Goal: Task Accomplishment & Management: Manage account settings

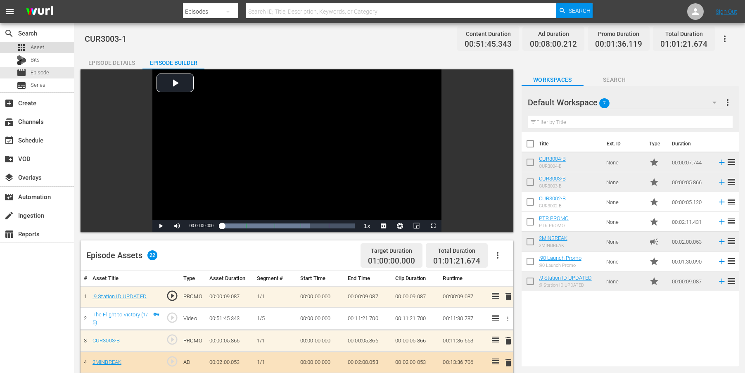
click at [39, 47] on span "Asset" at bounding box center [38, 47] width 14 height 8
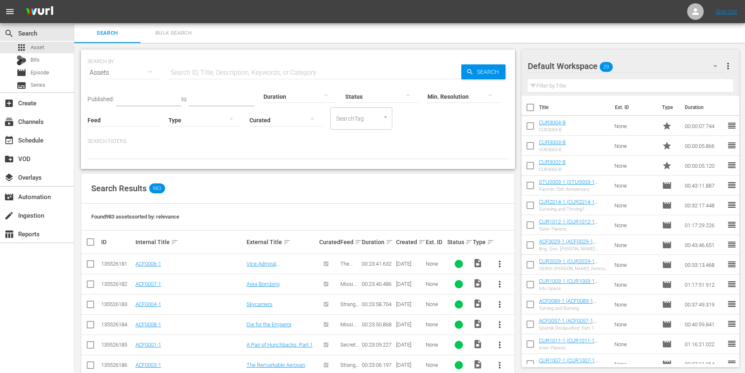
click at [191, 73] on input "text" at bounding box center [314, 73] width 293 height 20
type input "pilots"
click at [151, 302] on link "PTR0001-1" at bounding box center [148, 304] width 26 height 6
click at [500, 302] on span "more_vert" at bounding box center [500, 304] width 10 height 10
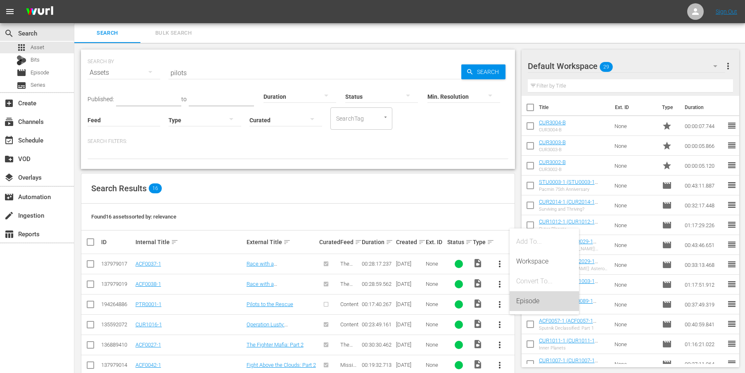
click at [530, 303] on div "Episode" at bounding box center [544, 301] width 56 height 20
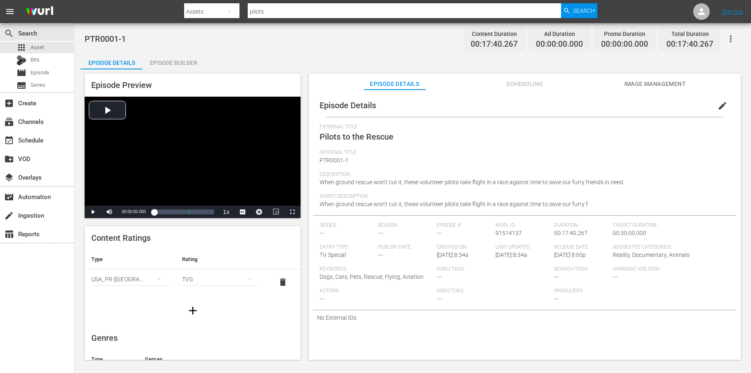
click at [175, 64] on div "Episode Builder" at bounding box center [173, 63] width 62 height 20
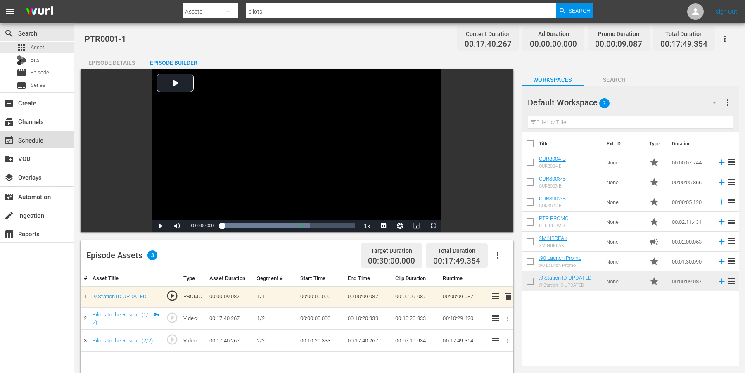
click at [32, 142] on div "event_available Schedule" at bounding box center [23, 138] width 46 height 7
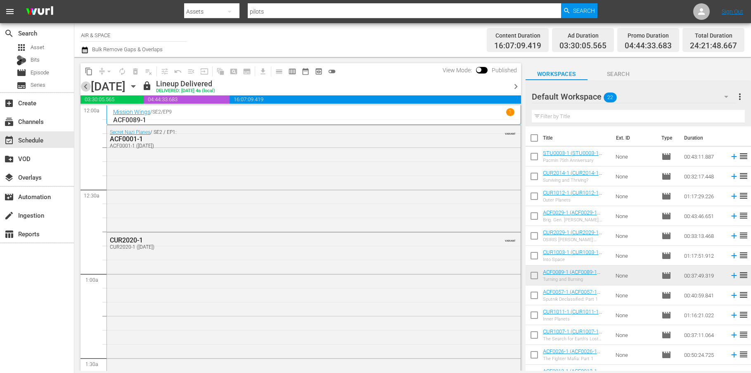
click at [85, 85] on span "chevron_left" at bounding box center [85, 86] width 10 height 10
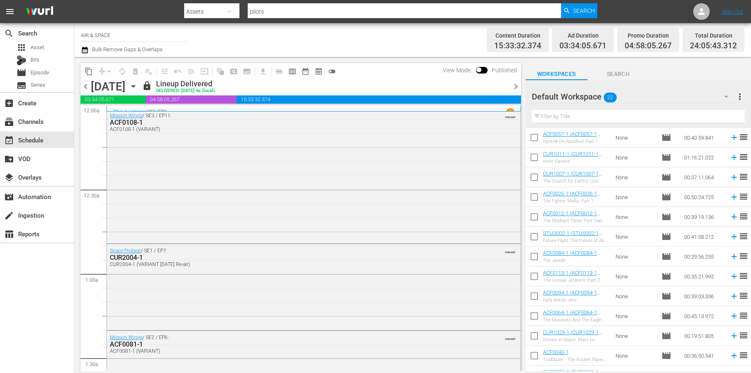
scroll to position [211, 0]
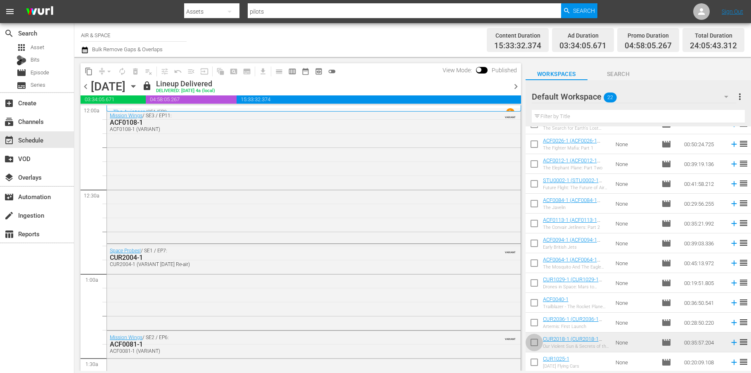
click at [532, 343] on input "checkbox" at bounding box center [533, 343] width 17 height 17
checkbox input "true"
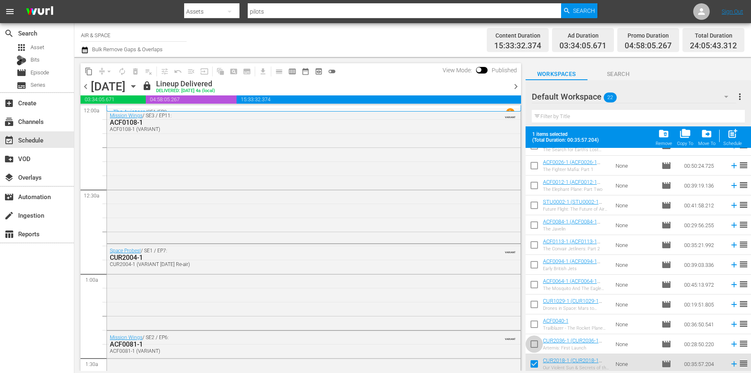
click at [535, 344] on input "checkbox" at bounding box center [533, 345] width 17 height 17
checkbox input "true"
click at [535, 324] on input "checkbox" at bounding box center [533, 325] width 17 height 17
checkbox input "true"
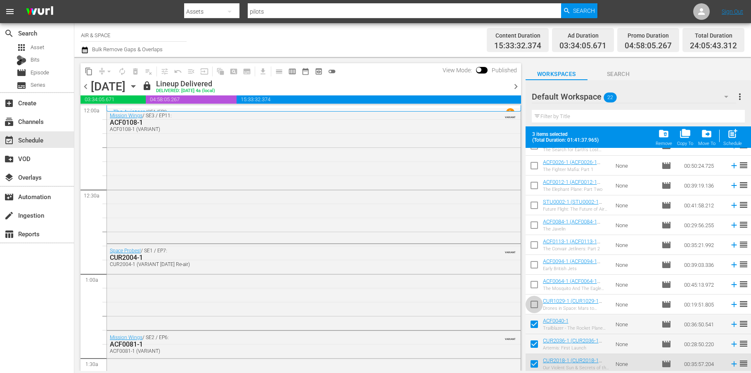
click at [535, 305] on input "checkbox" at bounding box center [533, 305] width 17 height 17
checkbox input "true"
click at [535, 286] on input "checkbox" at bounding box center [533, 285] width 17 height 17
checkbox input "true"
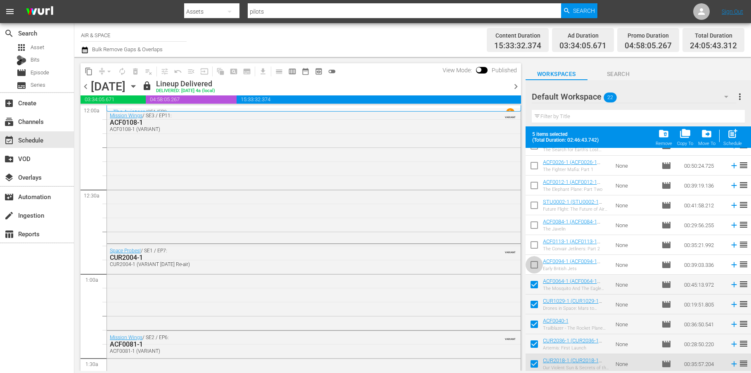
click at [536, 264] on input "checkbox" at bounding box center [533, 266] width 17 height 17
checkbox input "true"
click at [535, 242] on input "checkbox" at bounding box center [533, 246] width 17 height 17
checkbox input "true"
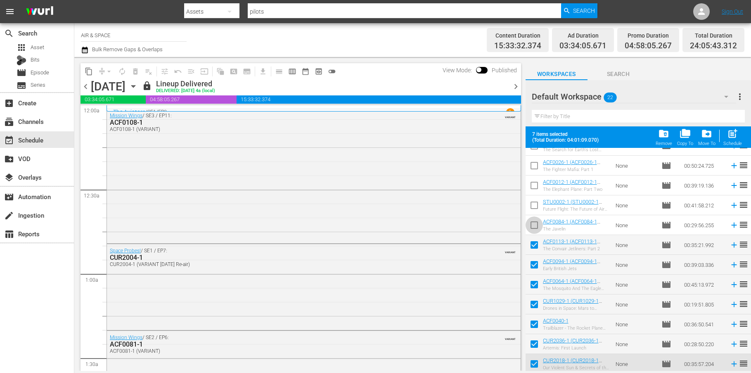
click at [536, 226] on input "checkbox" at bounding box center [533, 226] width 17 height 17
checkbox input "true"
click at [535, 204] on input "checkbox" at bounding box center [533, 206] width 17 height 17
checkbox input "true"
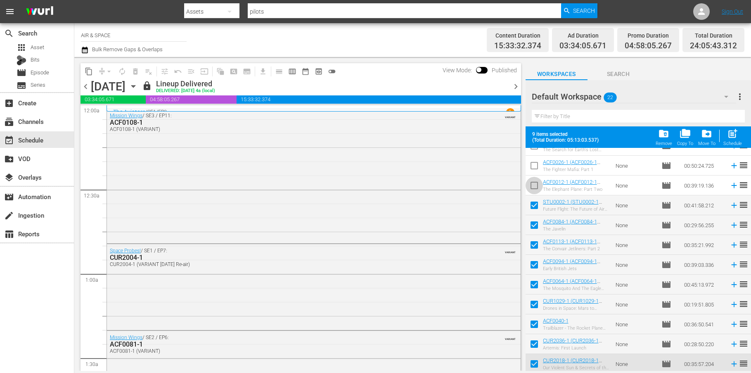
click at [538, 185] on input "checkbox" at bounding box center [533, 186] width 17 height 17
checkbox input "true"
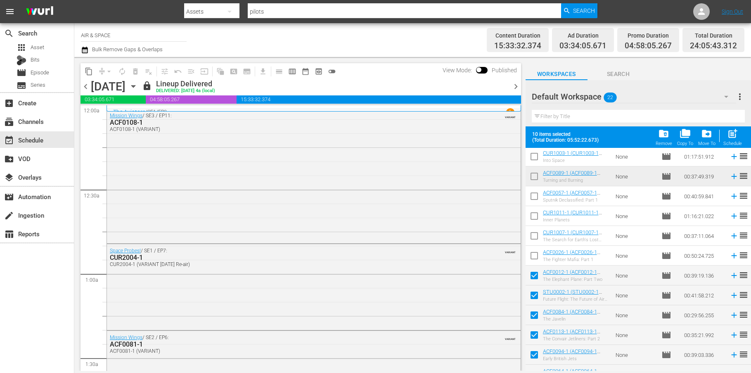
scroll to position [117, 0]
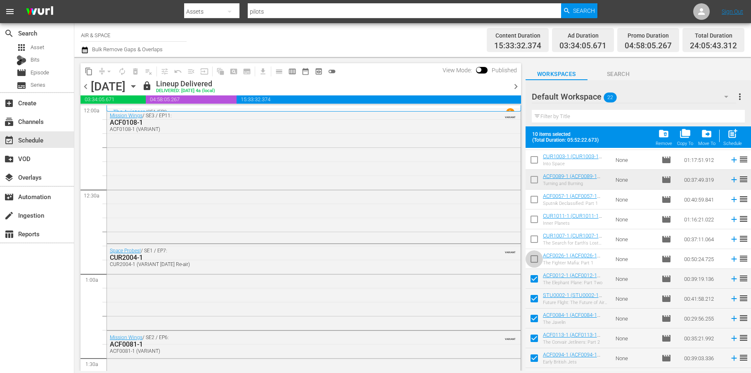
click at [536, 258] on input "checkbox" at bounding box center [533, 260] width 17 height 17
checkbox input "true"
click at [535, 239] on input "checkbox" at bounding box center [533, 240] width 17 height 17
checkbox input "true"
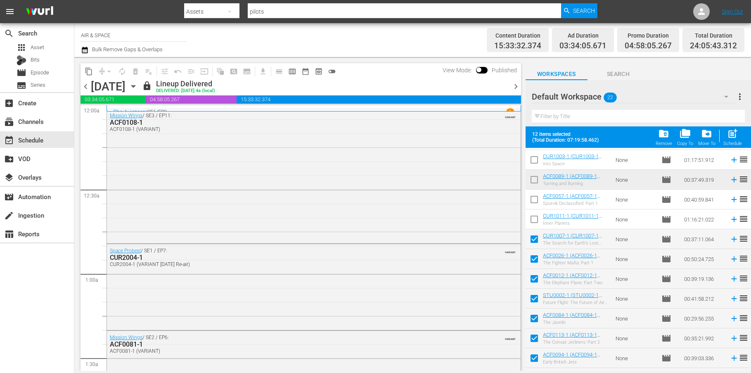
click at [536, 219] on input "checkbox" at bounding box center [533, 220] width 17 height 17
checkbox input "true"
click at [536, 199] on input "checkbox" at bounding box center [533, 200] width 17 height 17
checkbox input "true"
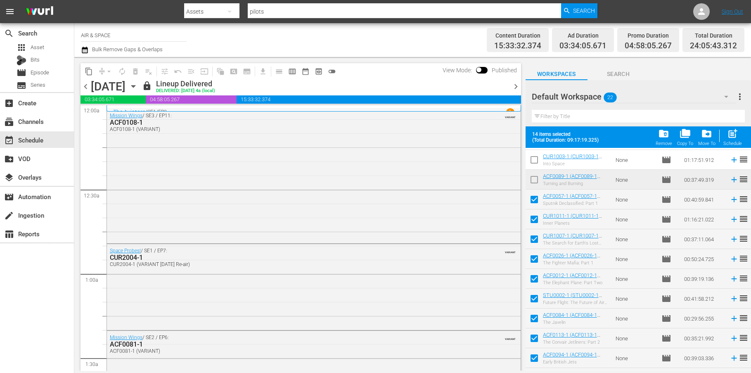
click at [536, 180] on input "checkbox" at bounding box center [533, 181] width 17 height 17
checkbox input "true"
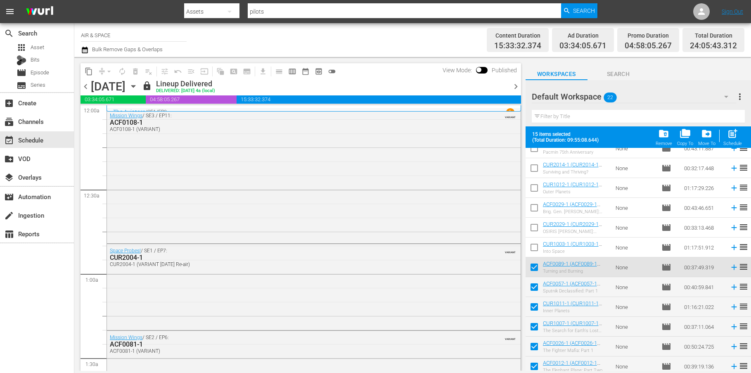
scroll to position [28, 0]
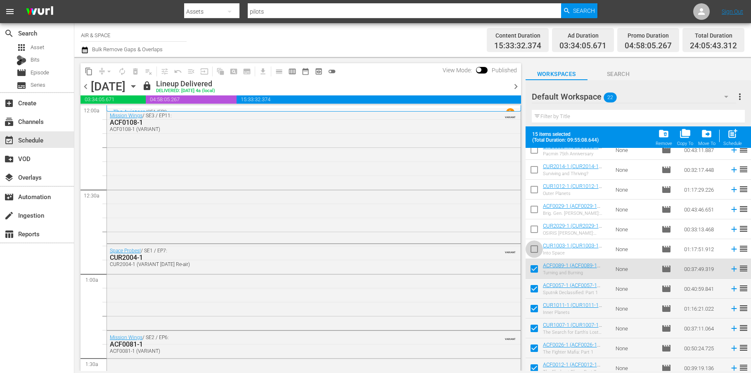
click at [535, 248] on input "checkbox" at bounding box center [533, 250] width 17 height 17
checkbox input "true"
click at [535, 227] on input "checkbox" at bounding box center [533, 230] width 17 height 17
checkbox input "true"
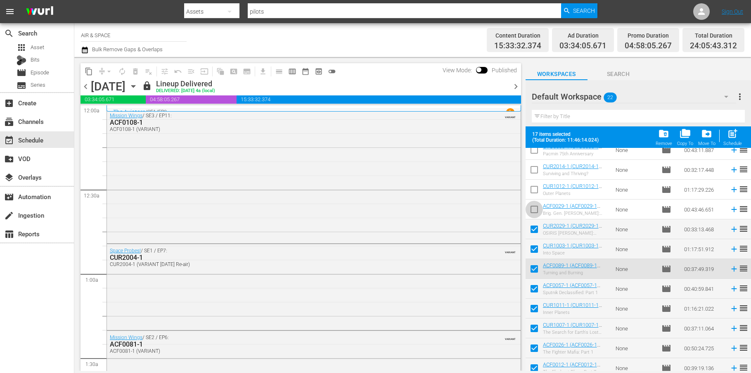
click at [533, 210] on input "checkbox" at bounding box center [533, 210] width 17 height 17
checkbox input "true"
click at [534, 190] on input "checkbox" at bounding box center [533, 190] width 17 height 17
checkbox input "true"
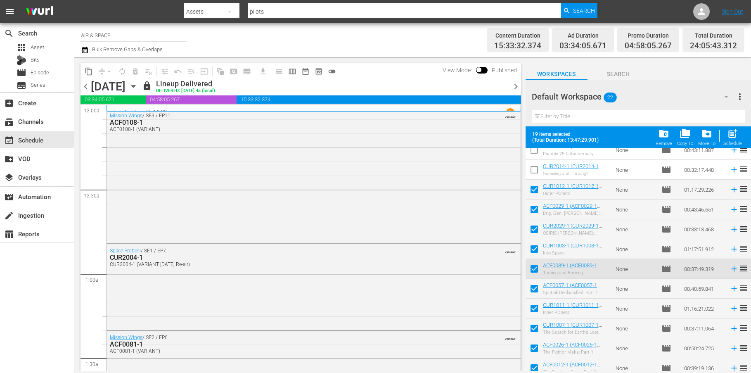
click at [535, 170] on input "checkbox" at bounding box center [533, 171] width 17 height 17
checkbox input "true"
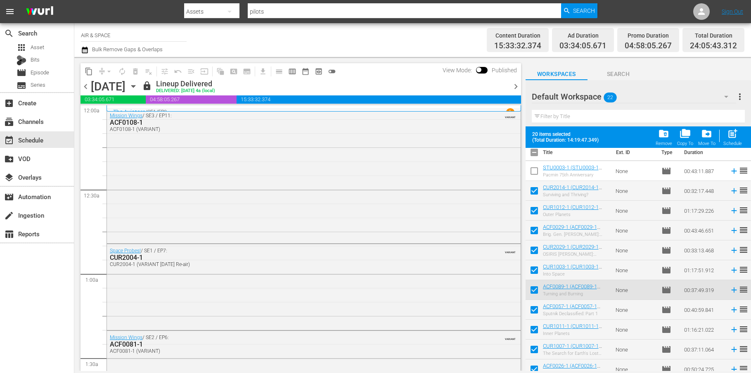
scroll to position [0, 0]
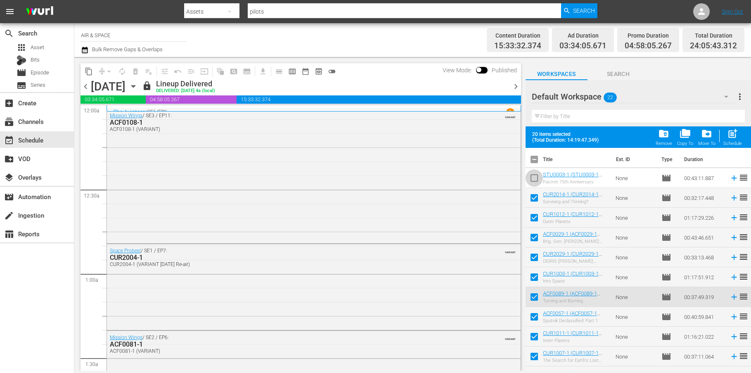
click at [536, 178] on input "checkbox" at bounding box center [533, 179] width 17 height 17
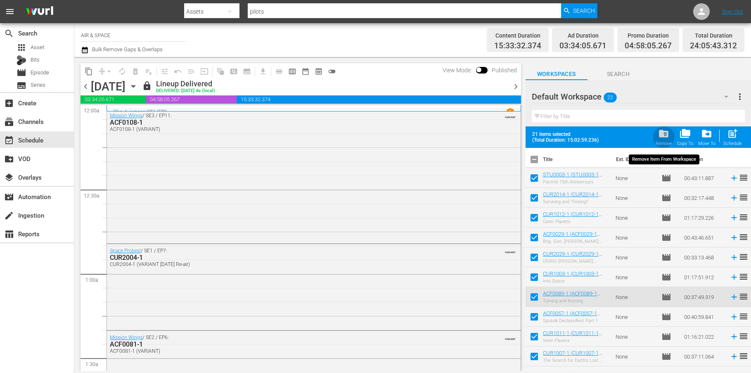
click at [663, 135] on span "folder_delete" at bounding box center [663, 133] width 11 height 11
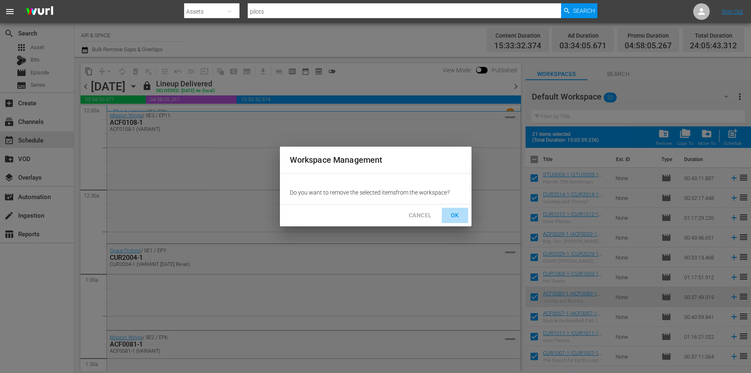
click at [459, 210] on span "OK" at bounding box center [454, 215] width 13 height 10
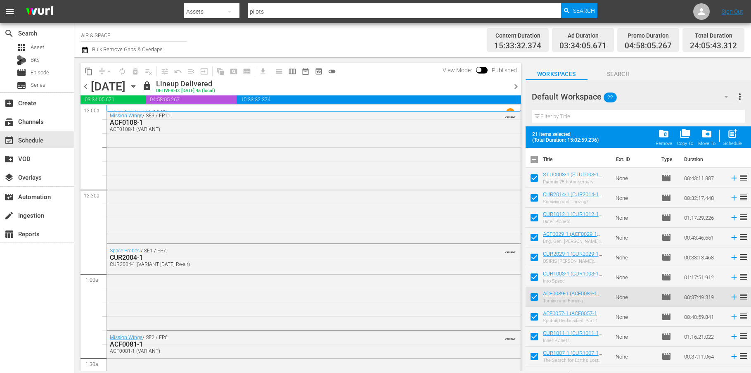
checkbox input "false"
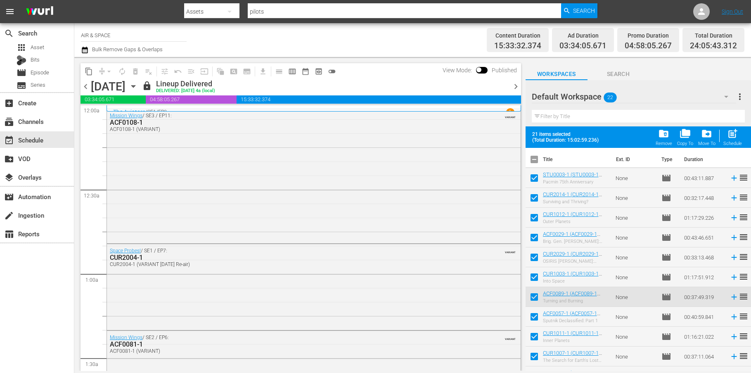
checkbox input "false"
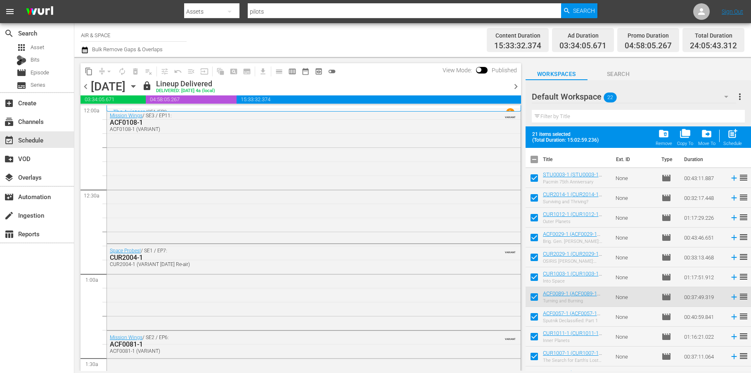
checkbox input "false"
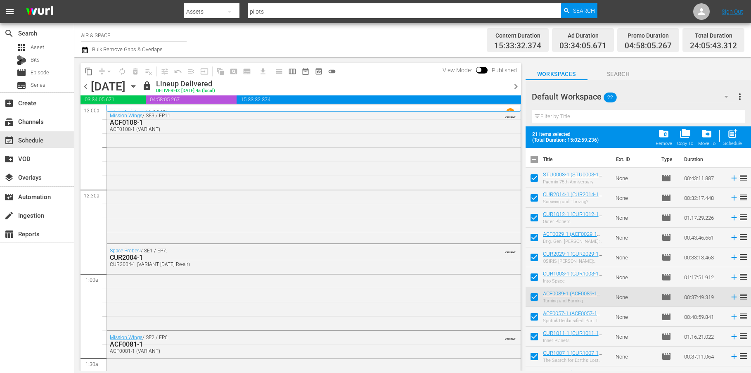
checkbox input "false"
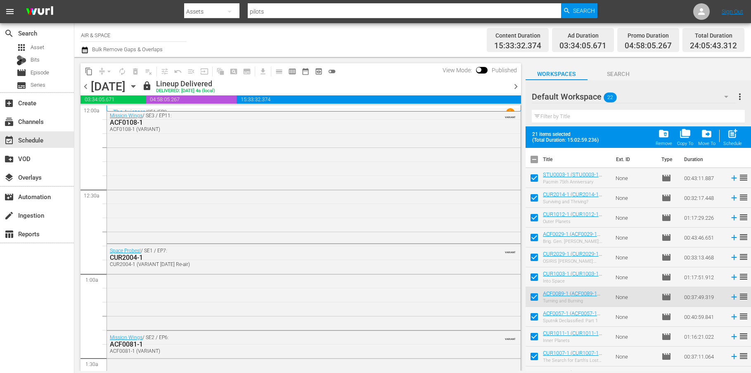
checkbox input "false"
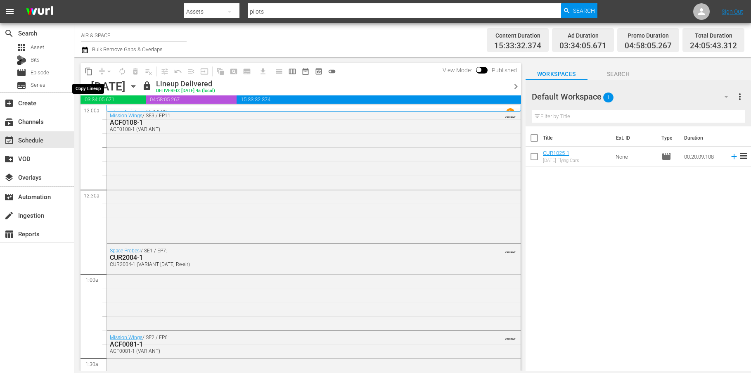
click at [90, 72] on span "content_copy" at bounding box center [89, 71] width 8 height 8
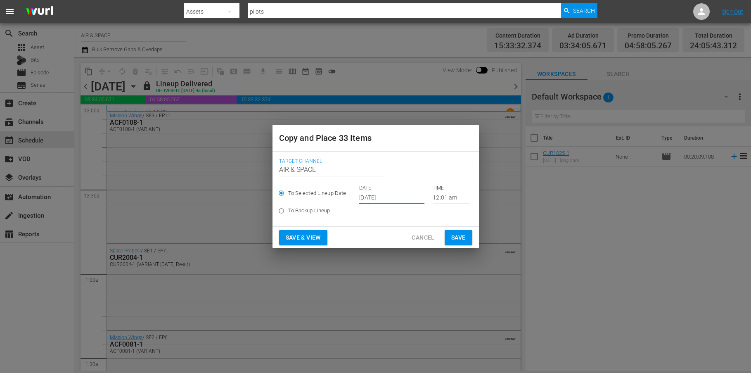
click at [375, 197] on input "[DATE]" at bounding box center [391, 198] width 65 height 12
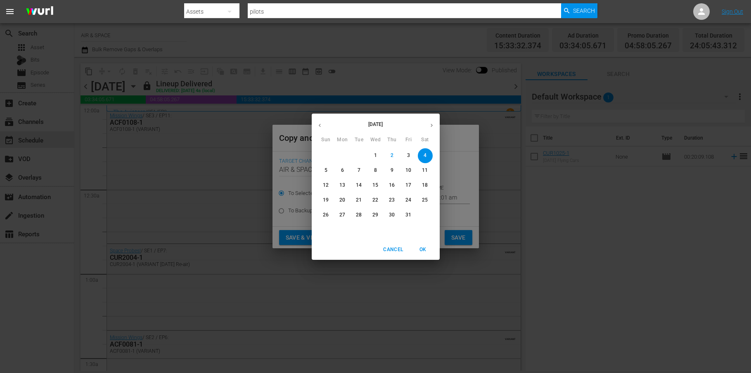
click at [362, 185] on span "14" at bounding box center [359, 185] width 15 height 7
type input "[DATE]"
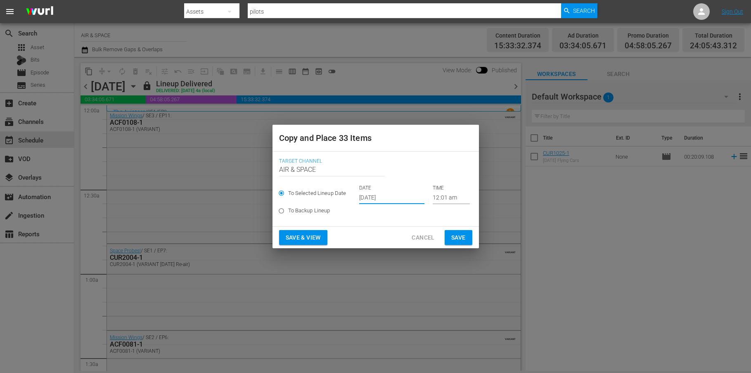
click at [417, 238] on span "Cancel" at bounding box center [423, 237] width 23 height 10
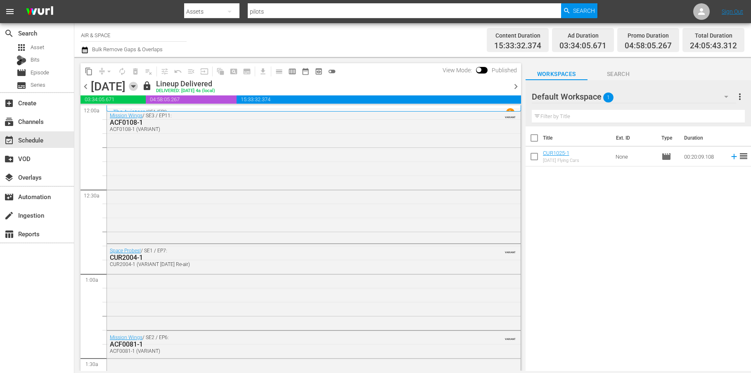
click at [138, 82] on icon "button" at bounding box center [133, 86] width 9 height 9
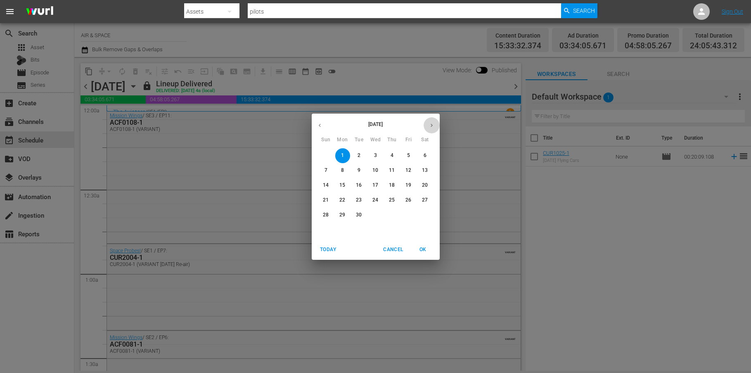
click at [434, 123] on icon "button" at bounding box center [431, 125] width 6 height 6
click at [357, 182] on p "14" at bounding box center [359, 185] width 6 height 7
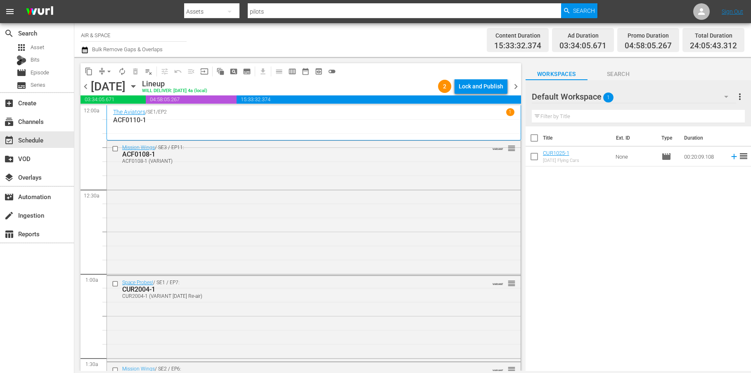
click at [138, 86] on icon "button" at bounding box center [133, 86] width 9 height 9
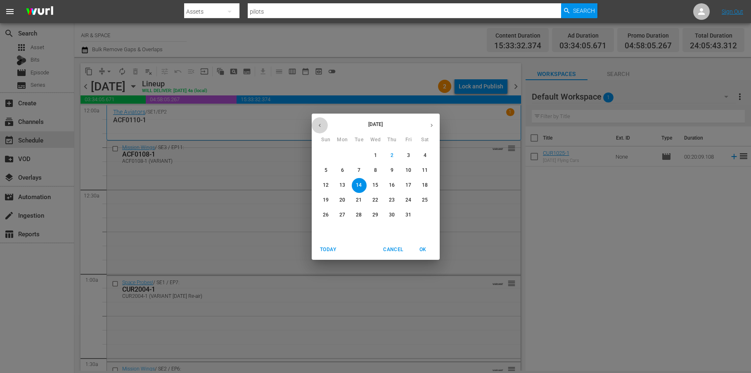
click at [318, 123] on icon "button" at bounding box center [320, 125] width 6 height 6
click at [343, 156] on p "1" at bounding box center [342, 155] width 3 height 7
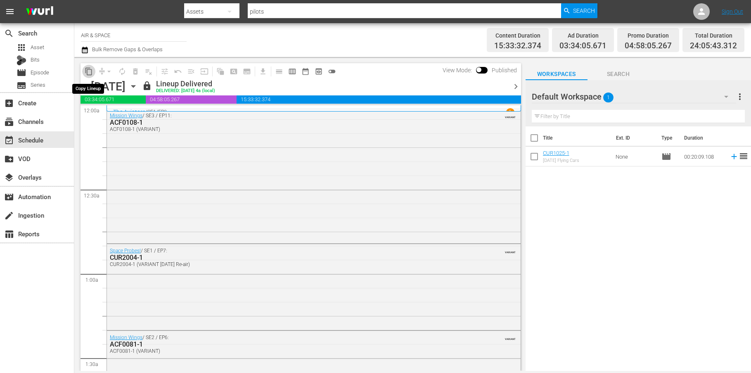
click at [91, 72] on span "content_copy" at bounding box center [89, 71] width 8 height 8
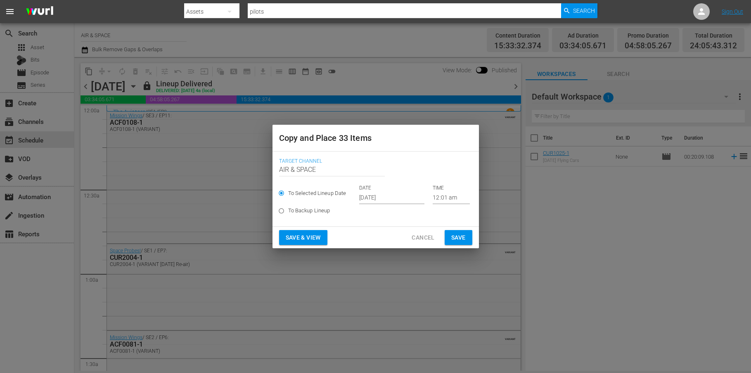
click at [443, 199] on input "12:01 am" at bounding box center [451, 198] width 37 height 12
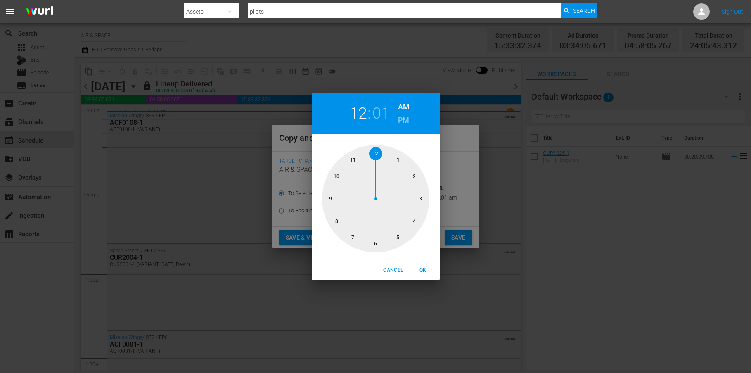
click at [379, 111] on h2 "01" at bounding box center [380, 113] width 17 height 19
drag, startPoint x: 400, startPoint y: 170, endPoint x: 415, endPoint y: 194, distance: 28.7
click at [415, 194] on div at bounding box center [375, 198] width 107 height 107
click at [423, 266] on span "OK" at bounding box center [423, 270] width 20 height 9
type input "12:15 am"
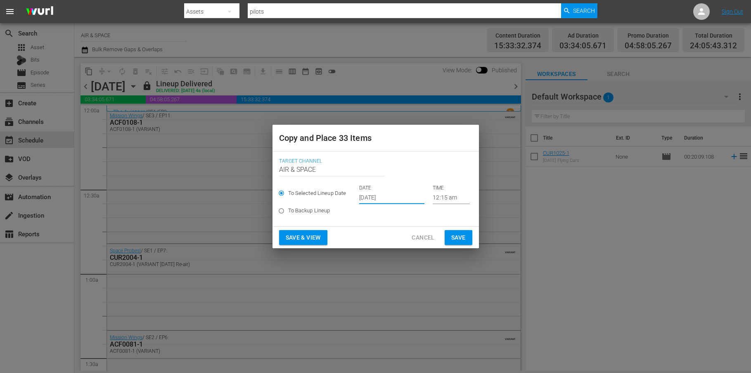
click at [383, 199] on input "[DATE]" at bounding box center [391, 198] width 65 height 12
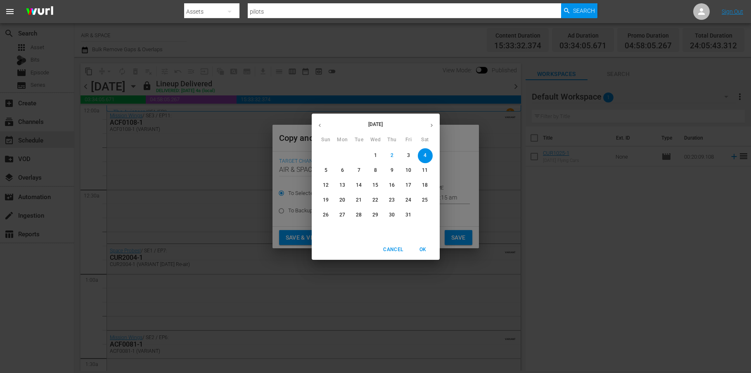
click at [360, 183] on p "14" at bounding box center [359, 185] width 6 height 7
type input "[DATE]"
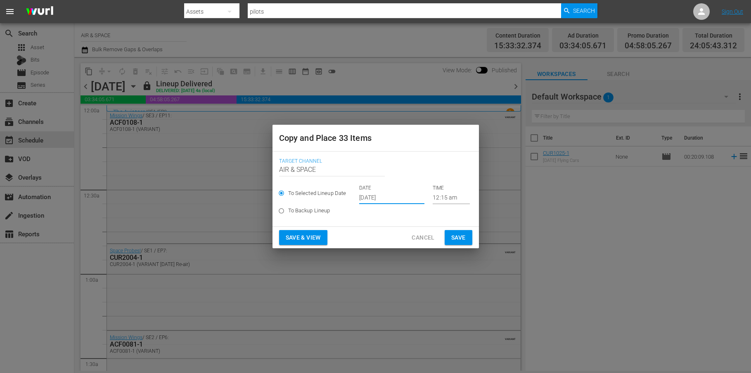
click at [461, 240] on span "Save" at bounding box center [458, 237] width 14 height 10
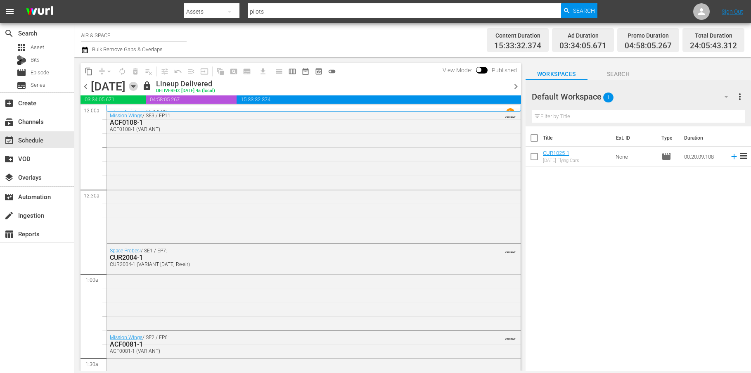
click at [138, 84] on icon "button" at bounding box center [133, 86] width 9 height 9
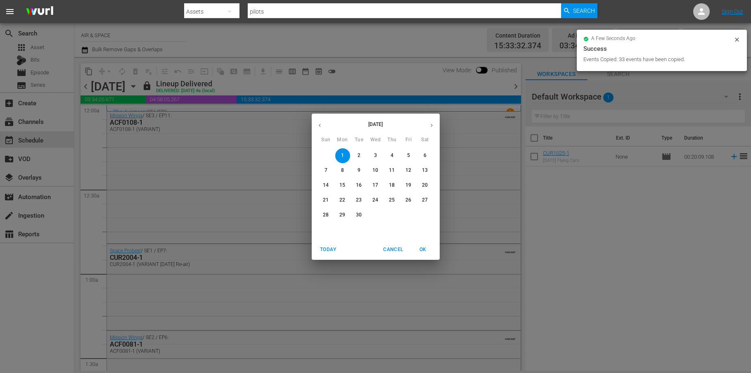
click at [433, 125] on icon "button" at bounding box center [431, 125] width 6 height 6
click at [358, 183] on p "14" at bounding box center [359, 185] width 6 height 7
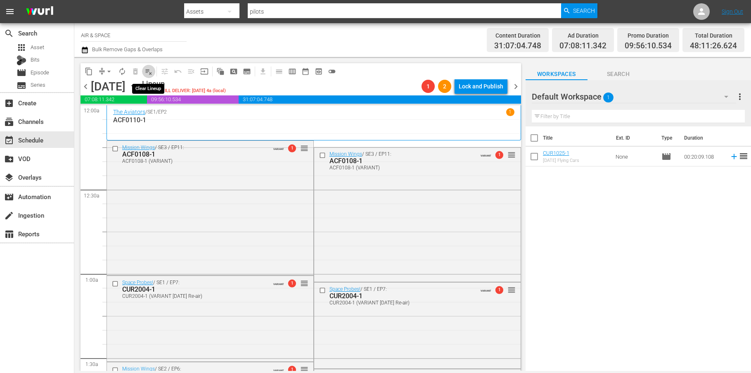
click at [148, 71] on span "playlist_remove_outlined" at bounding box center [148, 71] width 8 height 8
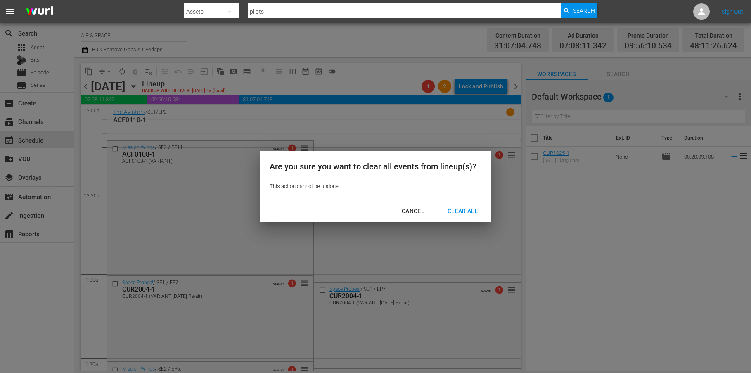
click at [454, 208] on div "Clear All" at bounding box center [463, 211] width 44 height 10
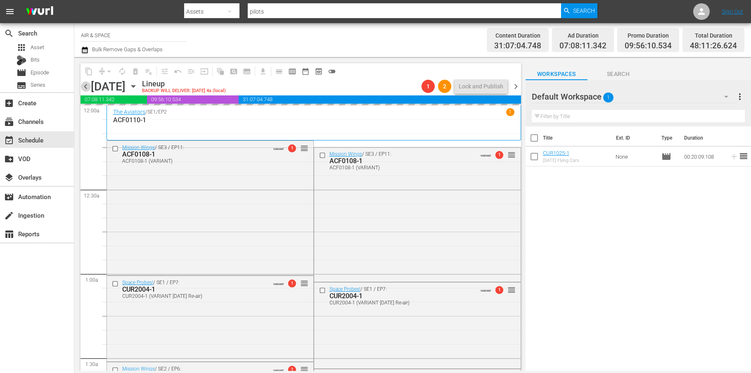
click at [85, 84] on span "chevron_left" at bounding box center [85, 86] width 10 height 10
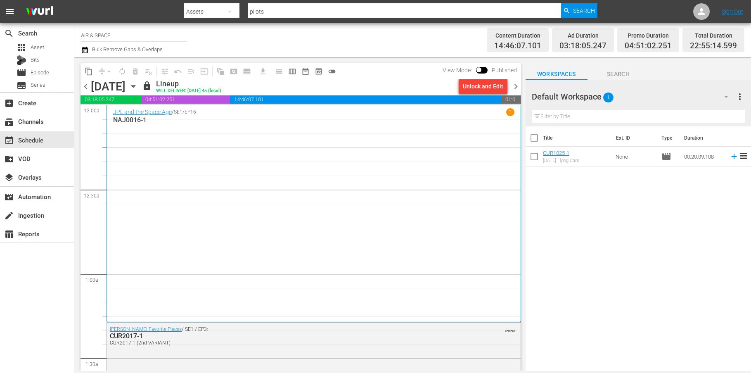
click at [514, 87] on span "chevron_right" at bounding box center [516, 86] width 10 height 10
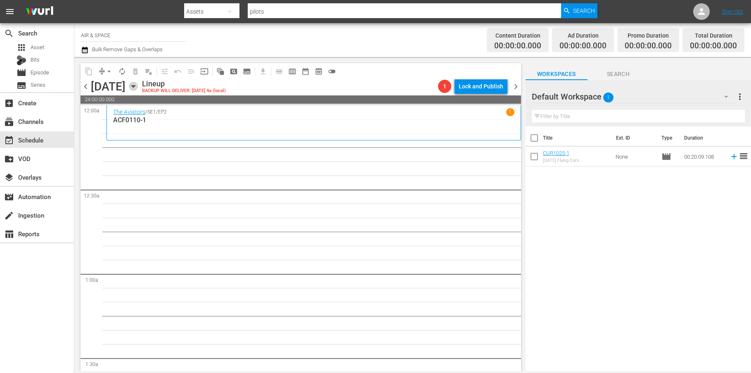
click at [135, 87] on icon "button" at bounding box center [133, 86] width 4 height 2
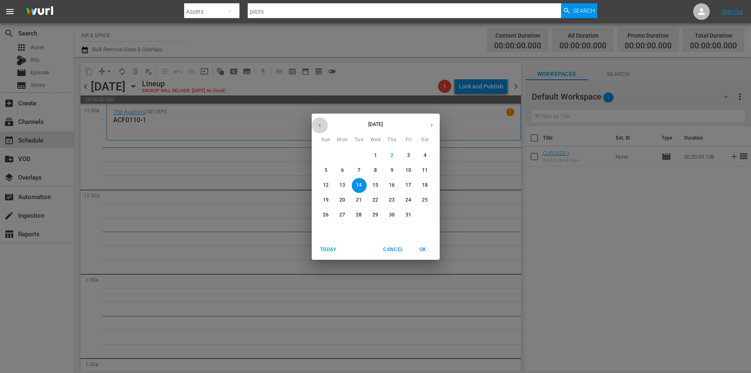
click at [319, 128] on icon "button" at bounding box center [320, 125] width 6 height 6
click at [343, 156] on p "1" at bounding box center [342, 155] width 3 height 7
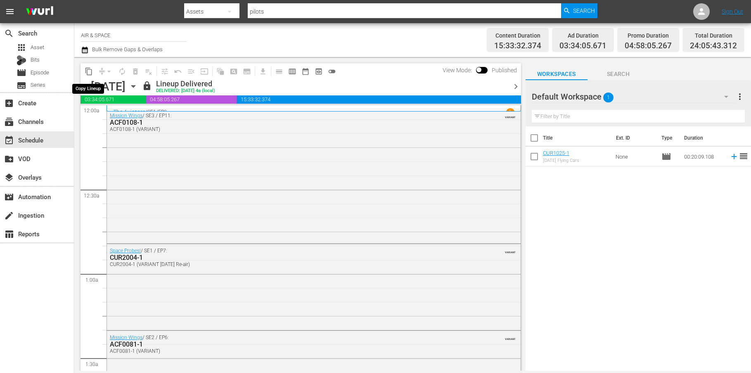
click at [85, 70] on span "content_copy" at bounding box center [89, 71] width 8 height 8
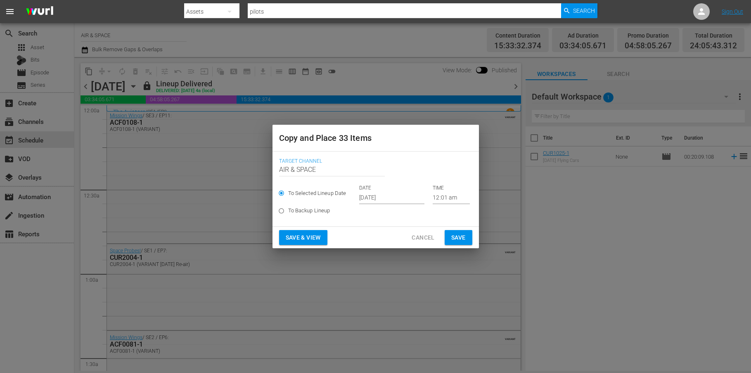
click at [383, 198] on input "[DATE]" at bounding box center [391, 198] width 65 height 12
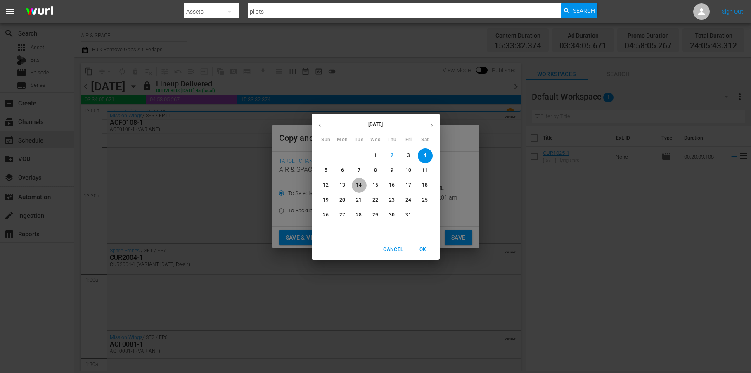
click at [357, 186] on p "14" at bounding box center [359, 185] width 6 height 7
type input "[DATE]"
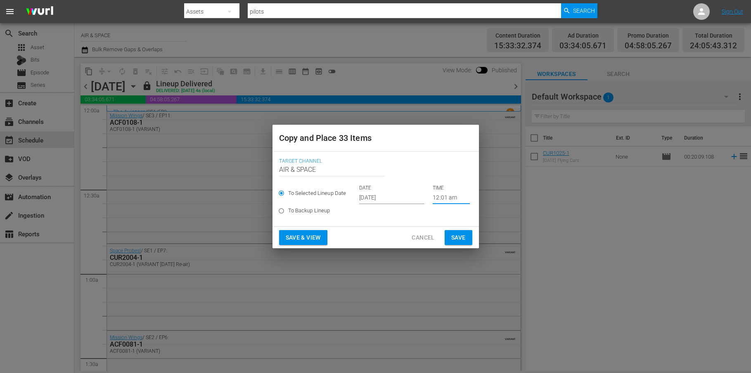
click at [438, 199] on input "12:01 am" at bounding box center [451, 198] width 37 height 12
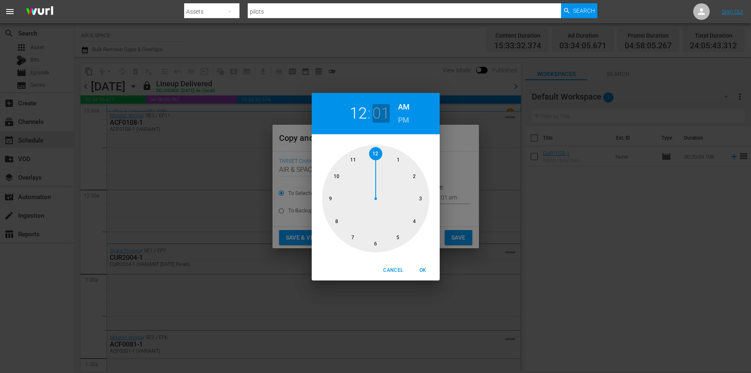
click at [383, 117] on h2 "01" at bounding box center [380, 113] width 17 height 19
drag, startPoint x: 393, startPoint y: 157, endPoint x: 426, endPoint y: 198, distance: 52.5
click at [426, 198] on div at bounding box center [375, 198] width 107 height 107
click at [424, 269] on span "OK" at bounding box center [423, 270] width 20 height 9
type input "12:15 am"
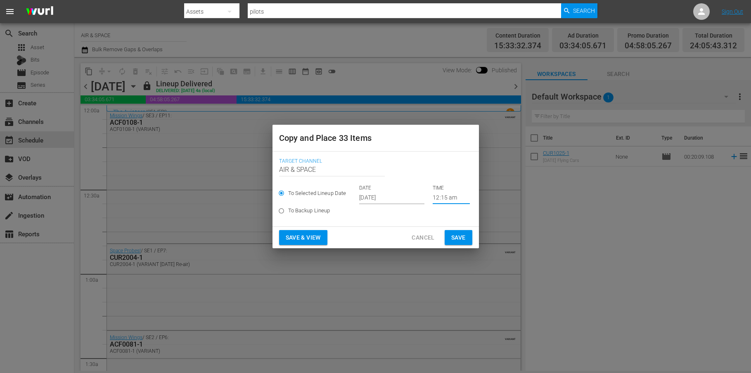
click at [462, 239] on span "Save" at bounding box center [458, 237] width 14 height 10
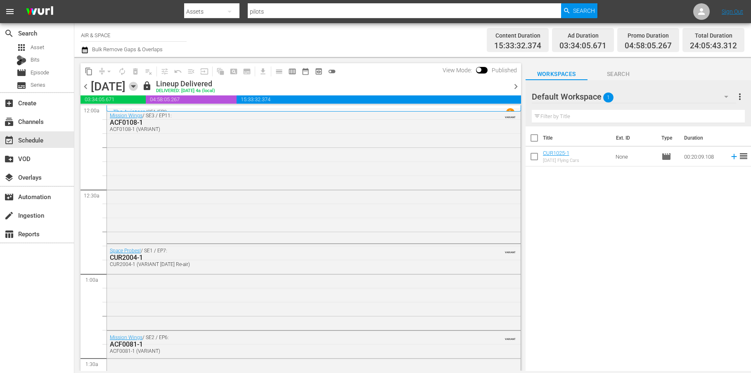
click at [135, 86] on icon "button" at bounding box center [133, 86] width 4 height 2
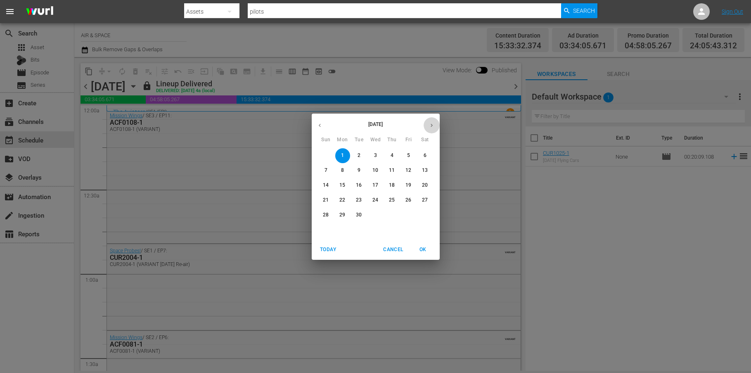
click at [432, 127] on icon "button" at bounding box center [431, 125] width 6 height 6
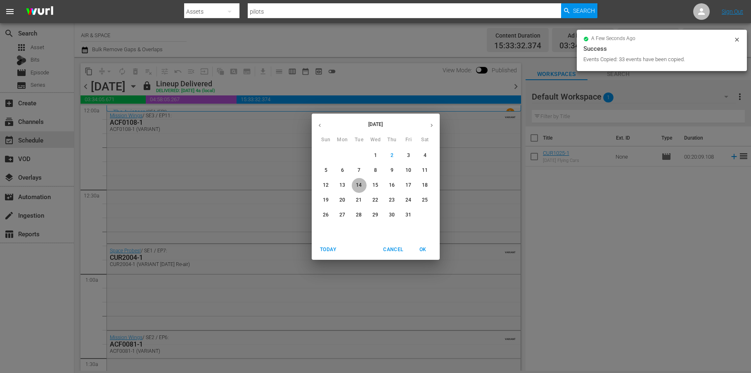
click at [359, 187] on p "14" at bounding box center [359, 185] width 6 height 7
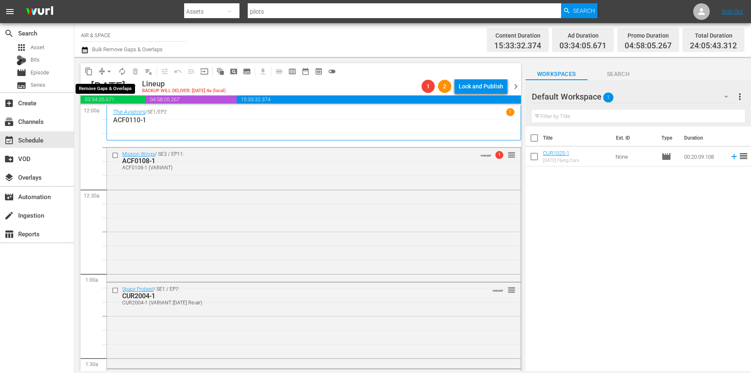
click at [109, 71] on span "arrow_drop_down" at bounding box center [109, 71] width 8 height 8
click at [118, 117] on li "Align to End of Previous Day" at bounding box center [109, 116] width 87 height 14
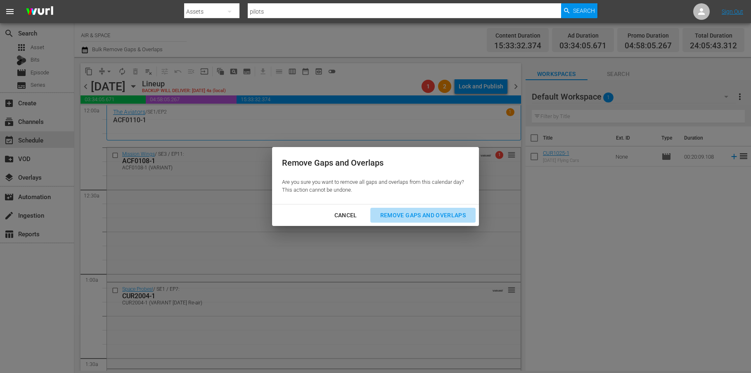
click at [417, 215] on div "Remove Gaps and Overlaps" at bounding box center [423, 215] width 99 height 10
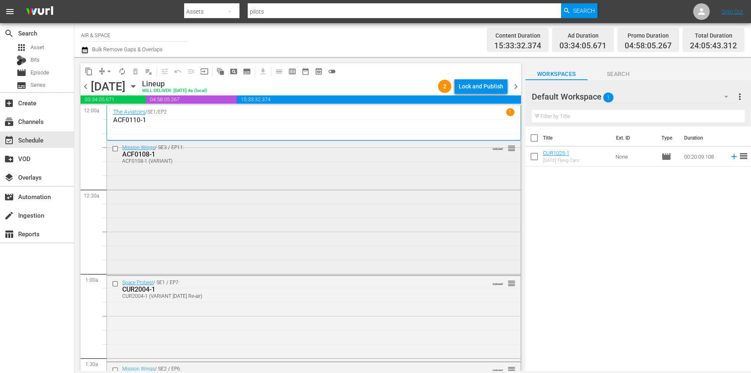
click at [140, 154] on div "ACF0108-1" at bounding box center [298, 154] width 353 height 8
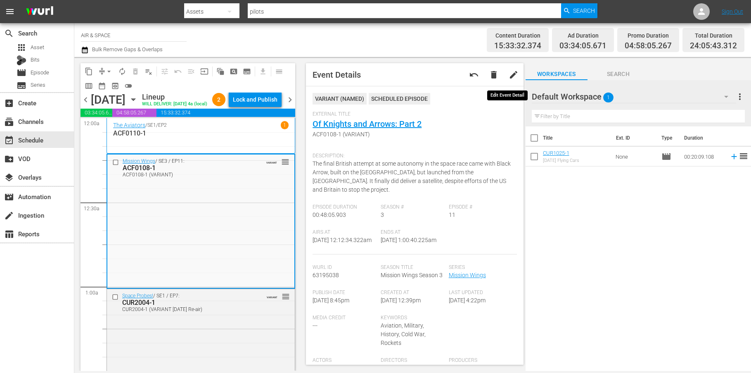
click at [509, 74] on span "edit" at bounding box center [514, 75] width 10 height 10
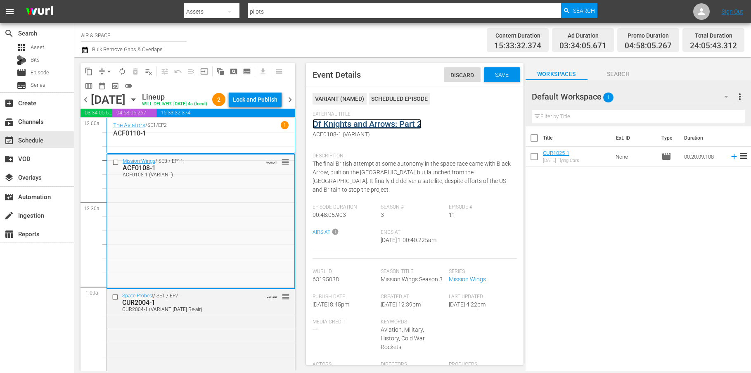
click at [381, 122] on link "Of Knights and Arrows: Part 2" at bounding box center [366, 124] width 109 height 10
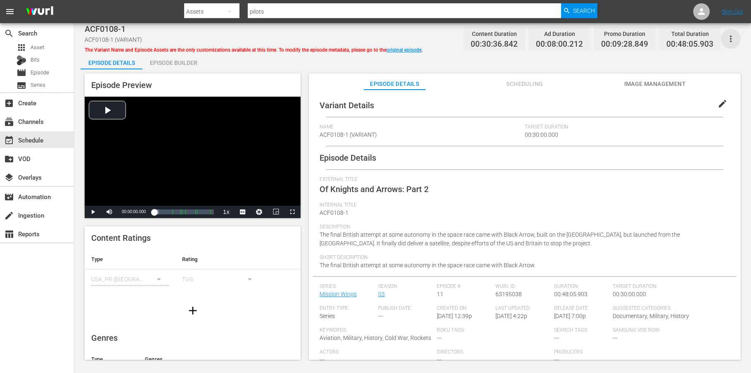
click at [729, 39] on icon "button" at bounding box center [731, 39] width 10 height 10
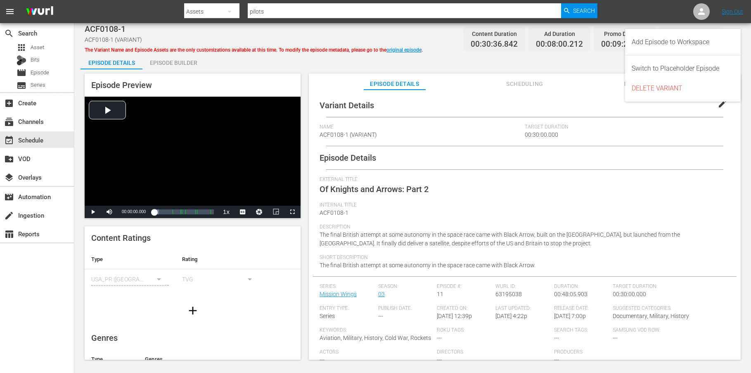
click at [597, 104] on div "Variant Details edit Name ACF0108-1 (VARIANT) Target Duration 00:30:00.000 Epis…" at bounding box center [525, 240] width 424 height 292
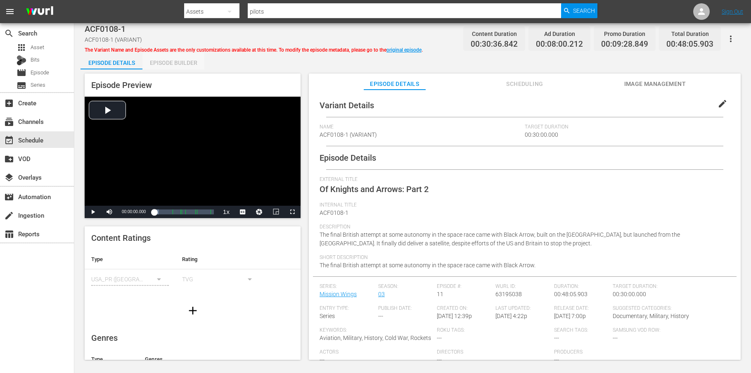
click at [172, 61] on div "Episode Builder" at bounding box center [173, 63] width 62 height 20
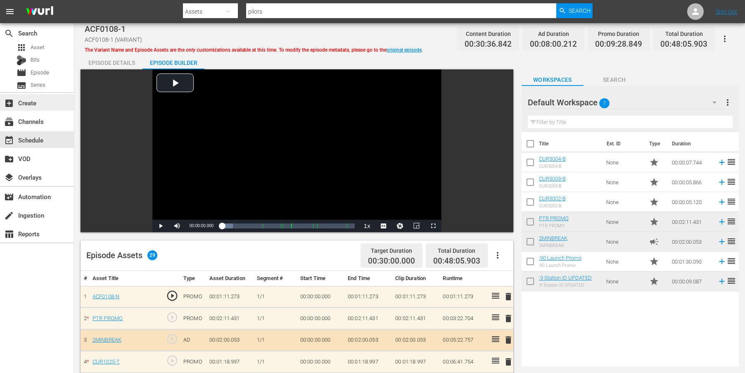
click at [47, 103] on div "add_box Create" at bounding box center [37, 102] width 74 height 17
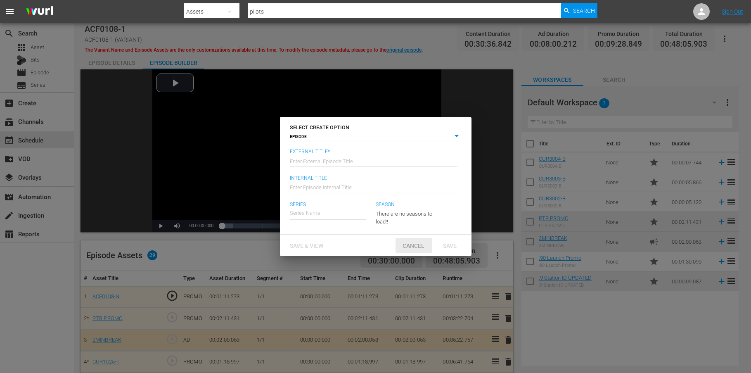
click at [414, 248] on span "Cancel" at bounding box center [413, 245] width 35 height 7
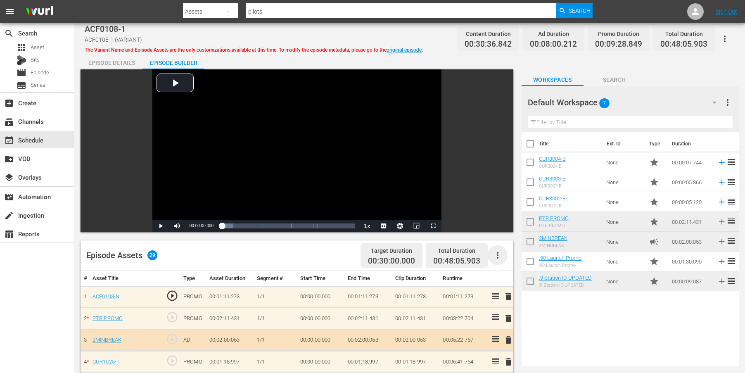
click at [498, 257] on icon "button" at bounding box center [497, 255] width 10 height 10
click at [284, 257] on div "Episode Assets 29 Target Duration 00:30:00.000 Total Duration 00:48:05.903" at bounding box center [296, 255] width 433 height 31
click at [726, 39] on icon "button" at bounding box center [725, 39] width 10 height 10
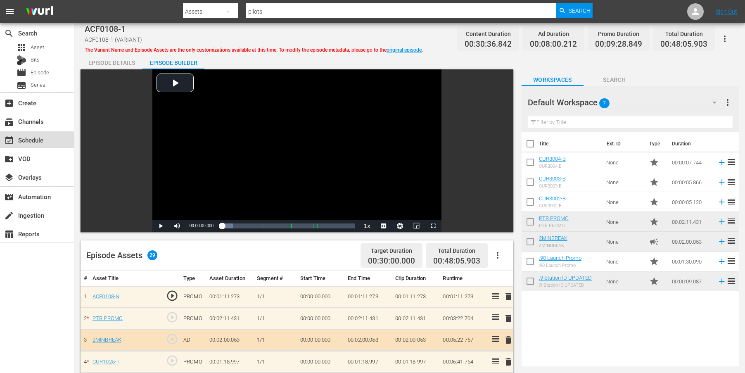
click at [37, 140] on div "event_available Schedule" at bounding box center [23, 138] width 46 height 7
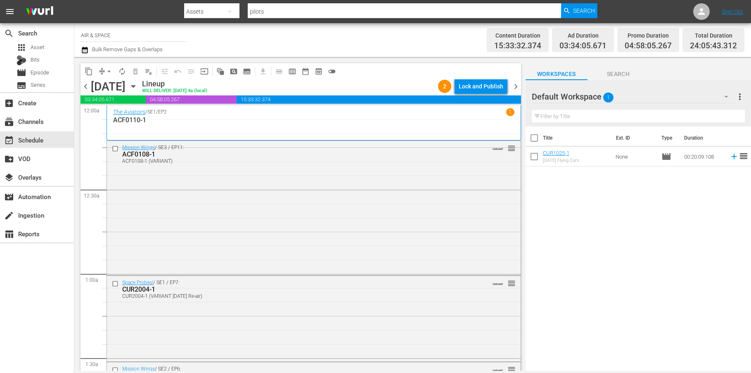
click at [138, 85] on icon "button" at bounding box center [133, 86] width 9 height 9
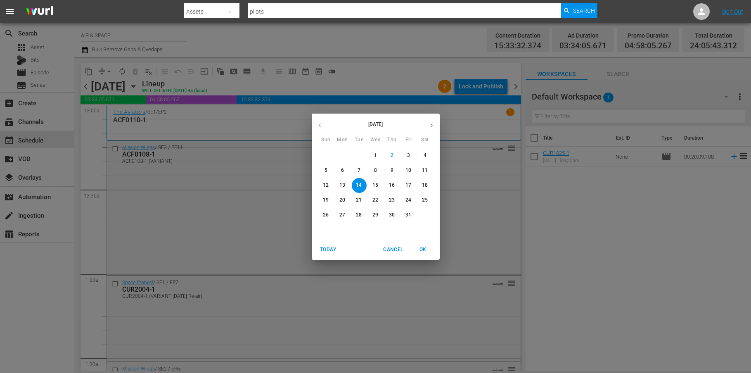
click at [320, 124] on icon "button" at bounding box center [320, 124] width 2 height 3
click at [359, 156] on p "2" at bounding box center [358, 155] width 3 height 7
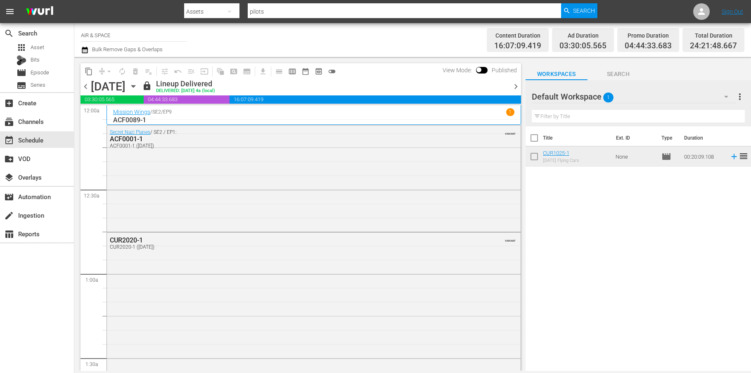
click at [138, 84] on icon "button" at bounding box center [133, 86] width 9 height 9
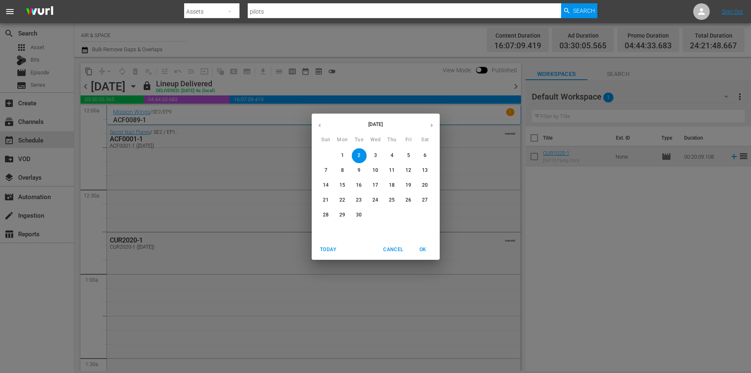
click at [433, 124] on icon "button" at bounding box center [431, 125] width 6 height 6
click at [360, 185] on p "14" at bounding box center [359, 185] width 6 height 7
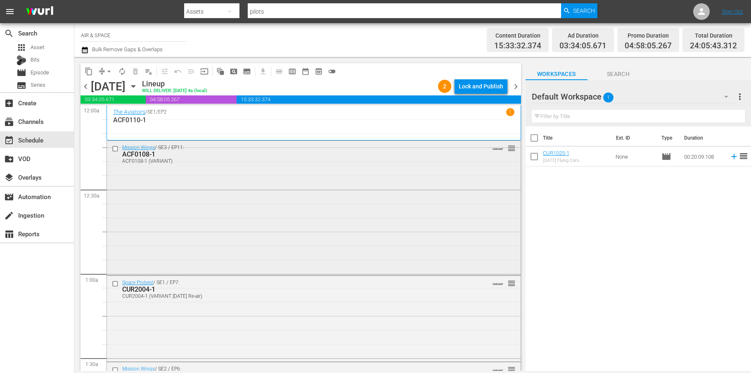
click at [507, 149] on span "reorder" at bounding box center [511, 148] width 8 height 9
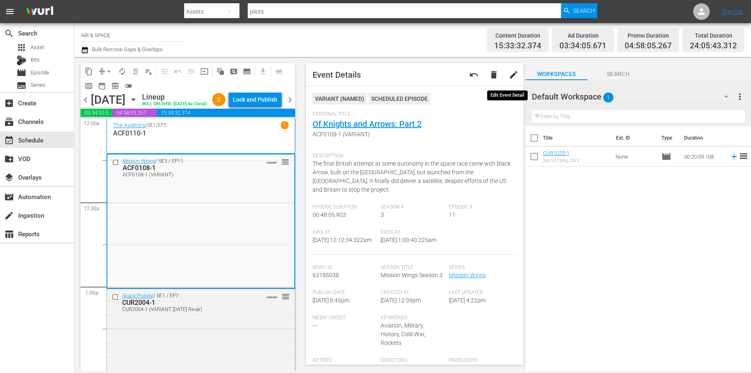
click at [509, 75] on span "edit" at bounding box center [514, 75] width 10 height 10
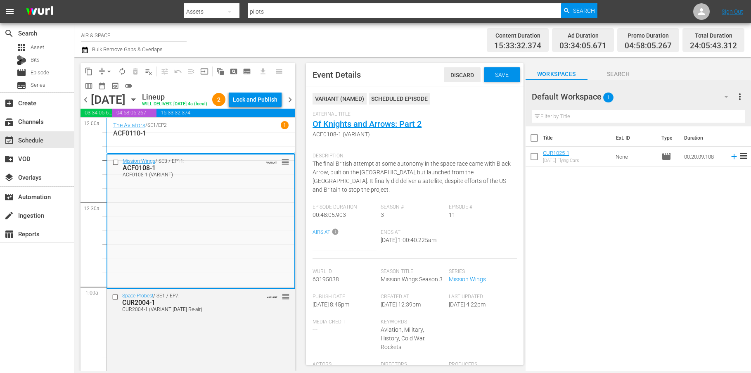
click at [458, 75] on span "Discard" at bounding box center [462, 75] width 37 height 7
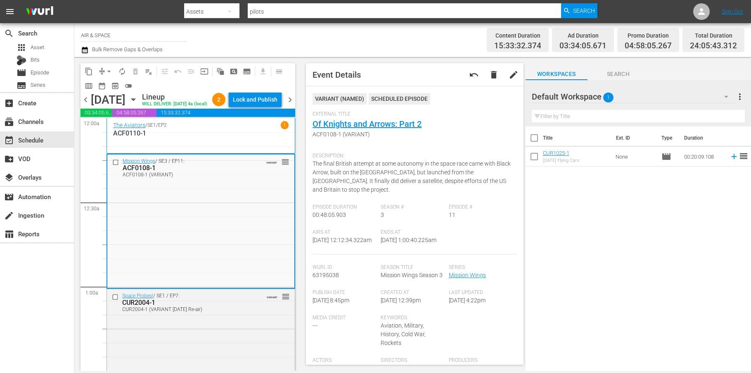
click at [357, 134] on span "ACF0108-1 (VARIANT)" at bounding box center [412, 134] width 200 height 9
click at [349, 97] on div "VARIANT ( NAMED )" at bounding box center [339, 99] width 54 height 12
click at [509, 75] on span "edit" at bounding box center [514, 75] width 10 height 10
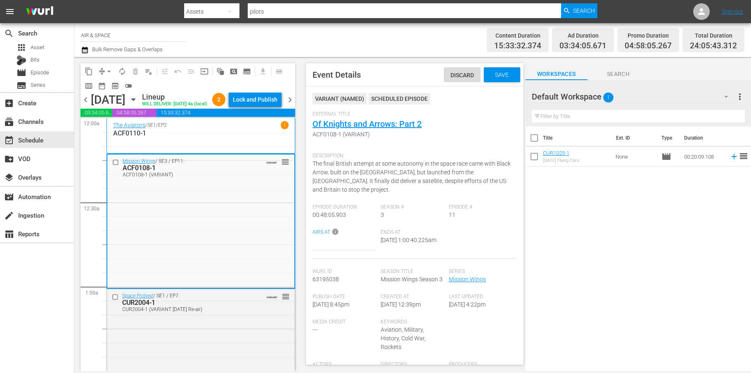
click at [348, 96] on div "VARIANT ( NAMED )" at bounding box center [339, 99] width 54 height 12
click at [347, 99] on div "VARIANT ( NAMED )" at bounding box center [339, 99] width 54 height 12
click at [344, 135] on span "ACF0108-1 (VARIANT)" at bounding box center [412, 134] width 200 height 9
click at [351, 136] on span "ACF0108-1 (VARIANT)" at bounding box center [412, 134] width 200 height 9
click at [456, 76] on span "Discard" at bounding box center [462, 75] width 37 height 7
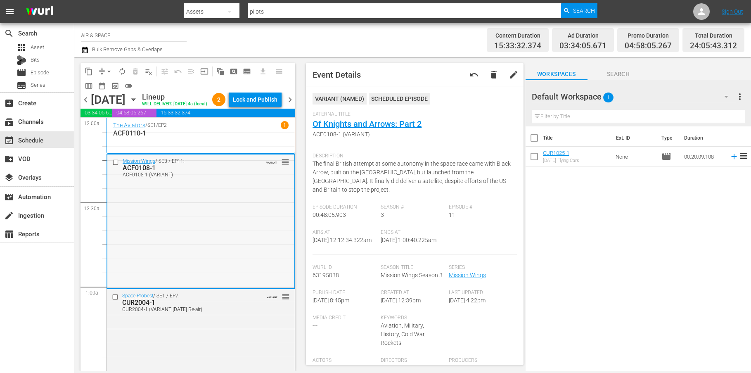
click at [266, 164] on span "VARIANT" at bounding box center [271, 160] width 11 height 7
click at [281, 166] on span "reorder" at bounding box center [285, 161] width 8 height 9
click at [291, 105] on span "chevron_right" at bounding box center [290, 100] width 10 height 10
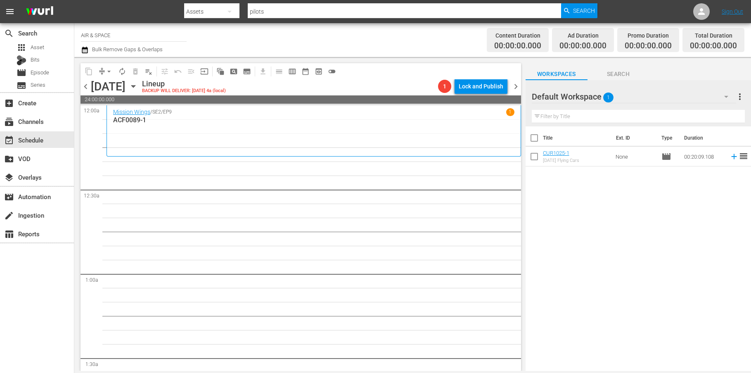
click at [85, 85] on span "chevron_left" at bounding box center [85, 86] width 10 height 10
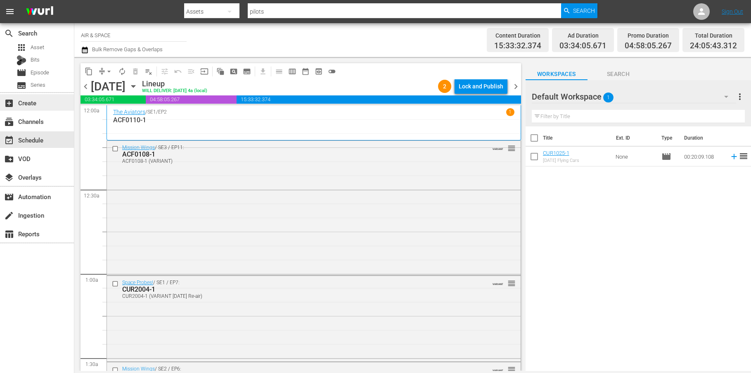
click at [15, 103] on div "add_box Create" at bounding box center [23, 101] width 46 height 7
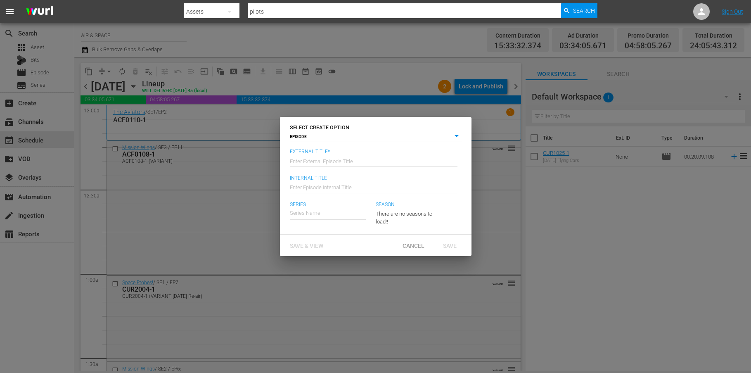
click at [457, 135] on body "menu Search By Assets Search ID, Title, Description, Keywords, or Category pilo…" at bounding box center [375, 186] width 751 height 373
click at [431, 137] on li "EPISODE" at bounding box center [376, 136] width 172 height 11
click at [416, 244] on span "Cancel" at bounding box center [413, 245] width 35 height 7
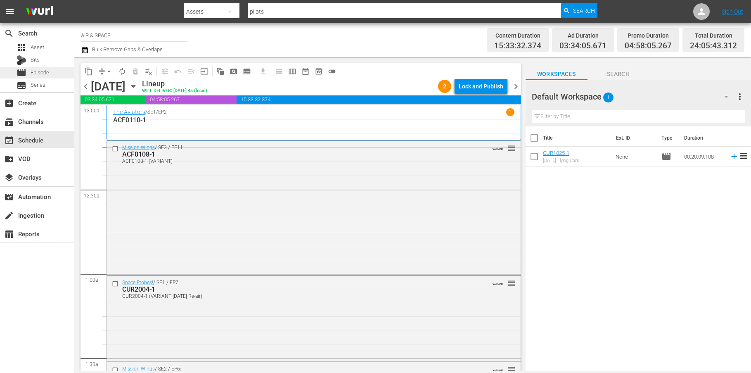
click at [43, 75] on span "Episode" at bounding box center [40, 73] width 19 height 8
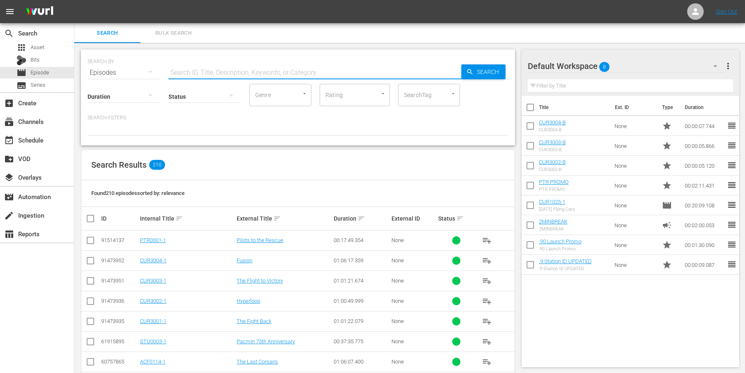
click at [185, 76] on div "SEARCH BY Search By Episodes Search ID, Title, Description, Keywords, or Catego…" at bounding box center [298, 98] width 434 height 96
type input "acf0108"
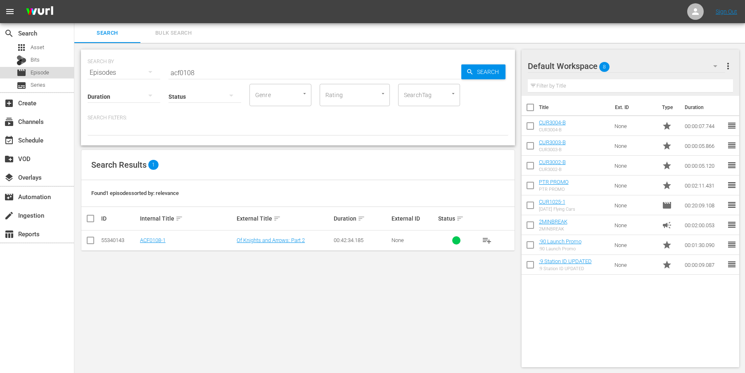
click at [37, 73] on span "Episode" at bounding box center [40, 73] width 19 height 8
click at [36, 142] on div "event_available Schedule" at bounding box center [23, 138] width 46 height 7
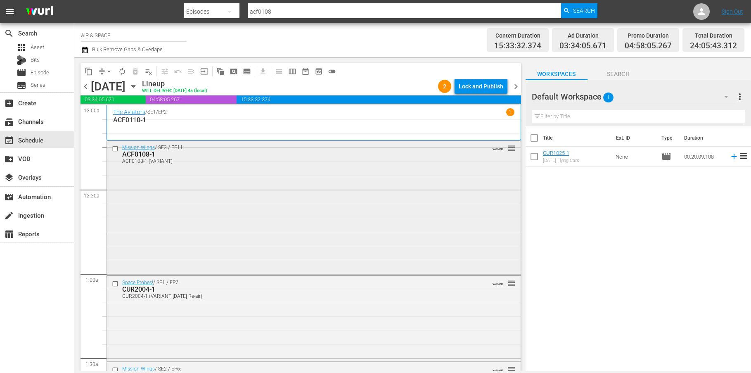
click at [492, 150] on div "VARIANT reorder" at bounding box center [495, 148] width 40 height 8
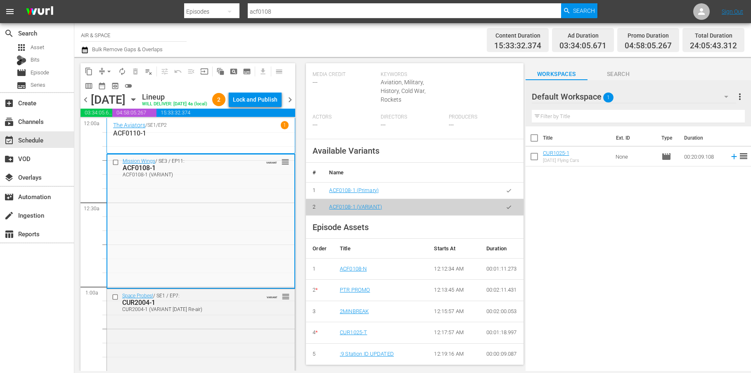
scroll to position [246, 0]
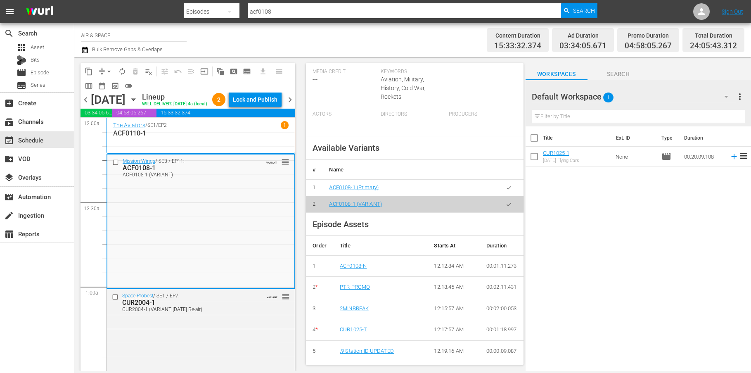
click at [414, 212] on td "ACF0108-1 (VARIANT)" at bounding box center [407, 204] width 171 height 17
click at [368, 153] on span "Available Variants" at bounding box center [345, 148] width 67 height 10
click at [468, 165] on div "Available Variants # Name 1 ACF0108-1 (Primary) 2 ACF0108-1 (VARIANT)" at bounding box center [414, 174] width 217 height 76
click at [349, 180] on th "Name" at bounding box center [407, 170] width 171 height 20
click at [390, 164] on div "Available Variants # Name 1 ACF0108-1 (Primary) 2 ACF0108-1 (VARIANT)" at bounding box center [414, 174] width 217 height 76
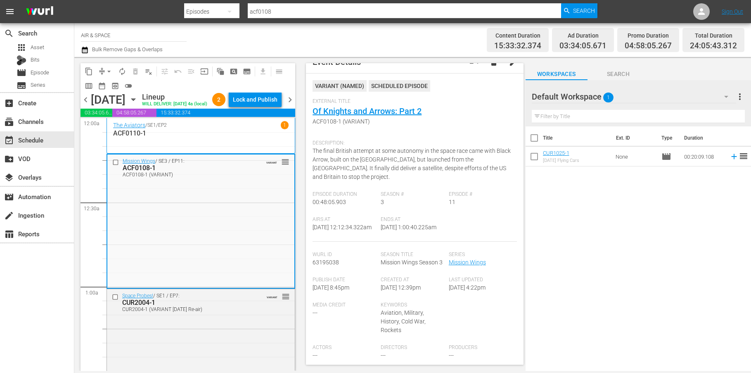
scroll to position [0, 0]
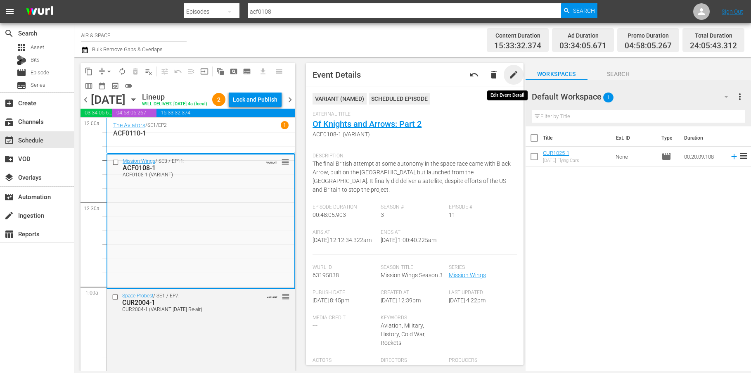
click at [509, 76] on span "edit" at bounding box center [514, 75] width 10 height 10
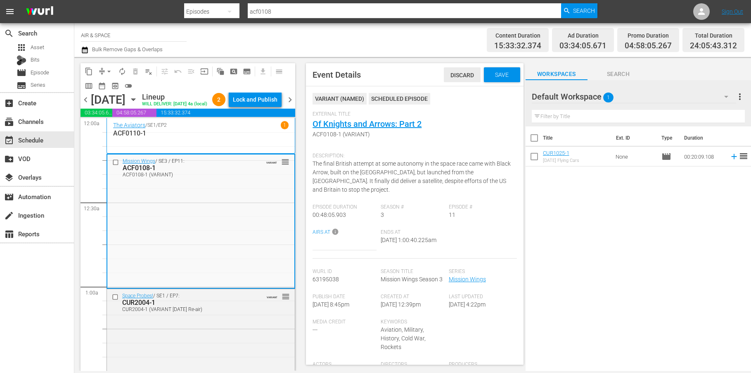
click at [455, 79] on div "Discard" at bounding box center [462, 74] width 37 height 15
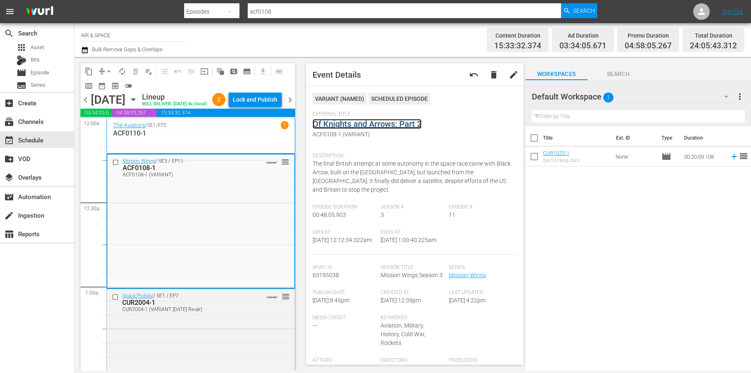
click at [369, 125] on link "Of Knights and Arrows: Part 2" at bounding box center [366, 124] width 109 height 10
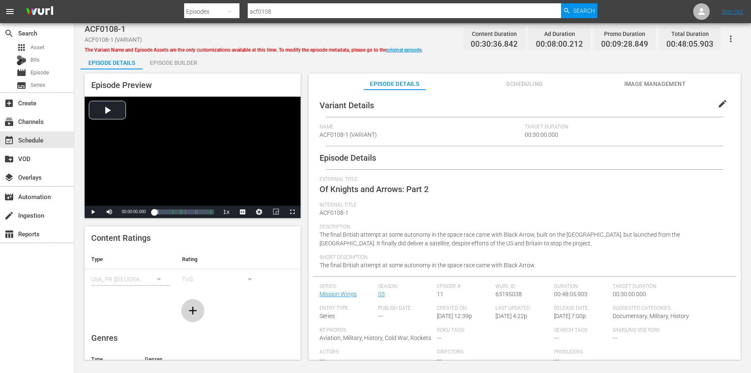
click at [190, 310] on icon "button" at bounding box center [193, 310] width 8 height 8
click at [179, 65] on div "Episode Builder" at bounding box center [173, 63] width 62 height 20
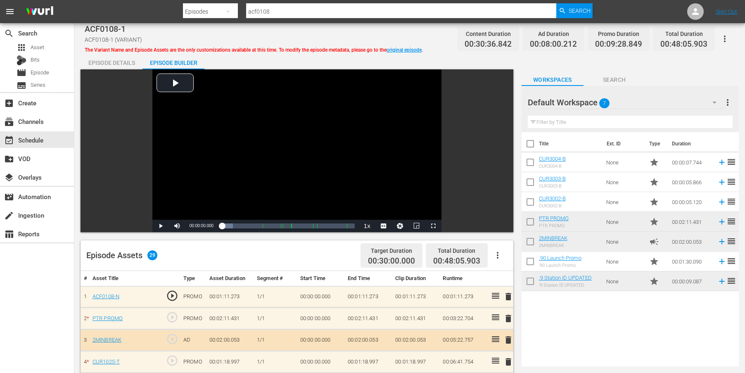
click at [496, 253] on icon "button" at bounding box center [497, 255] width 10 height 10
click at [322, 251] on div "Episode Assets 29 Target Duration 00:30:00.000 Total Duration 00:48:05.903" at bounding box center [296, 255] width 433 height 31
click at [727, 38] on icon "button" at bounding box center [725, 39] width 10 height 10
click at [118, 63] on div "Episode Details" at bounding box center [111, 63] width 62 height 20
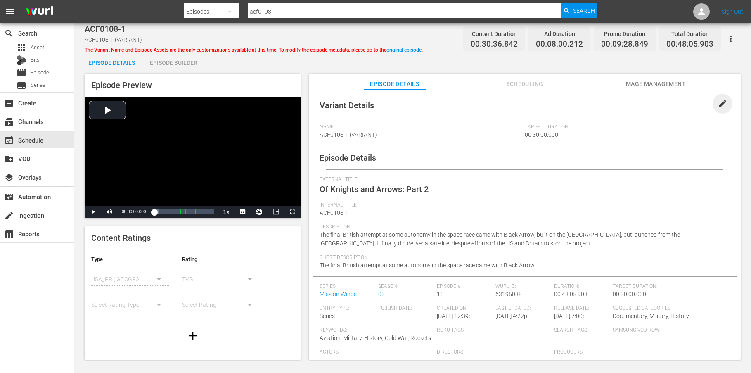
click at [717, 102] on span "edit" at bounding box center [722, 104] width 10 height 10
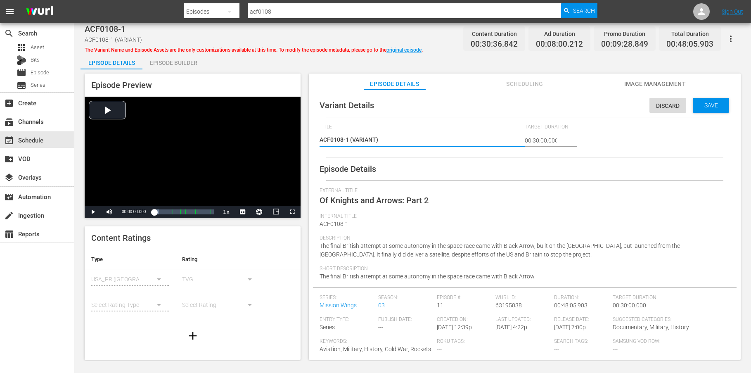
click at [415, 139] on textarea "ACF0108-1 (VARIANT)" at bounding box center [420, 140] width 201 height 10
click at [530, 138] on input "00:30:00.000" at bounding box center [541, 140] width 32 height 20
click at [728, 35] on icon "button" at bounding box center [731, 39] width 10 height 10
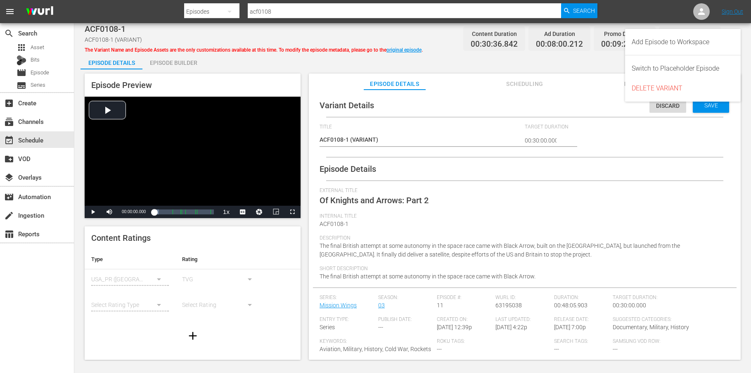
click at [576, 64] on div "Episode Details Episode Builder Episode Preview Video Player is loading. Play V…" at bounding box center [412, 209] width 664 height 313
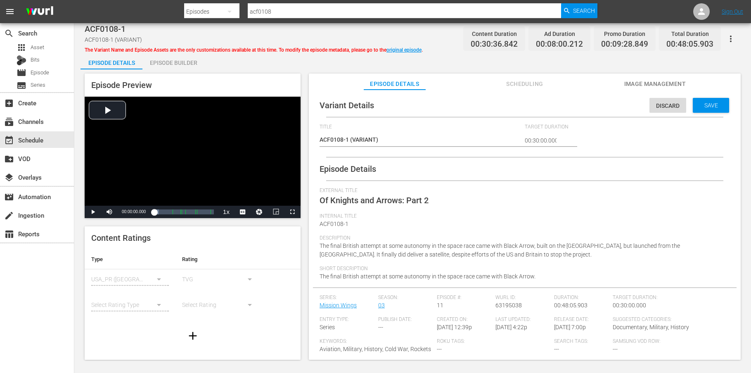
click at [129, 40] on span "ACF0108-1 (VARIANT)" at bounding box center [113, 39] width 57 height 7
click at [730, 39] on icon "button" at bounding box center [731, 39] width 2 height 7
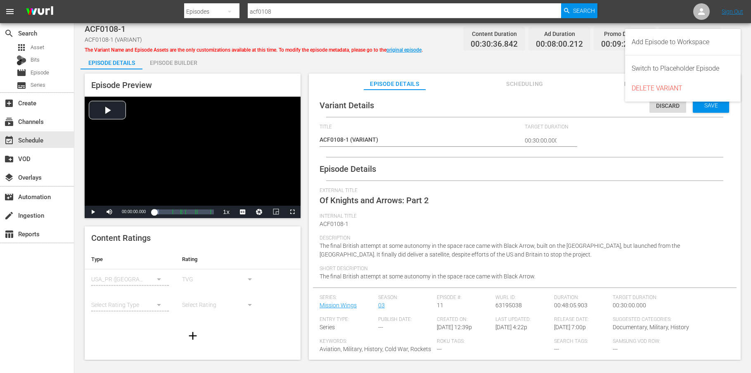
click at [447, 65] on div "Episode Details Episode Builder Episode Preview Video Player is loading. Play V…" at bounding box center [412, 209] width 664 height 313
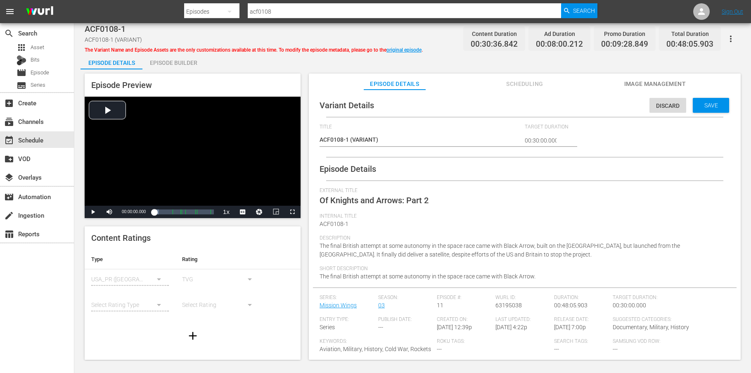
click at [171, 62] on div "Episode Builder" at bounding box center [173, 63] width 62 height 20
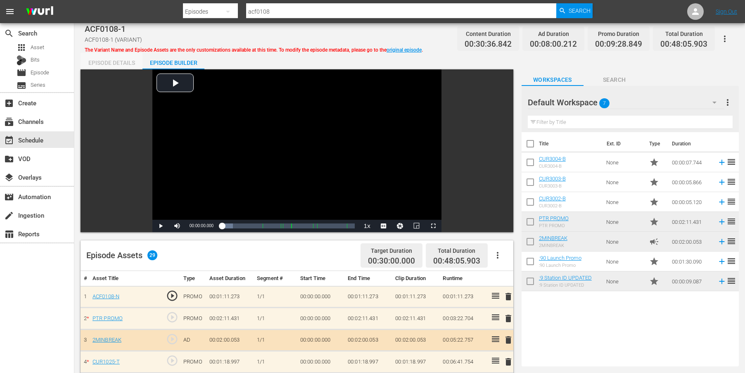
click at [116, 60] on div "Episode Details" at bounding box center [111, 63] width 62 height 20
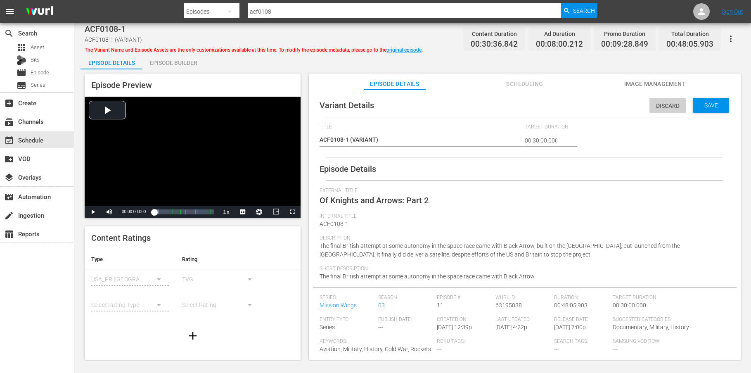
click at [660, 107] on span "Discard" at bounding box center [667, 105] width 37 height 7
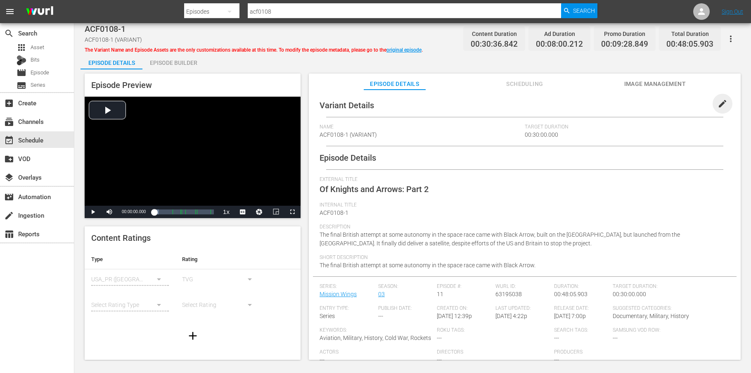
click at [717, 101] on span "edit" at bounding box center [722, 104] width 10 height 10
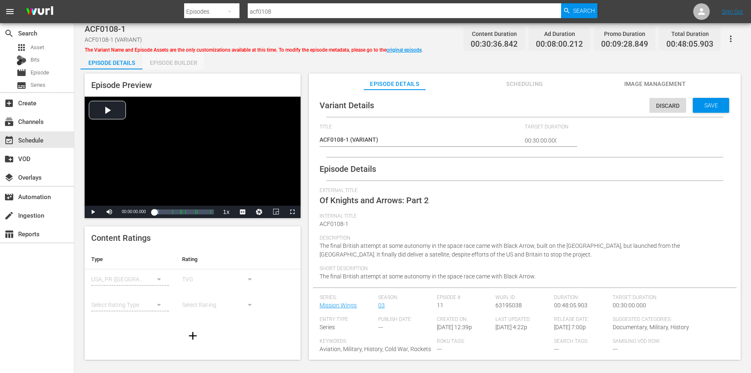
click at [176, 57] on div "Episode Builder" at bounding box center [173, 63] width 62 height 20
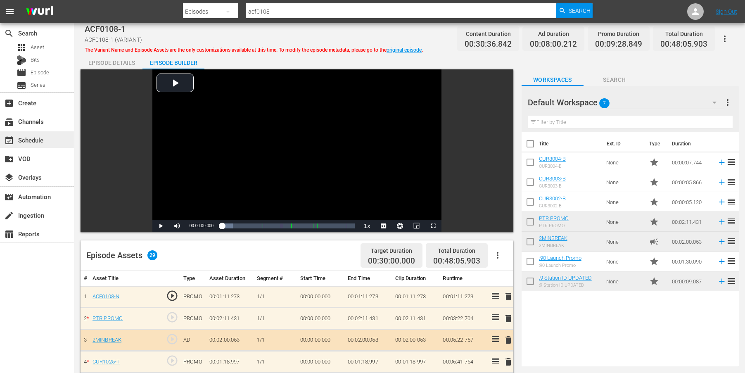
click at [40, 142] on div "event_available Schedule" at bounding box center [23, 138] width 46 height 7
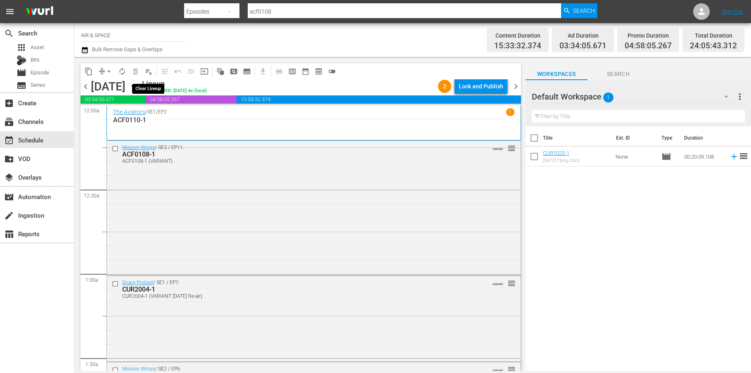
click at [149, 71] on span "playlist_remove_outlined" at bounding box center [148, 71] width 8 height 8
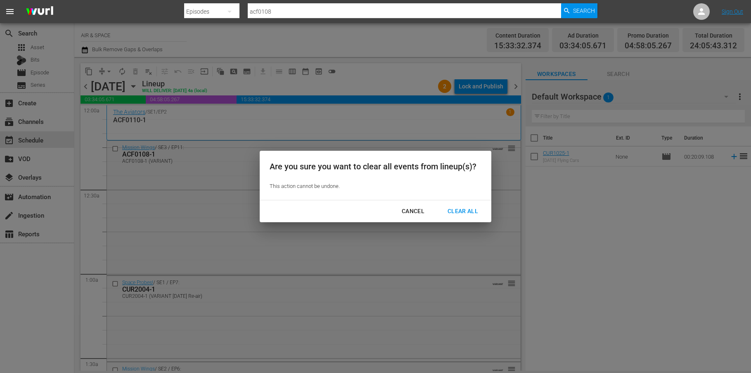
click at [470, 210] on div "Clear All" at bounding box center [463, 211] width 44 height 10
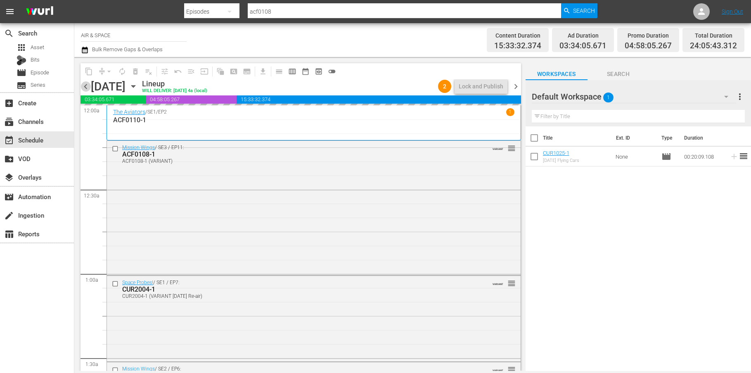
click at [86, 86] on span "chevron_left" at bounding box center [85, 86] width 10 height 10
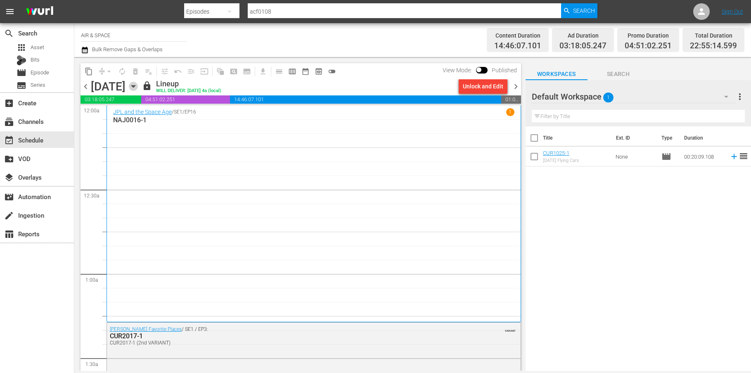
click at [135, 86] on icon "button" at bounding box center [133, 86] width 4 height 2
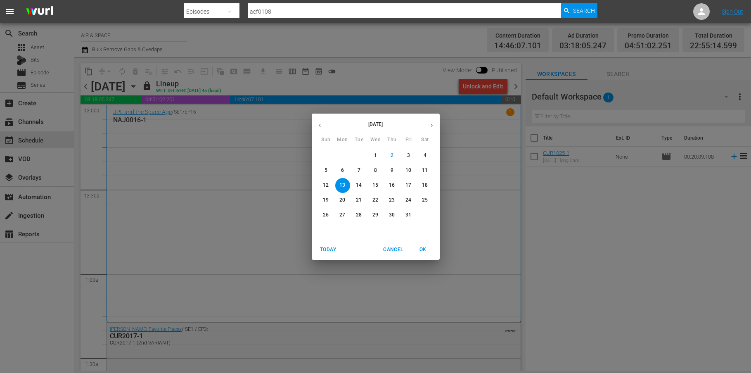
click at [362, 183] on span "14" at bounding box center [359, 185] width 15 height 7
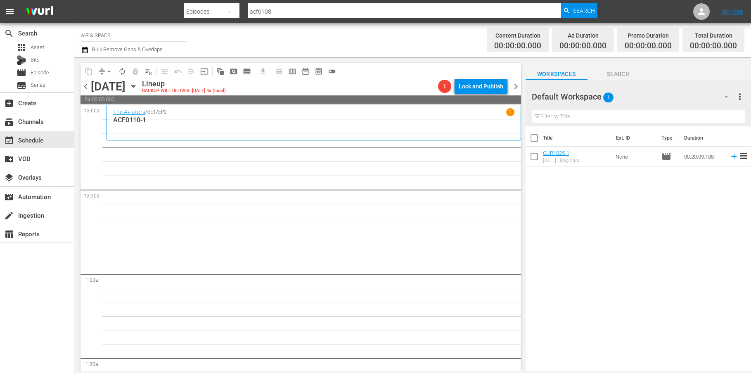
click at [138, 84] on icon "button" at bounding box center [133, 86] width 9 height 9
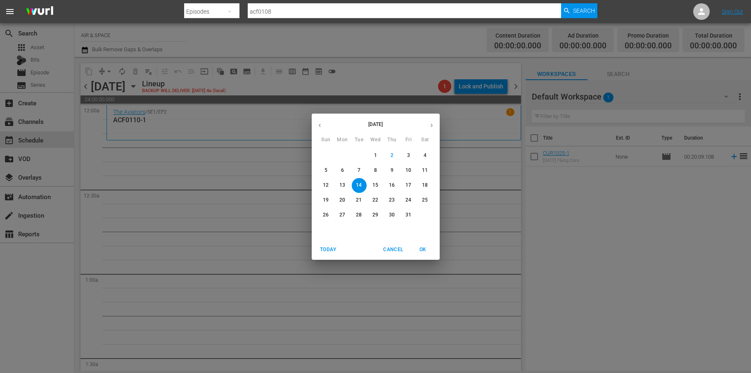
click at [320, 125] on icon "button" at bounding box center [320, 125] width 6 height 6
click at [341, 155] on p "1" at bounding box center [342, 155] width 3 height 7
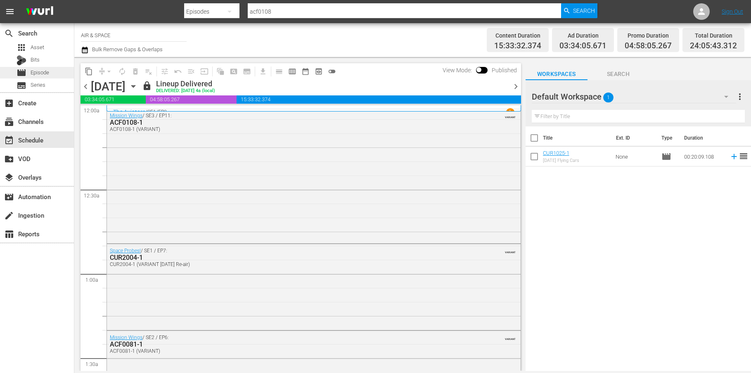
click at [31, 70] on span "Episode" at bounding box center [40, 73] width 19 height 8
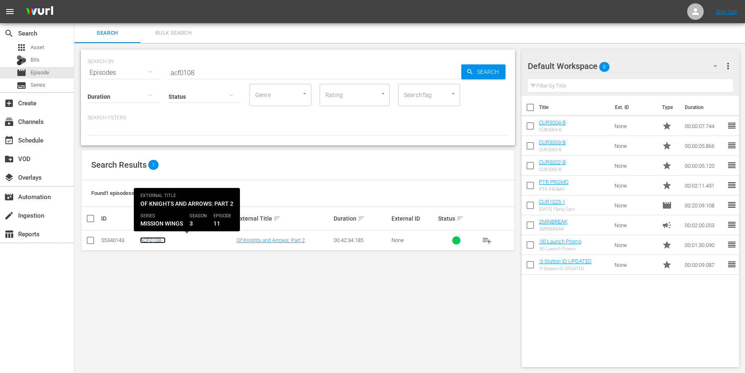
click at [151, 240] on link "ACF0108-1" at bounding box center [153, 240] width 26 height 6
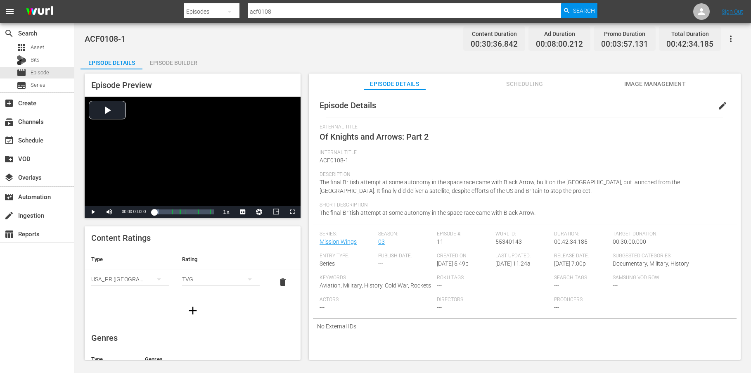
click at [179, 64] on div "Episode Builder" at bounding box center [173, 63] width 62 height 20
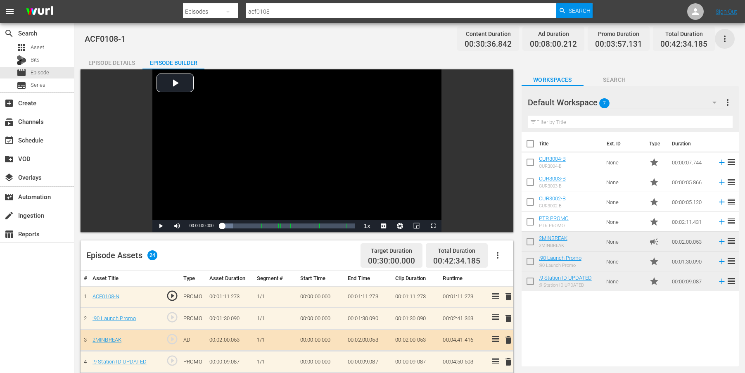
click at [724, 39] on icon "button" at bounding box center [725, 39] width 10 height 10
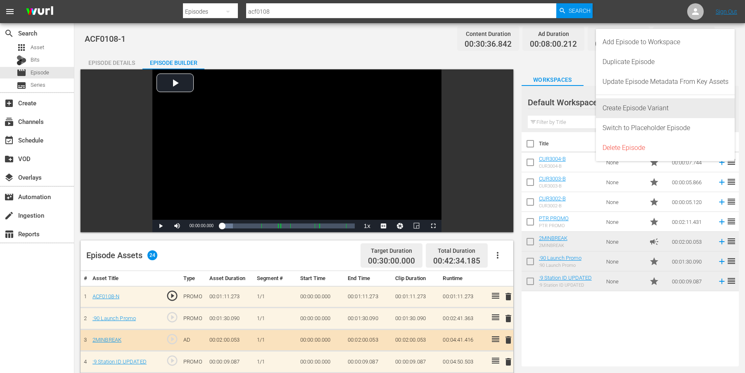
click at [662, 109] on div "Create Episode Variant" at bounding box center [665, 108] width 126 height 20
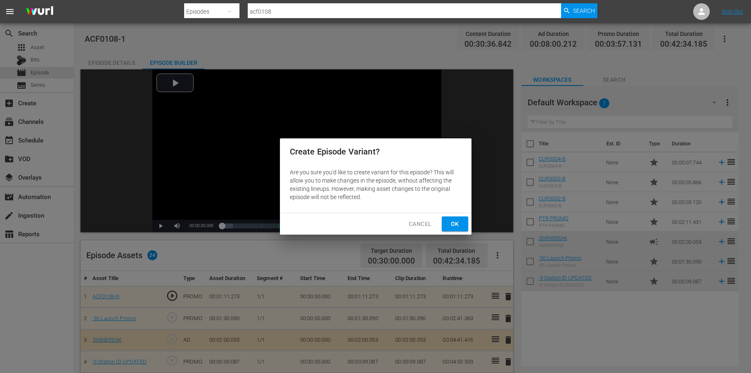
click at [454, 225] on span "Ok" at bounding box center [454, 224] width 13 height 10
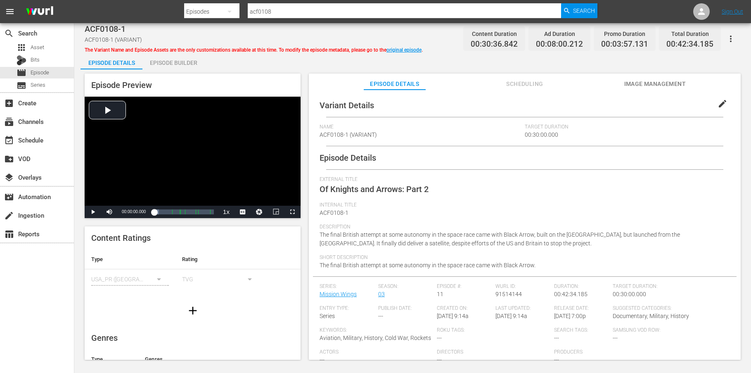
click at [720, 102] on span "edit" at bounding box center [722, 104] width 10 height 10
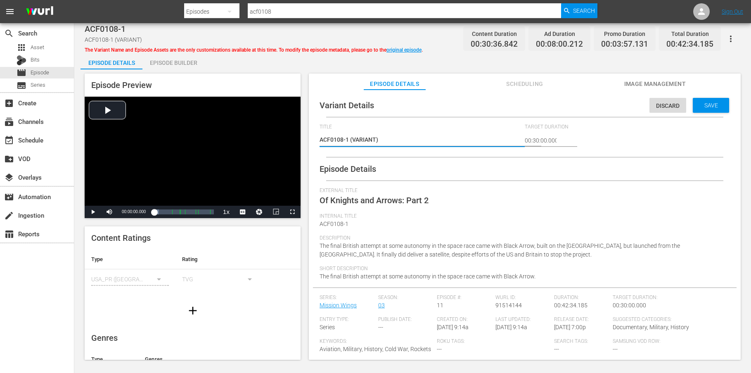
click at [376, 141] on textarea "ACF0108-1 (VARIANT)" at bounding box center [420, 140] width 201 height 10
type textarea "ACF0108-1 (VARIAN)"
type textarea "ACF0108-1 (VARIA)"
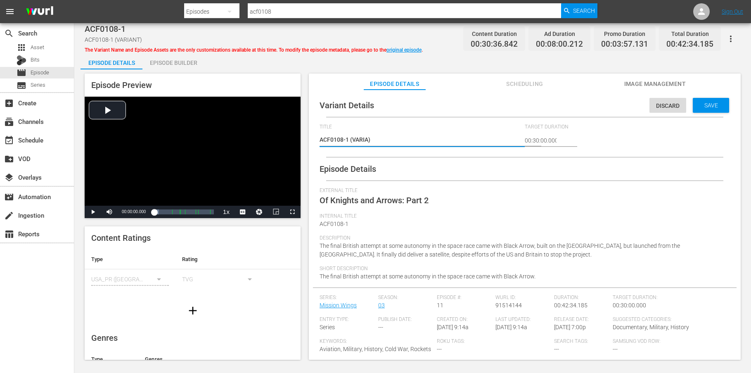
type textarea "ACF0108-1 (VARI)"
type textarea "ACF0108-1 (VAR)"
type textarea "ACF0108-1 (VA)"
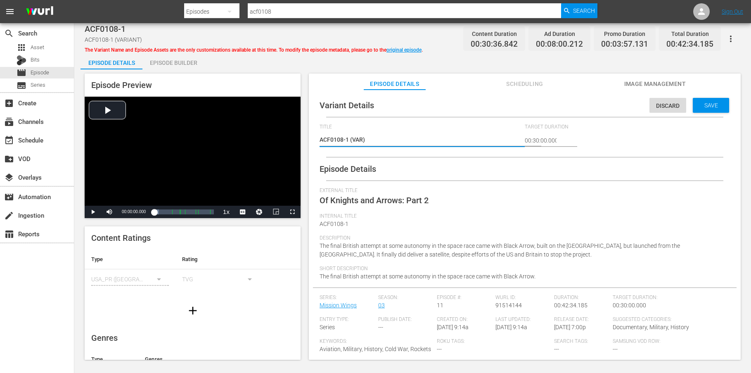
type textarea "ACF0108-1 (VA)"
type textarea "ACF0108-1 (V)"
type textarea "ACF0108-1 ()"
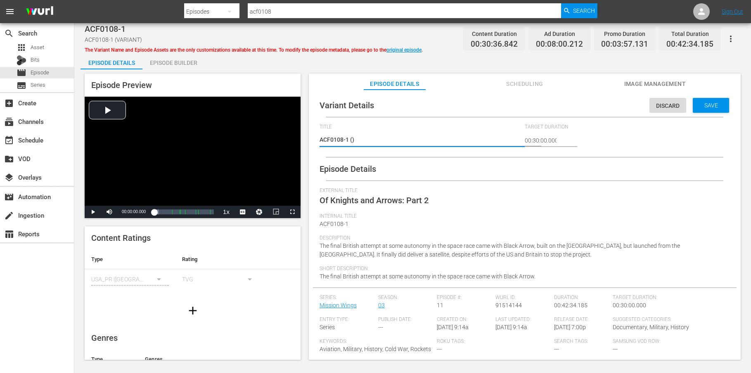
type textarea "ACF0108-1 (0)"
type textarea "ACF0108-1 (08)"
type textarea "ACF0108-1 (082)"
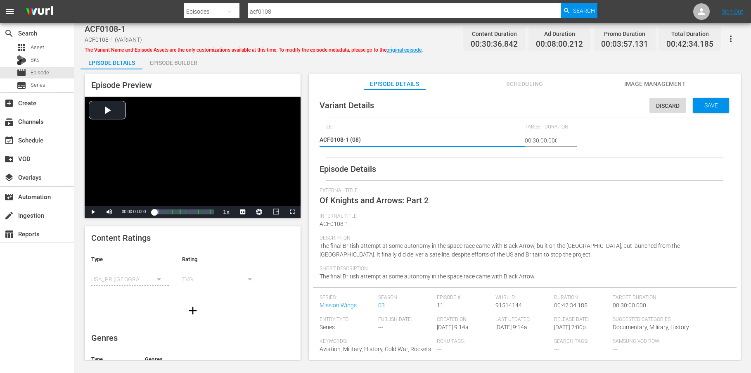
type textarea "ACF0108-1 (082)"
type textarea "ACF0108-1 (0825)"
type textarea "ACF0108-1 (082)"
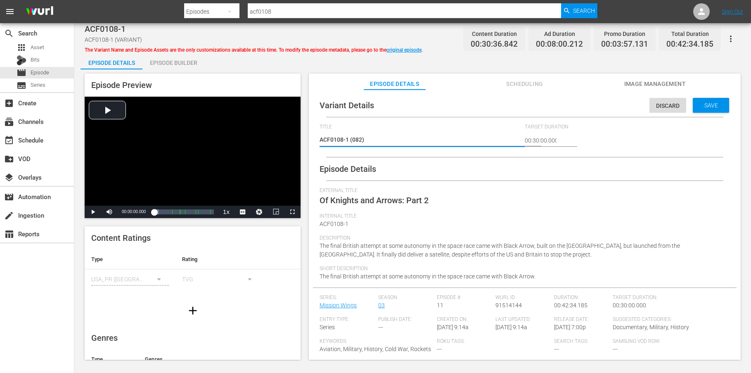
type textarea "ACF0108-1 (08)"
type textarea "ACF0108-1 (0)"
type textarea "ACF0108-1 (09)"
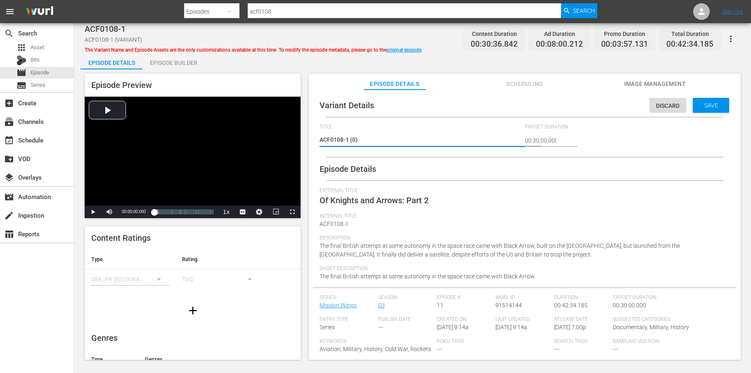
type textarea "ACF0108-1 (09)"
type textarea "ACF0108-1 (09/)"
type textarea "ACF0108-1 (09/2)"
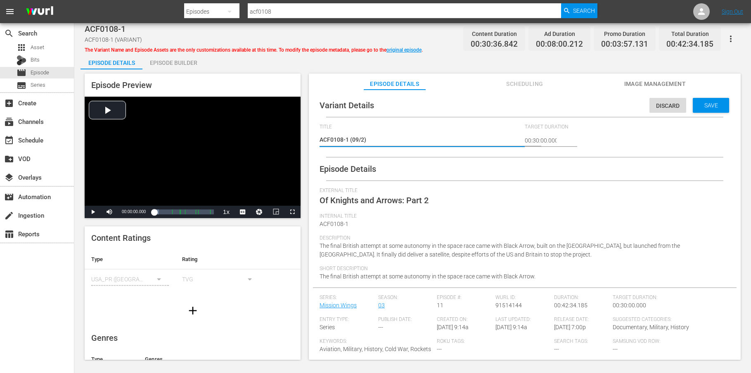
type textarea "ACF0108-1 (09/25)"
type textarea "ACF0108-1 (09/25 )"
type textarea "ACF0108-1 (09/25 V)"
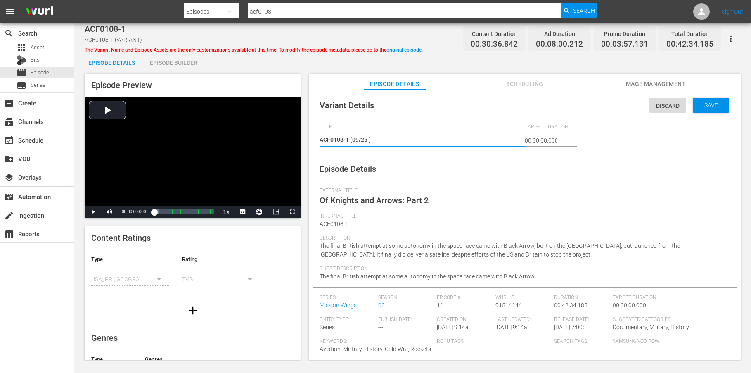
type textarea "ACF0108-1 (09/25 V)"
type textarea "ACF0108-1 (09/25 VA)"
type textarea "ACF0108-1 (09/25 VAR)"
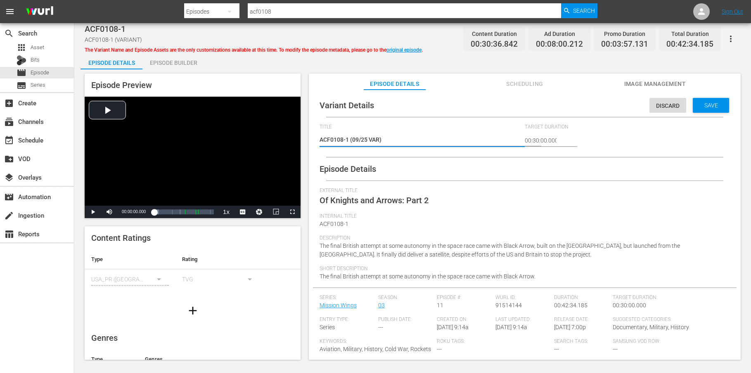
type textarea "ACF0108-1 (09/25 VARI)"
type textarea "ACF0108-1 (09/25 VARIA)"
type textarea "ACF0108-1 (09/25 VARIAN)"
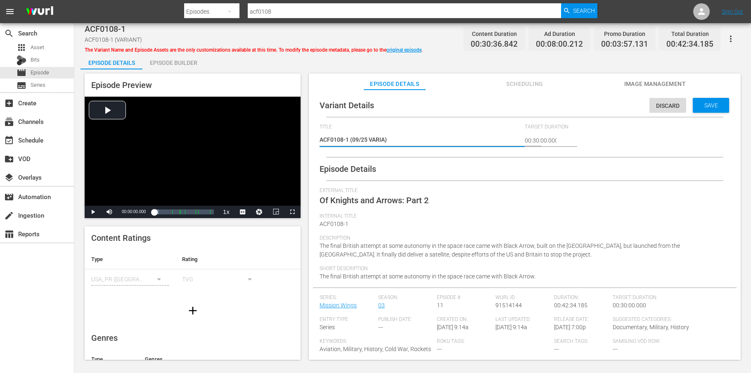
type textarea "ACF0108-1 (09/25 VARIAN)"
type textarea "ACF0108-1 (09/25 VARIANT)"
click at [414, 142] on textarea "ACF0108-1 (VARIANT)" at bounding box center [420, 140] width 201 height 10
type textarea "ACF0108-1 (09/25 VARIANT)"
click at [182, 62] on div "Episode Builder" at bounding box center [173, 63] width 62 height 20
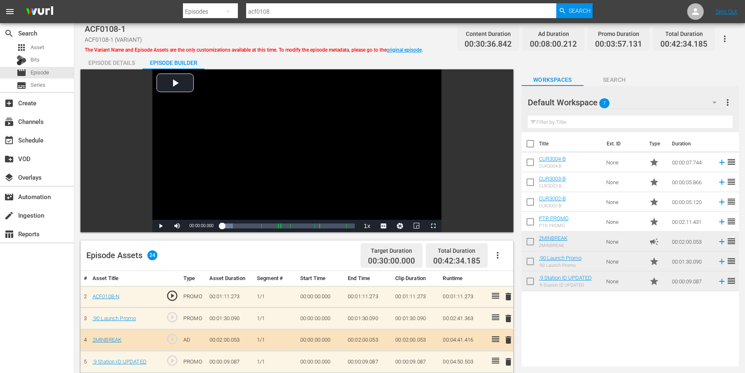
click at [114, 62] on div "Episode Details" at bounding box center [111, 63] width 62 height 20
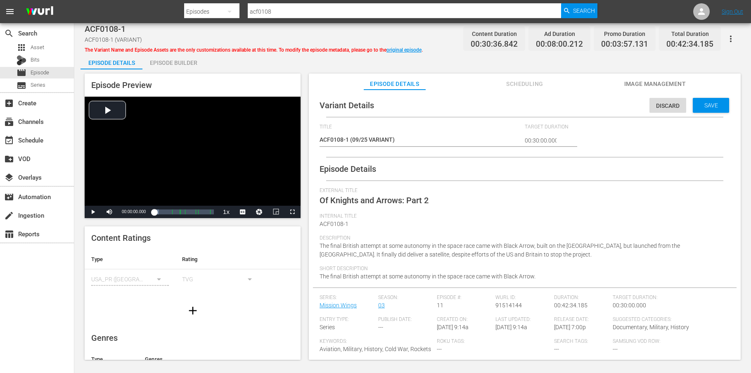
drag, startPoint x: 392, startPoint y: 140, endPoint x: 406, endPoint y: 158, distance: 23.2
type textarea "ACF0108-1 (09/25 VARIANT )"
type textarea "ACF0108-1 (09/25 VARIANT U)"
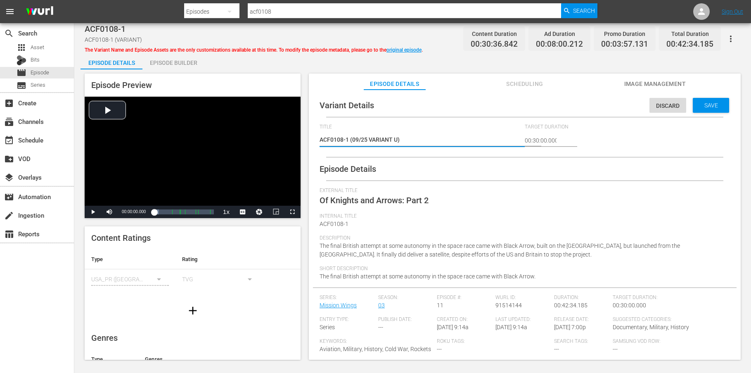
type textarea "ACF0108-1 (09/25 VARIANT UP)"
type textarea "ACF0108-1 (09/25 VARIANT UPD)"
type textarea "ACF0108-1 (09/25 VARIANT UPDA)"
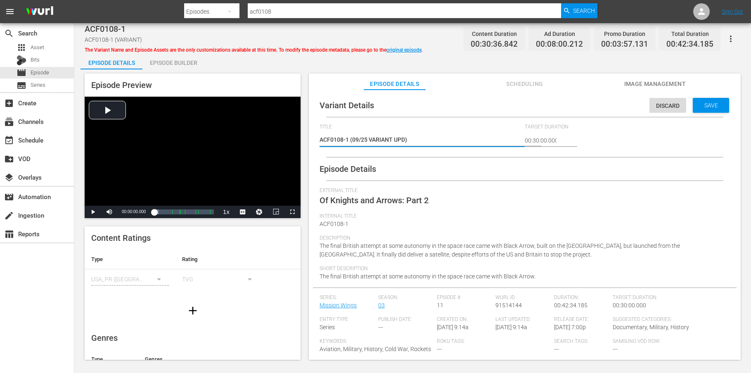
type textarea "ACF0108-1 (09/25 VARIANT UPDA)"
type textarea "ACF0108-1 (09/25 VARIANT UPDAT)"
type textarea "ACF0108-1 (09/25 VARIANT UPDATE)"
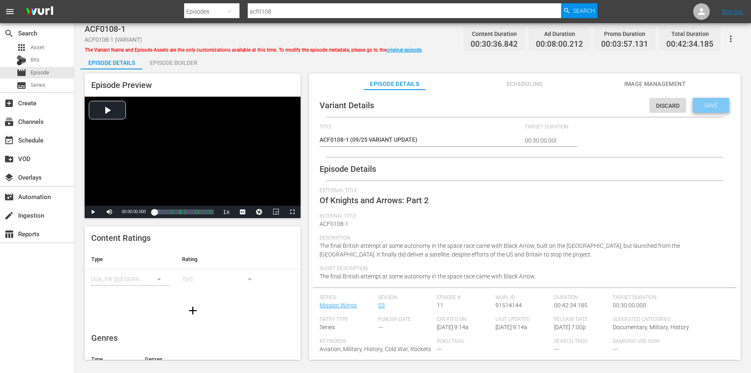
click at [704, 105] on span "Save" at bounding box center [711, 105] width 27 height 7
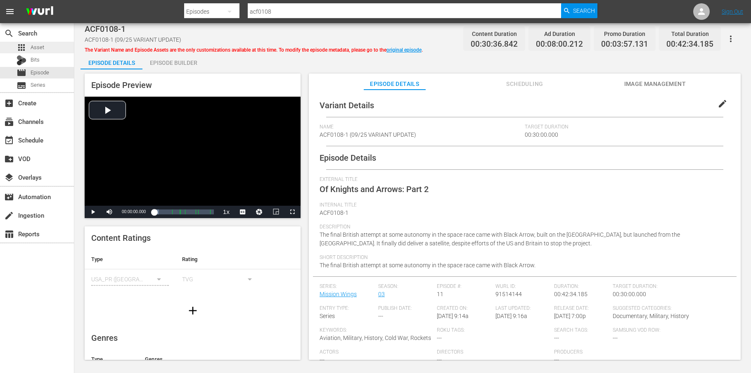
click at [34, 48] on span "Asset" at bounding box center [38, 47] width 14 height 8
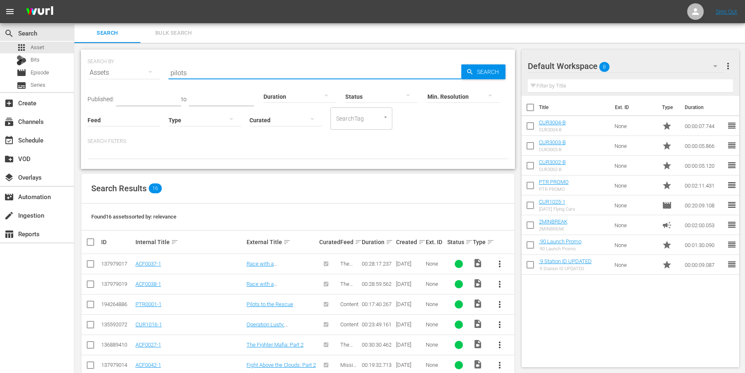
drag, startPoint x: 189, startPoint y: 74, endPoint x: 125, endPoint y: 64, distance: 64.7
click at [125, 64] on div "SEARCH BY Search By Assets Search ID, Title, Description, Keywords, or Category…" at bounding box center [298, 68] width 421 height 30
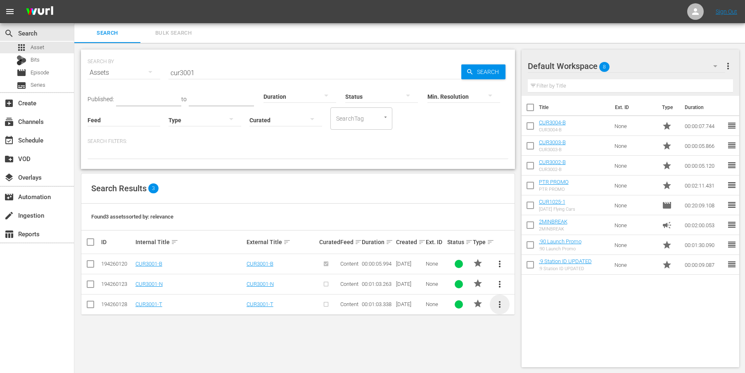
click at [500, 304] on span "more_vert" at bounding box center [500, 304] width 10 height 10
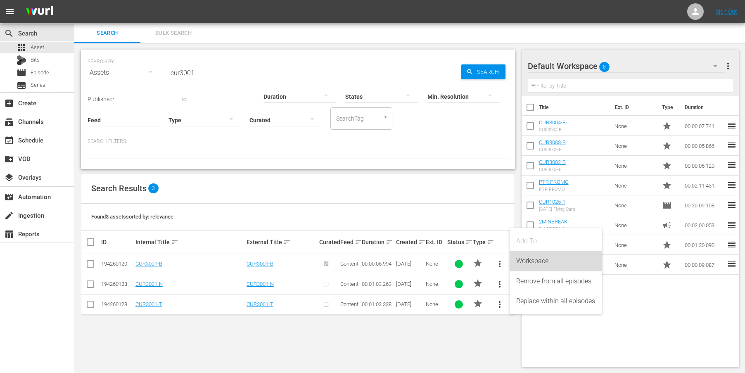
click at [529, 260] on div "Workspace" at bounding box center [555, 261] width 79 height 20
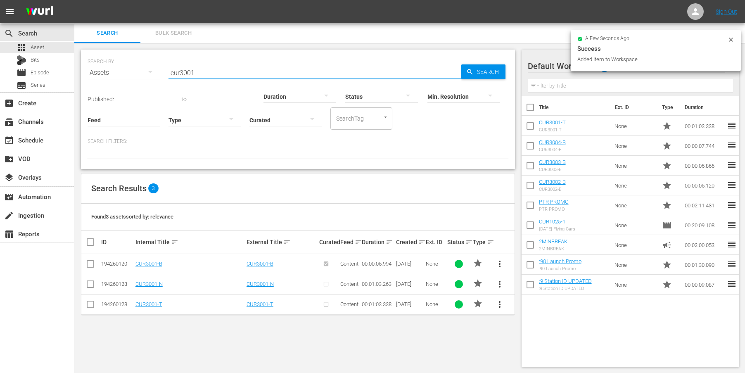
click at [195, 73] on input "cur3001" at bounding box center [314, 73] width 293 height 20
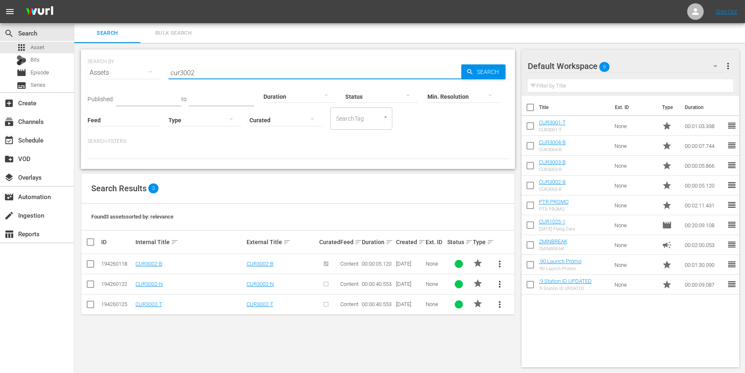
click at [498, 303] on span "more_vert" at bounding box center [500, 304] width 10 height 10
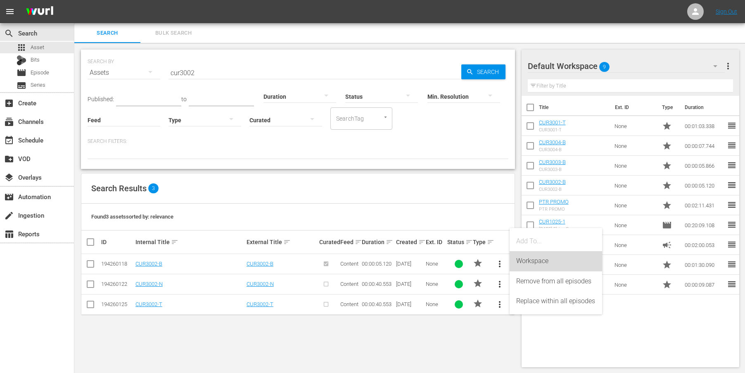
click at [529, 262] on div "Workspace" at bounding box center [555, 261] width 79 height 20
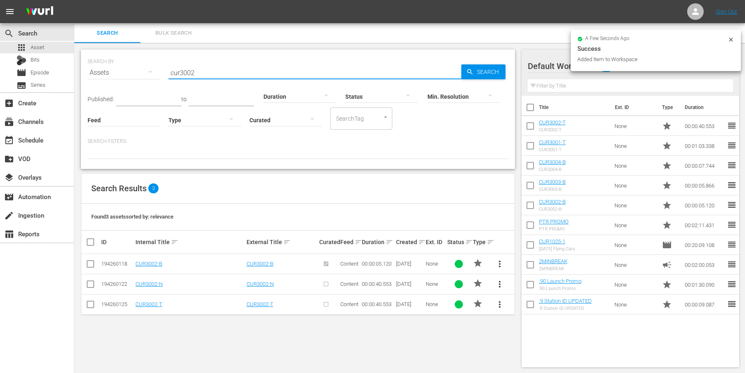
drag, startPoint x: 201, startPoint y: 74, endPoint x: 132, endPoint y: 64, distance: 69.3
click at [132, 64] on div "SEARCH BY Search By Assets Search ID, Title, Description, Keywords, or Category…" at bounding box center [298, 68] width 421 height 30
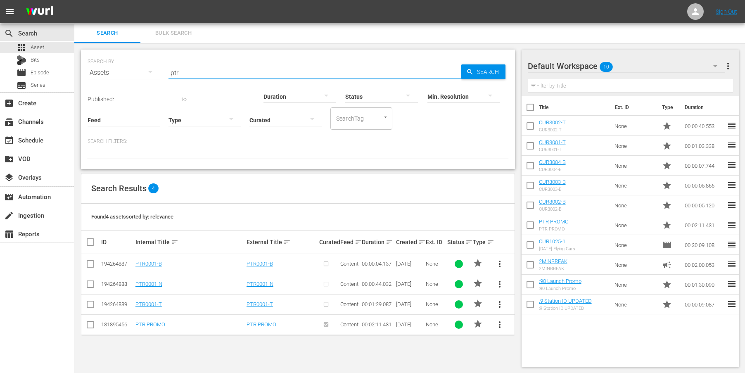
type input "ptr"
click at [499, 302] on span "more_vert" at bounding box center [500, 304] width 10 height 10
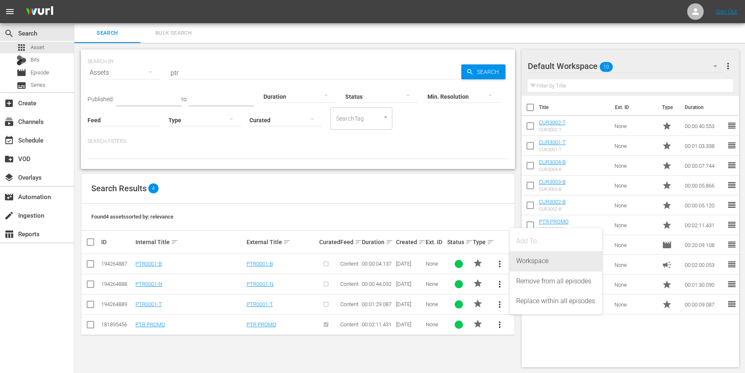
click at [524, 261] on div "Workspace" at bounding box center [555, 261] width 79 height 20
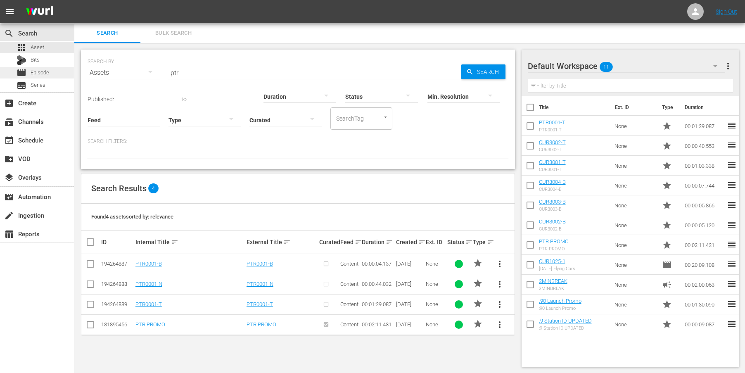
click at [41, 71] on span "Episode" at bounding box center [40, 73] width 19 height 8
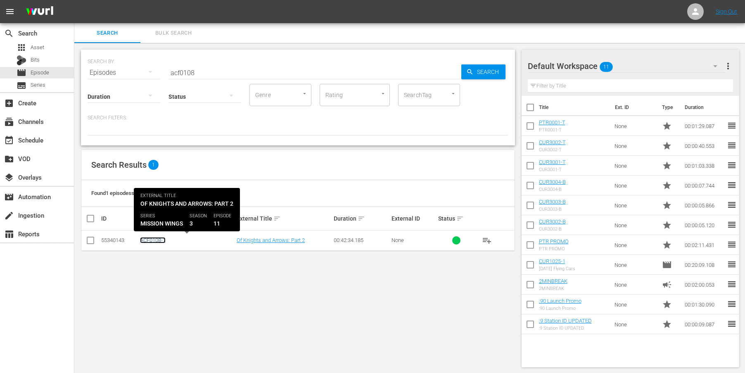
click at [145, 240] on link "ACF0108-1" at bounding box center [153, 240] width 26 height 6
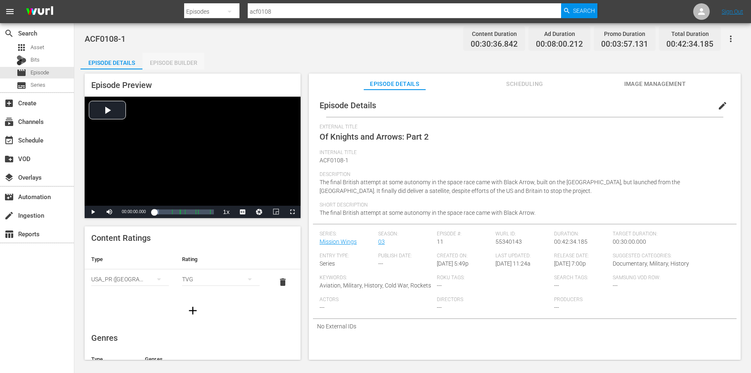
click at [169, 61] on div "Episode Builder" at bounding box center [173, 63] width 62 height 20
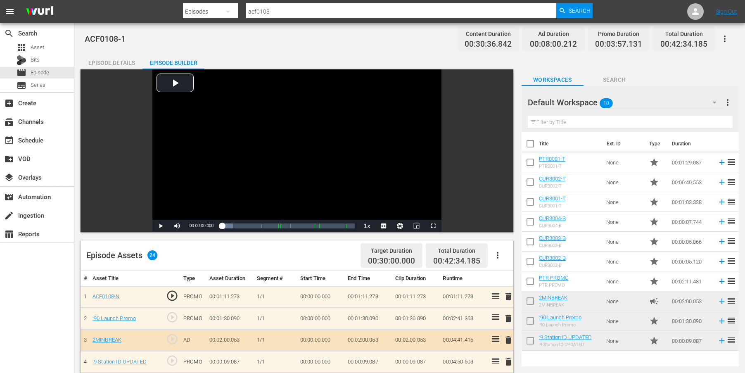
click at [118, 58] on div "Episode Details" at bounding box center [111, 63] width 62 height 20
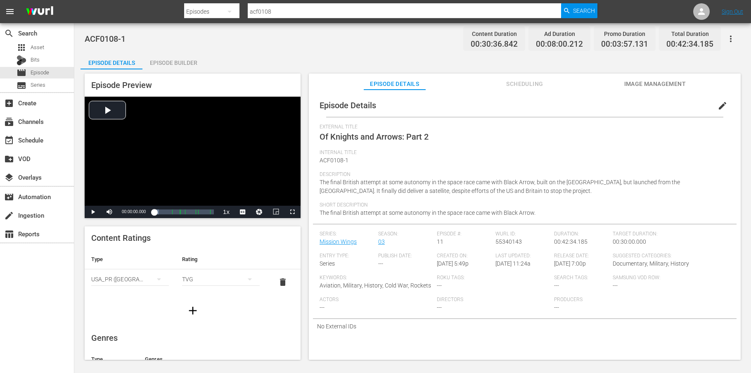
click at [188, 312] on icon "button" at bounding box center [192, 310] width 13 height 13
click at [729, 34] on icon "button" at bounding box center [731, 39] width 10 height 10
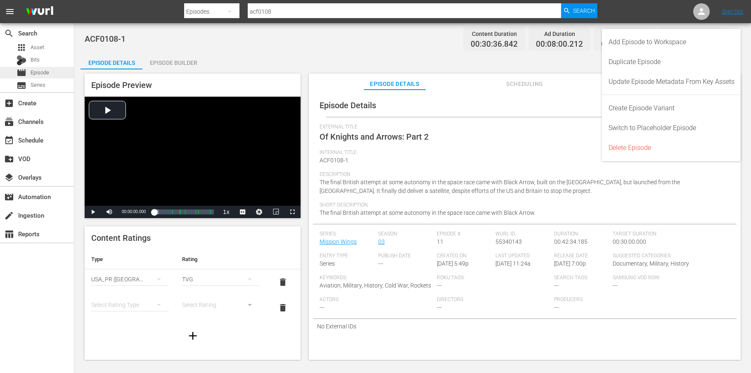
click at [36, 73] on span "Episode" at bounding box center [40, 73] width 19 height 8
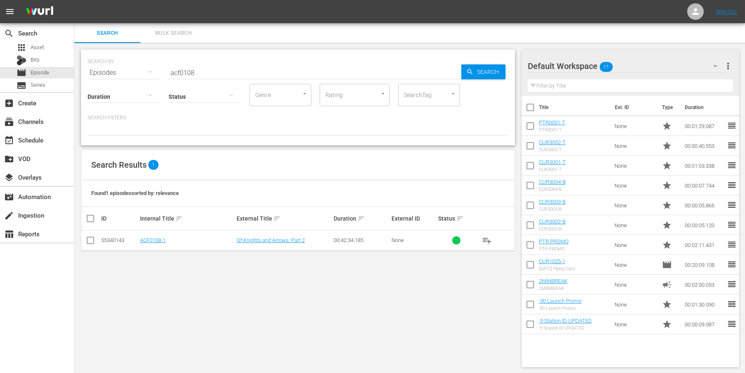
click at [200, 73] on input "acf0108" at bounding box center [314, 73] width 293 height 20
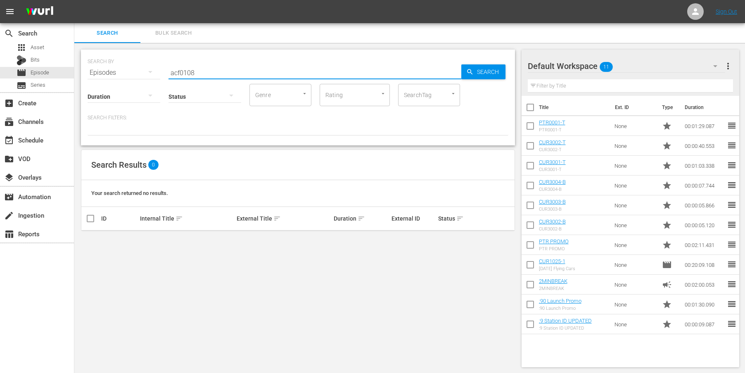
type input "acf0108"
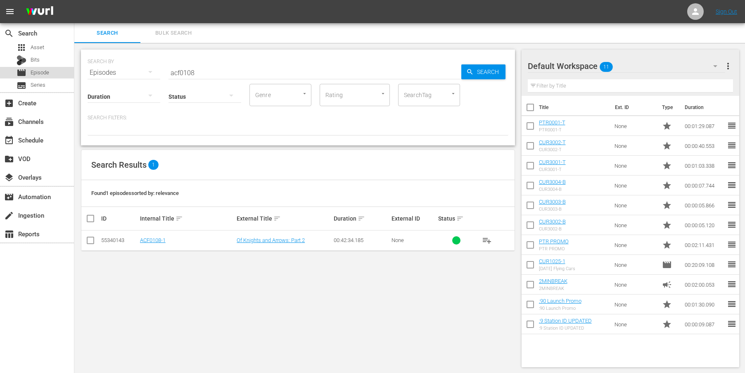
click at [37, 74] on span "Episode" at bounding box center [40, 73] width 19 height 8
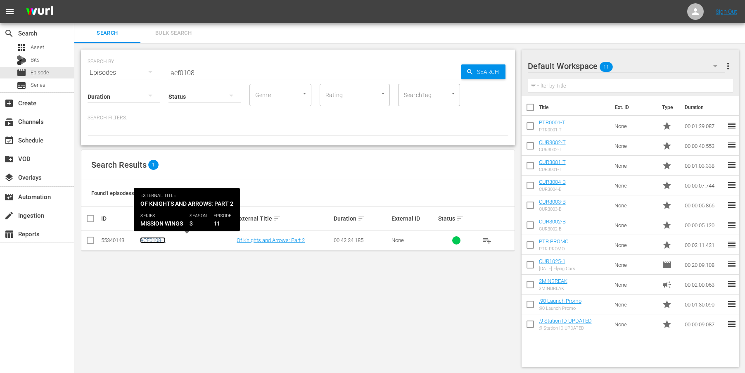
click at [159, 241] on link "ACF0108-1" at bounding box center [153, 240] width 26 height 6
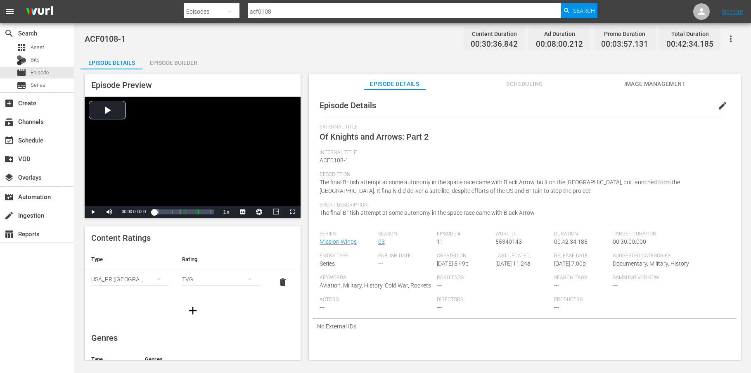
click at [171, 63] on div "Episode Builder" at bounding box center [173, 63] width 62 height 20
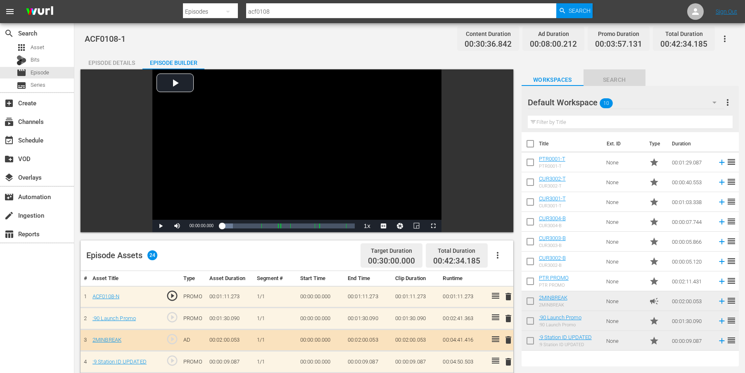
click at [612, 79] on span "Search" at bounding box center [614, 80] width 62 height 10
type input "ptr"
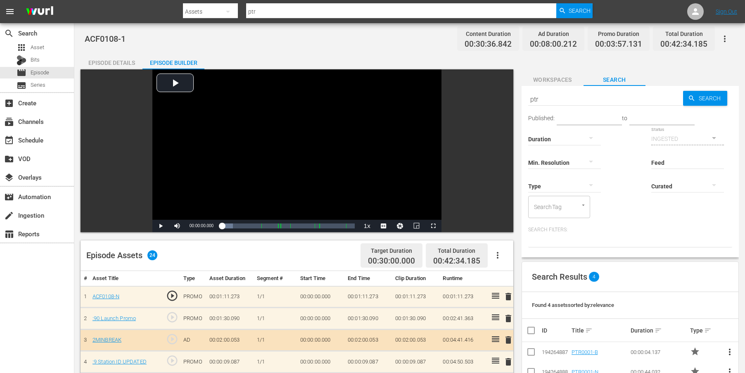
click at [553, 81] on span "Workspaces" at bounding box center [552, 80] width 62 height 10
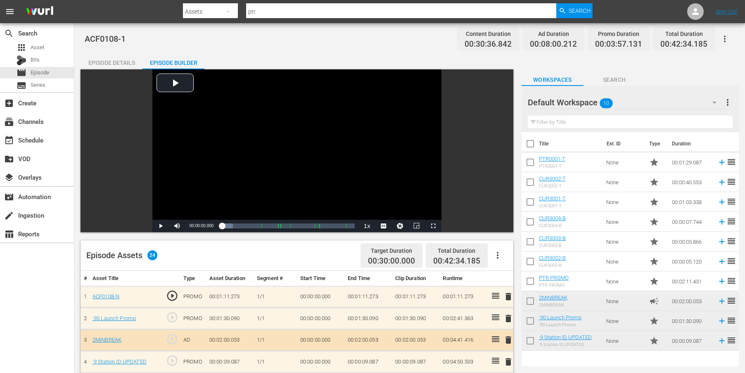
click at [725, 38] on icon "button" at bounding box center [725, 39] width 10 height 10
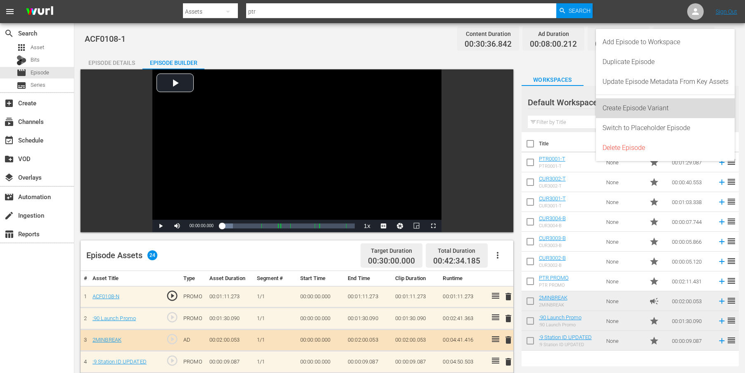
click at [662, 104] on div "Create Episode Variant" at bounding box center [665, 108] width 126 height 20
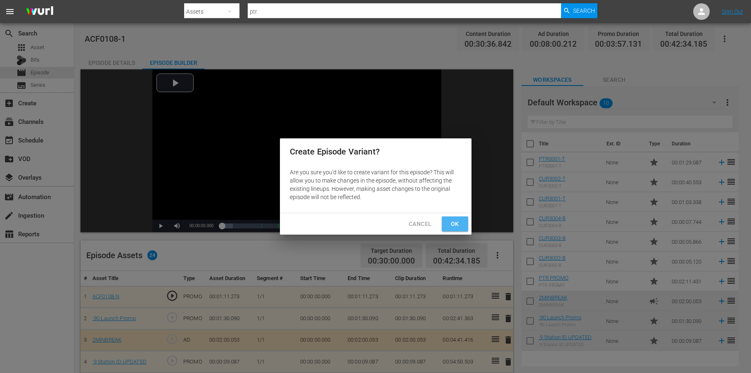
click at [458, 223] on span "Ok" at bounding box center [454, 224] width 13 height 10
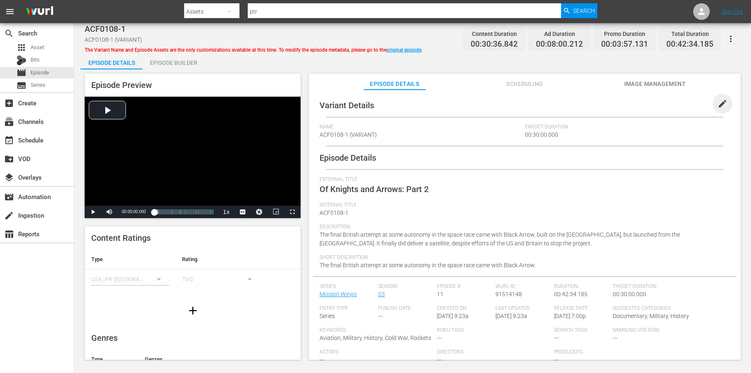
click at [717, 104] on span "edit" at bounding box center [722, 104] width 10 height 10
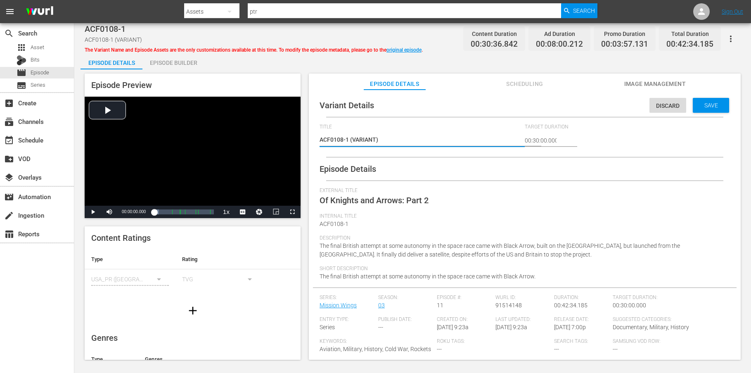
click at [375, 139] on textarea "ACF0108-1 (VARIANT)" at bounding box center [420, 140] width 201 height 10
type textarea "ACF0108-1 (VARIAN)"
type textarea "ACF0108-1 (VARIA)"
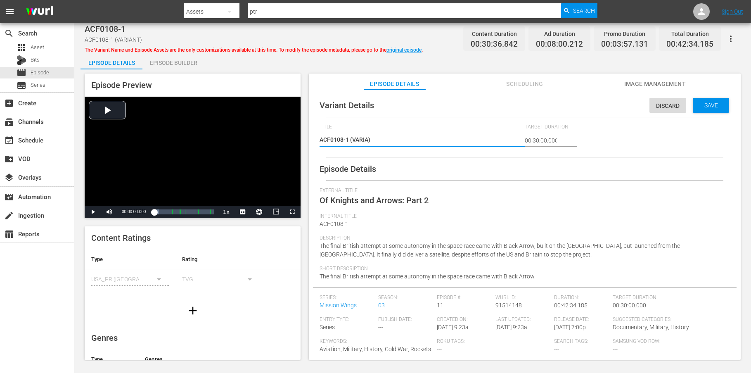
type textarea "ACF0108-1 (VARI)"
type textarea "ACF0108-1 (VAR)"
type textarea "ACF0108-1 (VA)"
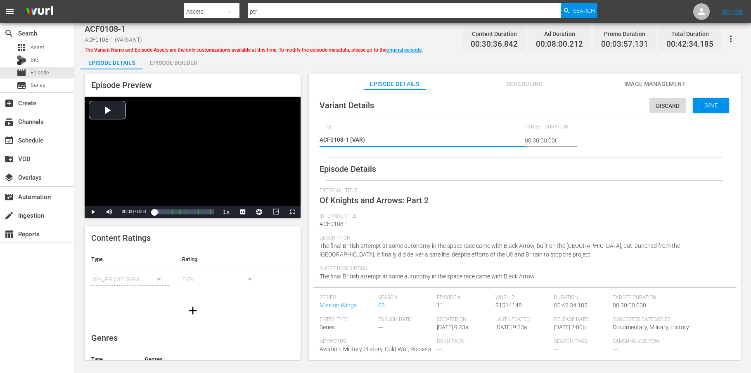
type textarea "ACF0108-1 (VA)"
type textarea "ACF0108-1 (V)"
type textarea "ACF0108-1 ()"
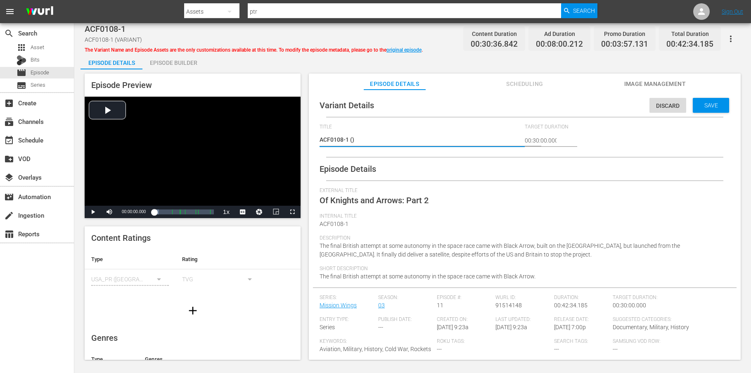
type textarea "ACF0108-1 (9)"
type textarea "ACF0108-1 (9/)"
type textarea "ACF0108-1 (9/2)"
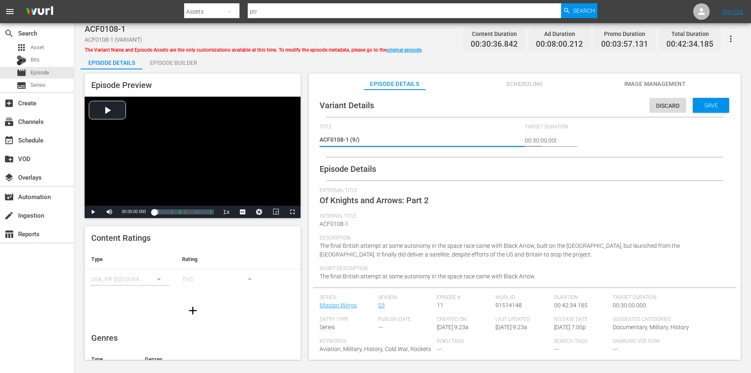
type textarea "ACF0108-1 (9/2)"
type textarea "ACF0108-1 (9/25)"
type textarea "ACF0108-1 (9/25 )"
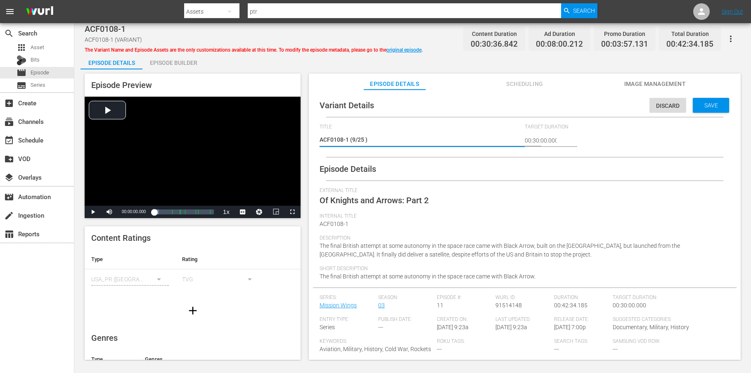
type textarea "ACF0108-1 (9/25 U)"
type textarea "ACF0108-1 (9/25 UP)"
type textarea "ACF0108-1 (9/25 UPD)"
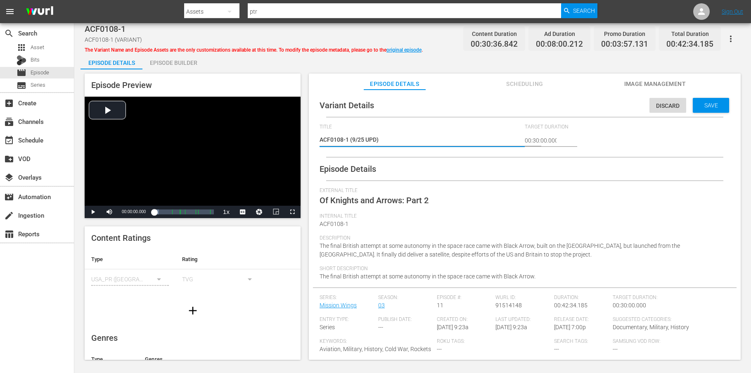
type textarea "ACF0108-1 (9/25 UPDA)"
type textarea "ACF0108-1 (9/25 UPDAT)"
type textarea "ACF0108-1 (9/25 UPDATE)"
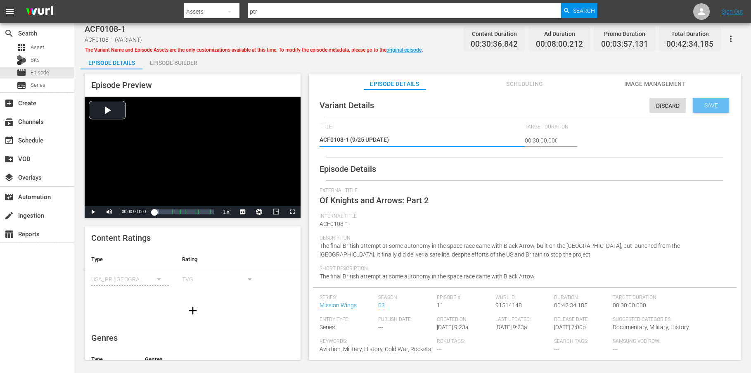
click at [702, 104] on span "Save" at bounding box center [711, 105] width 27 height 7
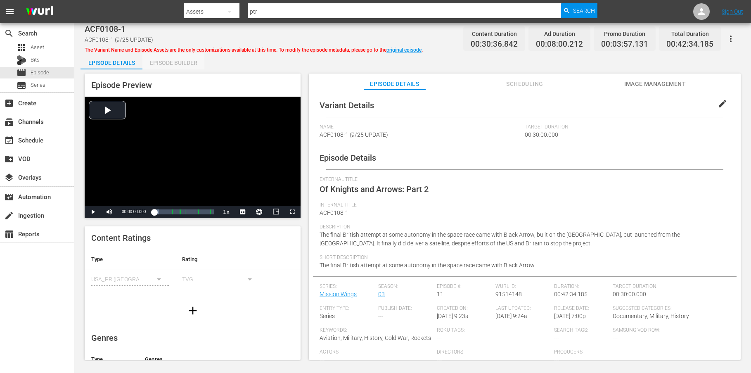
click at [176, 62] on div "Episode Builder" at bounding box center [173, 63] width 62 height 20
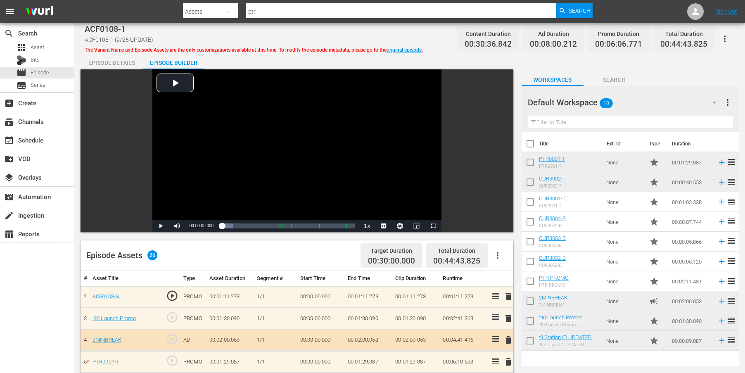
click at [726, 39] on icon "button" at bounding box center [725, 39] width 10 height 10
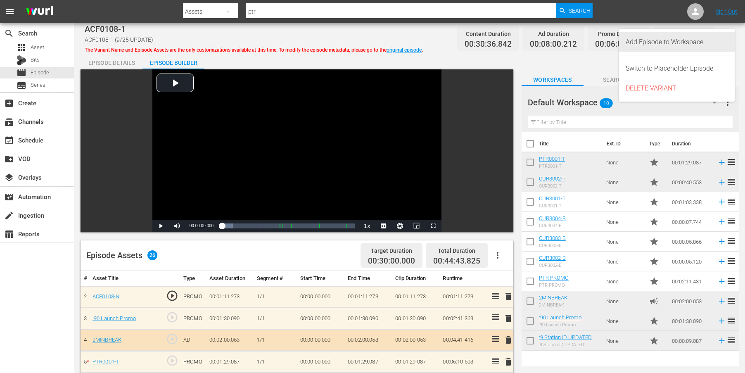
click at [677, 43] on div "Add Episode to Workspace" at bounding box center [676, 42] width 102 height 20
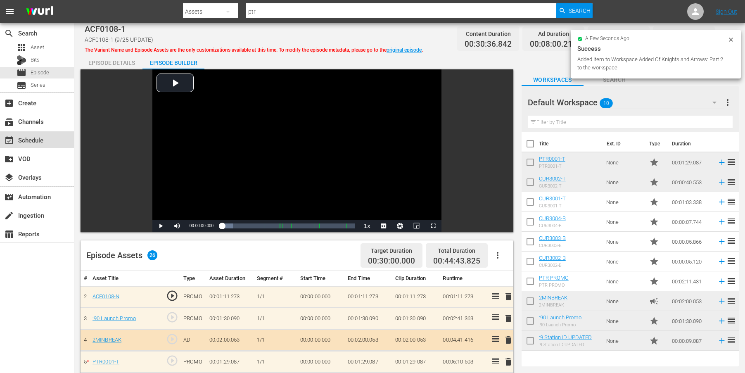
click at [31, 141] on div "event_available Schedule" at bounding box center [23, 138] width 46 height 7
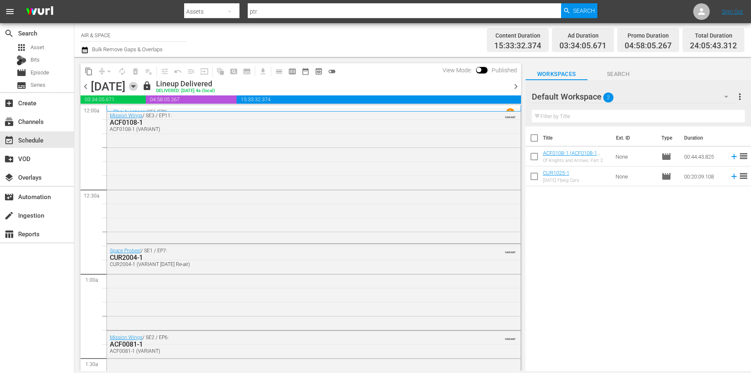
click at [138, 85] on icon "button" at bounding box center [133, 86] width 9 height 9
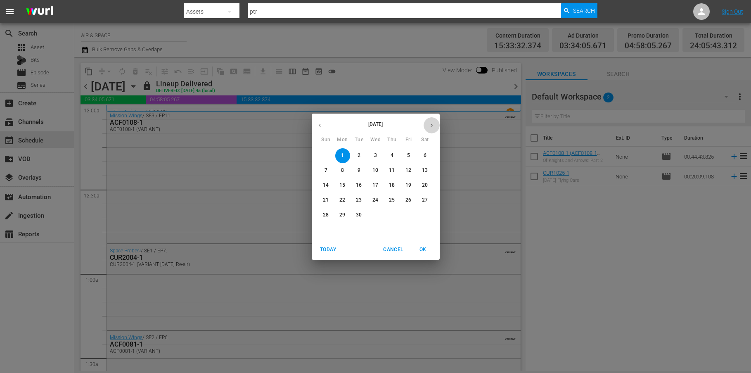
click at [435, 125] on button "button" at bounding box center [432, 125] width 16 height 16
click at [360, 184] on p "14" at bounding box center [359, 185] width 6 height 7
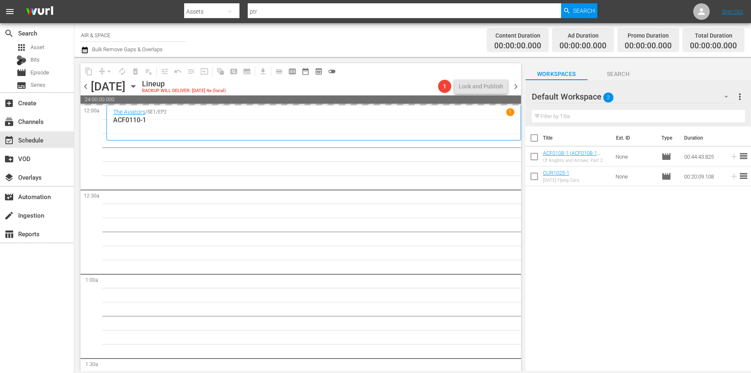
click at [138, 85] on icon "button" at bounding box center [133, 86] width 9 height 9
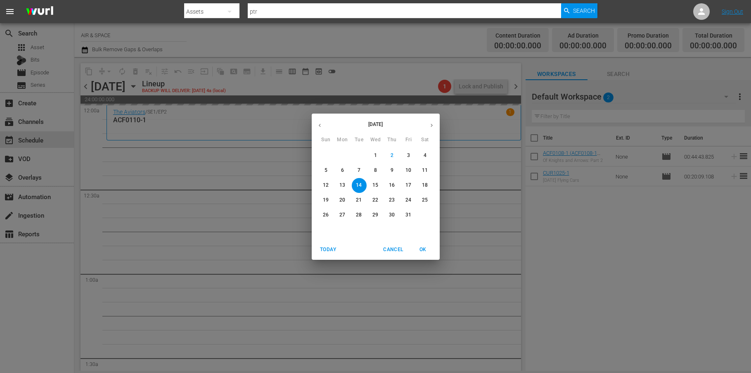
click at [319, 121] on button "button" at bounding box center [320, 125] width 16 height 16
click at [340, 153] on span "1" at bounding box center [342, 155] width 15 height 7
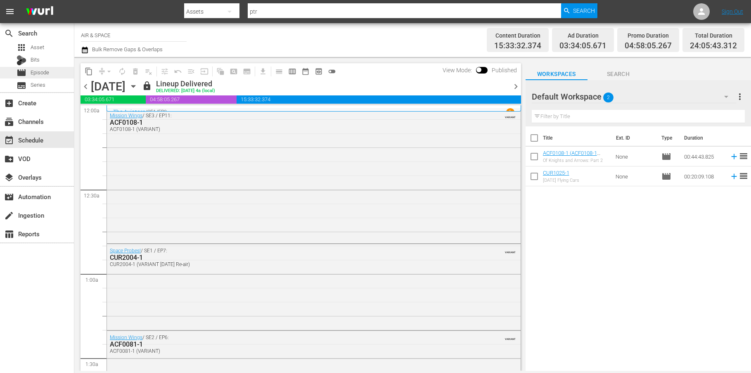
click at [38, 73] on span "Episode" at bounding box center [40, 73] width 19 height 8
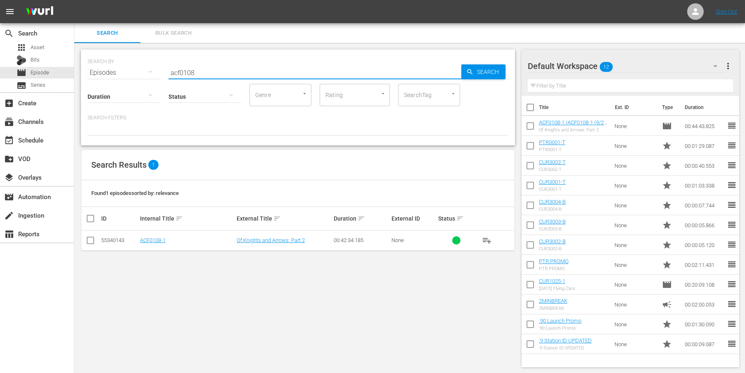
drag, startPoint x: 200, startPoint y: 73, endPoint x: 128, endPoint y: 68, distance: 72.4
click at [128, 68] on div "SEARCH BY Search By Episodes Search ID, Title, Description, Keywords, or Catego…" at bounding box center [298, 68] width 421 height 30
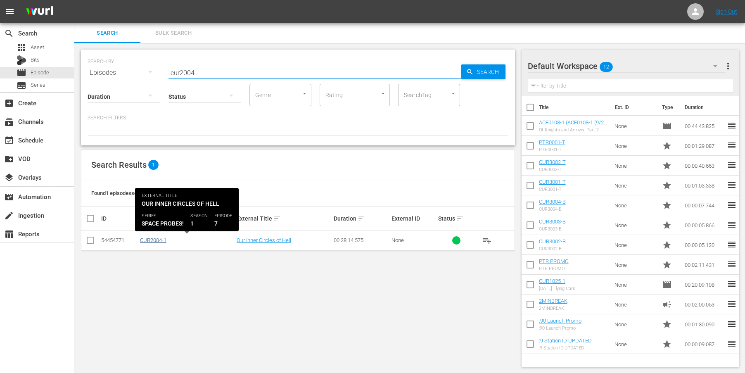
type input "cur2004"
click at [154, 241] on link "CUR2004-1" at bounding box center [153, 240] width 26 height 6
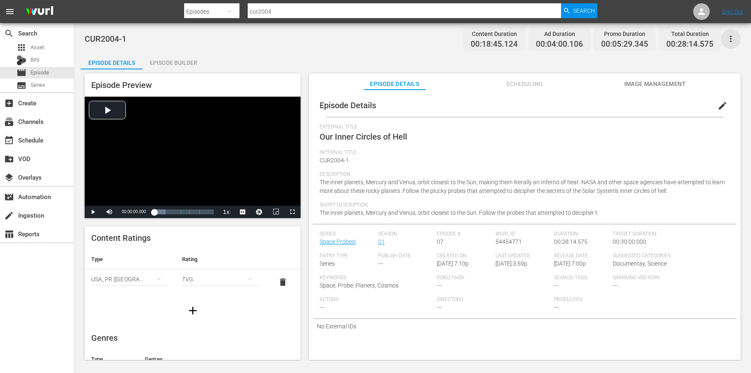
click at [731, 36] on icon "button" at bounding box center [731, 39] width 2 height 7
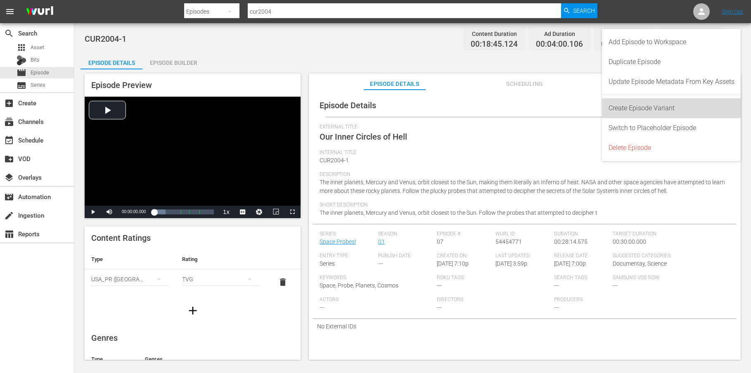
click at [687, 104] on div "Create Episode Variant" at bounding box center [671, 108] width 126 height 20
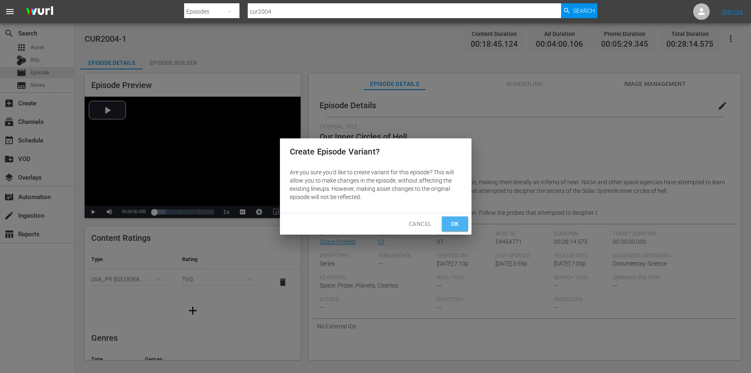
click at [456, 225] on span "Ok" at bounding box center [454, 224] width 13 height 10
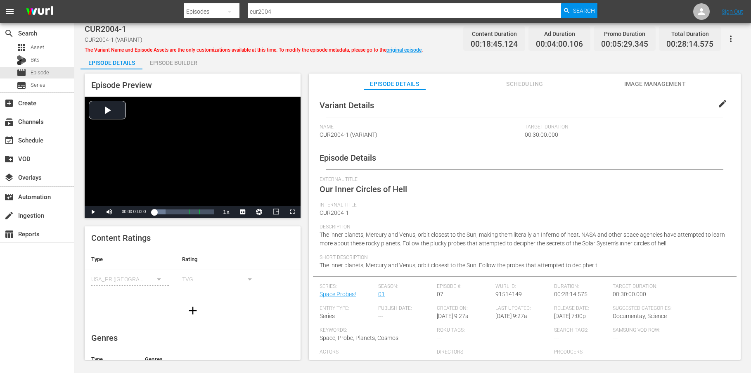
click at [717, 102] on span "edit" at bounding box center [722, 104] width 10 height 10
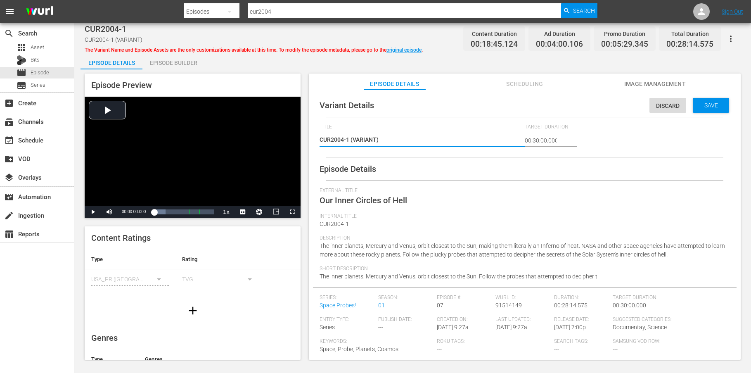
click at [376, 141] on textarea "CUR2004-1 (VARIANT)" at bounding box center [420, 140] width 201 height 10
type textarea "CUR2004-1 (VARIAN)"
type textarea "CUR2004-1 (VARIA)"
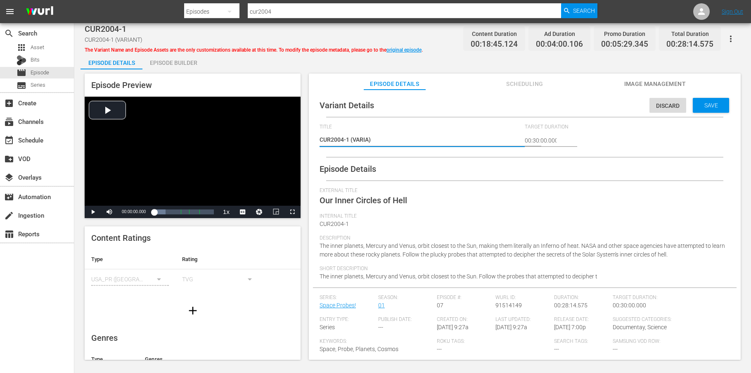
type textarea "CUR2004-1 (VARI)"
type textarea "CUR2004-1 (VAR)"
type textarea "CUR2004-1 (VA)"
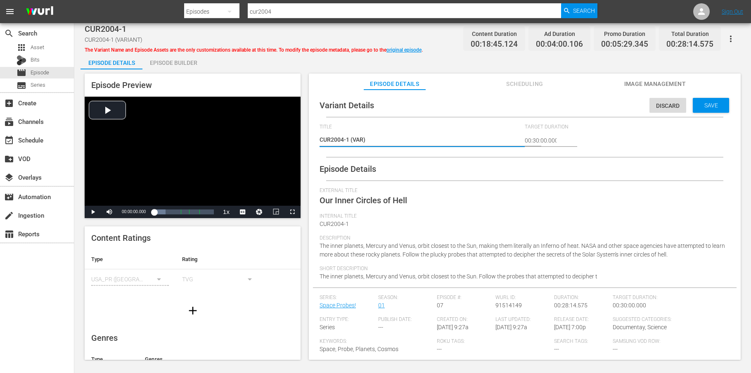
type textarea "CUR2004-1 (VA)"
type textarea "CUR2004-1 (V)"
type textarea "CUR2004-1 ()"
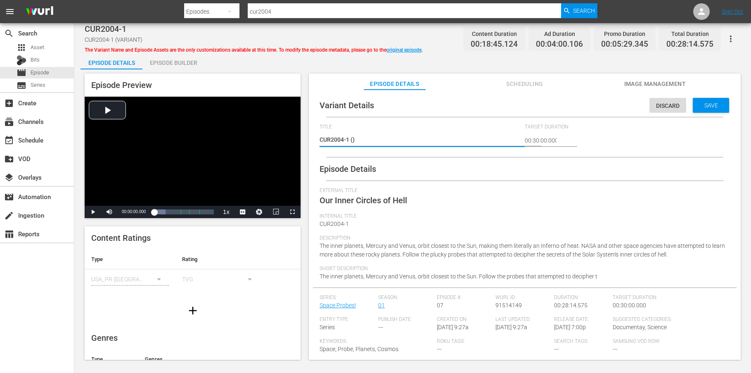
type textarea "CUR2004-1 (9)"
type textarea "CUR2004-1 (9/)"
type textarea "CUR2004-1 (9/2)"
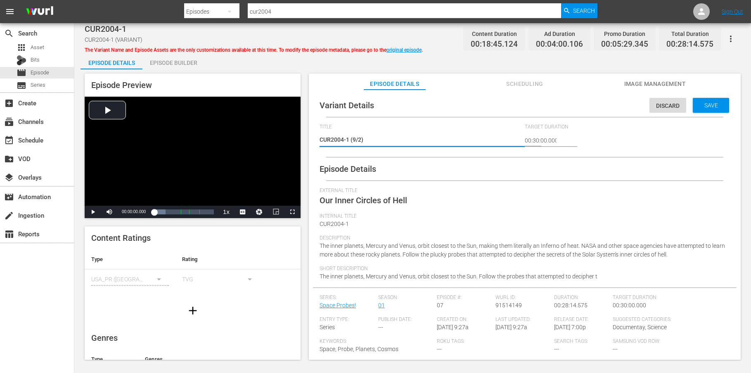
type textarea "CUR2004-1 (9/22)"
type textarea "CUR2004-1 (9/225)"
type textarea "CUR2004-1 (9/225 )"
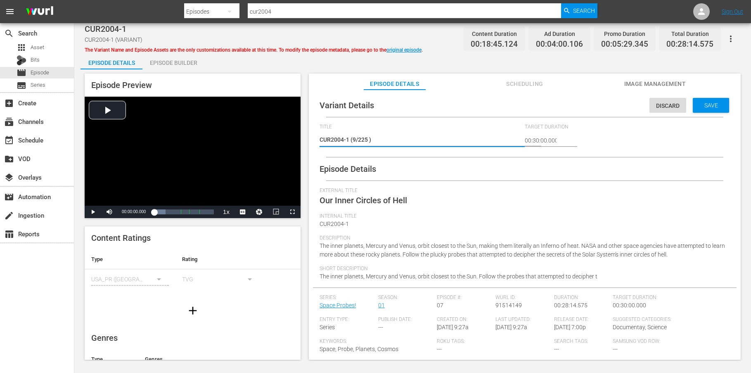
type textarea "CUR2004-1 (9/225 U)"
type textarea "CUR2004-1 (9/225 UP)"
type textarea "CUR2004-1 (9/225 UPD)"
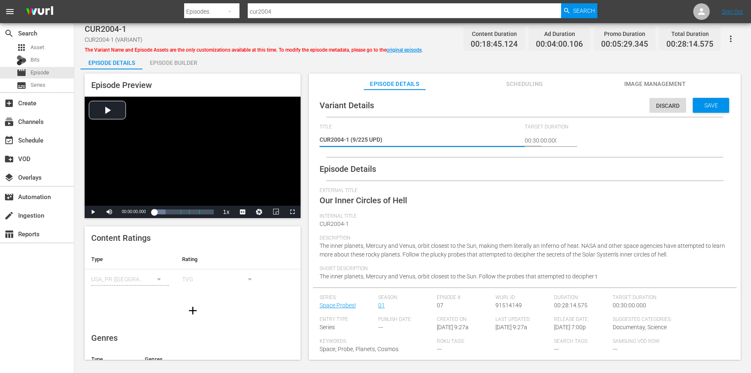
type textarea "CUR2004-1 (9/225 UPDA)"
type textarea "CUR2004-1 (9/225 UPDAT)"
type textarea "CUR2004-1 (9/225 UPDATE)"
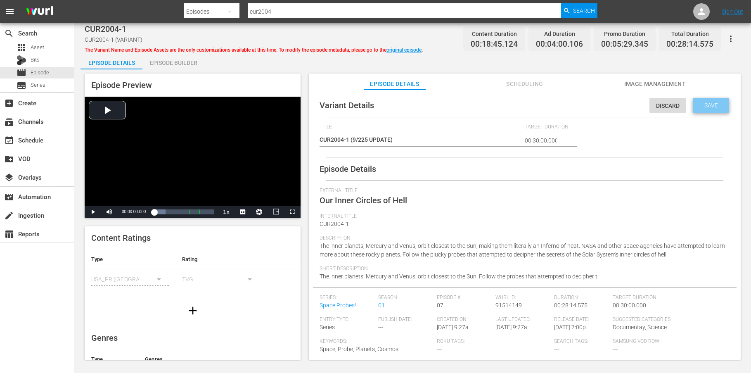
click at [704, 106] on span "Save" at bounding box center [711, 105] width 27 height 7
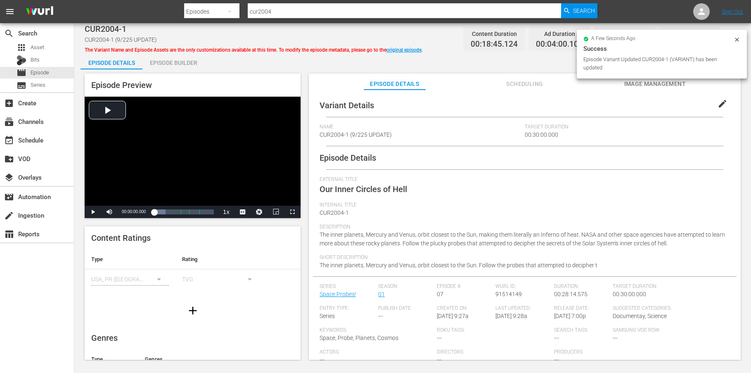
click at [173, 62] on div "Episode Builder" at bounding box center [173, 63] width 62 height 20
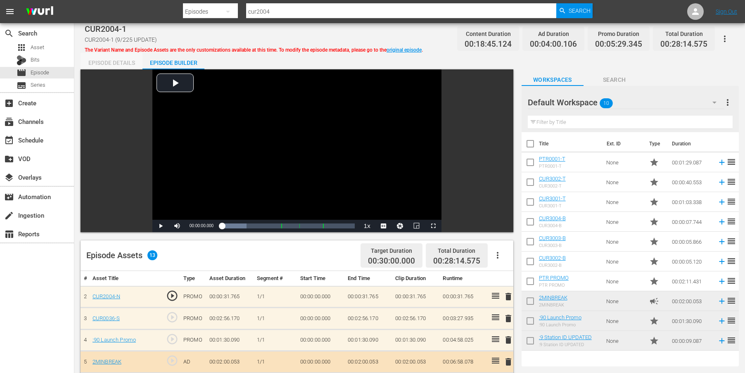
click at [113, 61] on div "Episode Details" at bounding box center [111, 63] width 62 height 20
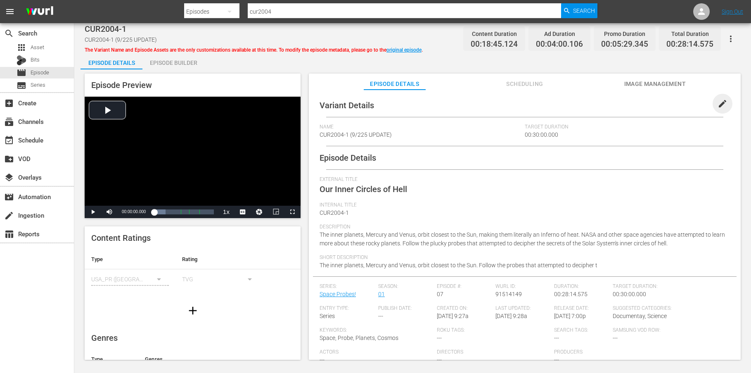
click at [719, 102] on span "edit" at bounding box center [722, 104] width 10 height 10
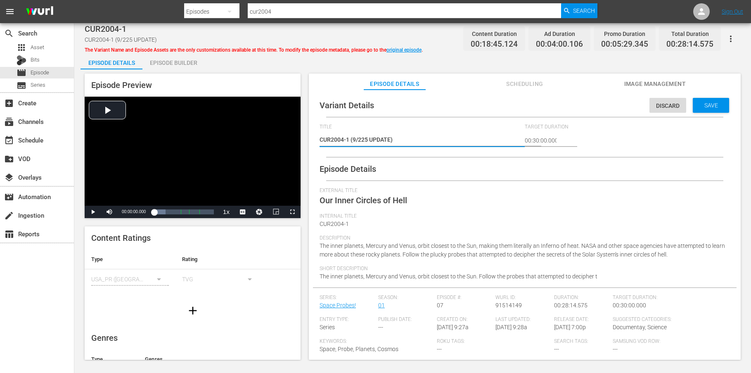
click at [363, 140] on textarea "CUR2004-1 (9/225 UPDATE)" at bounding box center [420, 140] width 201 height 10
type textarea "CUR2004-1 (9/25 UPDATE)"
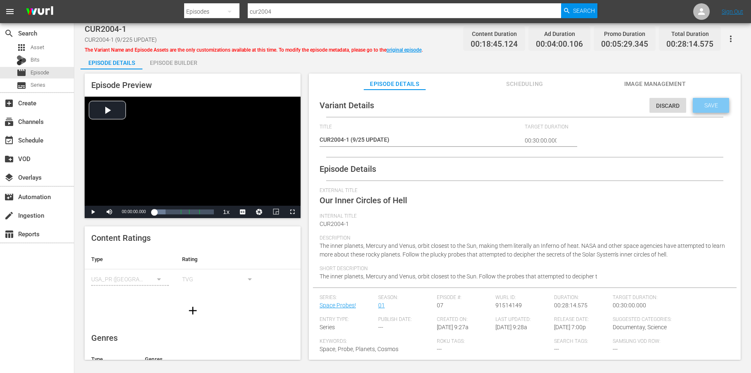
click at [715, 105] on span "Save" at bounding box center [711, 105] width 27 height 7
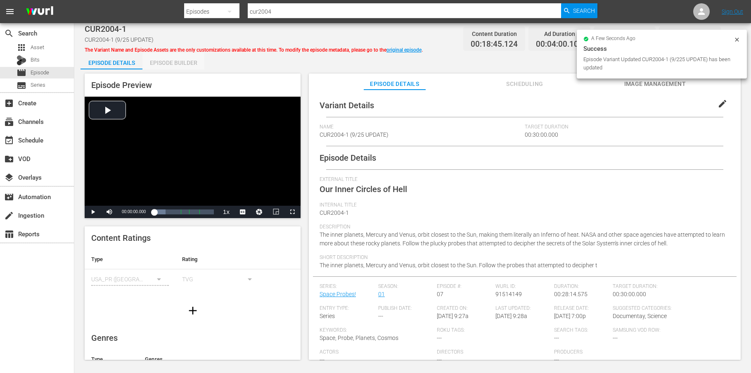
click at [181, 64] on div "Episode Builder" at bounding box center [173, 63] width 62 height 20
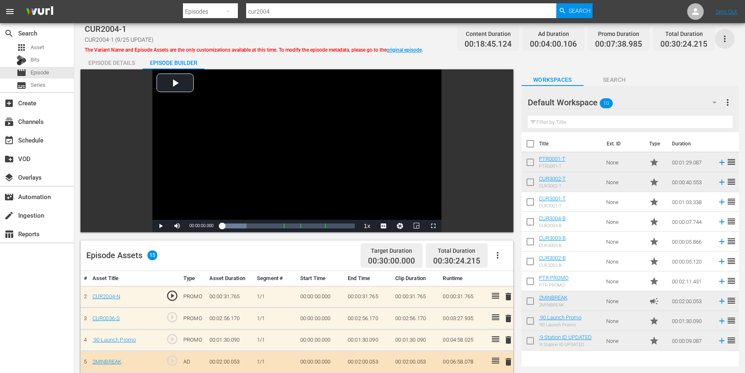
click at [723, 36] on icon "button" at bounding box center [725, 39] width 10 height 10
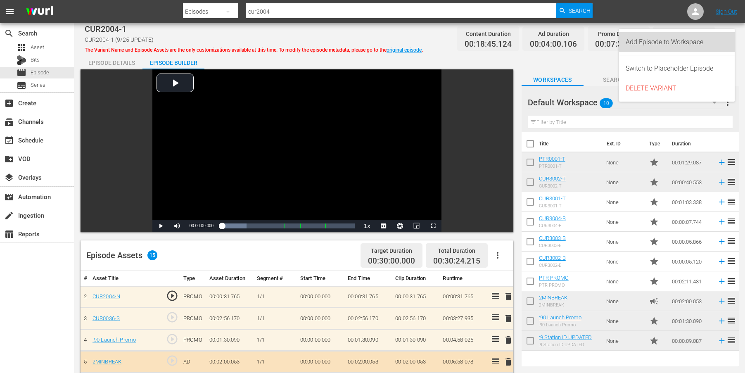
click at [678, 41] on div "Add Episode to Workspace" at bounding box center [676, 42] width 102 height 20
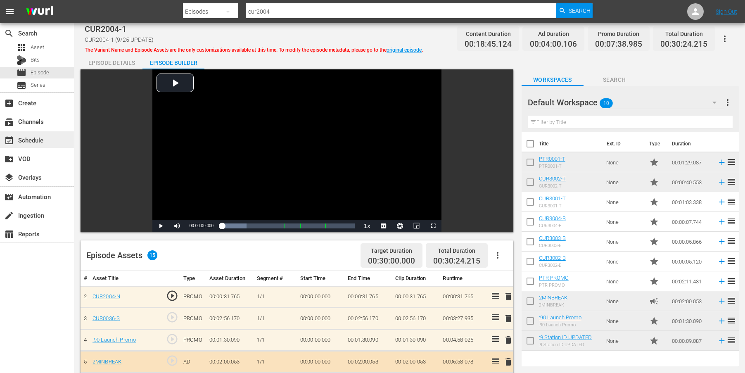
click at [29, 145] on div "event_available Schedule" at bounding box center [37, 139] width 74 height 17
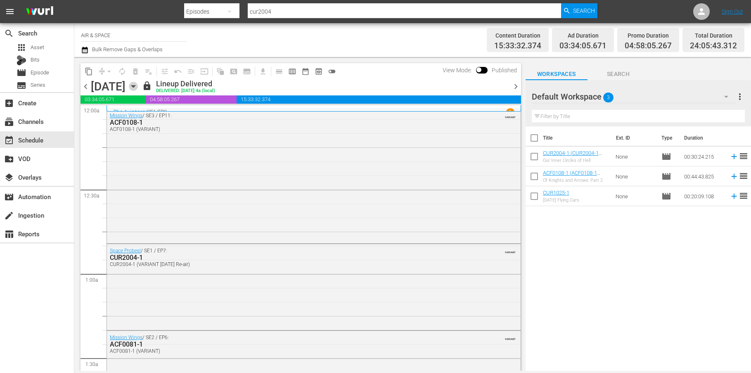
click at [138, 85] on icon "button" at bounding box center [133, 86] width 9 height 9
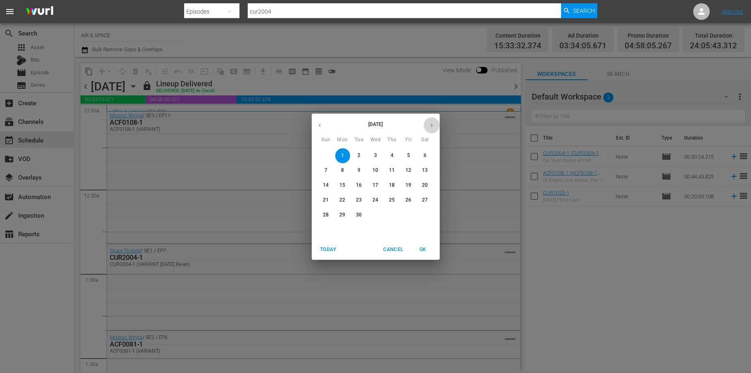
click at [431, 126] on icon "button" at bounding box center [432, 124] width 2 height 3
click at [361, 184] on p "14" at bounding box center [359, 185] width 6 height 7
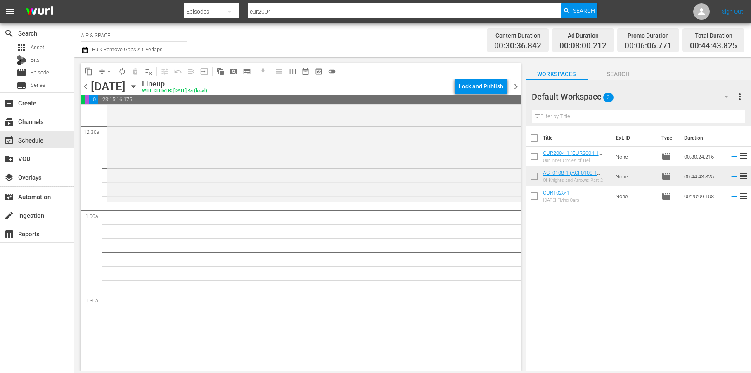
scroll to position [101, 0]
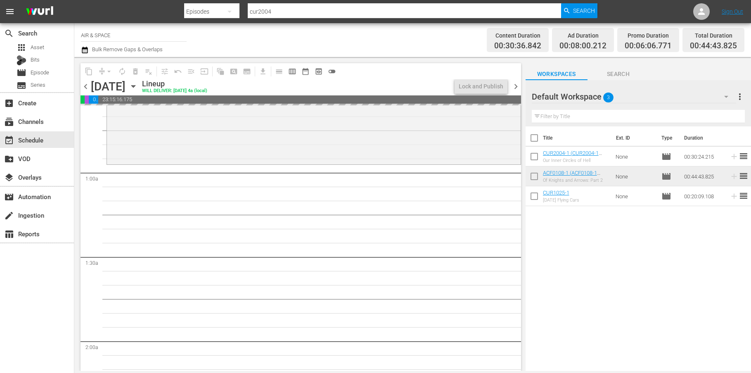
click at [85, 87] on span "chevron_left" at bounding box center [85, 86] width 10 height 10
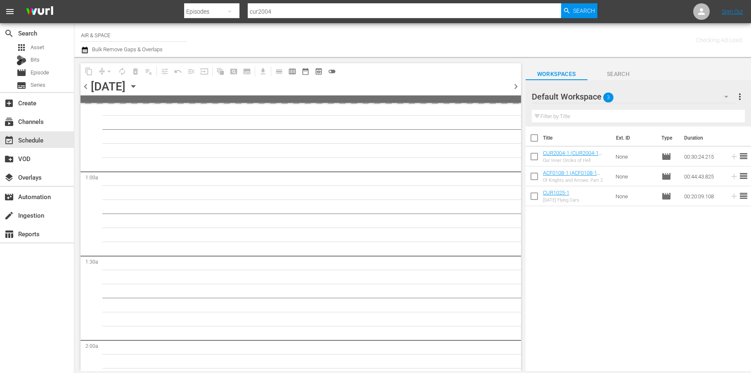
scroll to position [115, 0]
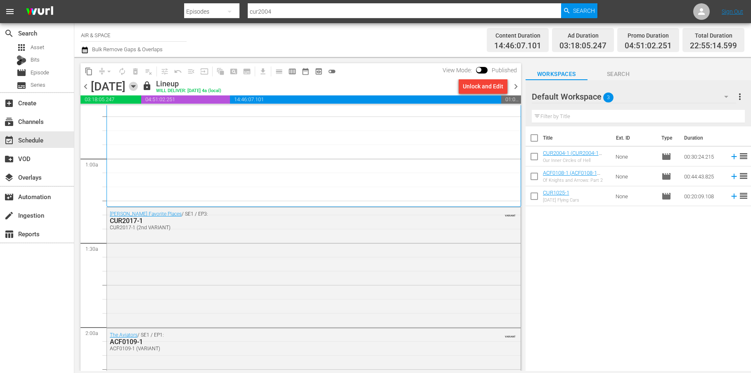
click at [135, 87] on icon "button" at bounding box center [133, 86] width 4 height 2
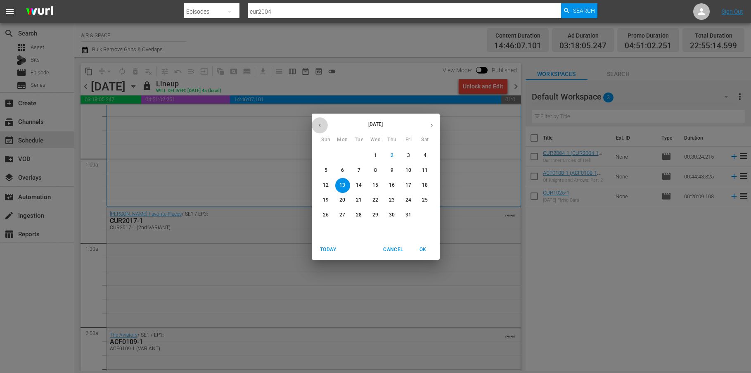
click at [317, 125] on icon "button" at bounding box center [320, 125] width 6 height 6
click at [340, 154] on span "1" at bounding box center [342, 155] width 15 height 7
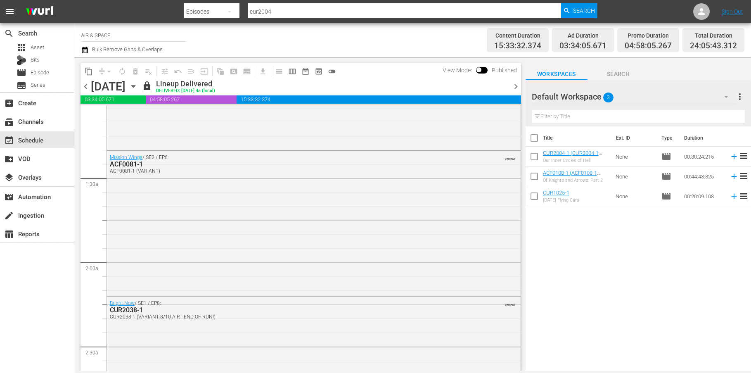
scroll to position [224, 0]
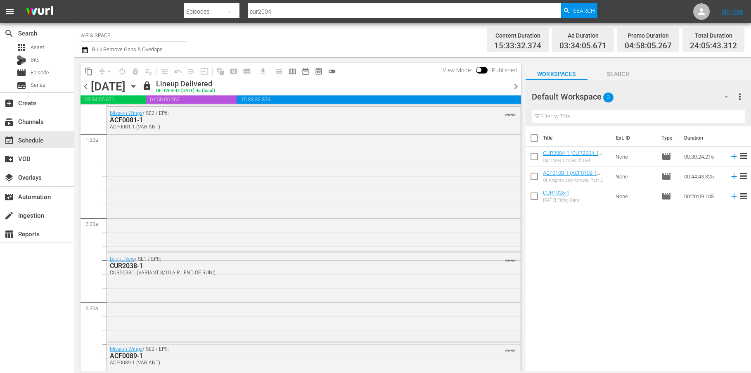
click at [129, 82] on button "button" at bounding box center [133, 86] width 9 height 9
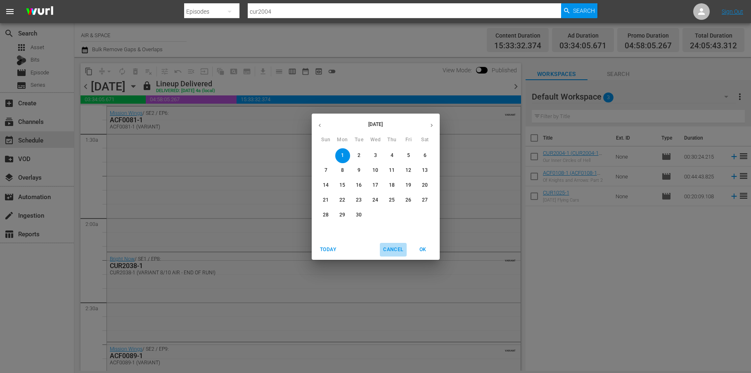
click at [393, 249] on span "Cancel" at bounding box center [393, 249] width 20 height 9
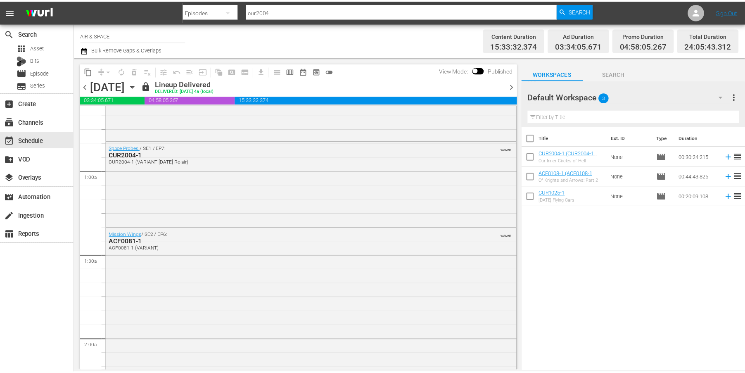
scroll to position [210, 0]
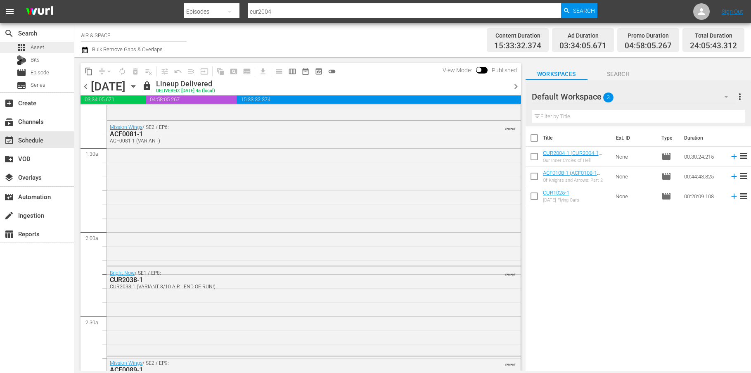
click at [31, 45] on span "Asset" at bounding box center [38, 47] width 14 height 8
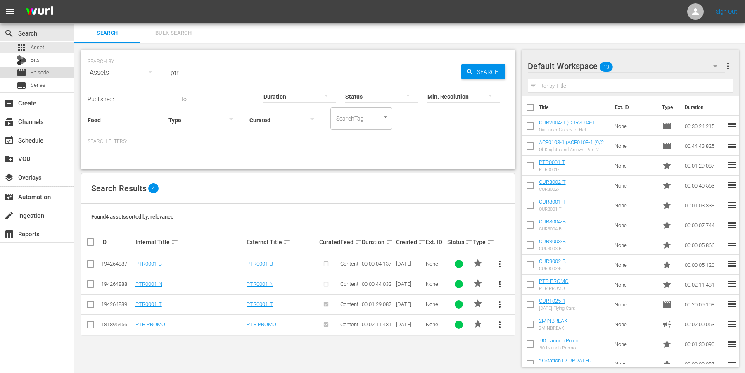
click at [35, 71] on span "Episode" at bounding box center [40, 73] width 19 height 8
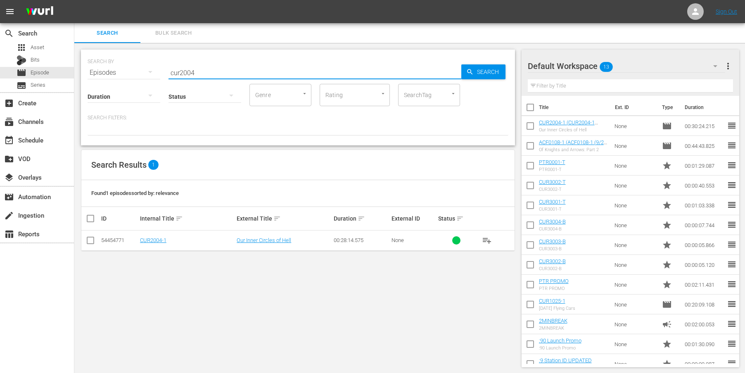
drag, startPoint x: 199, startPoint y: 73, endPoint x: 96, endPoint y: 58, distance: 104.3
click at [97, 59] on div "SEARCH BY Search By Episodes Search ID, Title, Description, Keywords, or Catego…" at bounding box center [298, 68] width 421 height 30
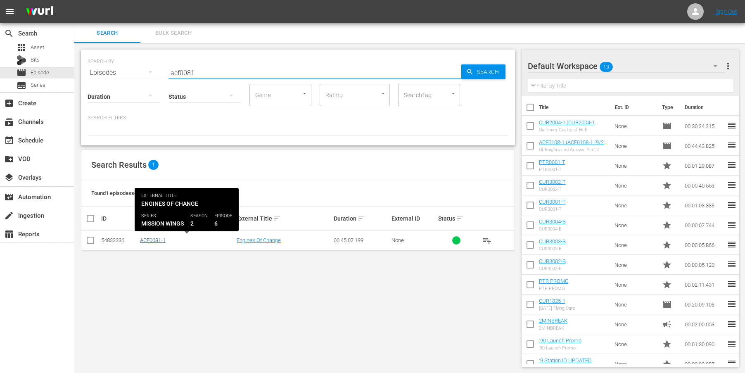
type input "acf0081"
click at [148, 239] on link "ACF0081-1" at bounding box center [153, 240] width 26 height 6
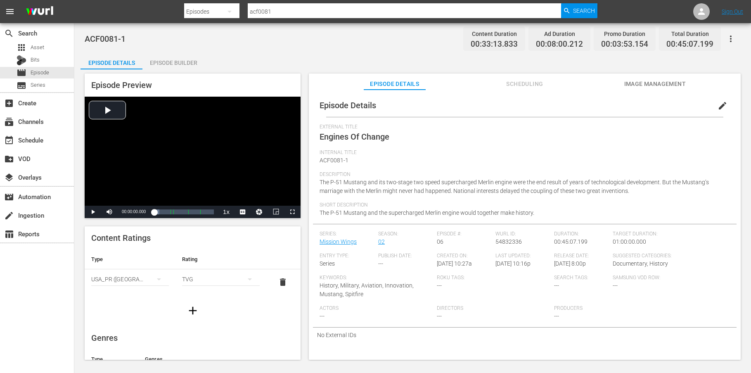
click at [729, 33] on button "button" at bounding box center [731, 39] width 20 height 20
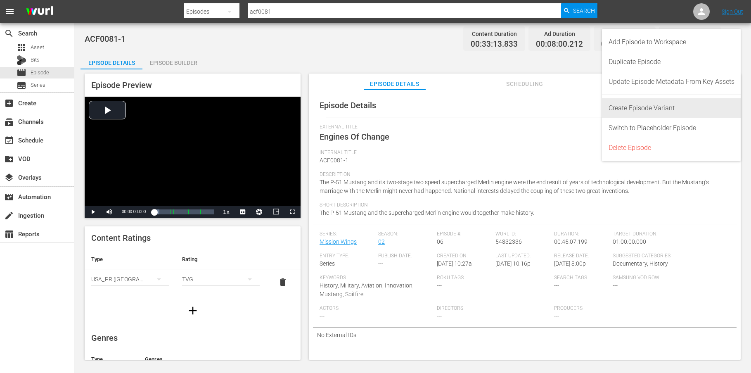
click at [660, 107] on div "Create Episode Variant" at bounding box center [671, 108] width 126 height 20
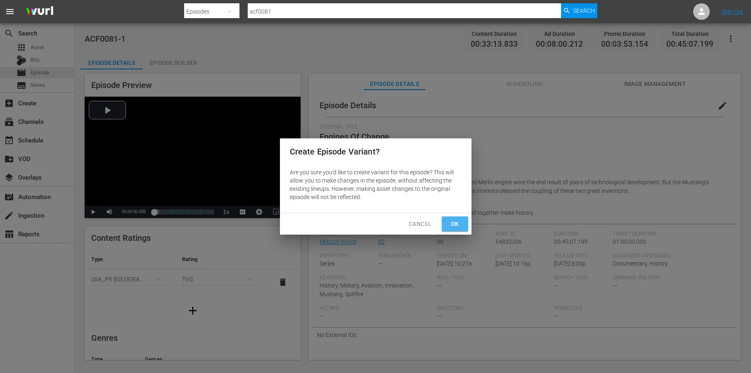
click at [457, 225] on span "Ok" at bounding box center [454, 224] width 13 height 10
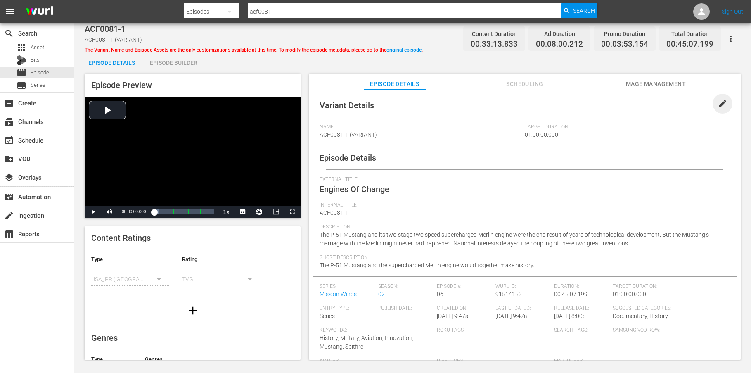
click at [718, 102] on span "edit" at bounding box center [722, 104] width 10 height 10
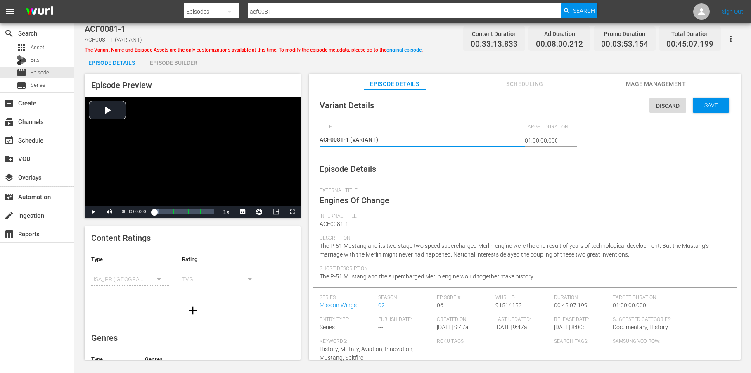
click at [375, 140] on textarea "ACF0081-1 (VARIANT)" at bounding box center [420, 140] width 201 height 10
type textarea "ACF0081-1 (VARIAN)"
type textarea "ACF0081-1 (VARIA)"
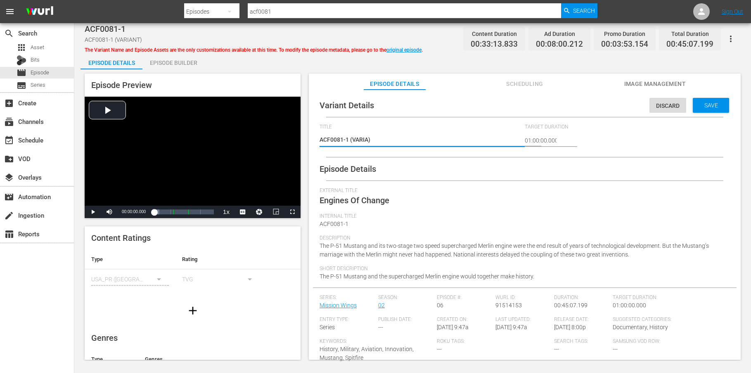
type textarea "ACF0081-1 (VARI)"
type textarea "ACF0081-1 (VAR)"
type textarea "ACF0081-1 (VA)"
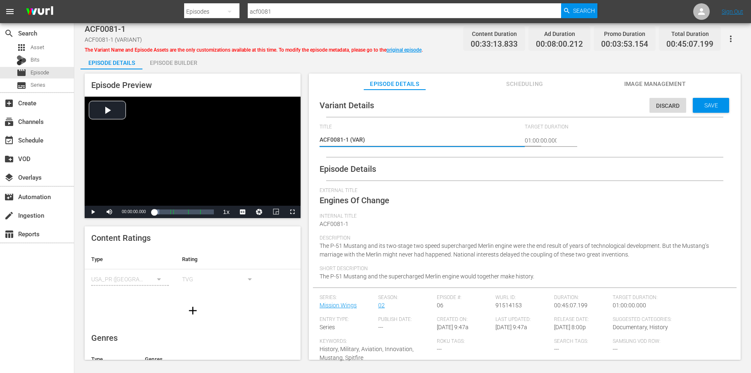
type textarea "ACF0081-1 (VA)"
type textarea "ACF0081-1 (V)"
type textarea "ACF0081-1 ()"
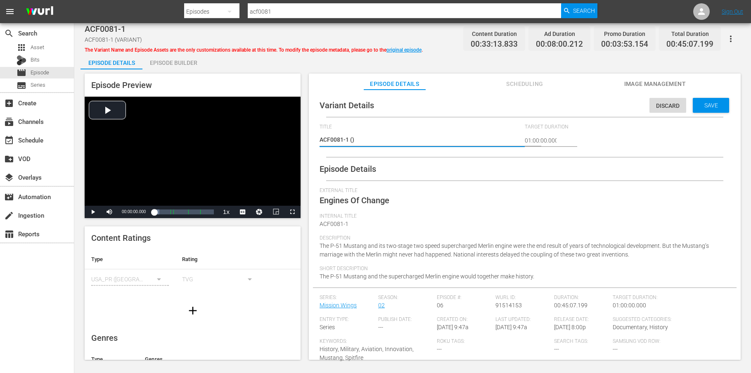
type textarea "ACF0081-1 (9)"
type textarea "ACF0081-1 (9/)"
type textarea "ACF0081-1 (9/2)"
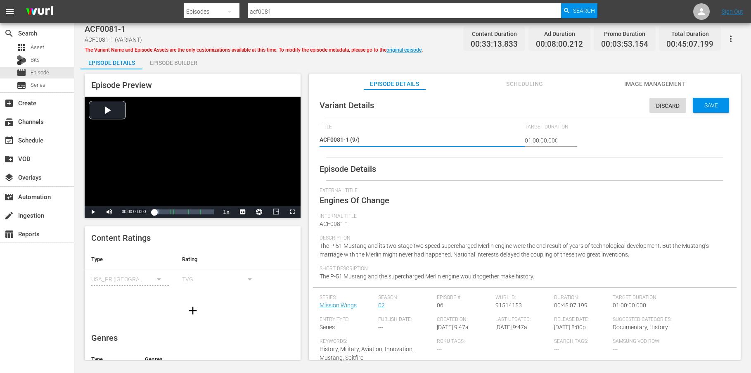
type textarea "ACF0081-1 (9/2)"
type textarea "ACF0081-1 (9/25)"
type textarea "ACF0081-1 (9/25 )"
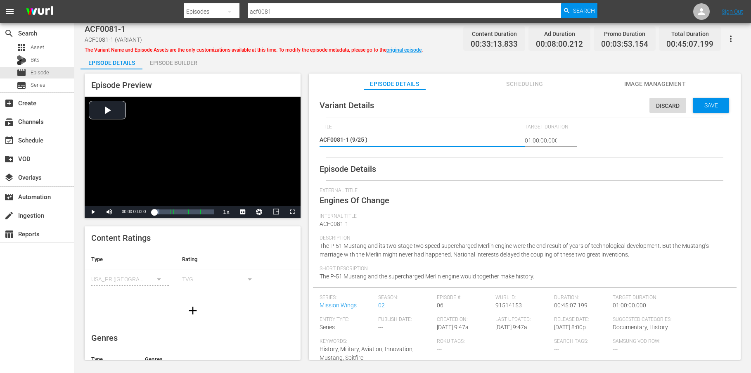
type textarea "ACF0081-1 (9/25 U)"
type textarea "ACF0081-1 (9/25 UP)"
type textarea "ACF0081-1 (9/25 UPD)"
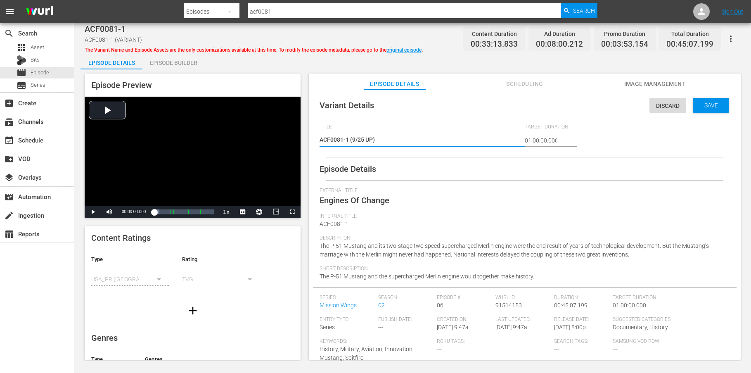
type textarea "ACF0081-1 (9/25 UPD)"
type textarea "ACF0081-1 (9/25 UPDA)"
type textarea "ACF0081-1 (9/25 UPDAT)"
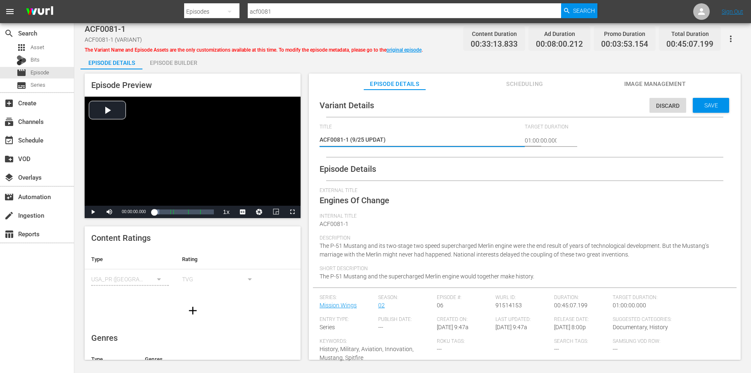
type textarea "ACF0081-1 (9/25 UPDATE)"
click at [707, 107] on span "Save" at bounding box center [711, 105] width 27 height 7
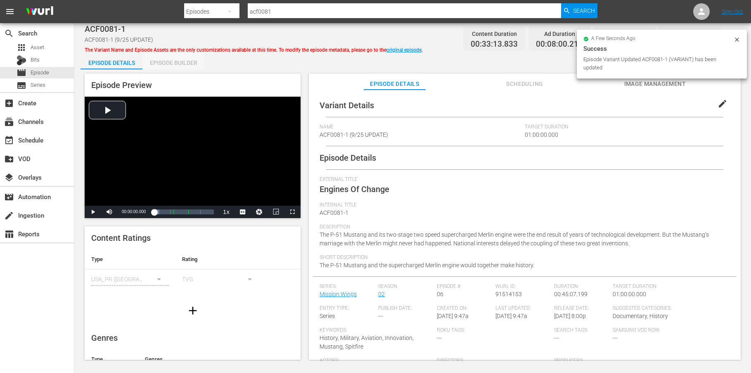
click at [167, 63] on div "Episode Builder" at bounding box center [173, 63] width 62 height 20
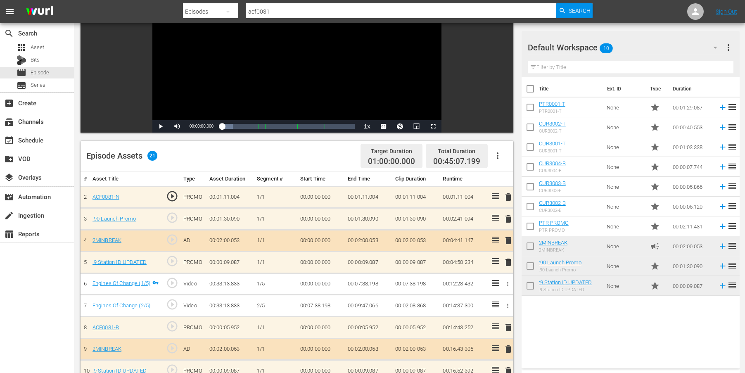
scroll to position [159, 0]
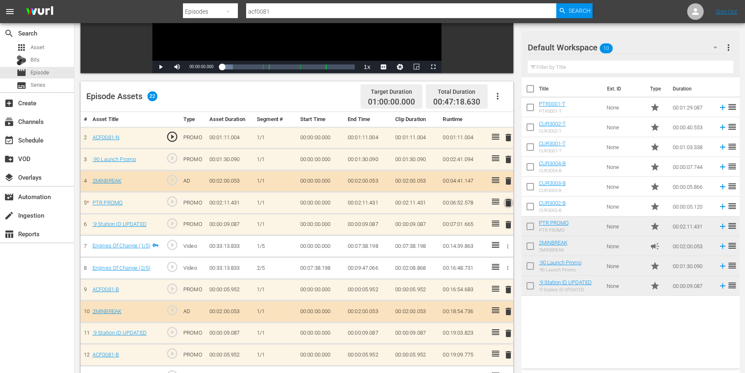
click at [508, 204] on span "delete" at bounding box center [508, 203] width 10 height 10
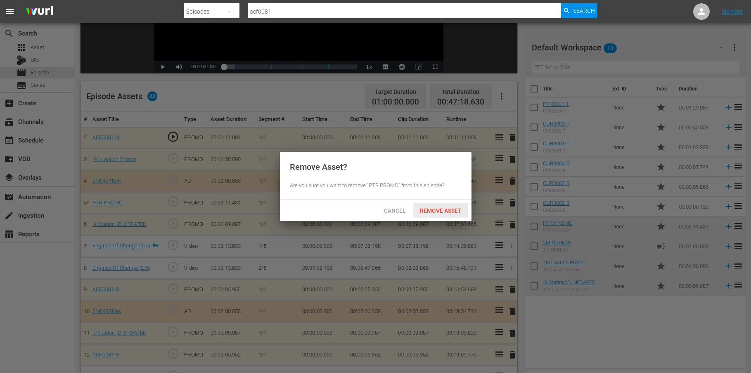
click at [438, 212] on span "Remove Asset" at bounding box center [440, 210] width 55 height 7
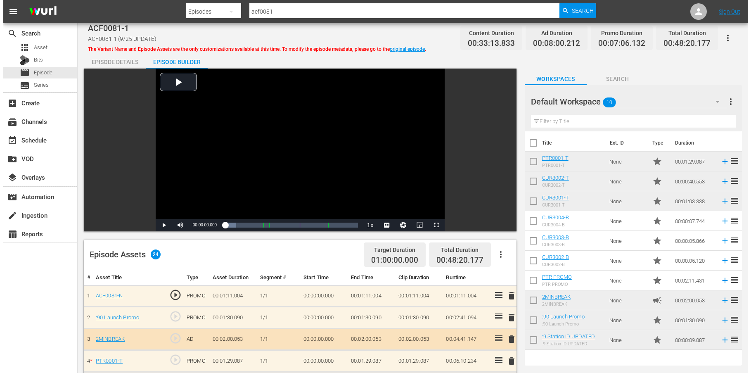
scroll to position [0, 0]
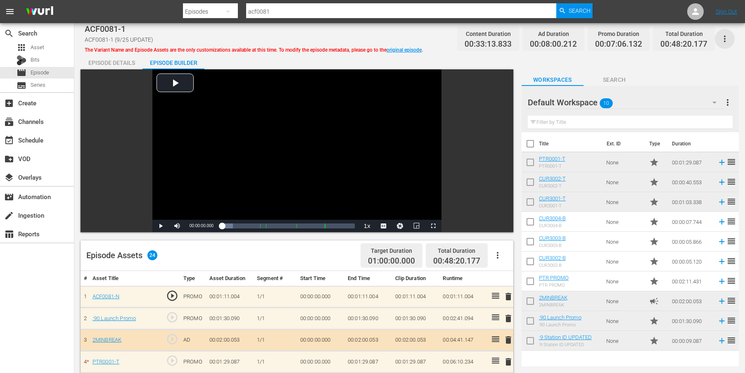
click at [723, 38] on icon "button" at bounding box center [725, 39] width 10 height 10
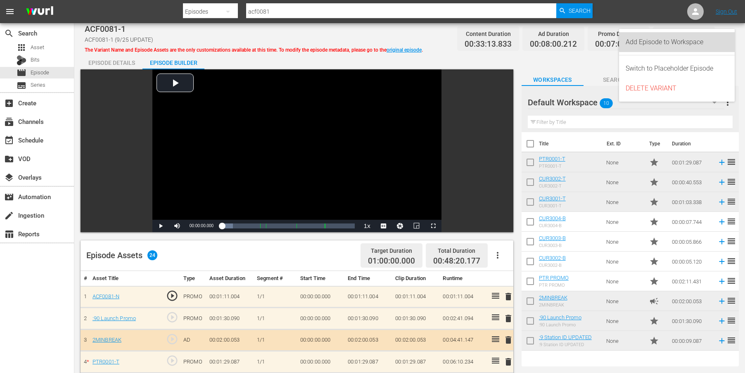
click at [705, 42] on div "Add Episode to Workspace" at bounding box center [676, 42] width 102 height 20
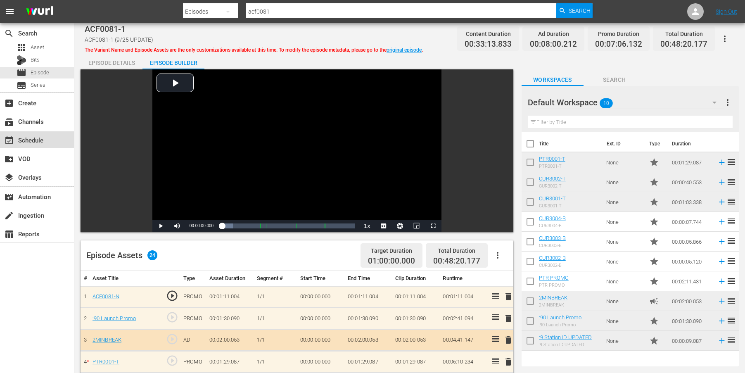
click at [34, 142] on div "event_available Schedule" at bounding box center [23, 138] width 46 height 7
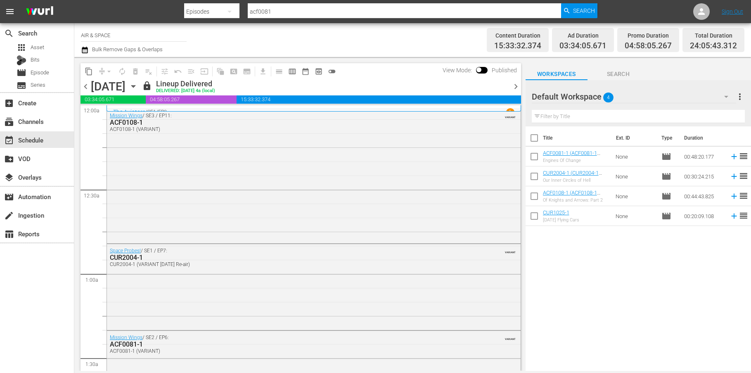
click at [138, 85] on icon "button" at bounding box center [133, 86] width 9 height 9
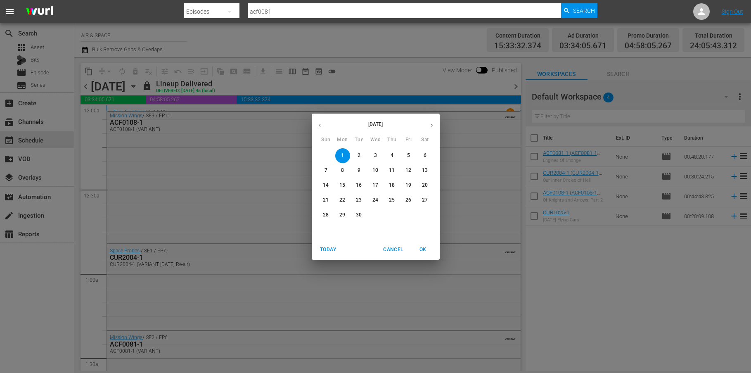
click at [431, 125] on icon "button" at bounding box center [432, 124] width 2 height 3
click at [361, 184] on p "14" at bounding box center [359, 185] width 6 height 7
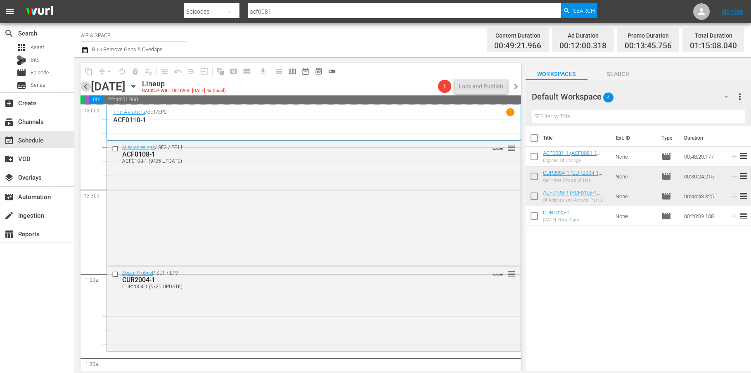
click at [85, 88] on span "chevron_left" at bounding box center [85, 86] width 10 height 10
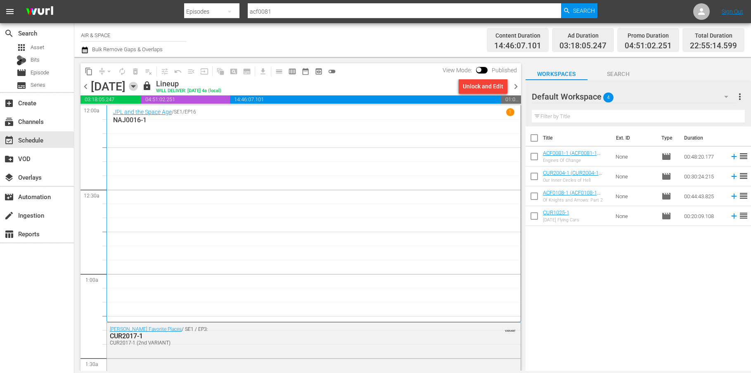
click at [135, 85] on icon "button" at bounding box center [133, 86] width 4 height 2
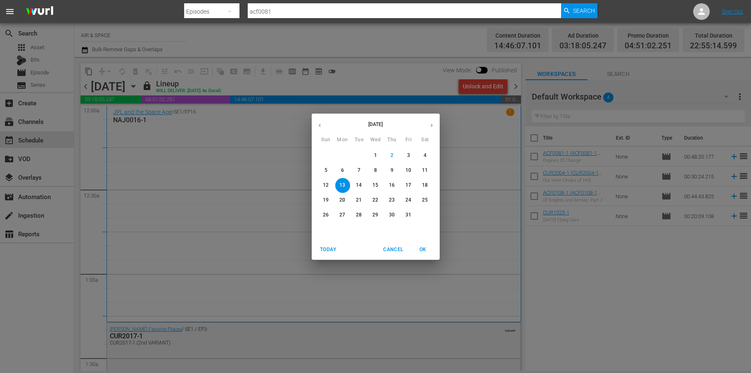
click at [321, 123] on icon "button" at bounding box center [320, 125] width 6 height 6
click at [343, 152] on p "1" at bounding box center [342, 155] width 3 height 7
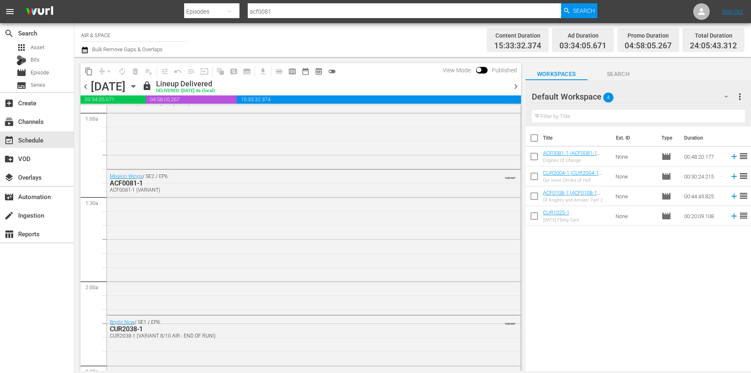
scroll to position [268, 0]
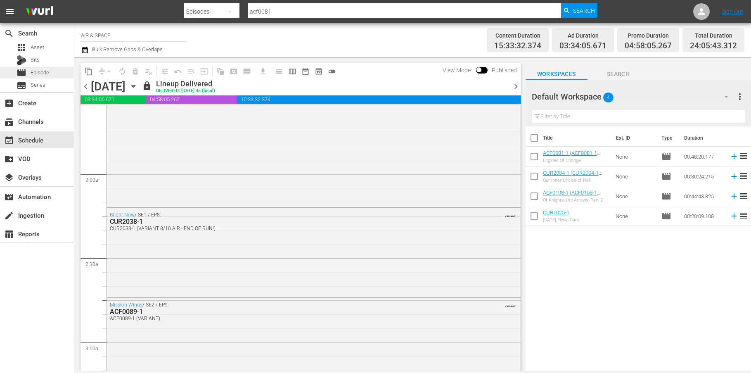
click at [45, 76] on span "Episode" at bounding box center [40, 73] width 19 height 8
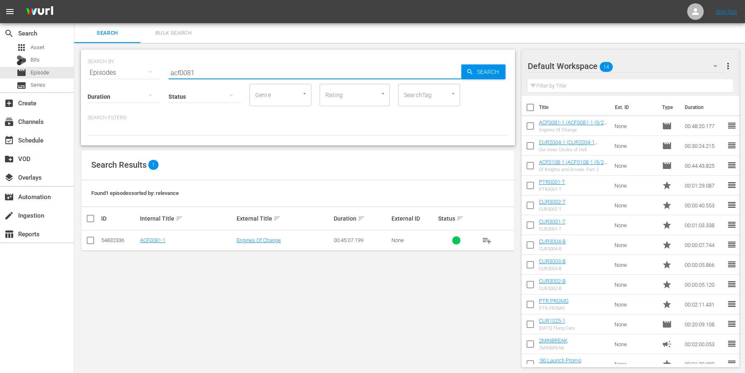
drag, startPoint x: 197, startPoint y: 74, endPoint x: 136, endPoint y: 66, distance: 61.2
click at [137, 67] on div "SEARCH BY Search By Episodes Search ID, Title, Description, Keywords, or Catego…" at bounding box center [298, 68] width 421 height 30
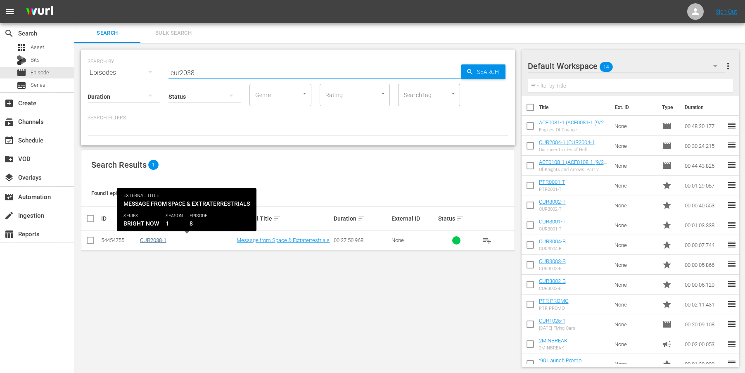
type input "cur2038"
click at [151, 241] on link "CUR2038-1" at bounding box center [153, 240] width 26 height 6
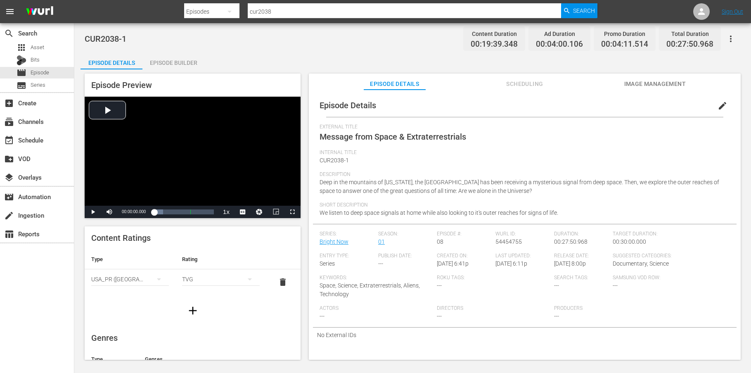
click at [729, 37] on icon "button" at bounding box center [731, 39] width 10 height 10
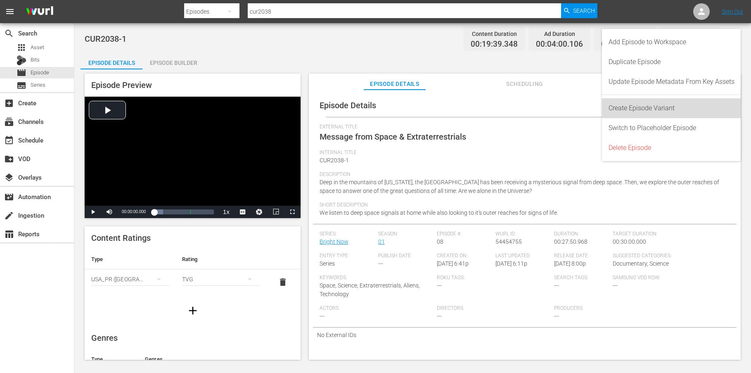
click at [657, 111] on div "Create Episode Variant" at bounding box center [671, 108] width 126 height 20
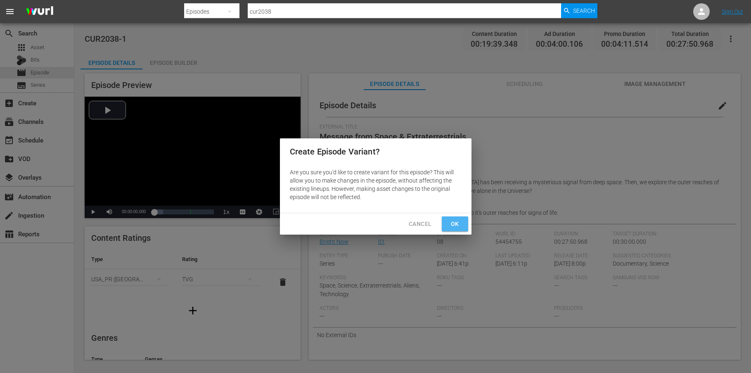
click at [451, 226] on span "Ok" at bounding box center [454, 224] width 13 height 10
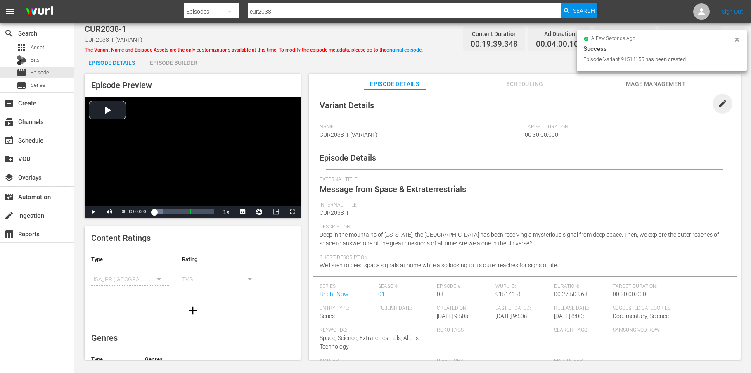
click at [717, 101] on span "edit" at bounding box center [722, 104] width 10 height 10
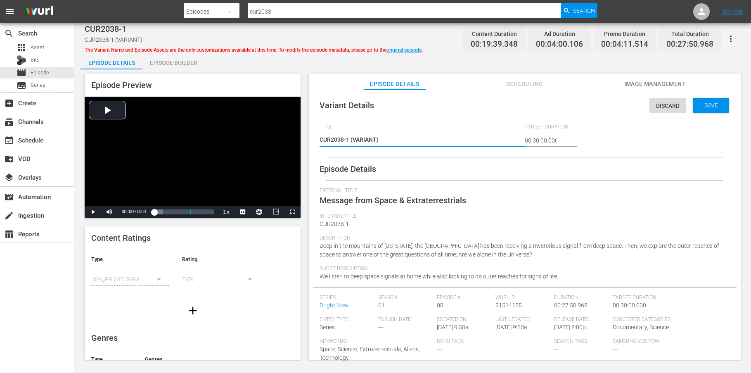
click at [376, 140] on textarea "CUR2038-1 (VARIANT)" at bounding box center [420, 140] width 201 height 10
type textarea "CUR2038-1 (VARIAN)"
type textarea "CUR2038-1 (VARIA)"
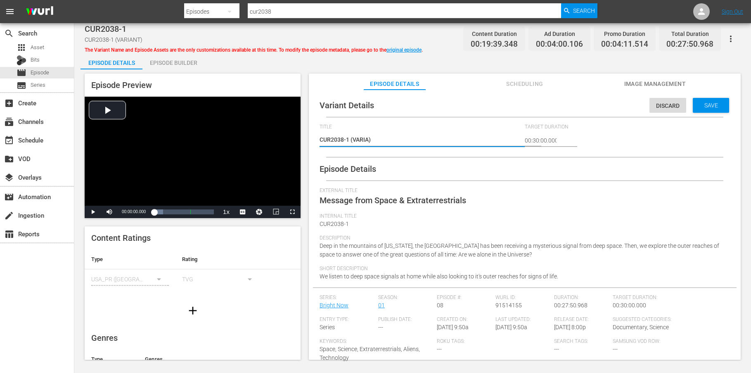
type textarea "CUR2038-1 (VARI)"
type textarea "CUR2038-1 (VAR)"
type textarea "CUR2038-1 (VA)"
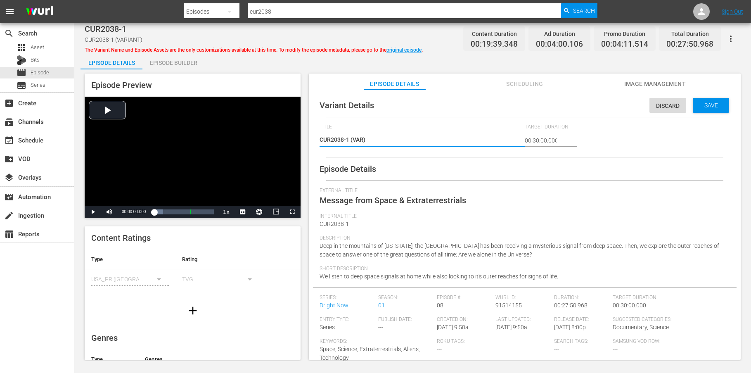
type textarea "CUR2038-1 (VA)"
type textarea "CUR2038-1 (V)"
type textarea "CUR2038-1 ()"
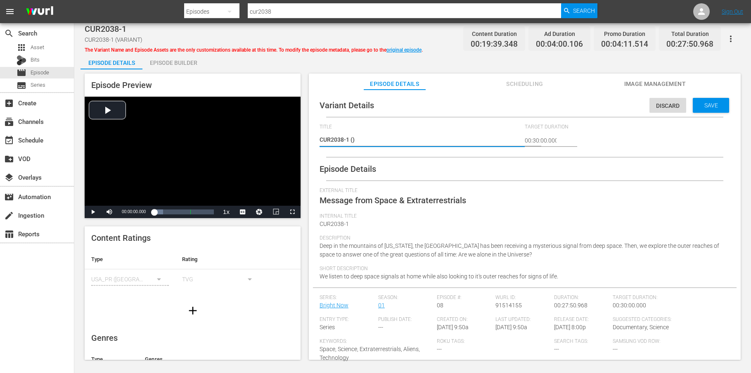
type textarea "CUR2038-1 (9)"
type textarea "CUR2038-1 (9/)"
type textarea "CUR2038-1 (9/2)"
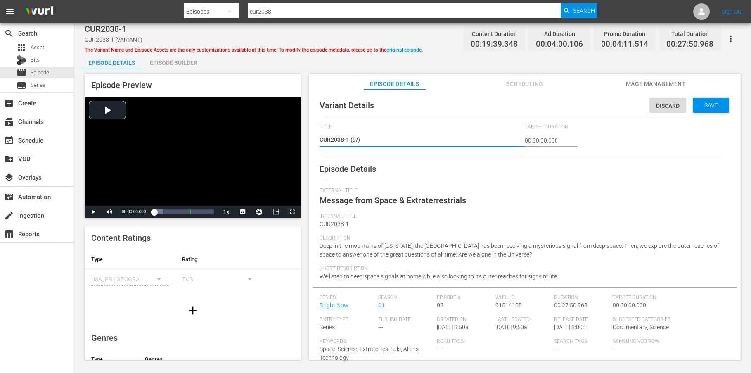
type textarea "CUR2038-1 (9/2)"
type textarea "CUR2038-1 (9/25)"
click at [705, 104] on span "Save" at bounding box center [711, 105] width 27 height 7
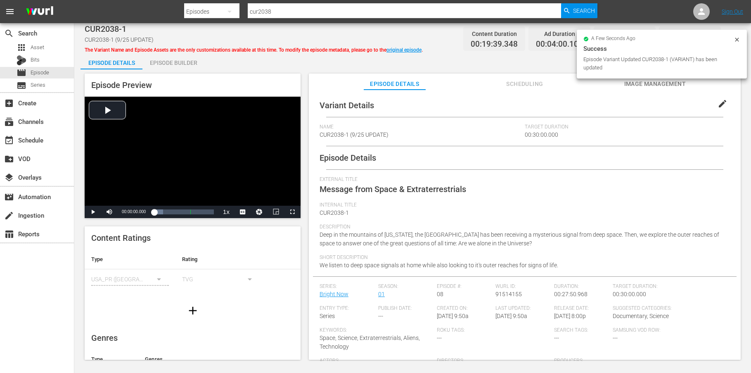
click at [735, 38] on icon at bounding box center [737, 40] width 4 height 4
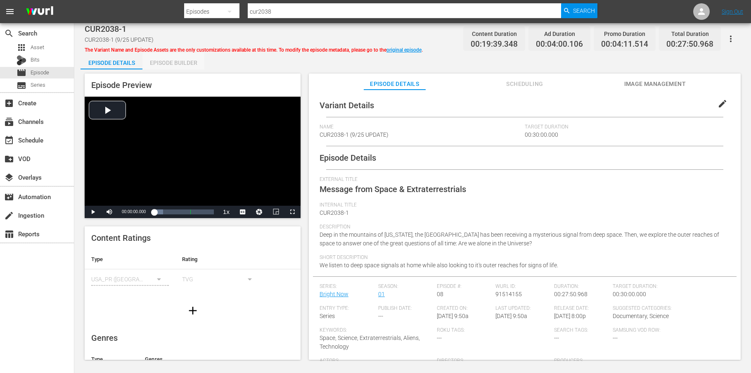
click at [168, 63] on div "Episode Builder" at bounding box center [173, 63] width 62 height 20
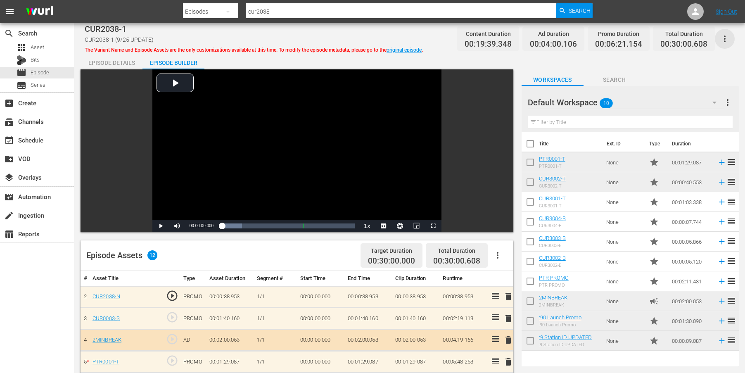
click at [727, 38] on icon "button" at bounding box center [725, 39] width 10 height 10
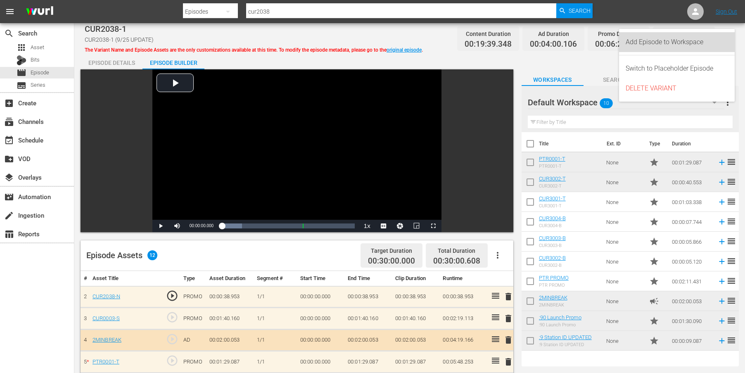
click at [686, 39] on div "Add Episode to Workspace" at bounding box center [676, 42] width 102 height 20
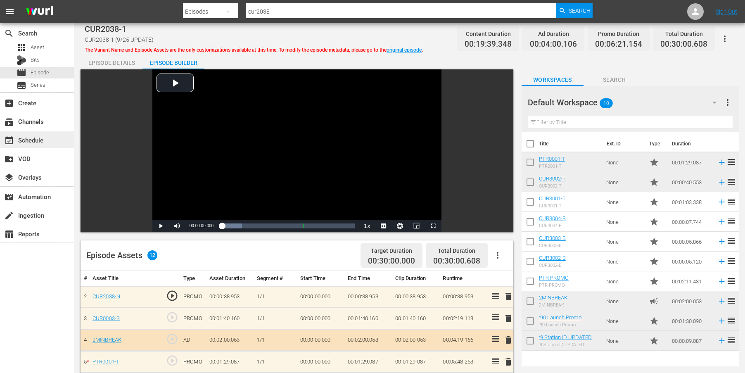
click at [31, 141] on div "event_available Schedule" at bounding box center [23, 138] width 46 height 7
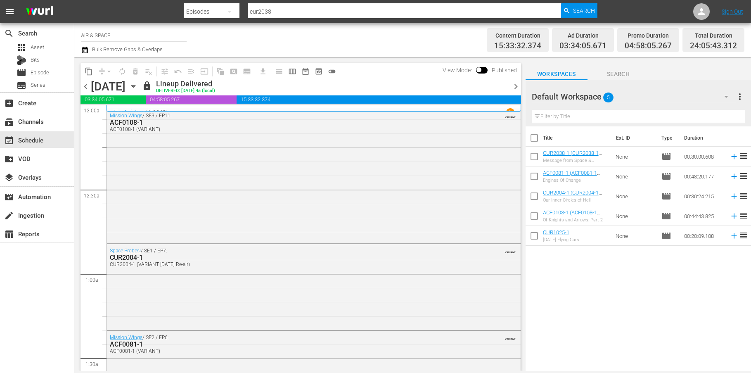
click at [138, 86] on icon "button" at bounding box center [133, 86] width 9 height 9
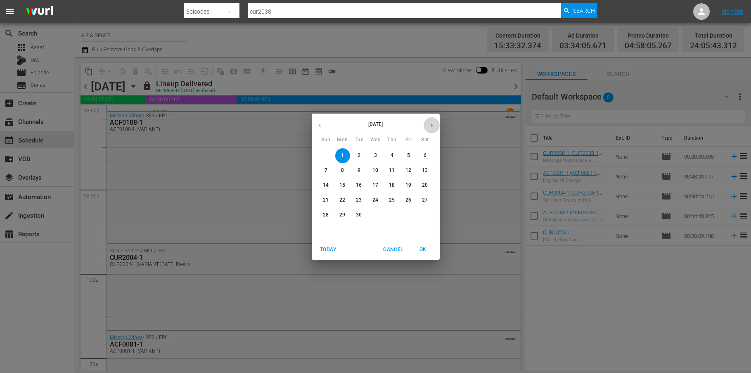
click at [428, 122] on icon "button" at bounding box center [431, 125] width 6 height 6
click at [360, 185] on p "14" at bounding box center [359, 185] width 6 height 7
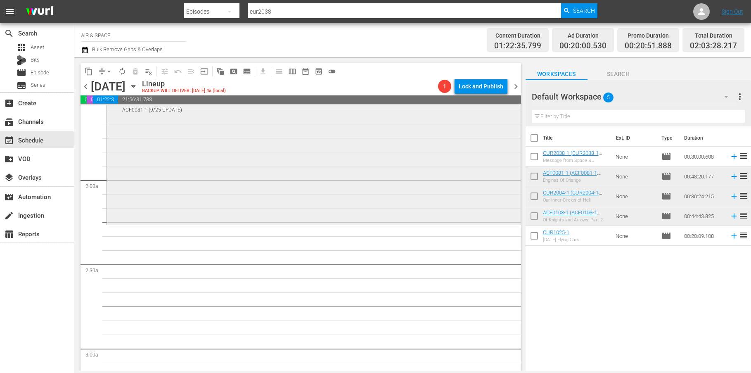
scroll to position [256, 0]
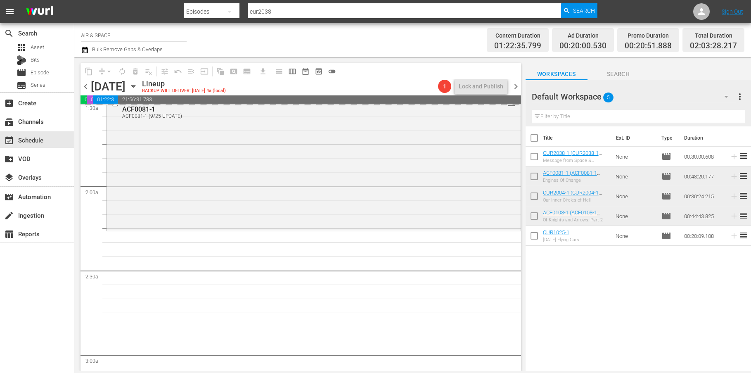
click at [138, 84] on icon "button" at bounding box center [133, 86] width 9 height 9
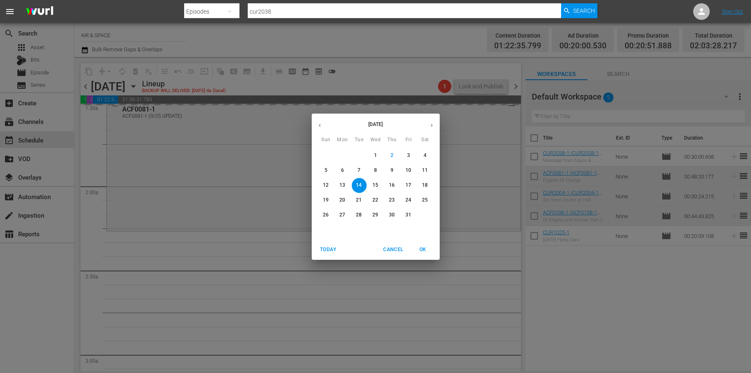
click at [319, 125] on icon "button" at bounding box center [320, 124] width 2 height 3
click at [344, 155] on span "1" at bounding box center [342, 155] width 15 height 7
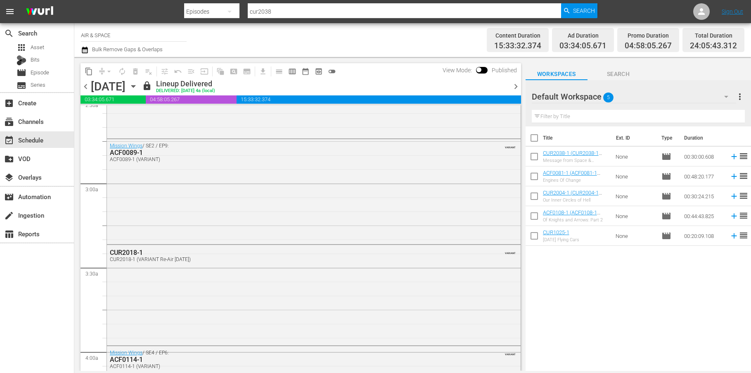
scroll to position [402, 0]
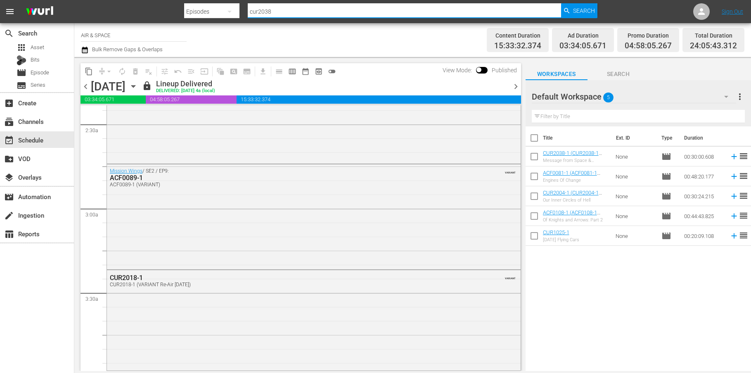
drag, startPoint x: 276, startPoint y: 8, endPoint x: 222, endPoint y: 9, distance: 53.7
click at [224, 9] on div "Search By Episodes Search ID, Title, Description, Keywords, or Category cur2038…" at bounding box center [390, 12] width 413 height 20
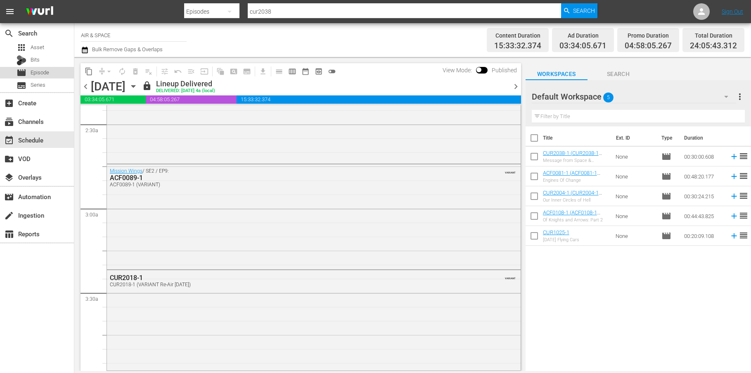
click at [42, 74] on span "Episode" at bounding box center [40, 73] width 19 height 8
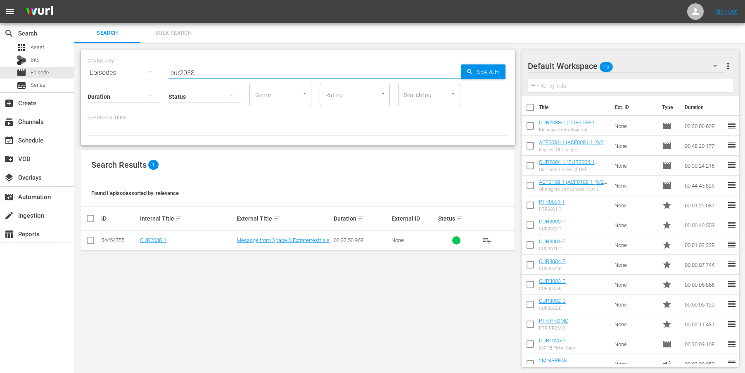
drag, startPoint x: 199, startPoint y: 74, endPoint x: 134, endPoint y: 62, distance: 65.6
click at [147, 66] on div "SEARCH BY Search By Episodes Search ID, Title, Description, Keywords, or Catego…" at bounding box center [298, 68] width 421 height 30
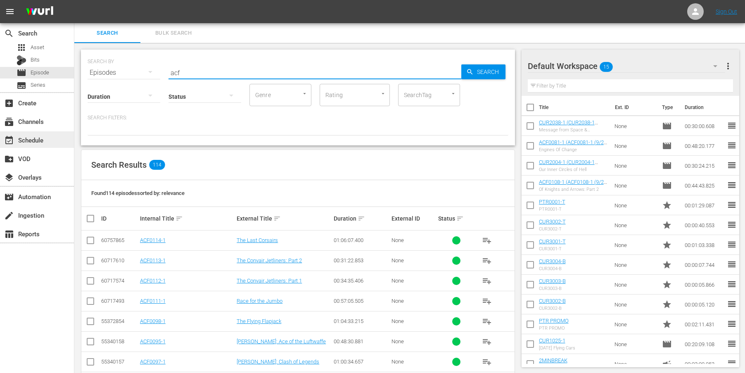
click at [24, 142] on div "event_available Schedule" at bounding box center [23, 138] width 46 height 7
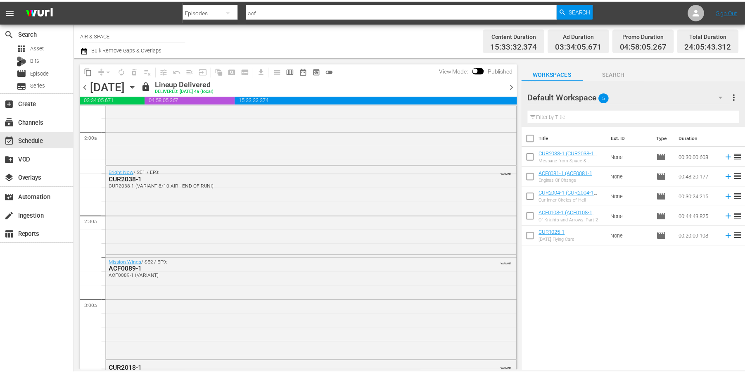
scroll to position [305, 0]
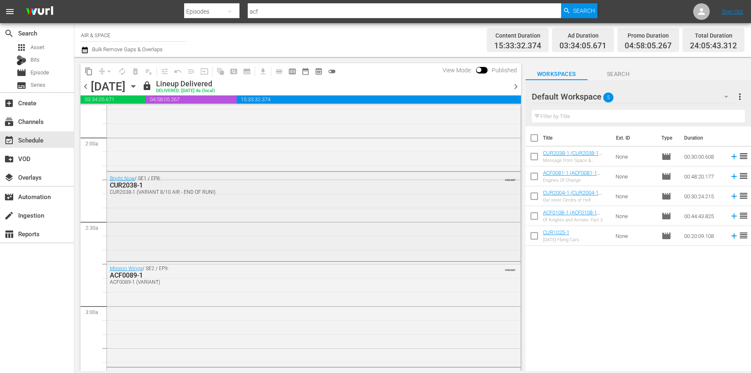
click at [135, 185] on div "CUR2038-1" at bounding box center [291, 185] width 363 height 8
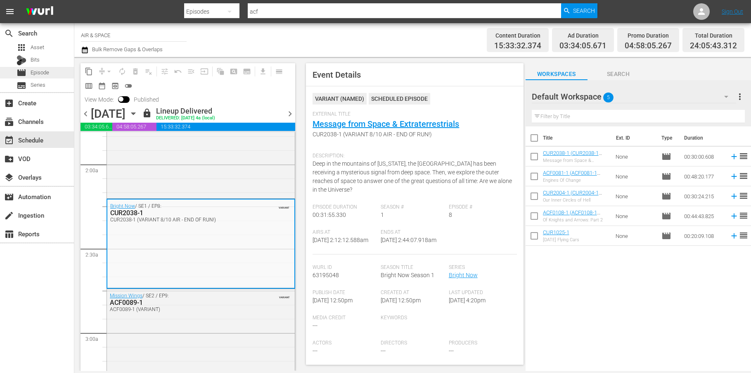
click at [36, 71] on span "Episode" at bounding box center [40, 73] width 19 height 8
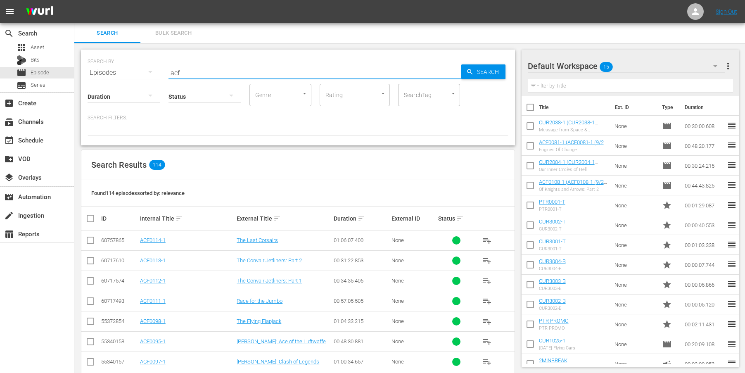
click at [187, 74] on input "acf" at bounding box center [314, 73] width 293 height 20
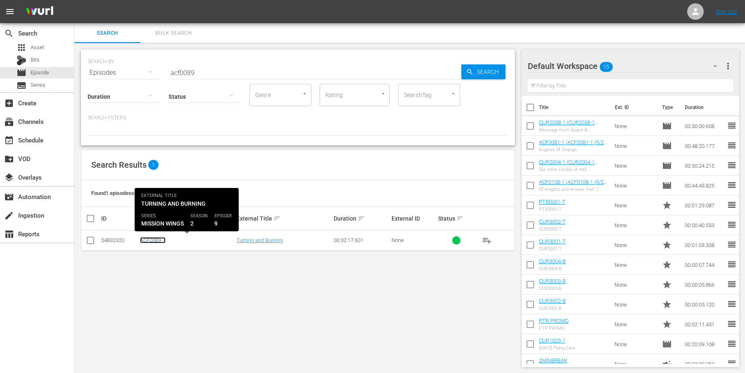
click at [154, 241] on link "ACF0089-1" at bounding box center [153, 240] width 26 height 6
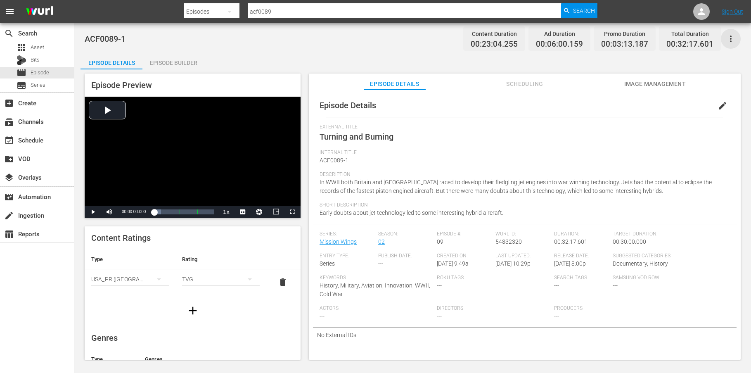
click at [730, 35] on icon "button" at bounding box center [731, 39] width 10 height 10
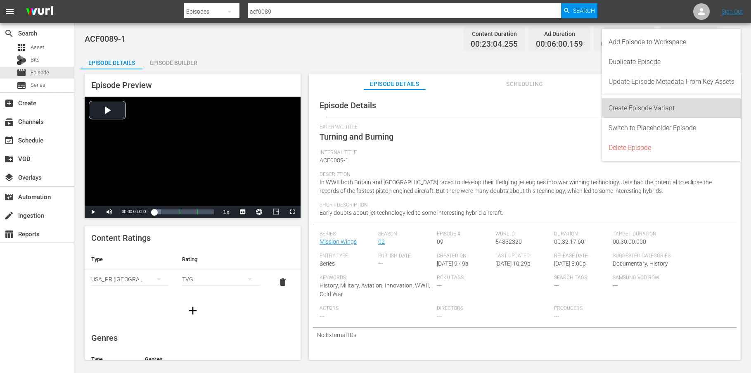
click at [674, 102] on div "Create Episode Variant" at bounding box center [671, 108] width 126 height 20
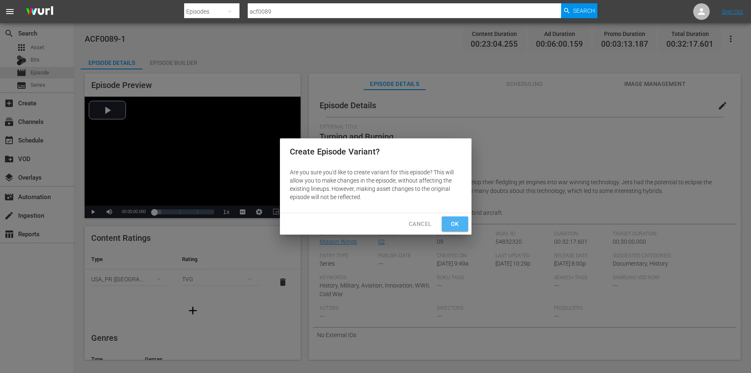
click at [453, 221] on span "Ok" at bounding box center [454, 224] width 13 height 10
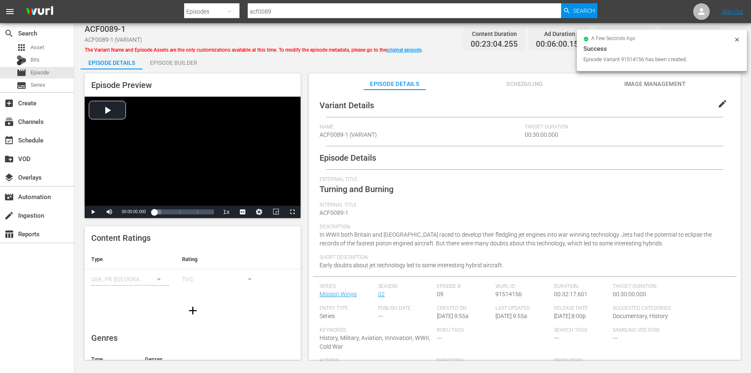
click at [717, 105] on span "edit" at bounding box center [722, 104] width 10 height 10
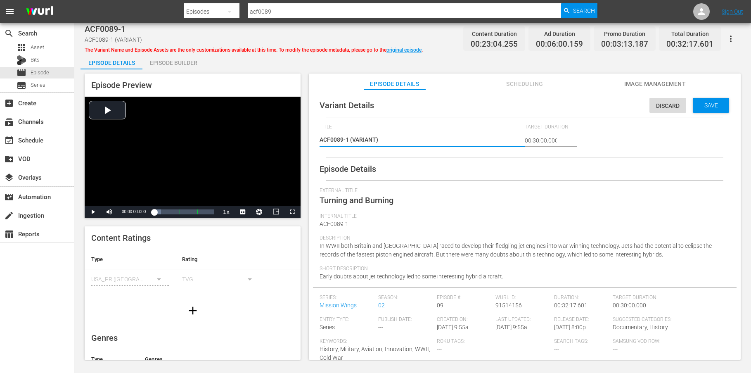
click at [377, 140] on textarea "ACF0089-1 (VARIANT)" at bounding box center [420, 140] width 201 height 10
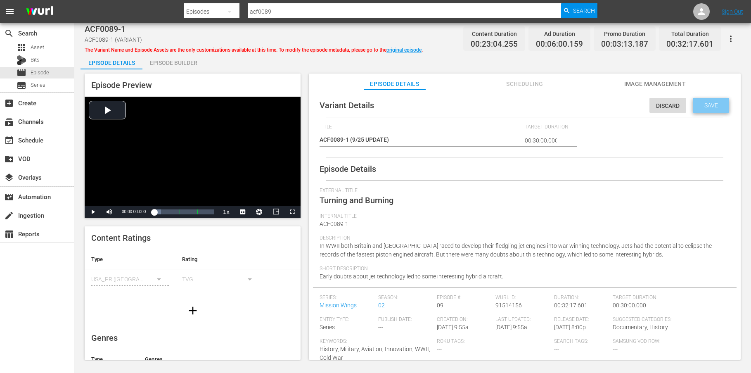
click at [703, 106] on span "Save" at bounding box center [711, 105] width 27 height 7
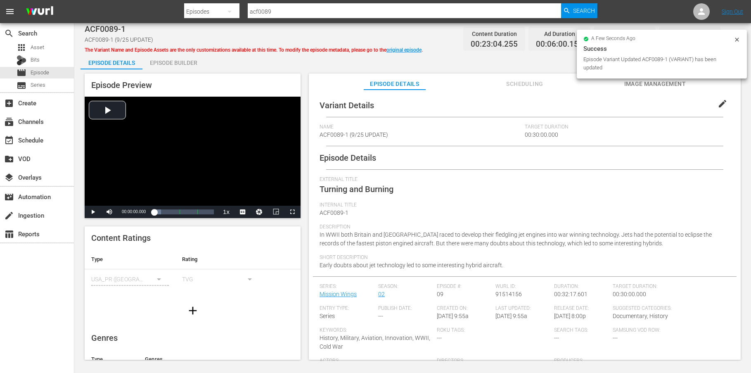
click at [177, 63] on div "Episode Builder" at bounding box center [173, 63] width 62 height 20
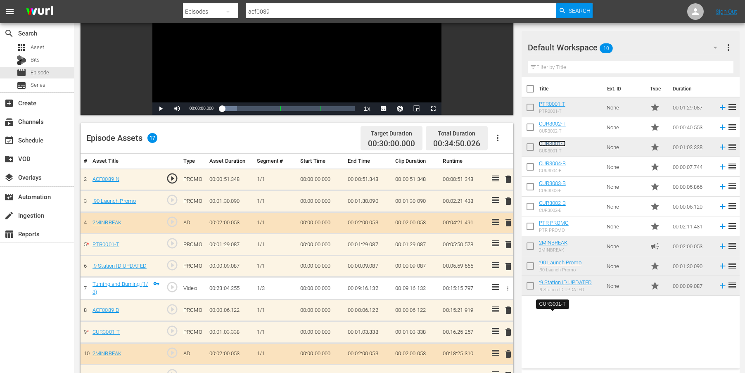
scroll to position [116, 0]
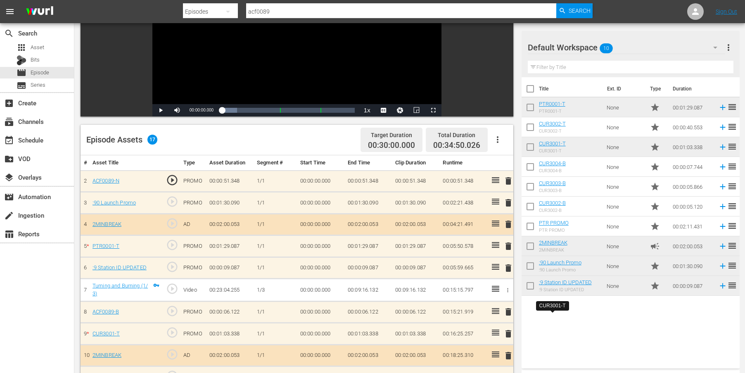
click at [729, 46] on span "more_vert" at bounding box center [728, 48] width 10 height 10
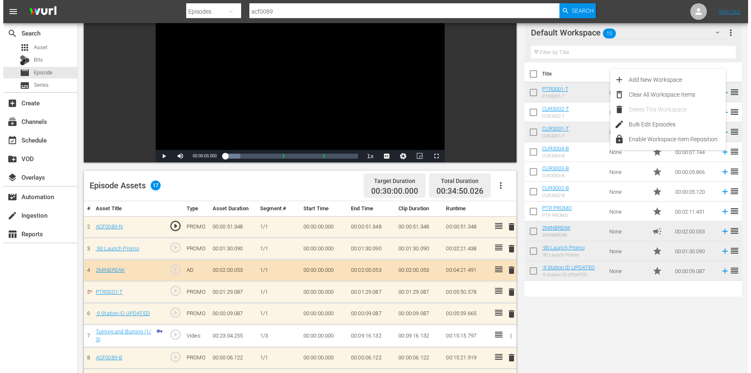
scroll to position [0, 0]
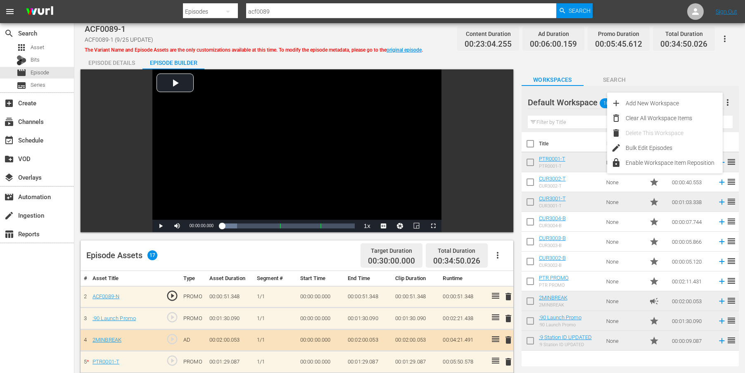
click at [727, 32] on button "button" at bounding box center [725, 39] width 20 height 20
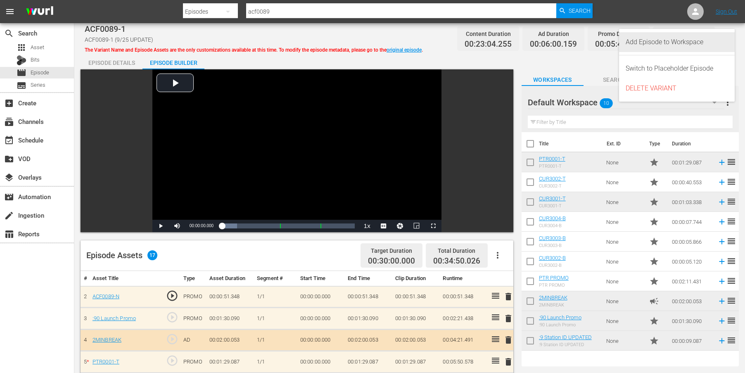
click at [721, 42] on div "Add Episode to Workspace" at bounding box center [676, 42] width 102 height 20
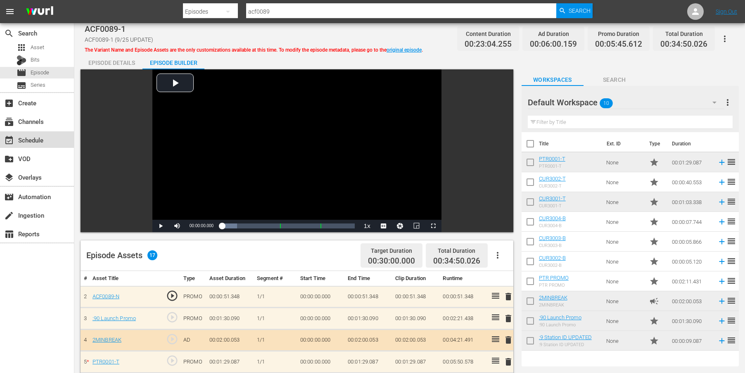
click at [31, 140] on div "event_available Schedule" at bounding box center [23, 138] width 46 height 7
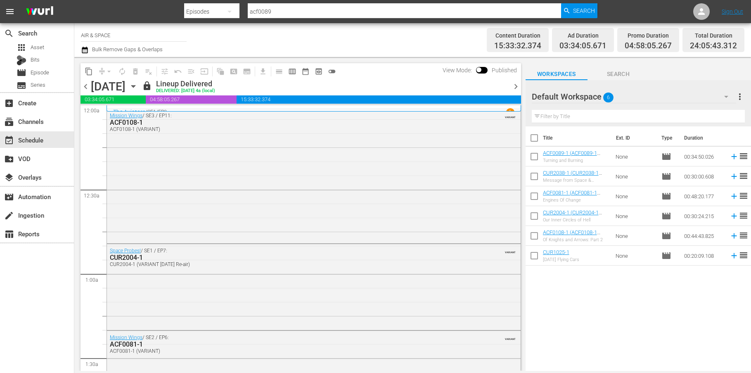
click at [138, 85] on icon "button" at bounding box center [133, 86] width 9 height 9
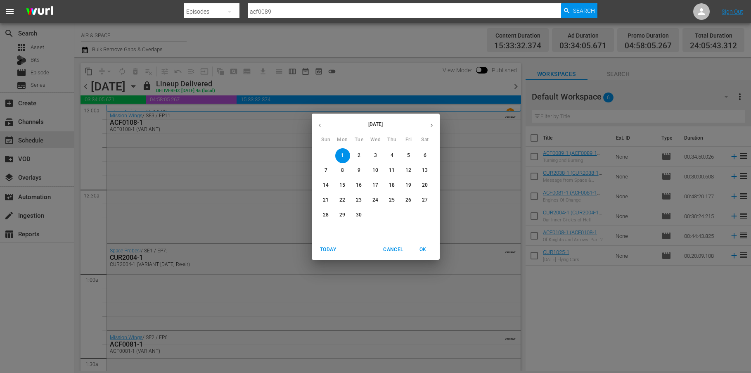
click at [430, 124] on icon "button" at bounding box center [431, 125] width 6 height 6
click at [362, 184] on p "14" at bounding box center [359, 185] width 6 height 7
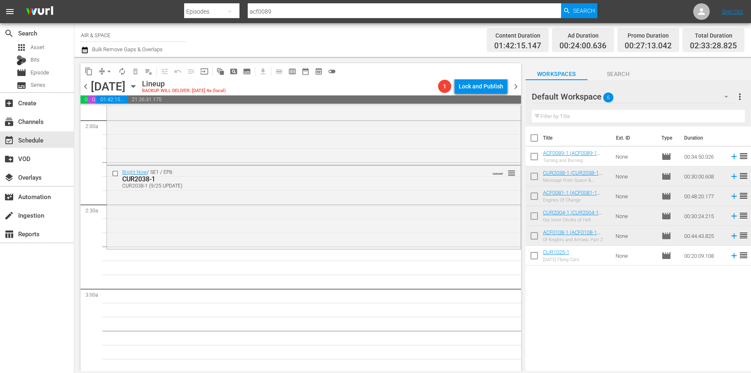
scroll to position [322, 0]
click at [88, 88] on span "chevron_left" at bounding box center [85, 86] width 10 height 10
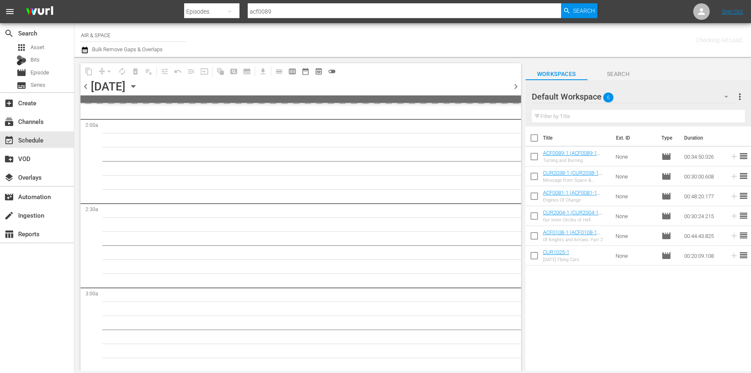
scroll to position [364, 0]
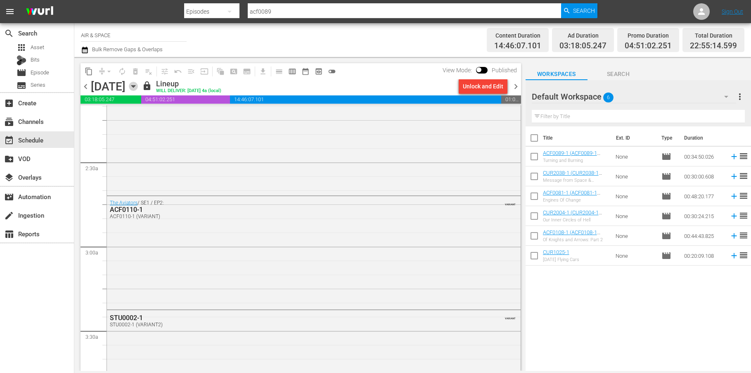
click at [138, 85] on icon "button" at bounding box center [133, 86] width 9 height 9
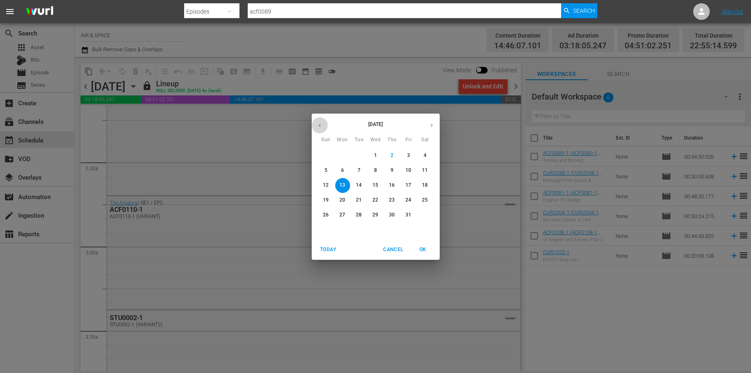
click at [317, 124] on icon "button" at bounding box center [320, 125] width 6 height 6
click at [343, 154] on p "1" at bounding box center [342, 155] width 3 height 7
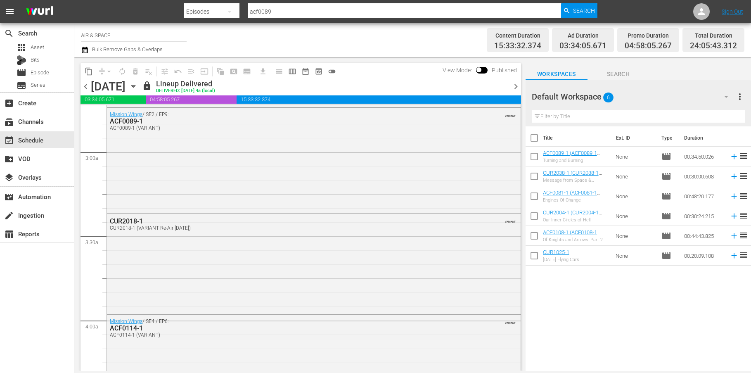
scroll to position [478, 0]
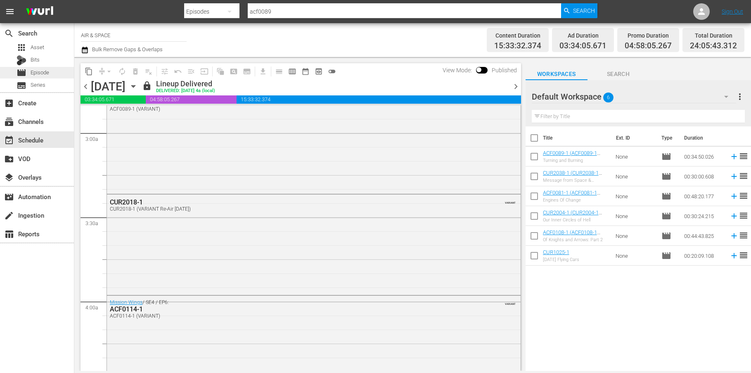
click at [43, 71] on span "Episode" at bounding box center [40, 73] width 19 height 8
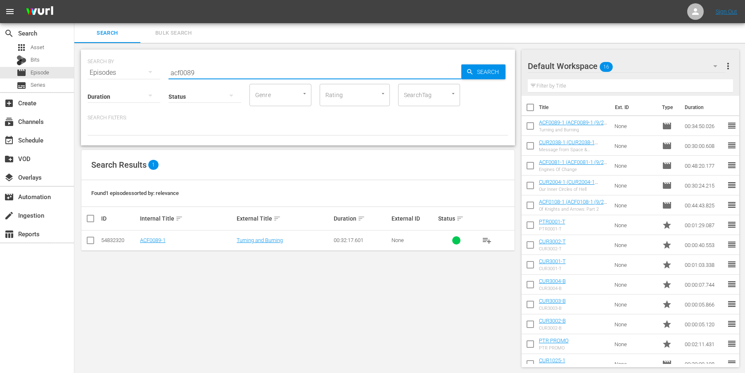
drag, startPoint x: 165, startPoint y: 67, endPoint x: 126, endPoint y: 62, distance: 39.1
click at [128, 63] on div "SEARCH BY Search By Episodes Search ID, Title, Description, Keywords, or Catego…" at bounding box center [298, 68] width 421 height 30
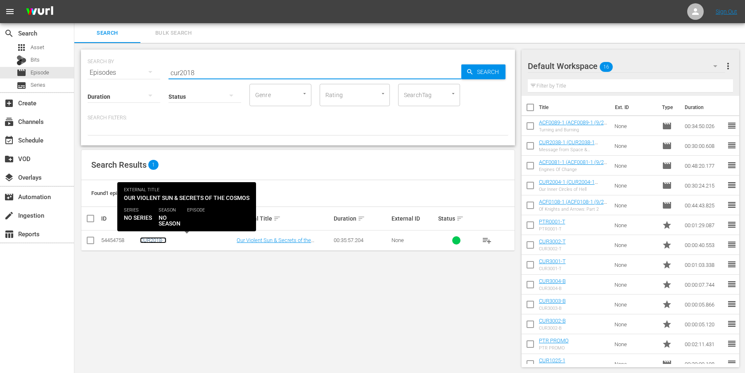
click at [159, 241] on link "CUR2018-1" at bounding box center [153, 240] width 26 height 6
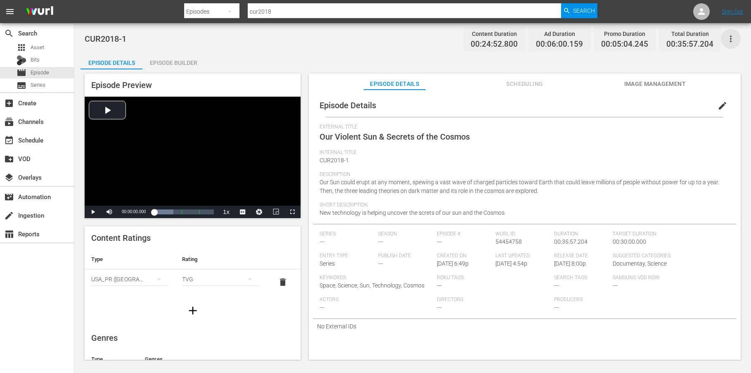
click at [734, 36] on icon "button" at bounding box center [731, 39] width 10 height 10
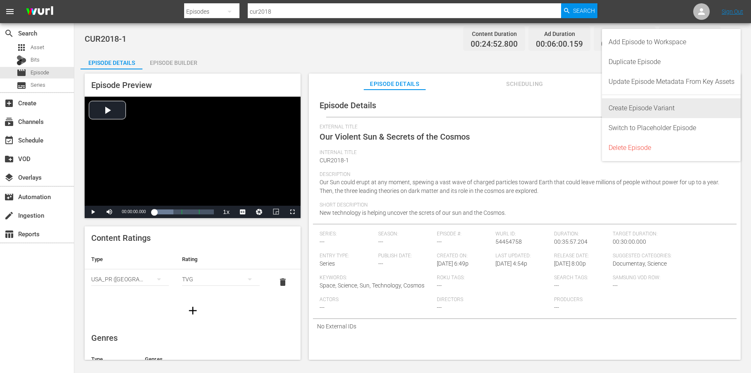
click at [676, 106] on div "Create Episode Variant" at bounding box center [671, 108] width 126 height 20
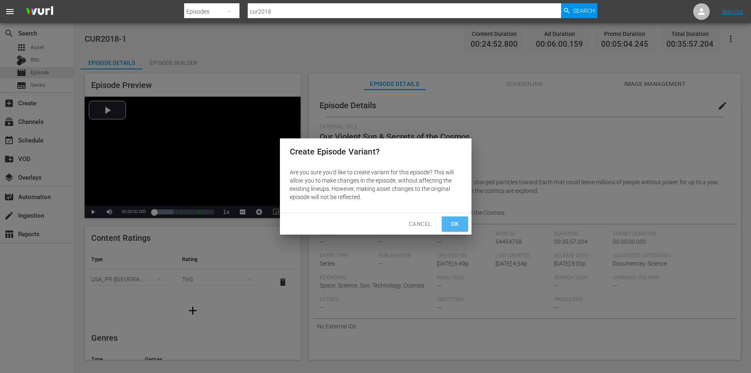
click at [457, 227] on span "Ok" at bounding box center [454, 224] width 13 height 10
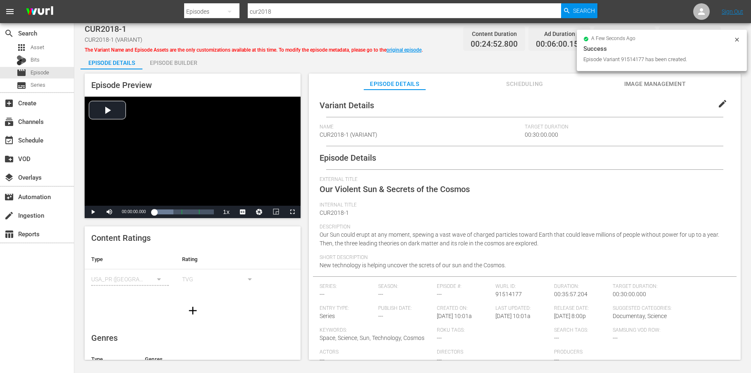
click at [717, 105] on span "edit" at bounding box center [722, 104] width 10 height 10
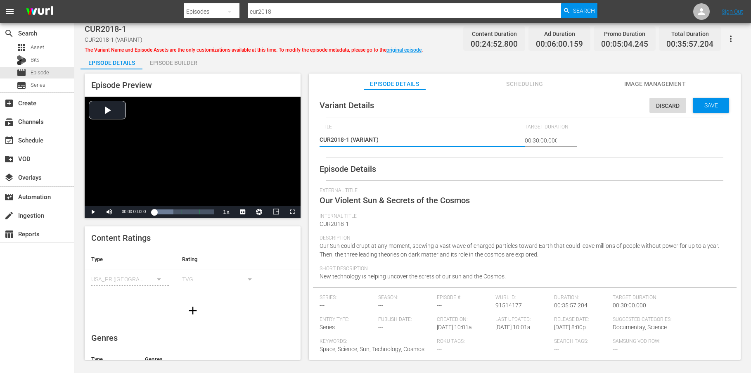
click at [376, 141] on textarea "CUR2018-1 (VARIANT)" at bounding box center [420, 140] width 201 height 10
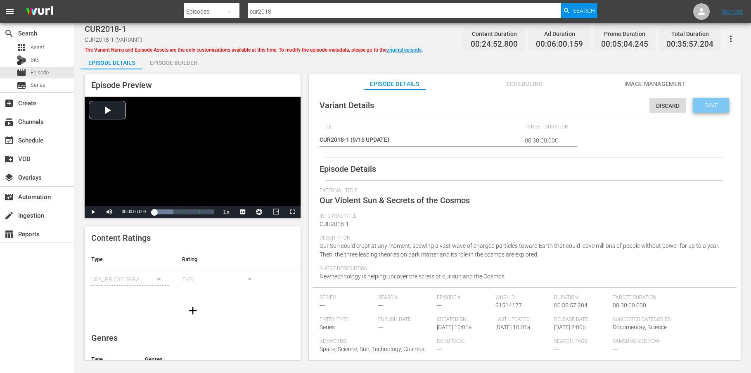
click at [712, 110] on div "Save" at bounding box center [711, 105] width 36 height 15
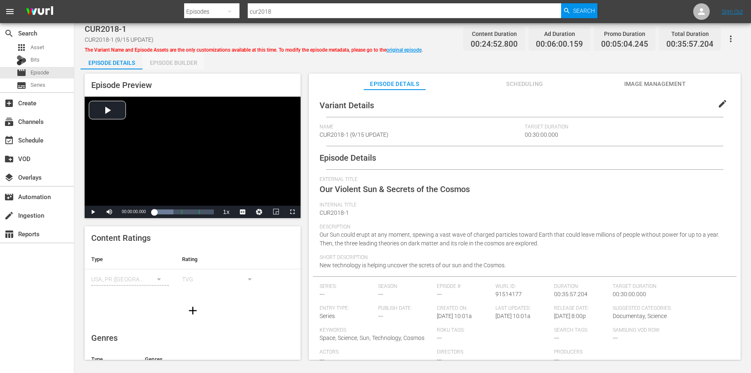
click at [176, 63] on div "Episode Builder" at bounding box center [173, 63] width 62 height 20
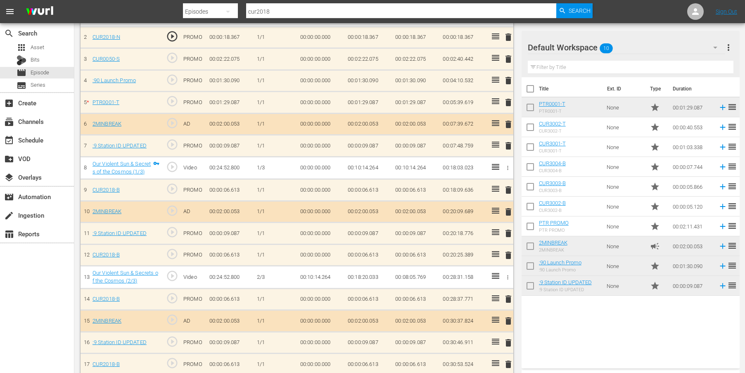
scroll to position [263, 0]
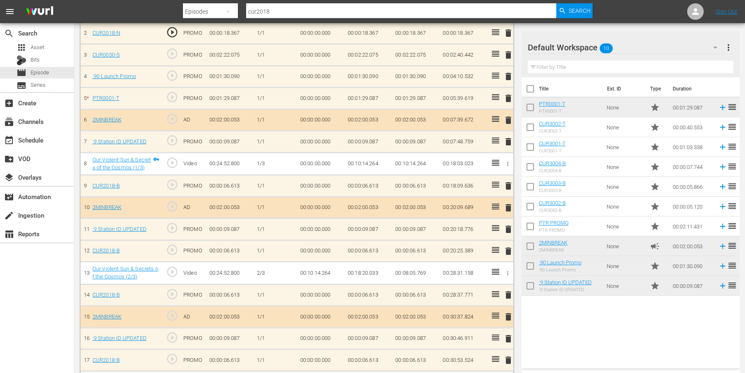
drag, startPoint x: 488, startPoint y: 96, endPoint x: 485, endPoint y: 100, distance: 5.0
click at [485, 100] on tr "5 * PTR0001-T play_circle_outline PROMO 00:01:29.087 1/1 00:00:00.000 00:01:29.…" at bounding box center [296, 99] width 433 height 22
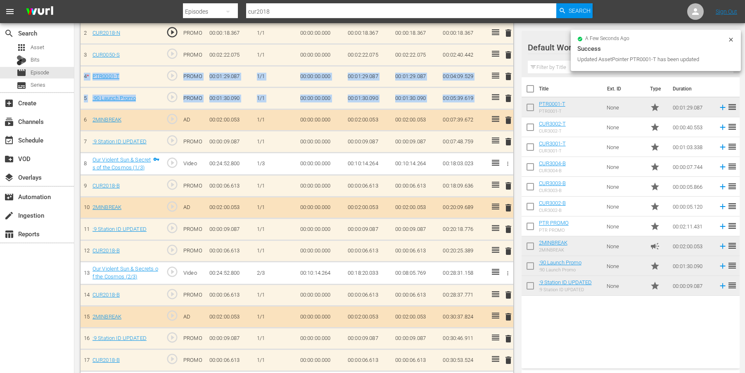
click at [392, 106] on td "00:01:30.090" at bounding box center [415, 99] width 47 height 22
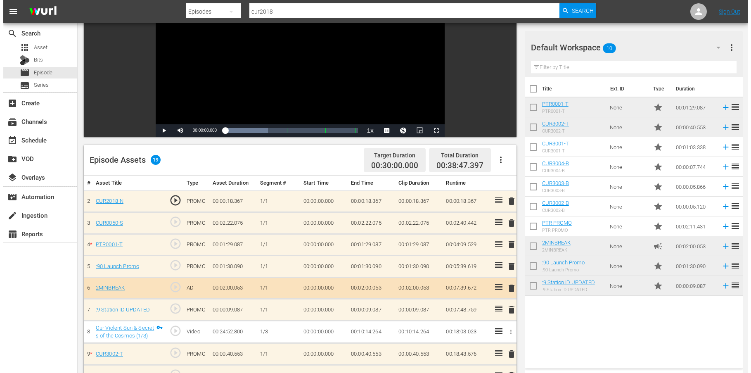
scroll to position [0, 0]
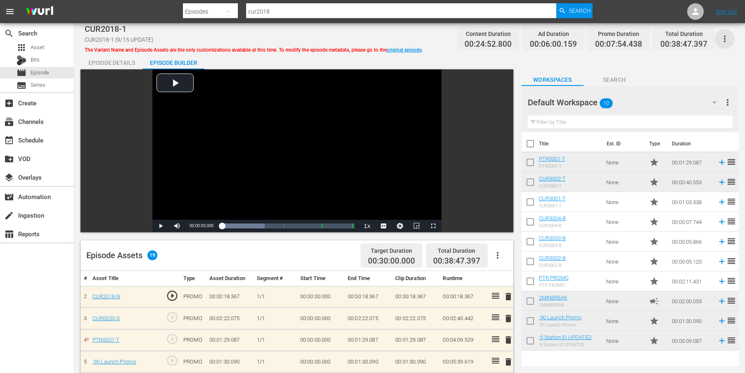
click at [727, 39] on icon "button" at bounding box center [725, 39] width 10 height 10
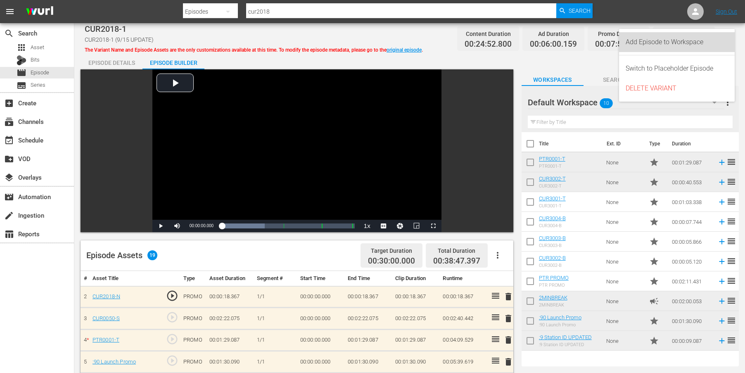
click at [693, 44] on div "Add Episode to Workspace" at bounding box center [676, 42] width 102 height 20
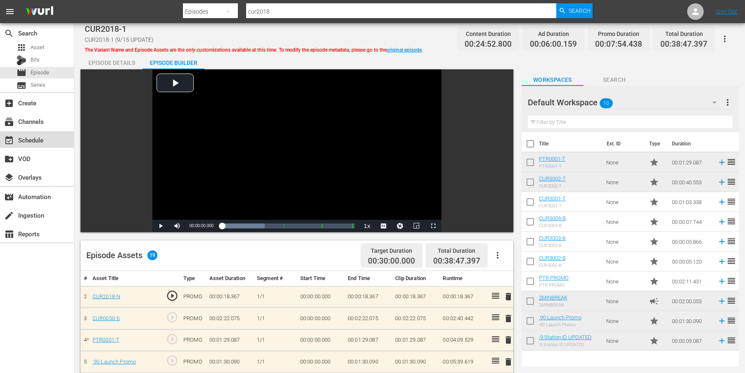
click at [38, 142] on div "event_available Schedule" at bounding box center [23, 138] width 46 height 7
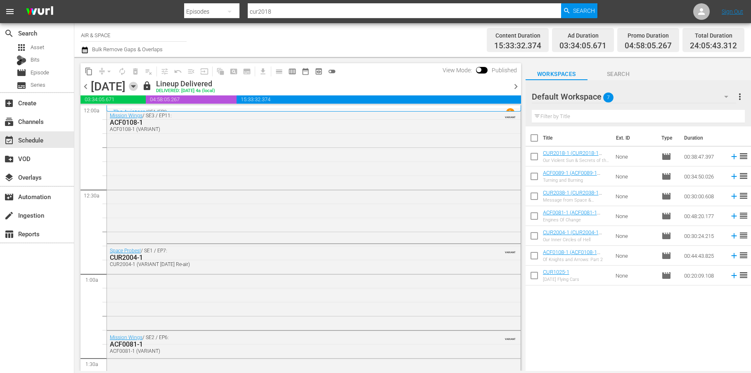
click at [138, 83] on icon "button" at bounding box center [133, 86] width 9 height 9
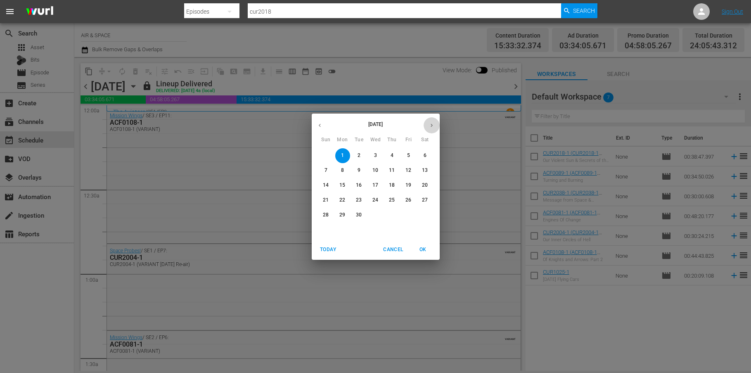
click at [431, 123] on icon "button" at bounding box center [431, 125] width 6 height 6
click at [361, 185] on p "14" at bounding box center [359, 185] width 6 height 7
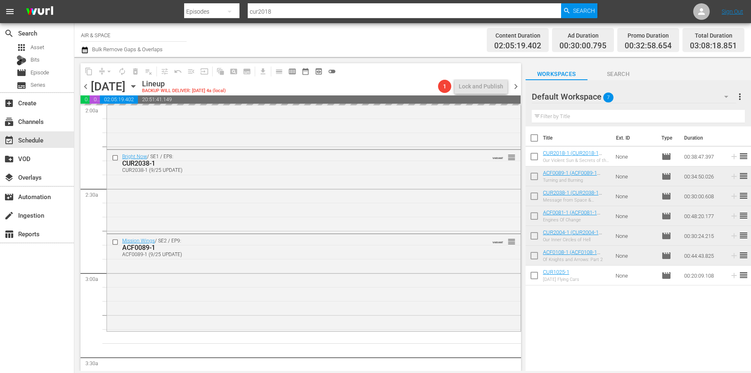
scroll to position [375, 0]
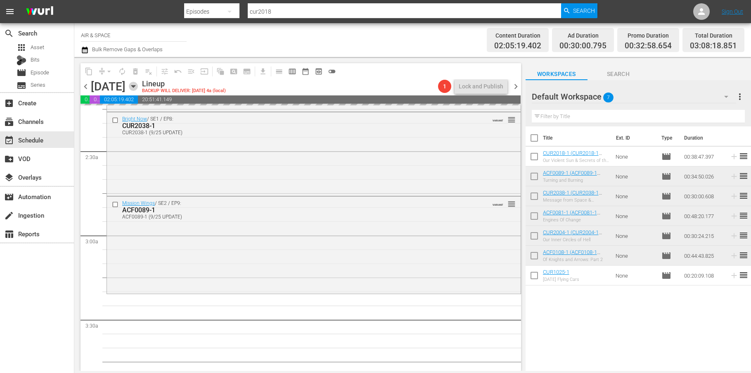
click at [138, 85] on icon "button" at bounding box center [133, 86] width 9 height 9
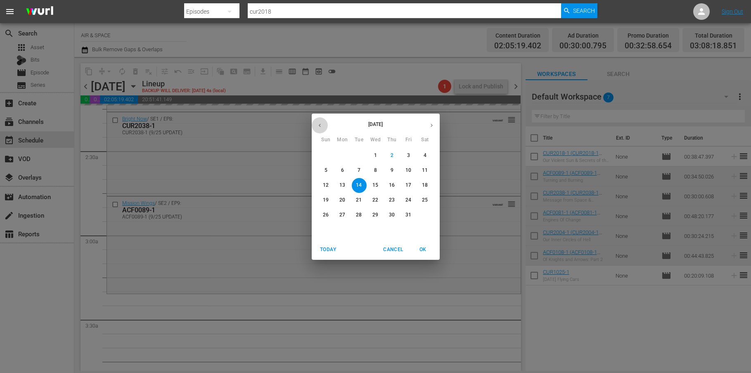
click at [317, 123] on icon "button" at bounding box center [320, 125] width 6 height 6
click at [343, 152] on p "1" at bounding box center [342, 155] width 3 height 7
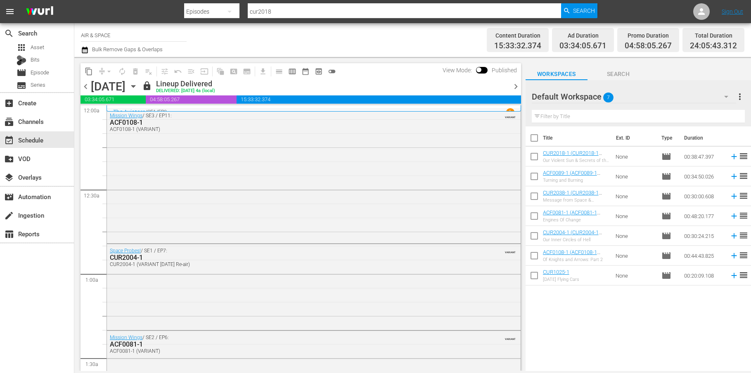
click at [86, 86] on span "chevron_left" at bounding box center [85, 86] width 10 height 10
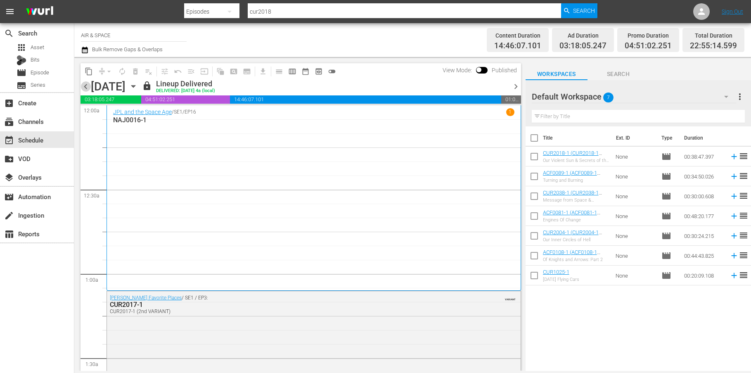
click at [83, 86] on span "chevron_left" at bounding box center [85, 86] width 10 height 10
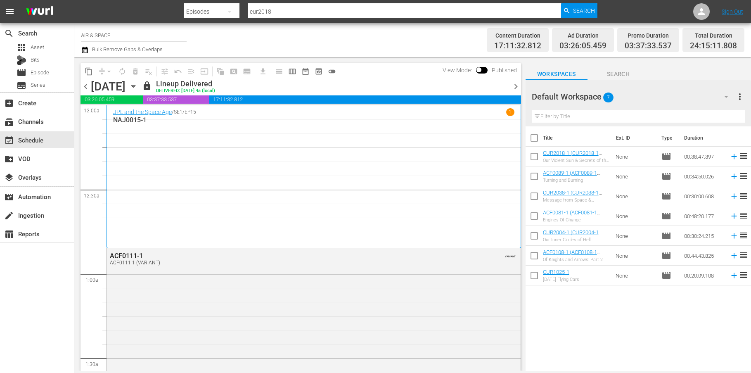
click at [138, 83] on icon "button" at bounding box center [133, 86] width 9 height 9
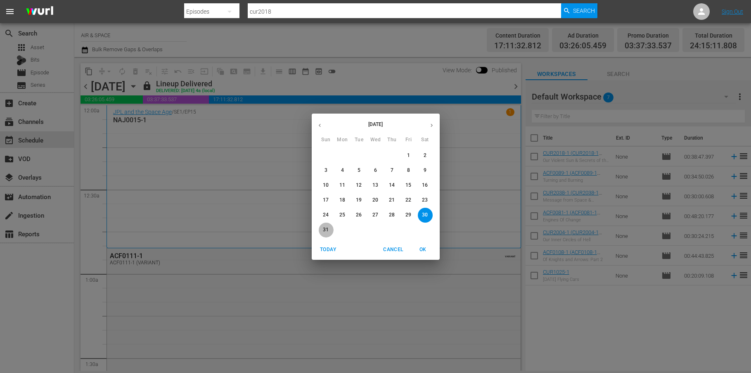
click at [321, 227] on span "31" at bounding box center [326, 229] width 15 height 7
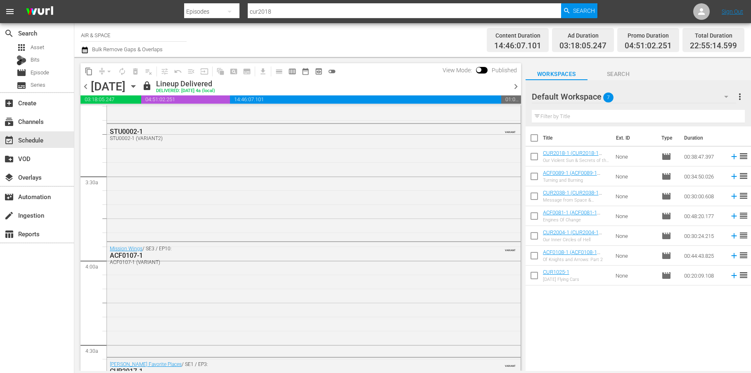
scroll to position [481, 0]
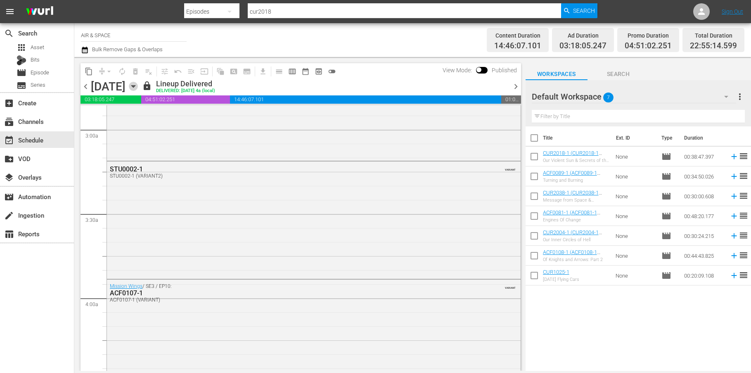
click at [135, 85] on icon "button" at bounding box center [133, 86] width 4 height 2
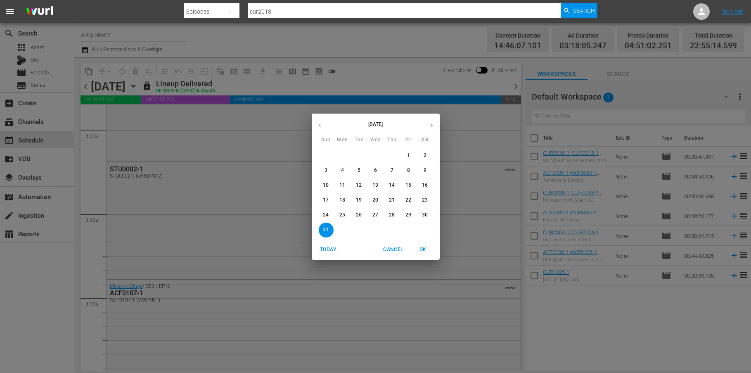
click at [431, 126] on icon "button" at bounding box center [431, 125] width 6 height 6
click at [344, 154] on span "1" at bounding box center [342, 155] width 15 height 7
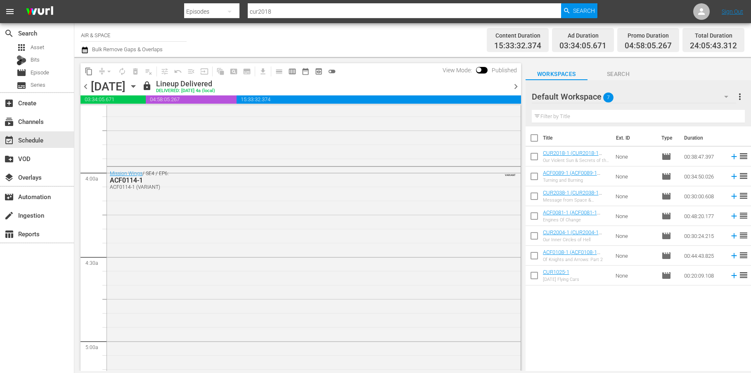
scroll to position [632, 0]
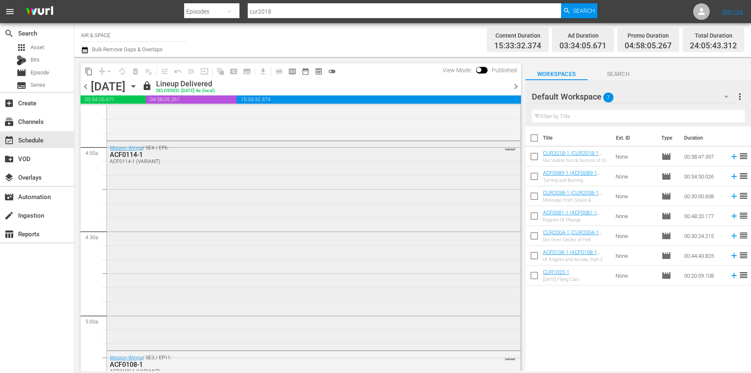
click at [125, 154] on div "ACF0114-1" at bounding box center [291, 155] width 363 height 8
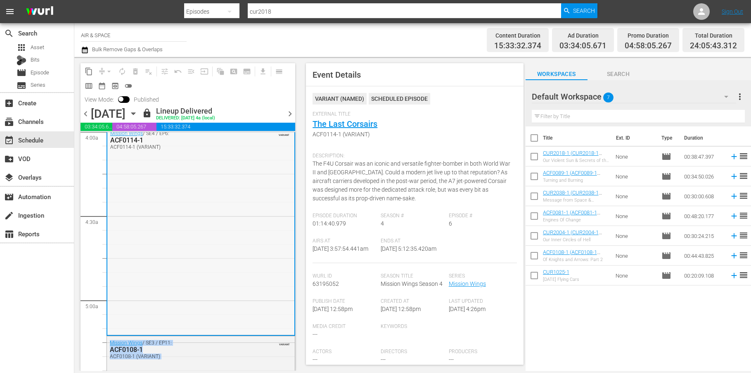
scroll to position [660, 0]
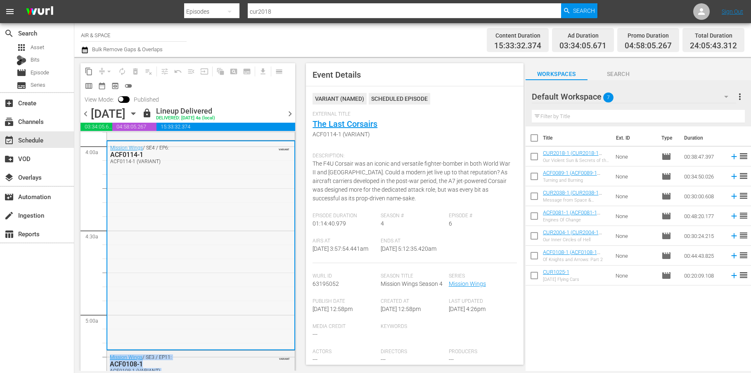
drag, startPoint x: 289, startPoint y: 187, endPoint x: 281, endPoint y: 180, distance: 10.2
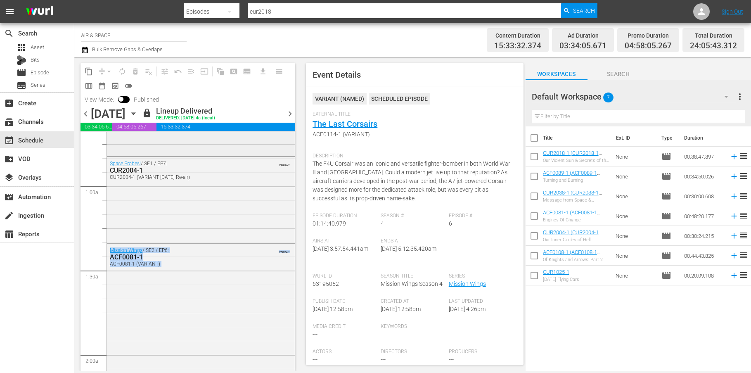
scroll to position [0, 0]
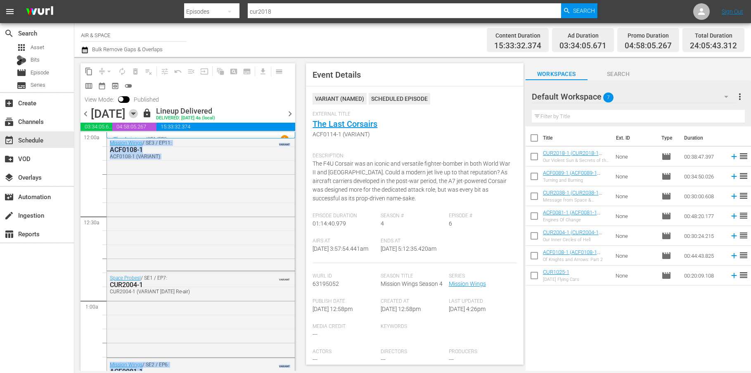
click at [135, 113] on icon "button" at bounding box center [133, 114] width 4 height 2
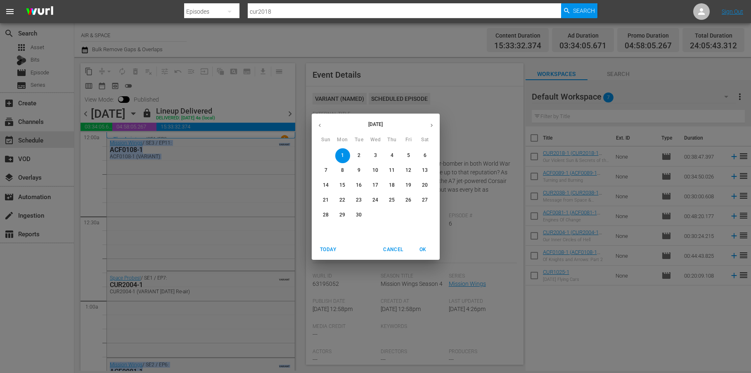
click at [431, 123] on icon "button" at bounding box center [431, 125] width 6 height 6
click at [360, 187] on p "14" at bounding box center [359, 185] width 6 height 7
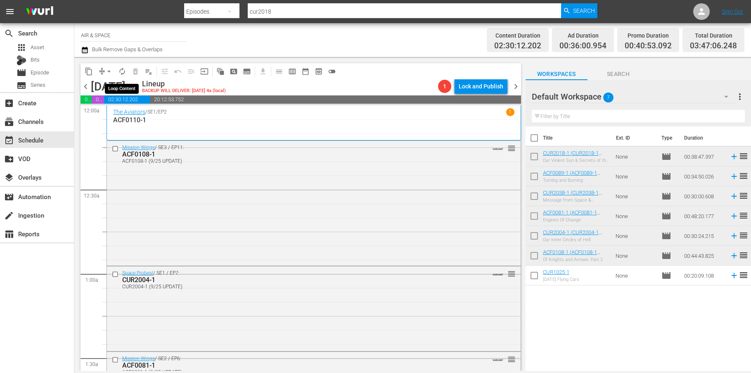
click at [125, 71] on span "autorenew_outlined" at bounding box center [122, 71] width 8 height 8
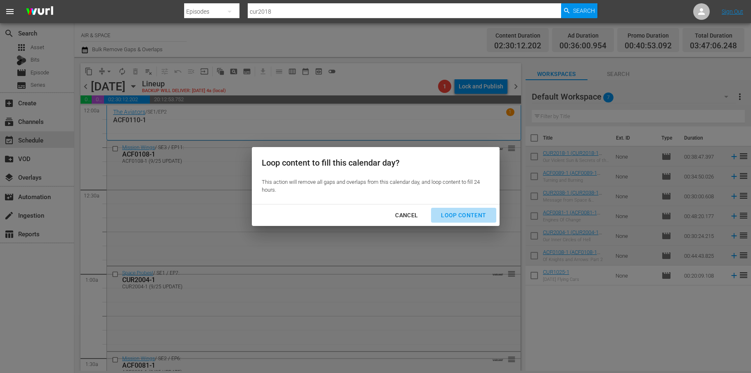
click at [473, 217] on div "Loop Content" at bounding box center [463, 215] width 58 height 10
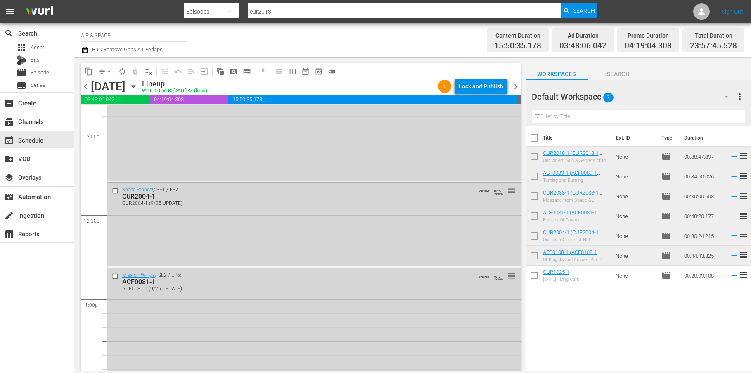
scroll to position [1755, 0]
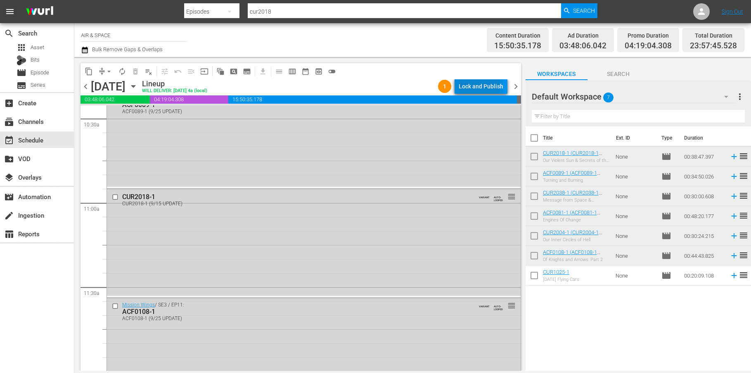
click at [480, 87] on div "Lock and Publish" at bounding box center [481, 86] width 45 height 15
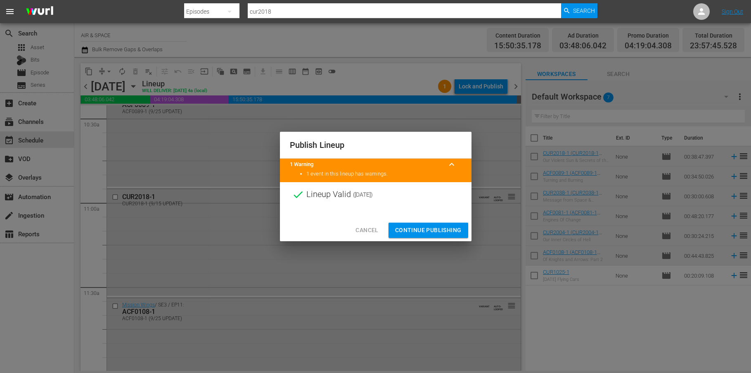
click at [439, 234] on span "Continue Publishing" at bounding box center [428, 230] width 66 height 10
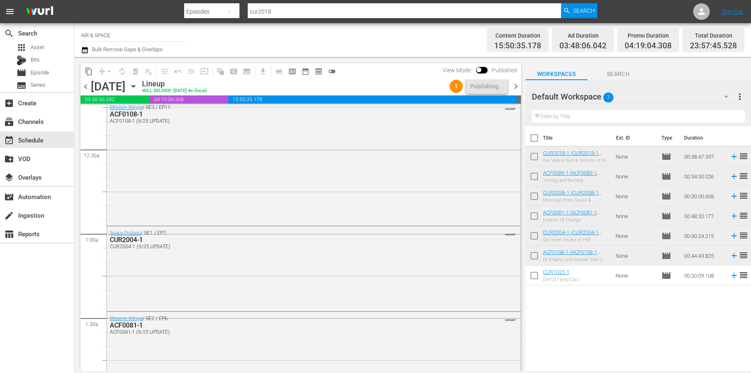
scroll to position [0, 0]
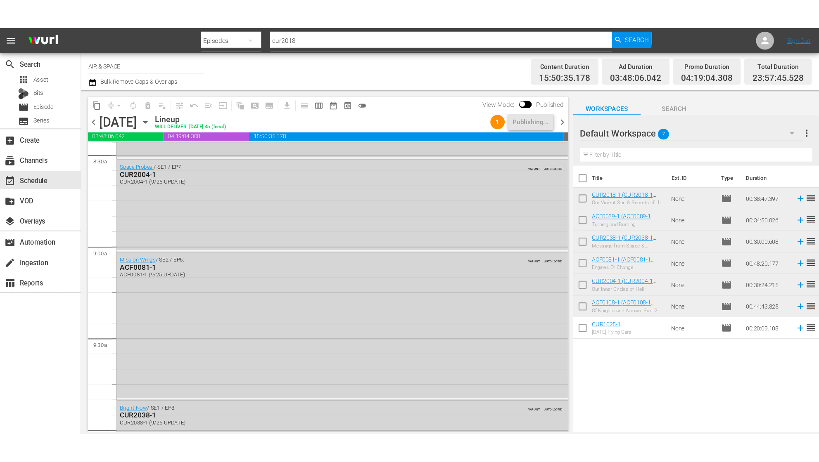
scroll to position [1287, 0]
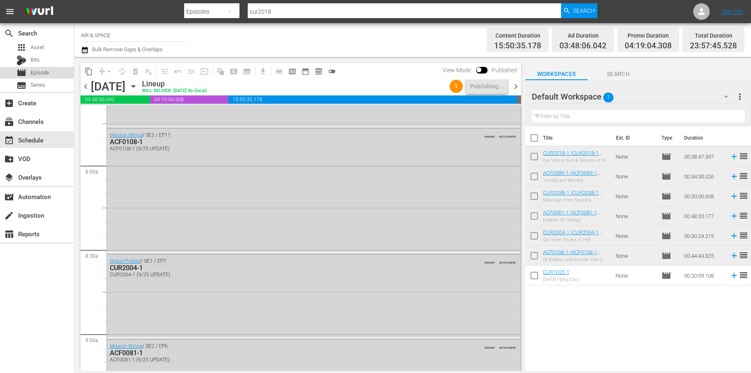
click at [38, 71] on span "Episode" at bounding box center [40, 73] width 19 height 8
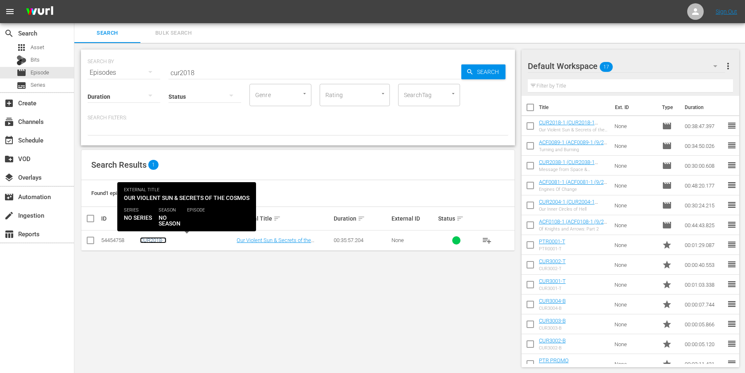
click at [154, 238] on link "CUR2018-1" at bounding box center [153, 240] width 26 height 6
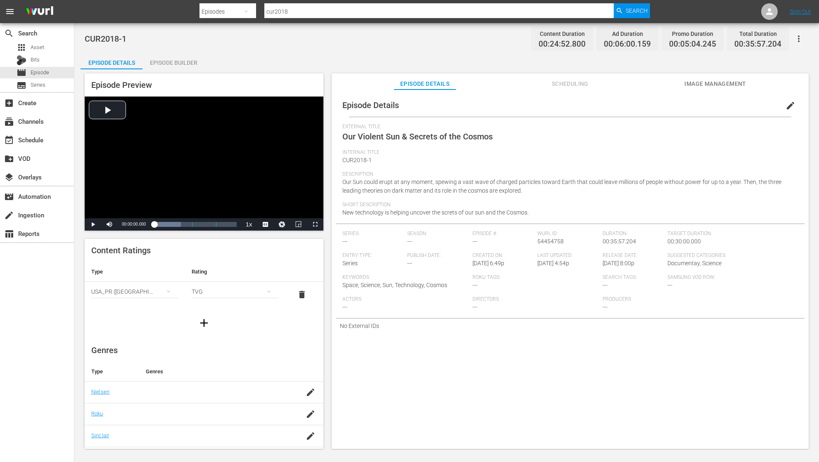
click at [204, 324] on icon "button" at bounding box center [203, 323] width 13 height 13
click at [178, 63] on div "Episode Builder" at bounding box center [173, 63] width 62 height 20
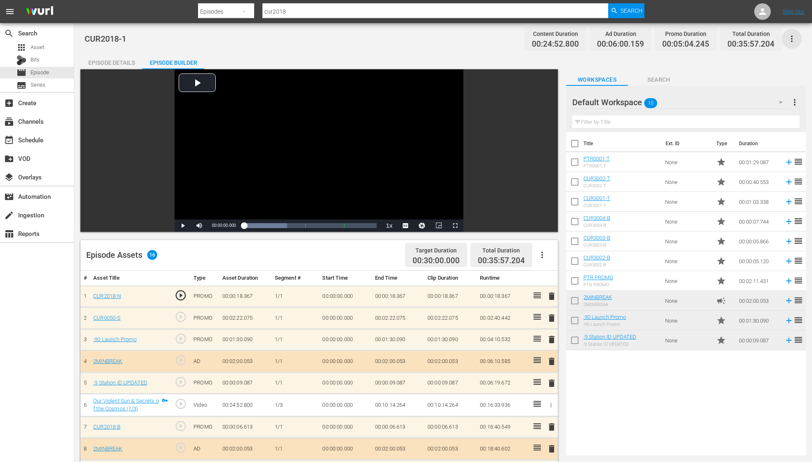
click at [750, 39] on icon "button" at bounding box center [792, 39] width 10 height 10
click at [656, 76] on span "Search" at bounding box center [659, 80] width 62 height 10
type input "ptr"
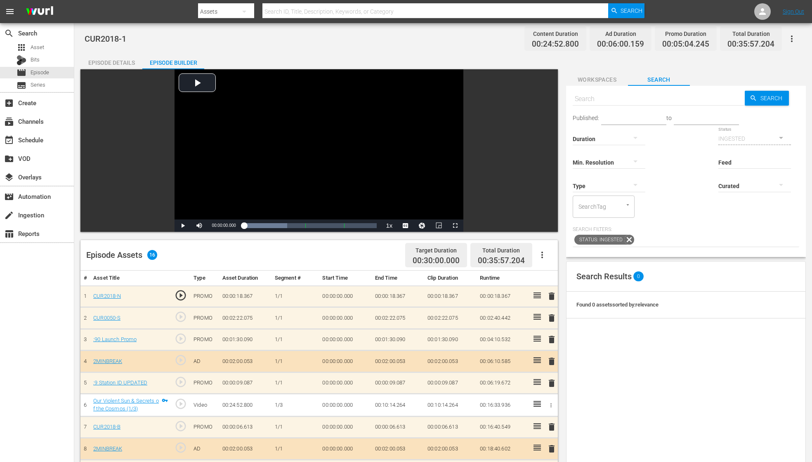
click at [604, 79] on span "Workspaces" at bounding box center [597, 80] width 62 height 10
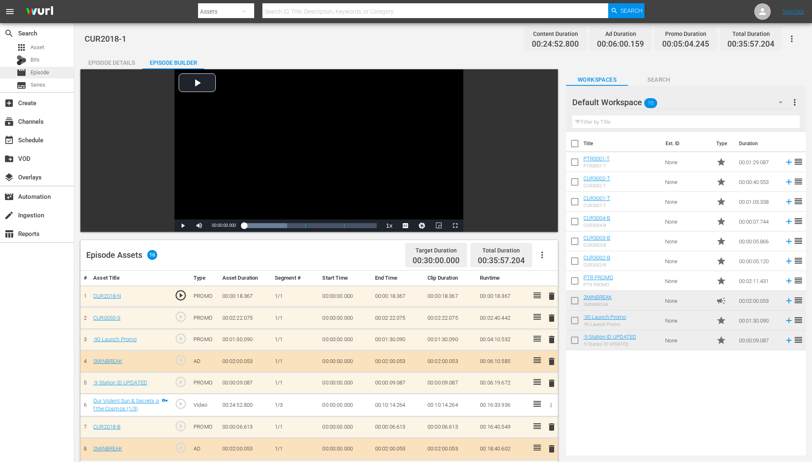
click at [42, 75] on span "Episode" at bounding box center [40, 73] width 19 height 8
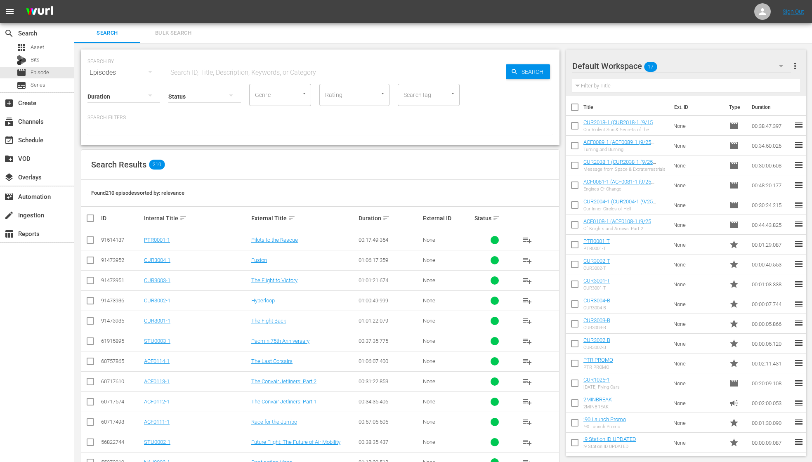
click at [180, 71] on input "text" at bounding box center [337, 73] width 338 height 20
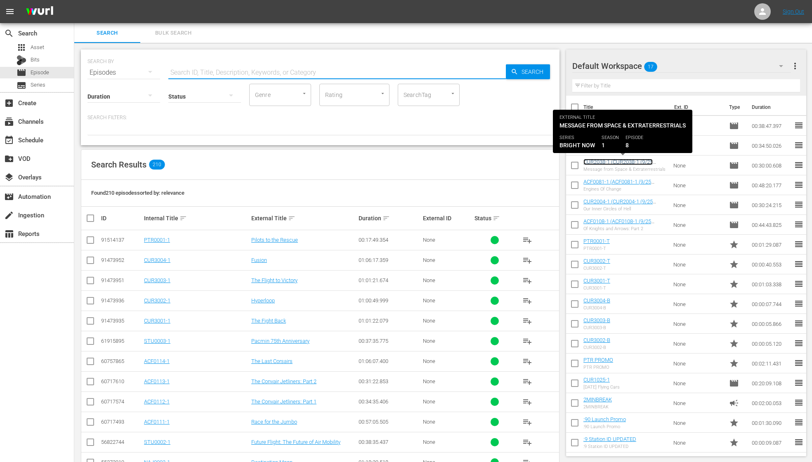
click at [606, 163] on link "CUR2038-1 (CUR2038-1 (9/25 UPDATE))" at bounding box center [618, 165] width 69 height 12
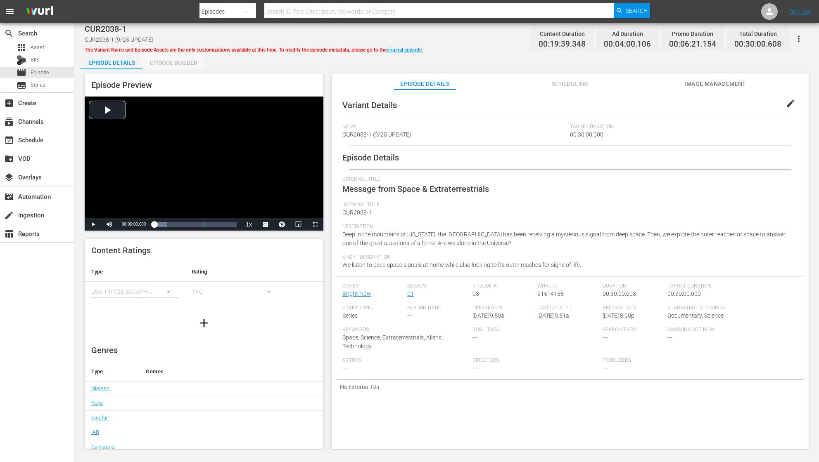
click at [179, 63] on div "Episode Builder" at bounding box center [173, 63] width 62 height 20
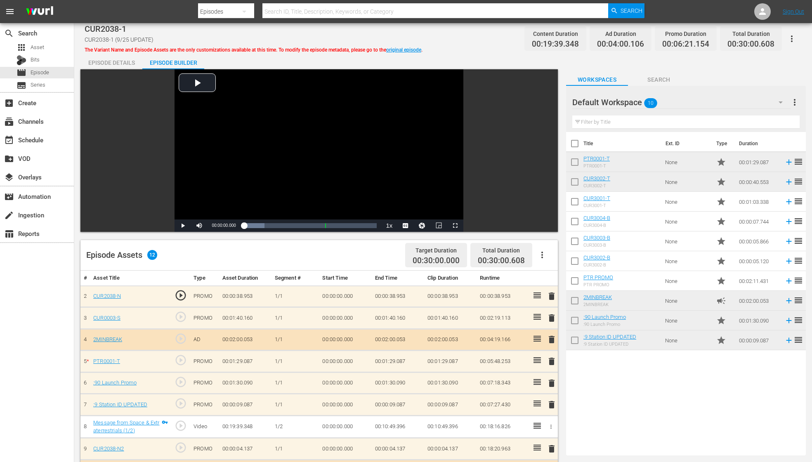
click at [113, 62] on div "Episode Details" at bounding box center [111, 63] width 62 height 20
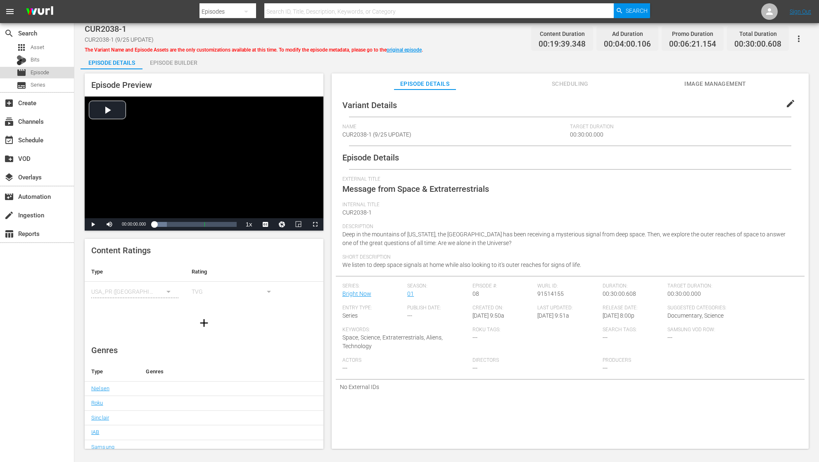
click at [44, 72] on span "Episode" at bounding box center [40, 73] width 19 height 8
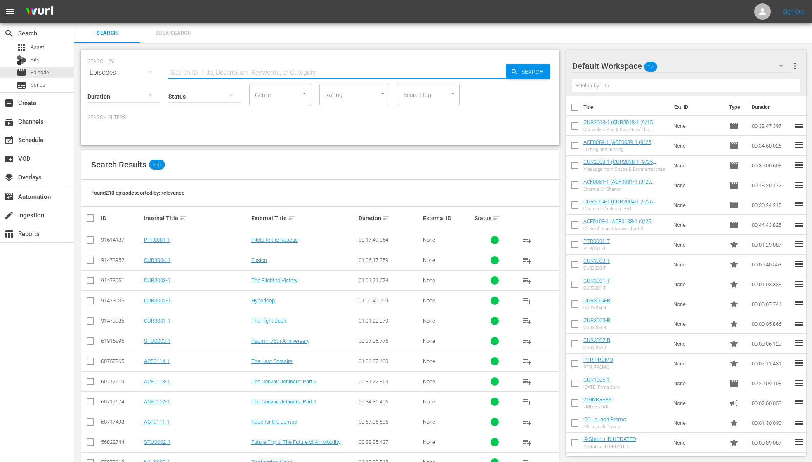
click at [184, 72] on input "text" at bounding box center [337, 73] width 338 height 20
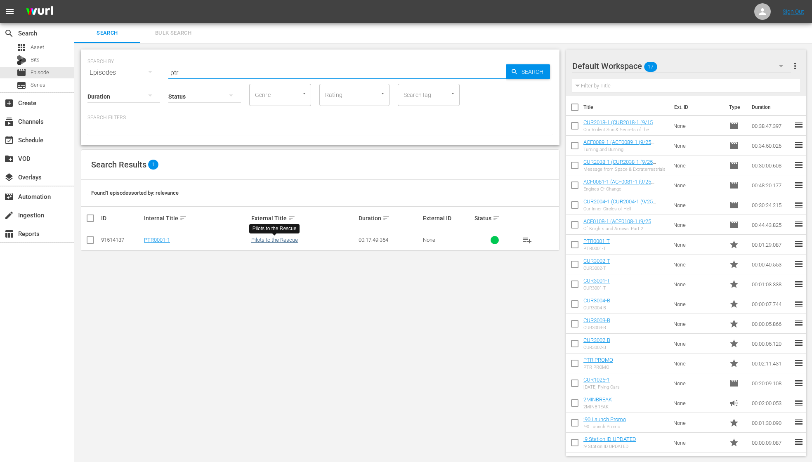
type input "ptr"
click at [270, 242] on link "Pilots to the Rescue" at bounding box center [274, 240] width 47 height 6
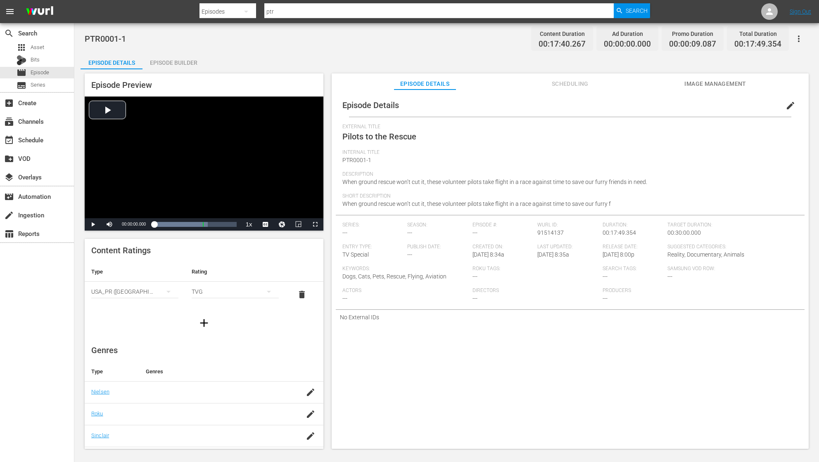
click at [750, 37] on icon "button" at bounding box center [798, 39] width 10 height 10
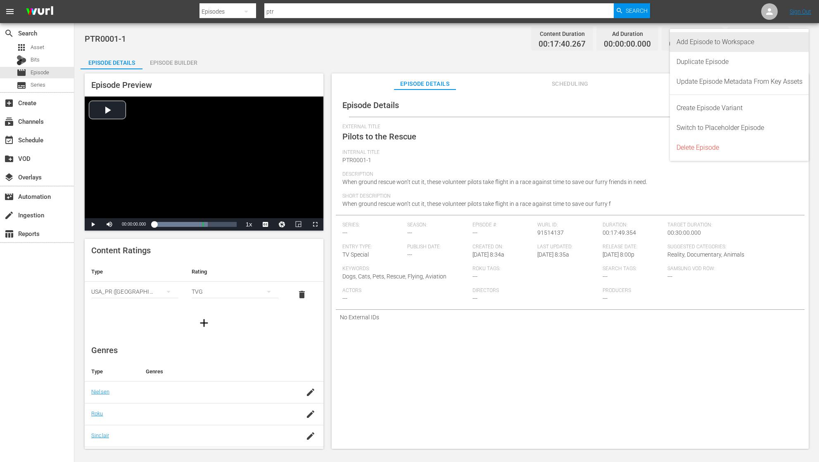
click at [746, 45] on div "Add Episode to Workspace" at bounding box center [739, 42] width 126 height 20
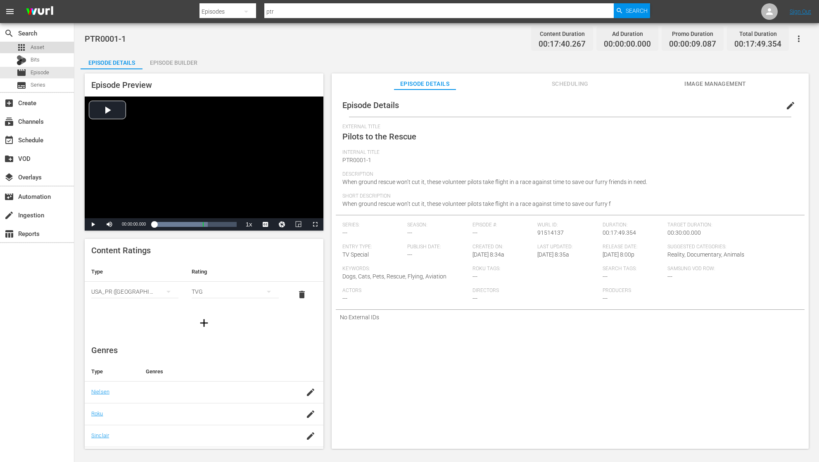
click at [40, 46] on span "Asset" at bounding box center [38, 47] width 14 height 8
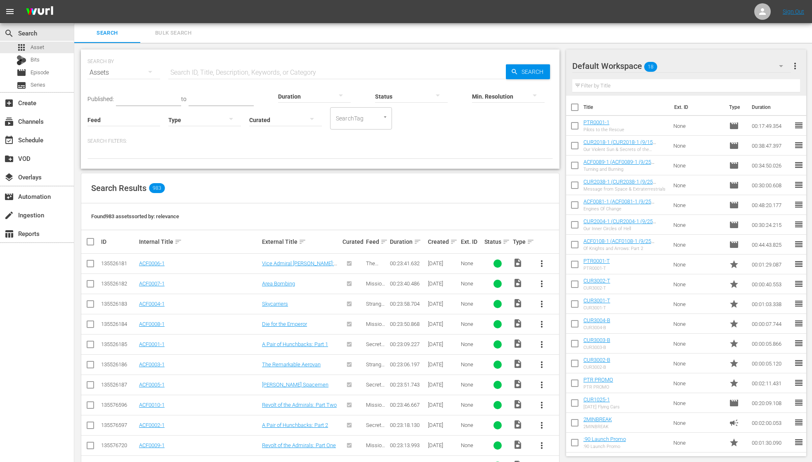
click at [750, 305] on span "reorder" at bounding box center [799, 304] width 10 height 10
click at [577, 305] on input "checkbox" at bounding box center [574, 305] width 17 height 17
checkbox input "true"
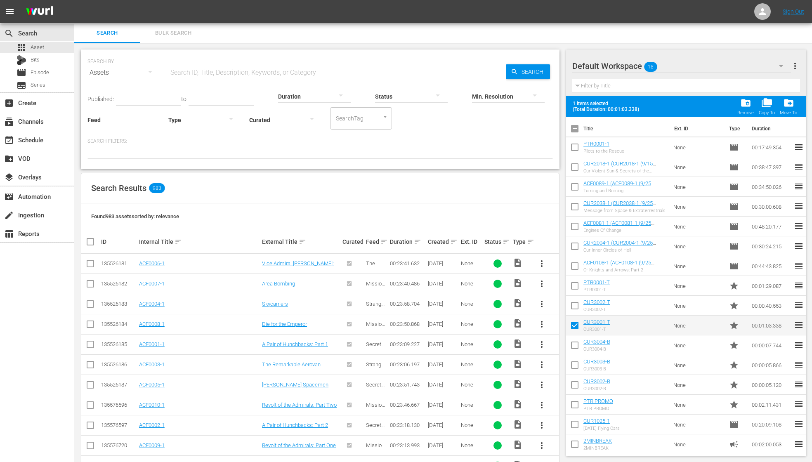
drag, startPoint x: 575, startPoint y: 386, endPoint x: 574, endPoint y: 368, distance: 17.8
click at [575, 372] on input "checkbox" at bounding box center [574, 386] width 17 height 17
checkbox input "true"
click at [574, 364] on input "checkbox" at bounding box center [574, 366] width 17 height 17
checkbox input "true"
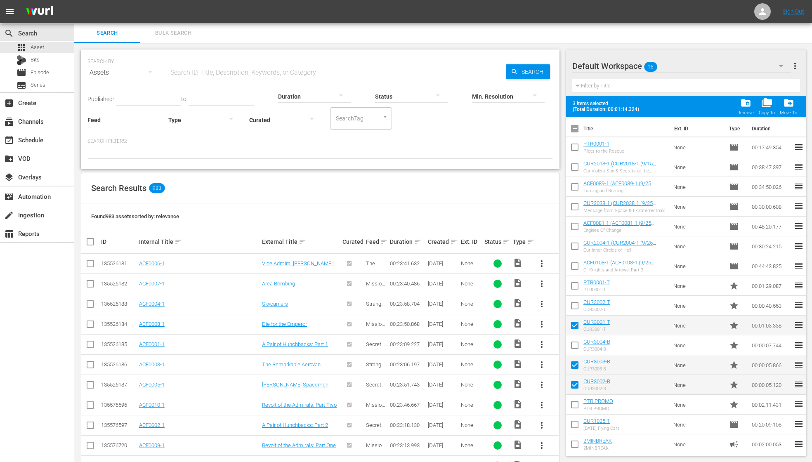
click at [575, 346] on input "checkbox" at bounding box center [574, 346] width 17 height 17
checkbox input "true"
drag, startPoint x: 575, startPoint y: 309, endPoint x: 575, endPoint y: 296, distance: 13.2
click at [575, 308] on input "checkbox" at bounding box center [574, 307] width 17 height 17
checkbox input "true"
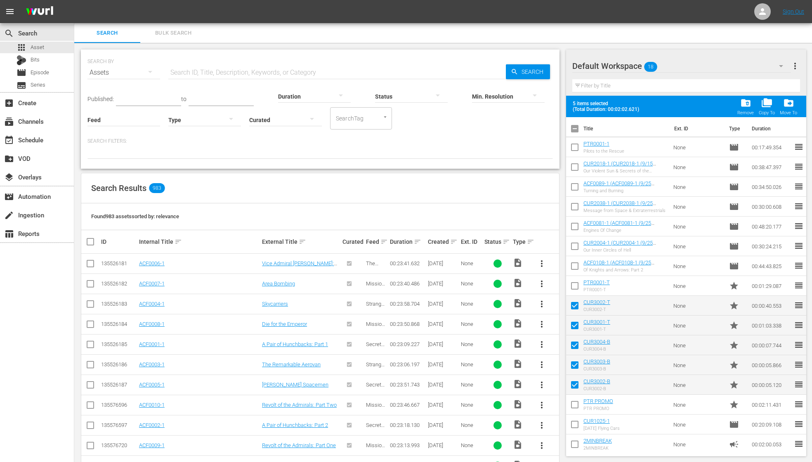
click at [577, 264] on input "checkbox" at bounding box center [574, 267] width 17 height 17
checkbox input "true"
click at [577, 286] on input "checkbox" at bounding box center [574, 287] width 17 height 17
checkbox input "true"
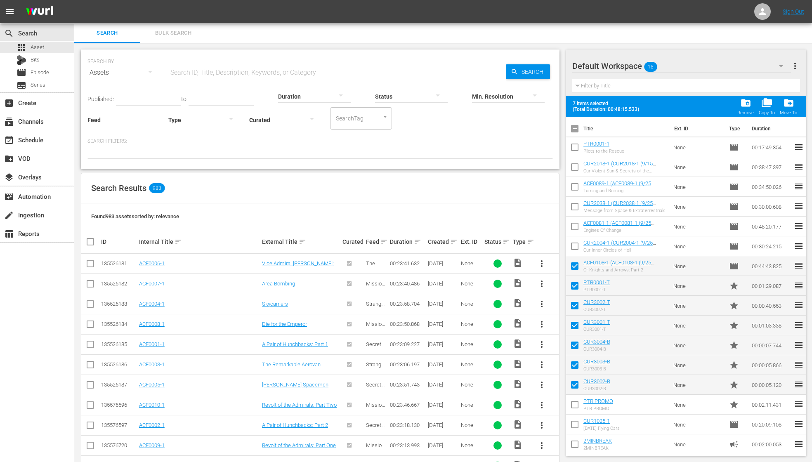
click at [576, 246] on input "checkbox" at bounding box center [574, 247] width 17 height 17
checkbox input "true"
click at [577, 222] on input "checkbox" at bounding box center [574, 228] width 17 height 17
checkbox input "true"
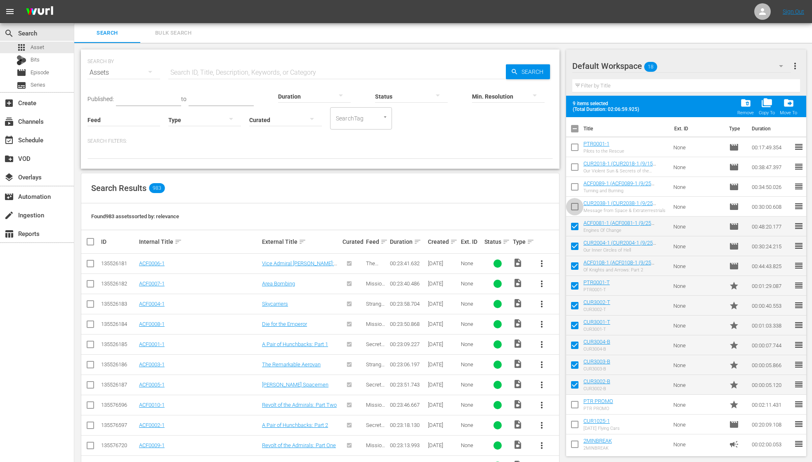
click at [576, 207] on input "checkbox" at bounding box center [574, 208] width 17 height 17
checkbox input "true"
click at [575, 188] on input "checkbox" at bounding box center [574, 188] width 17 height 17
checkbox input "true"
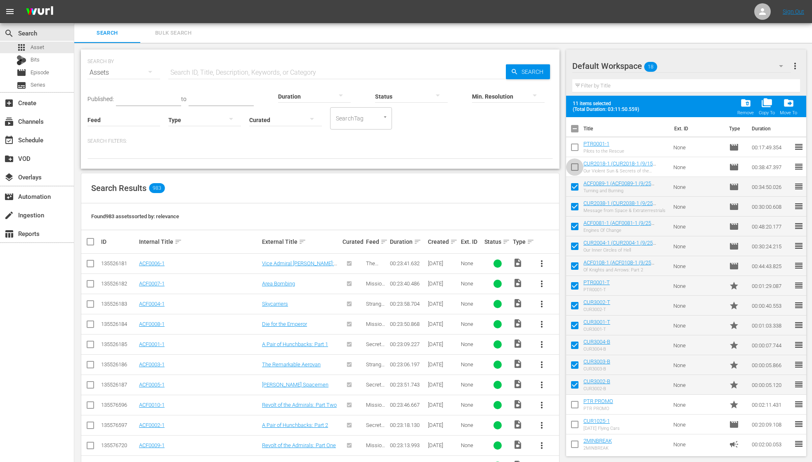
click at [575, 165] on input "checkbox" at bounding box center [574, 168] width 17 height 17
click at [745, 104] on span "folder_delete" at bounding box center [746, 102] width 11 height 11
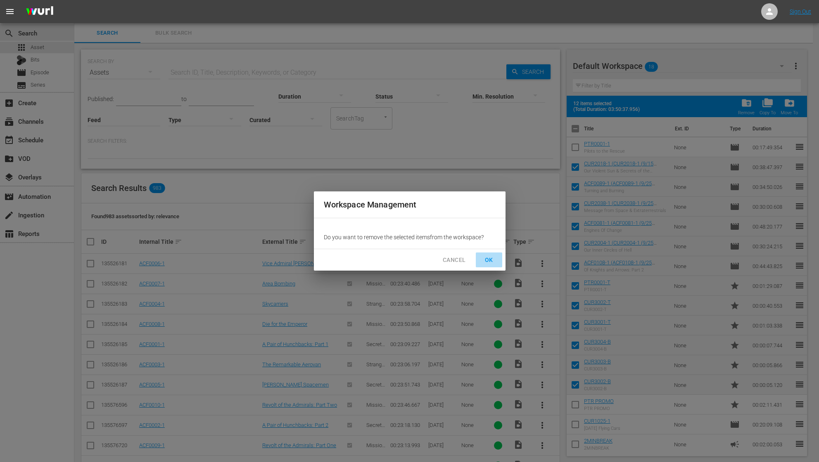
click at [492, 256] on span "OK" at bounding box center [488, 260] width 13 height 10
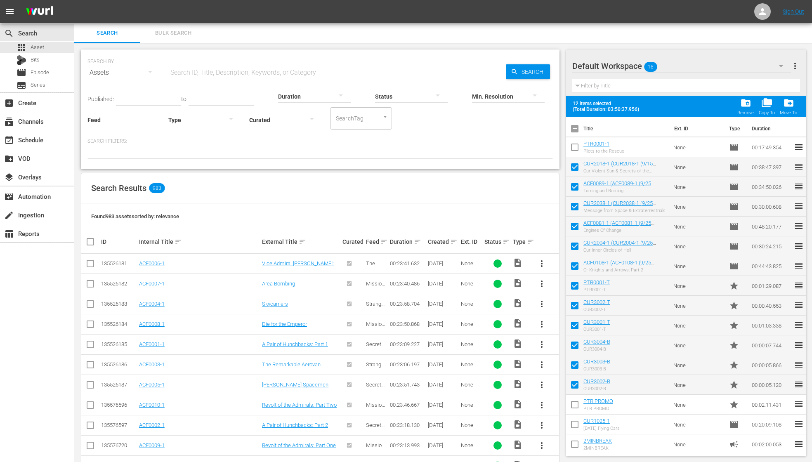
checkbox input "false"
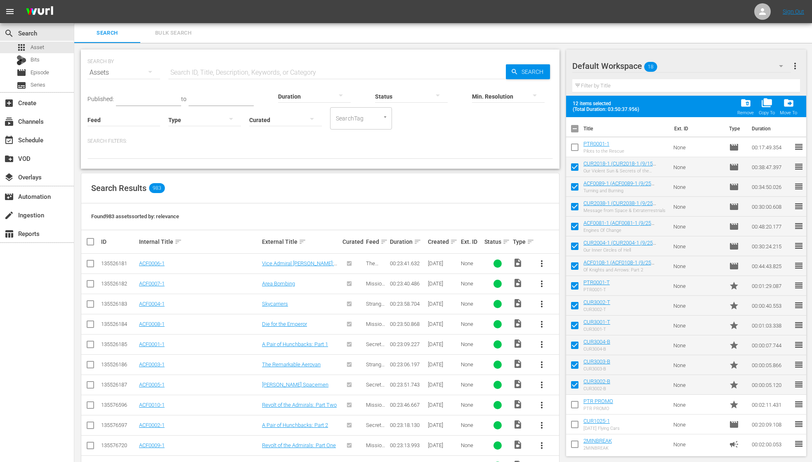
checkbox input "false"
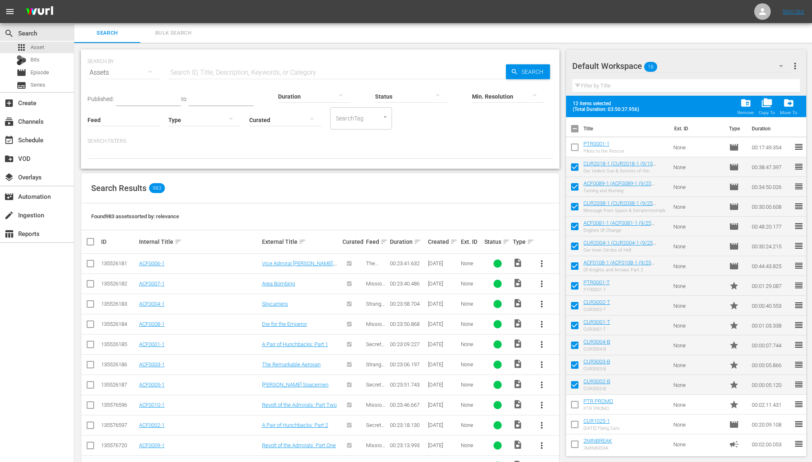
checkbox input "false"
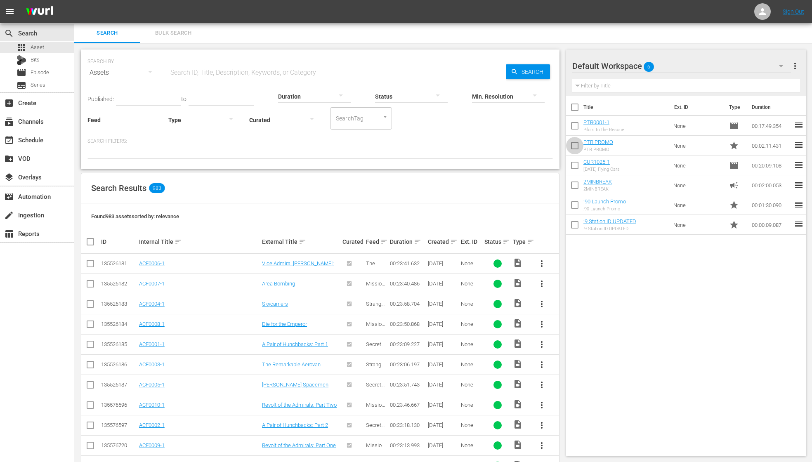
click at [575, 147] on input "checkbox" at bounding box center [574, 147] width 17 height 17
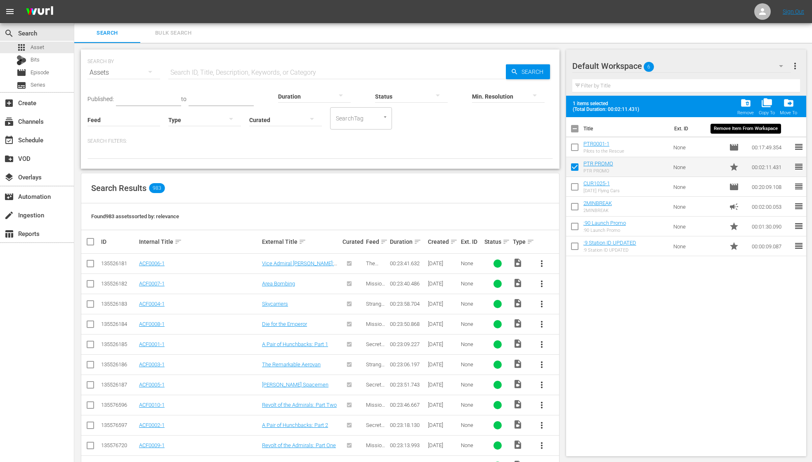
click at [741, 104] on span "folder_delete" at bounding box center [746, 102] width 11 height 11
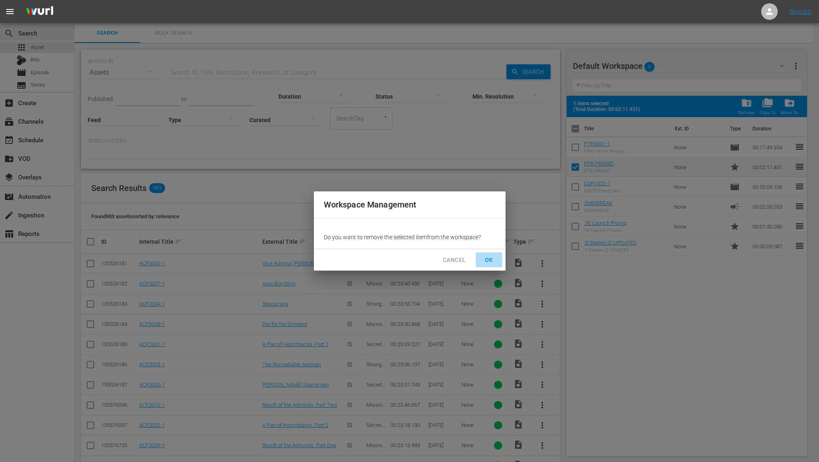
click at [495, 260] on span "OK" at bounding box center [488, 260] width 13 height 10
checkbox input "false"
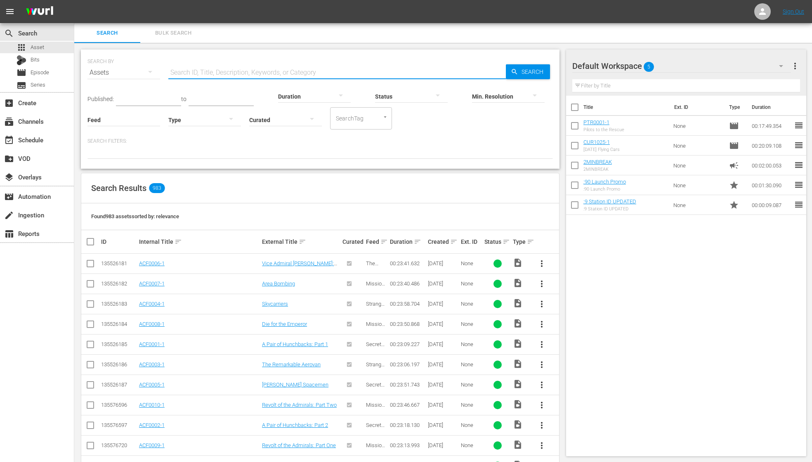
click at [184, 73] on input "text" at bounding box center [337, 73] width 338 height 20
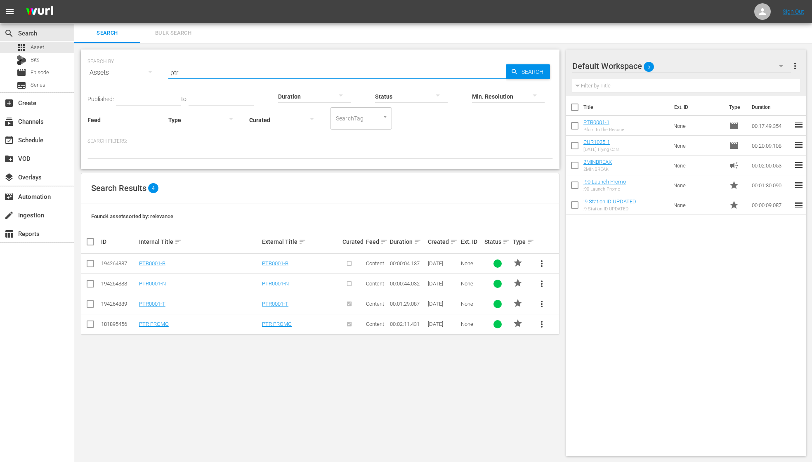
type input "ptr"
click at [544, 262] on span "more_vert" at bounding box center [542, 264] width 10 height 10
click at [540, 281] on span "more_vert" at bounding box center [542, 284] width 10 height 10
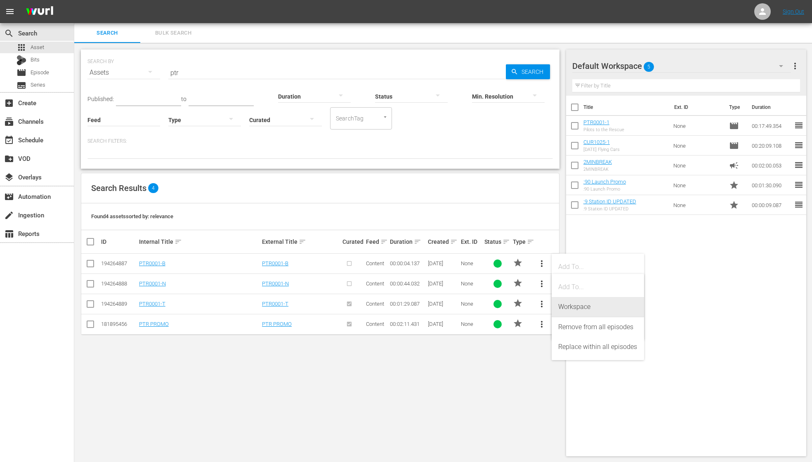
click at [573, 307] on div "Workspace" at bounding box center [598, 307] width 79 height 20
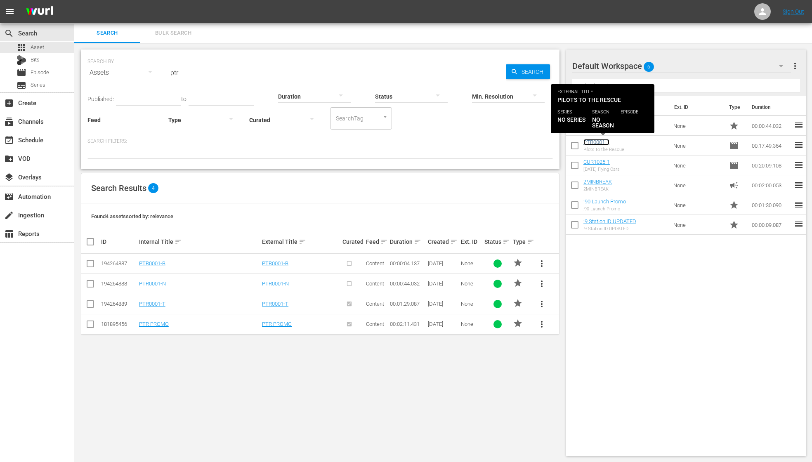
click at [596, 144] on link "PTR0001-1" at bounding box center [597, 142] width 26 height 6
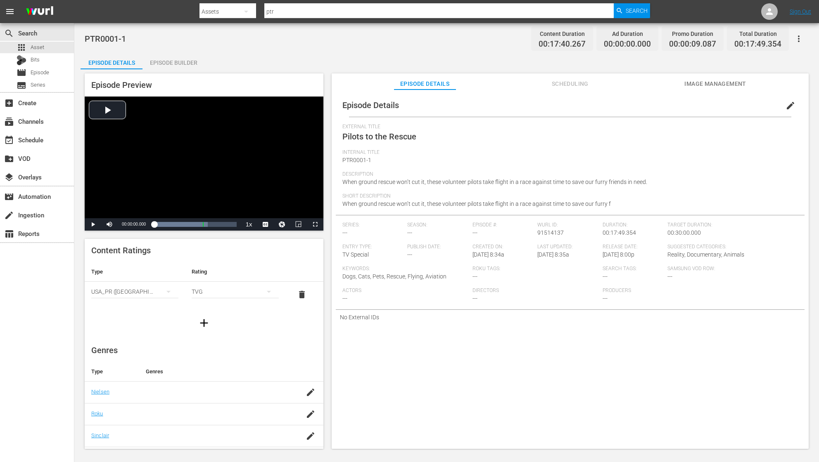
click at [172, 61] on div "Episode Builder" at bounding box center [173, 63] width 62 height 20
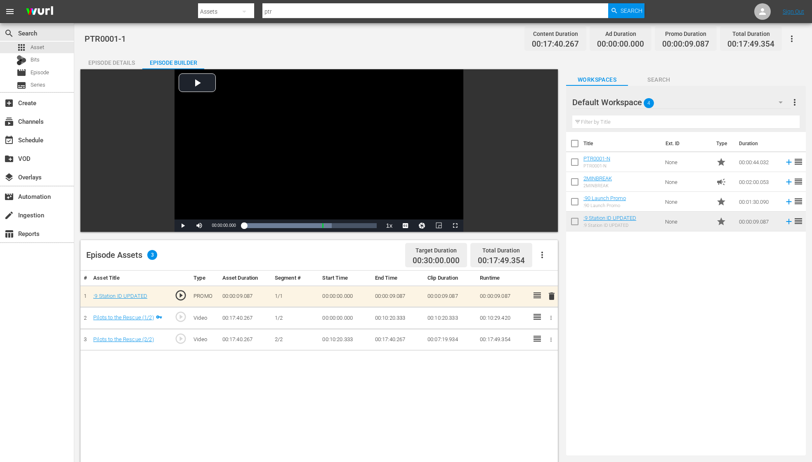
click at [750, 38] on icon "button" at bounding box center [792, 39] width 10 height 10
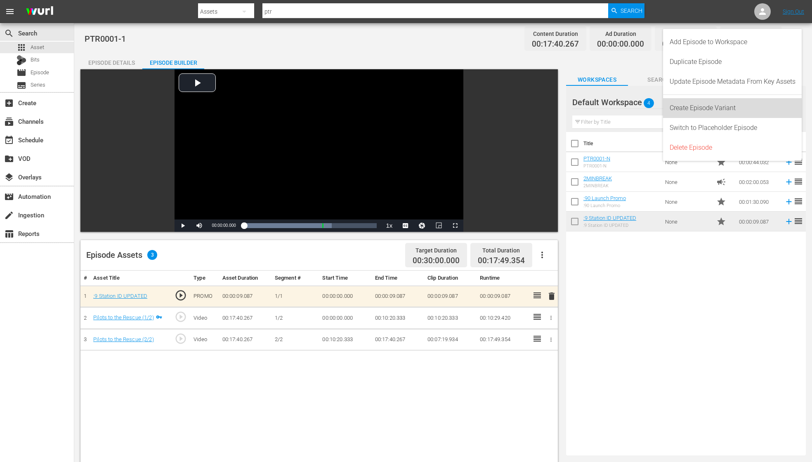
click at [735, 109] on div "Create Episode Variant" at bounding box center [733, 108] width 126 height 20
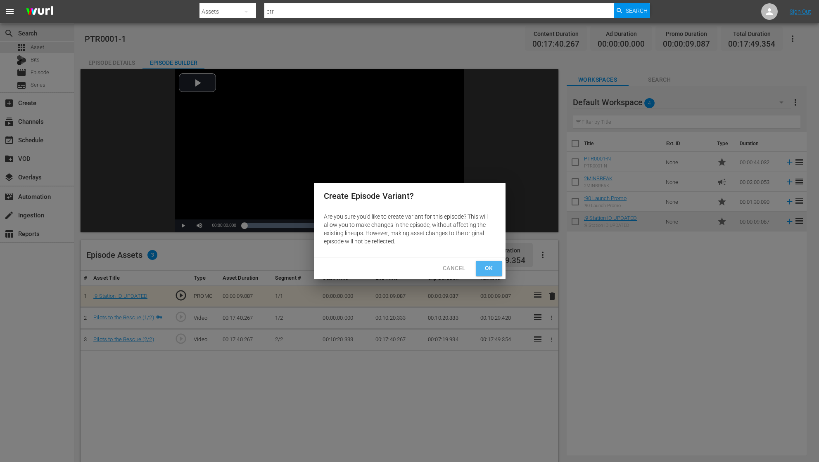
click at [488, 268] on span "Ok" at bounding box center [488, 268] width 13 height 10
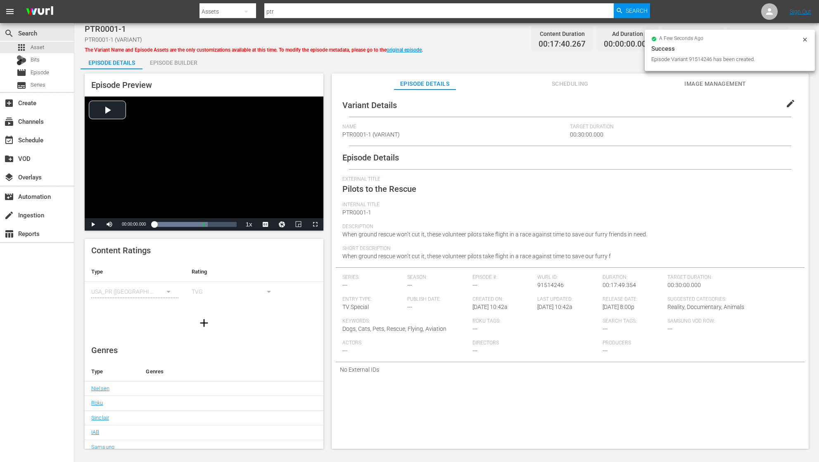
click at [395, 135] on span "PTR0001-1 (VARIANT)" at bounding box center [370, 134] width 57 height 7
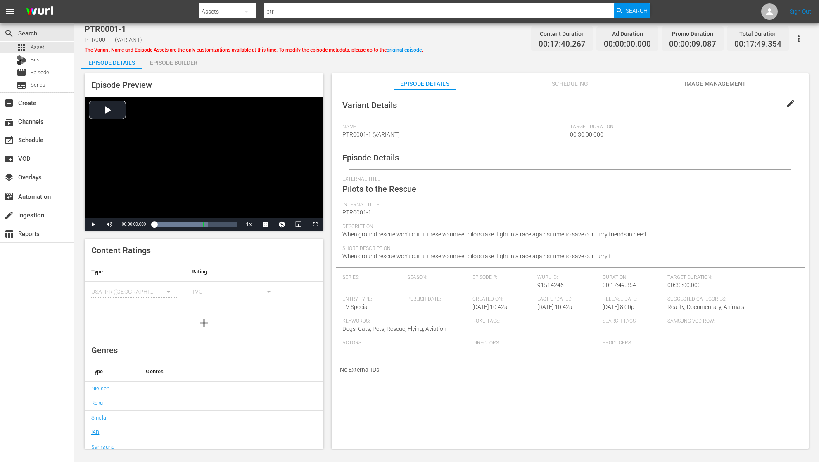
click at [396, 135] on span "PTR0001-1 (VARIANT)" at bounding box center [370, 134] width 57 height 7
click at [750, 103] on span "edit" at bounding box center [790, 104] width 10 height 10
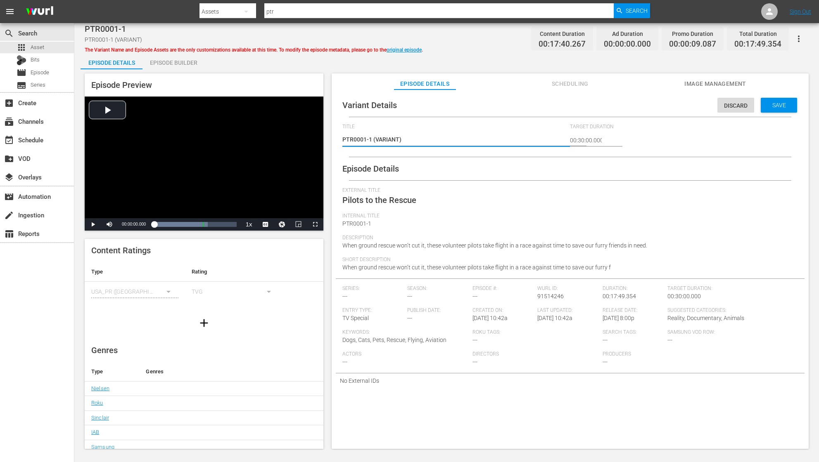
click at [401, 140] on textarea "PTR0001-1 (VARIANT)" at bounding box center [454, 140] width 224 height 10
click at [399, 140] on textarea "PTR0001-1 (VARIANT)" at bounding box center [454, 140] width 224 height 10
click at [398, 140] on textarea "PTR0001-1 (VARIANT)" at bounding box center [454, 140] width 224 height 10
type textarea "PTR0001-1 (VARIAN)"
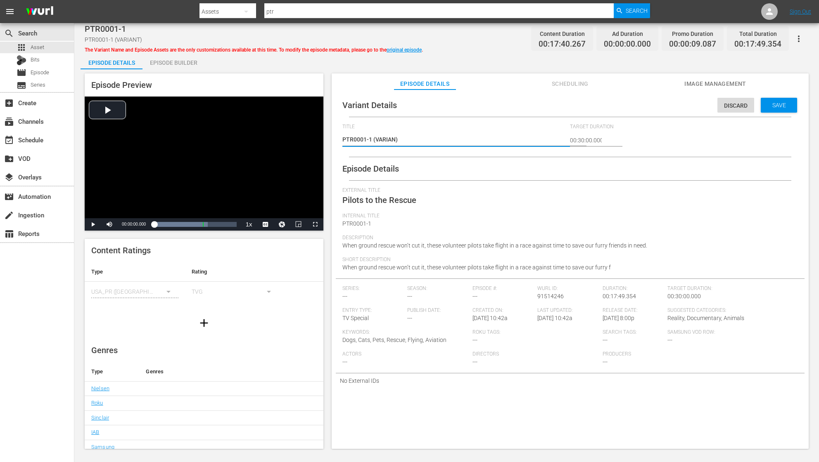
type textarea "PTR0001-1 (VARIA)"
type textarea "PTR0001-1 (VARI)"
type textarea "PTR0001-1 (VAR)"
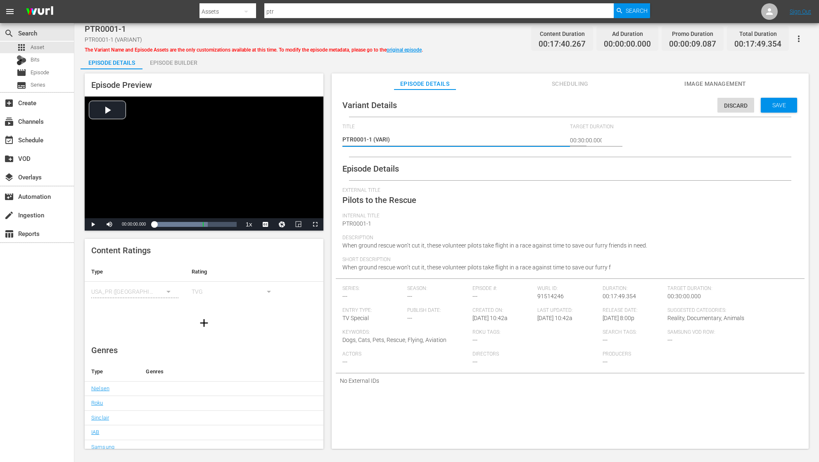
type textarea "PTR0001-1 (VAR)"
type textarea "PTR0001-1 (VA)"
type textarea "PTR0001-1 (V)"
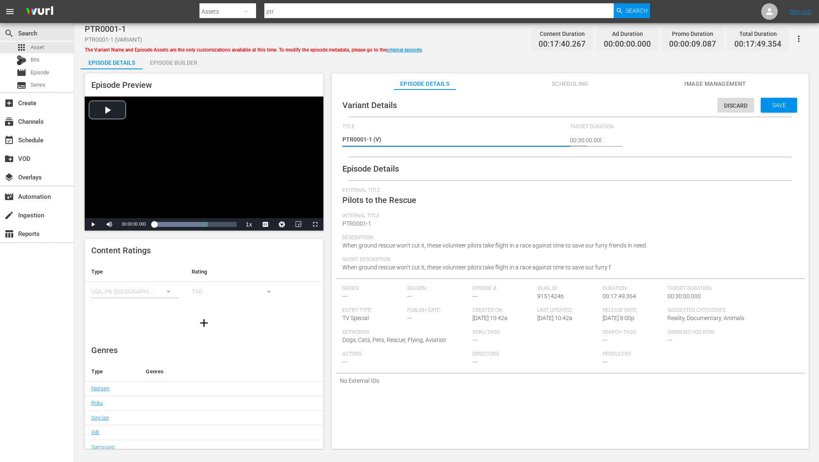
type textarea "PTR0001-1 ()"
type textarea "PTR0001-1 (1)"
type textarea "PTR0001-1 (10)"
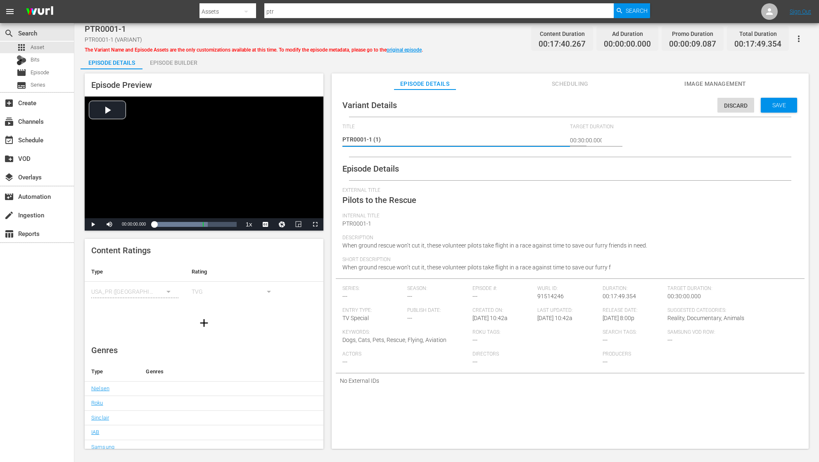
type textarea "PTR0001-1 (10)"
type textarea "PTR0001-1 (10/)"
type textarea "PTR0001-1 (10/2)"
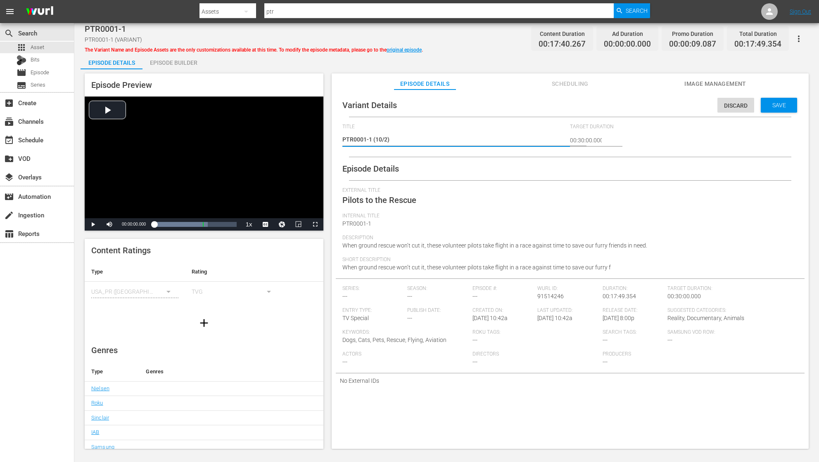
type textarea "PTR0001-1 (10/25)"
type textarea "PTR0001-1 (10/25 )"
type textarea "PTR0001-1 (10/25 P)"
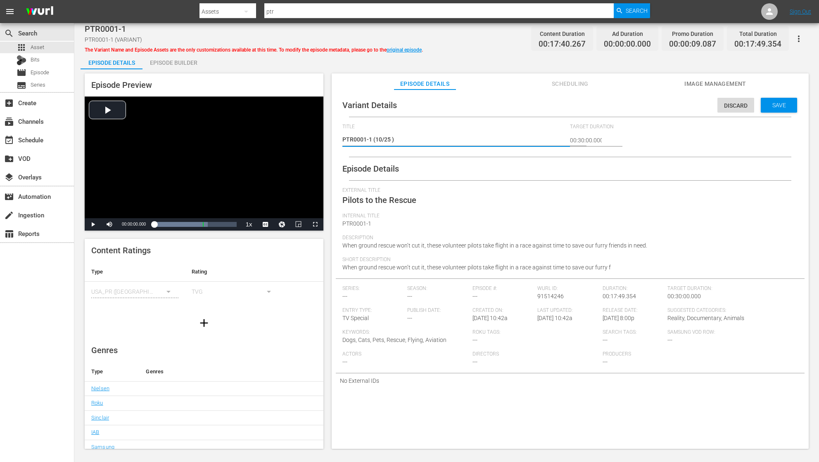
type textarea "PTR0001-1 (10/25 P)"
type textarea "PTR0001-1 (10/25 PR)"
type textarea "PTR0001-1 (10/25 PRE)"
type textarea "PTR0001-1 (10/25 PREM)"
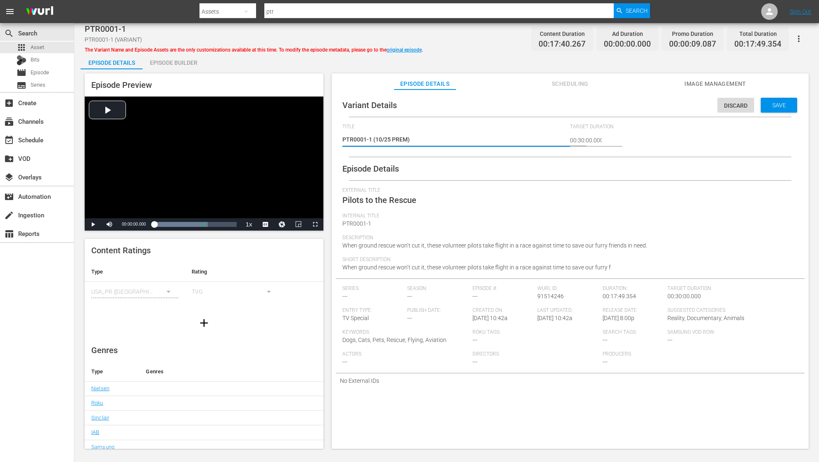
type textarea "PTR0001-1 (10/25 PREMI)"
type textarea "PTR0001-1 (10/25 PREMIE)"
type textarea "PTR0001-1 (10/25 PREMIER)"
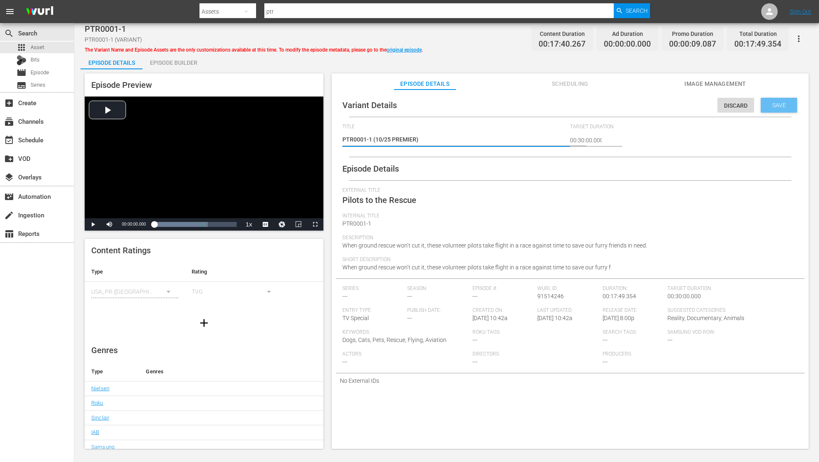
type textarea "PTR0001-1 (10/25 PREMIER)"
click at [750, 107] on span "Save" at bounding box center [778, 105] width 27 height 7
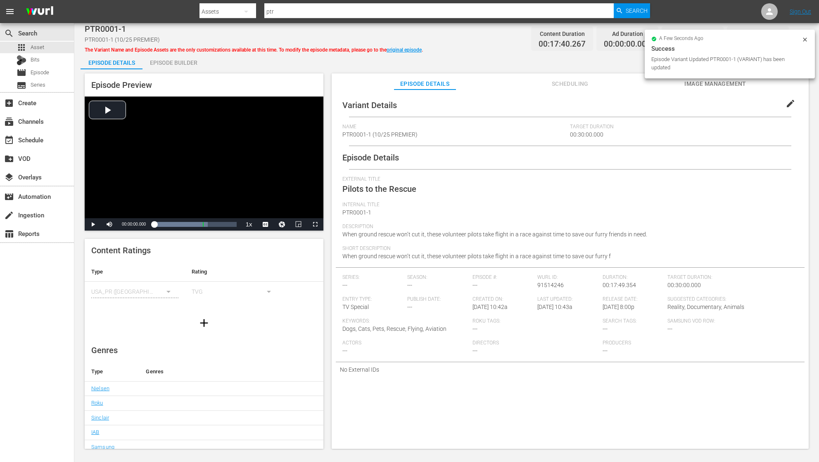
click at [750, 40] on icon at bounding box center [804, 39] width 7 height 7
click at [750, 37] on icon "button" at bounding box center [799, 39] width 2 height 7
click at [750, 44] on div "Add Episode to Workspace" at bounding box center [750, 42] width 102 height 20
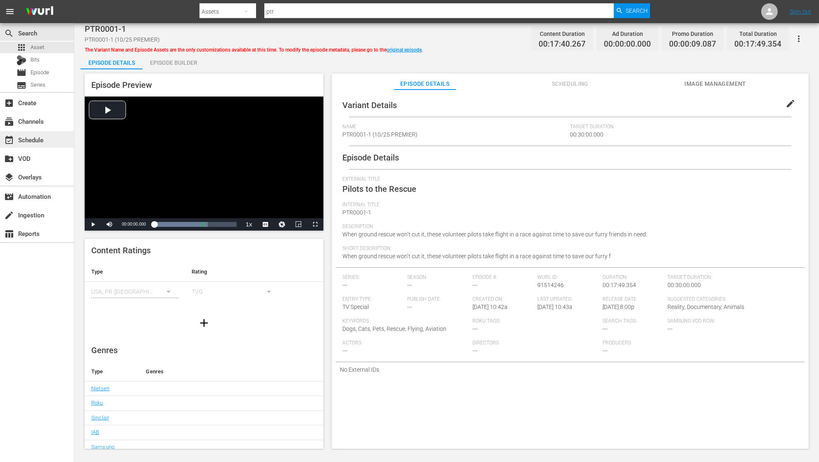
click at [41, 142] on div "event_available Schedule" at bounding box center [23, 138] width 46 height 7
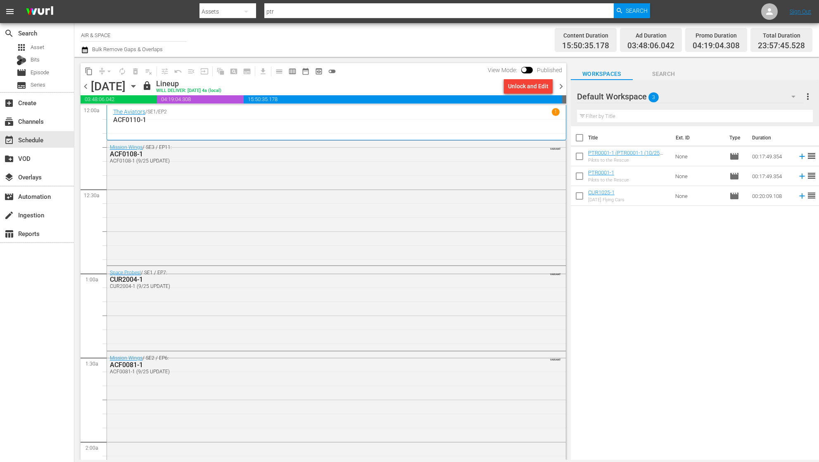
click at [579, 176] on input "checkbox" at bounding box center [578, 177] width 17 height 17
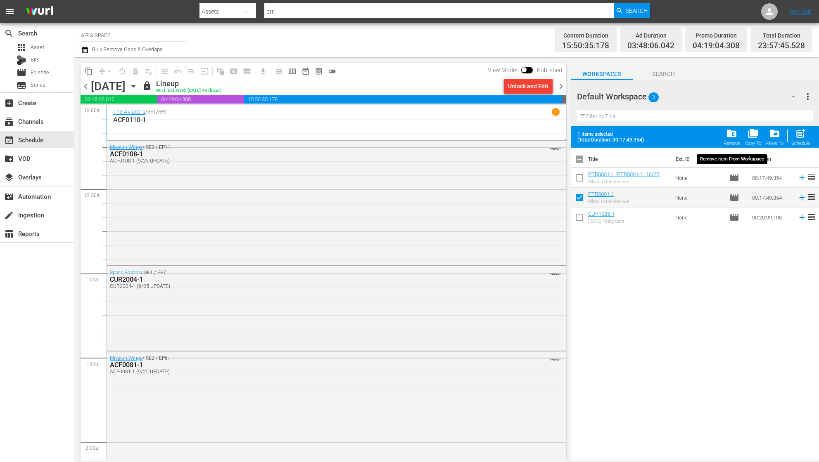
click at [735, 136] on span "folder_delete" at bounding box center [731, 133] width 11 height 11
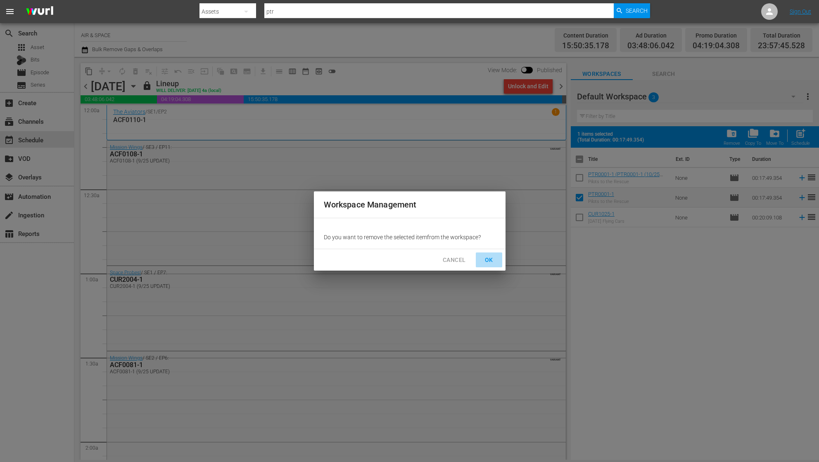
click at [495, 258] on button "OK" at bounding box center [489, 260] width 26 height 15
checkbox input "false"
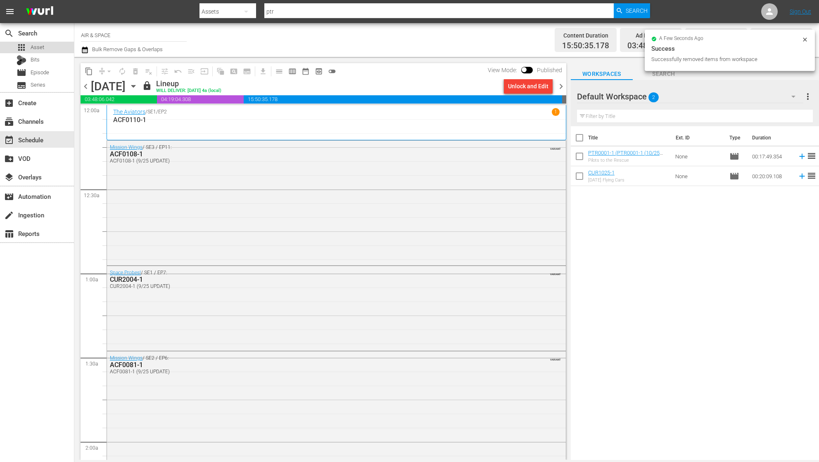
click at [36, 45] on span "Asset" at bounding box center [38, 47] width 14 height 8
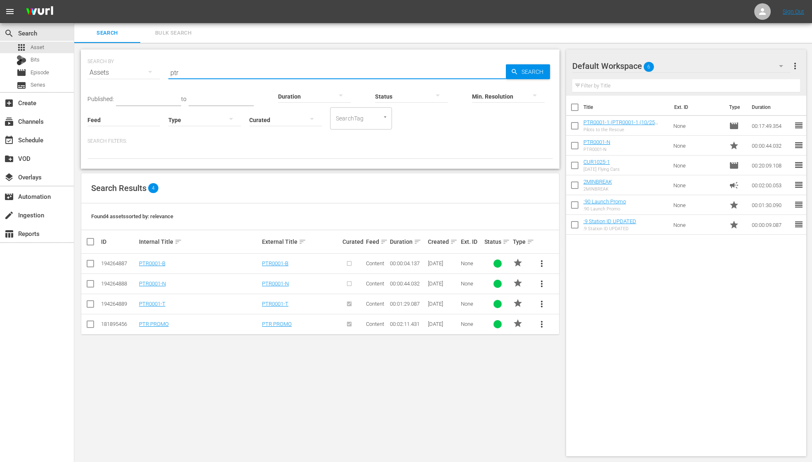
drag, startPoint x: 184, startPoint y: 71, endPoint x: 138, endPoint y: 65, distance: 45.8
click at [139, 66] on div "SEARCH BY Search By Assets Search ID, Title, Description, Keywords, or Category…" at bounding box center [321, 68] width 466 height 30
click at [543, 302] on span "more_vert" at bounding box center [542, 304] width 10 height 10
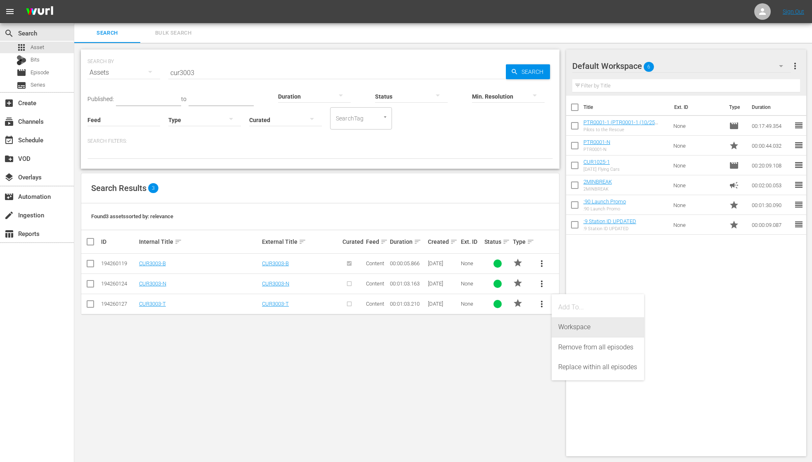
click at [580, 322] on div "Workspace" at bounding box center [598, 327] width 79 height 20
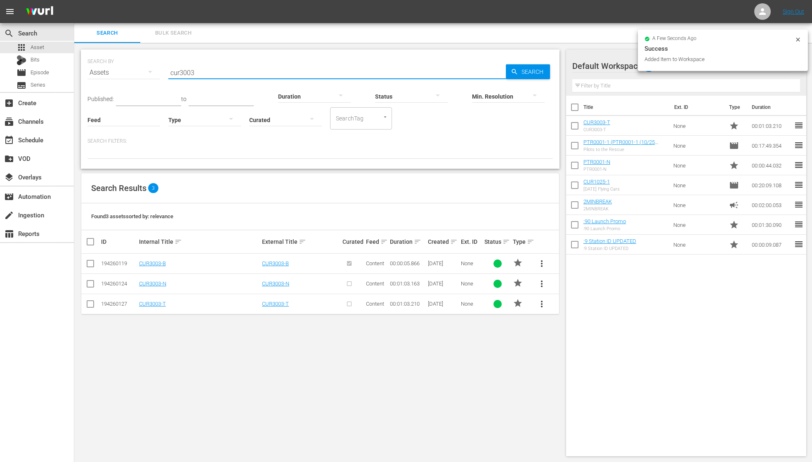
click at [200, 72] on input "cur3003" at bounding box center [337, 73] width 338 height 20
click at [542, 301] on span "more_vert" at bounding box center [542, 304] width 10 height 10
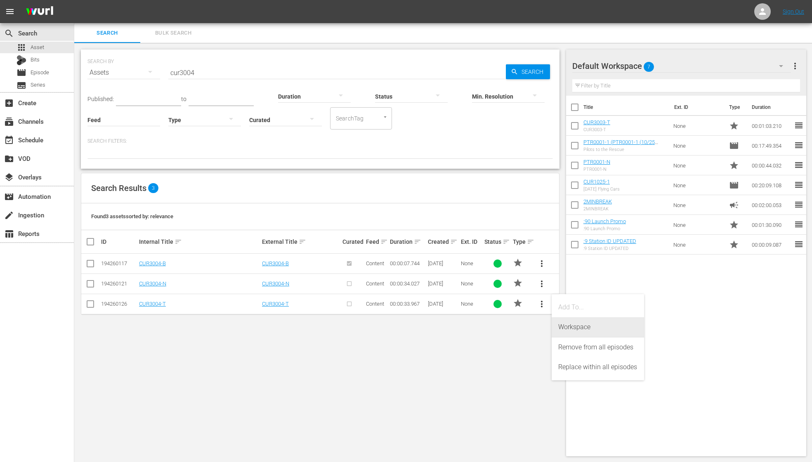
click at [590, 322] on div "Workspace" at bounding box center [598, 327] width 79 height 20
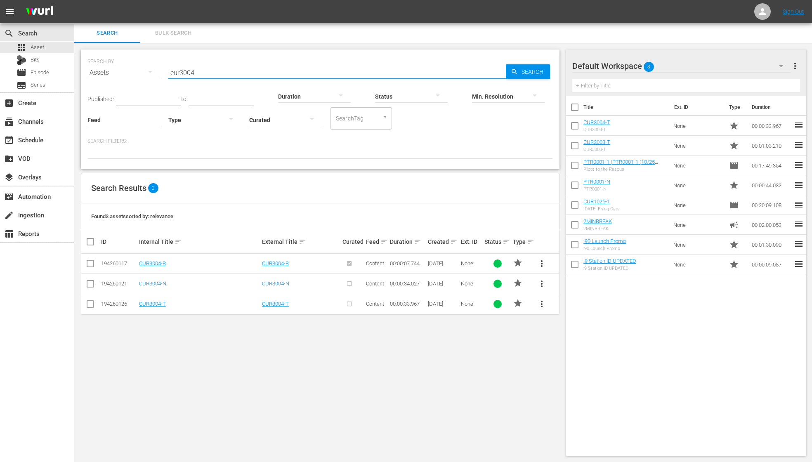
drag, startPoint x: 201, startPoint y: 71, endPoint x: 121, endPoint y: 62, distance: 81.0
click at [126, 65] on div "SEARCH BY Search By Assets Search ID, Title, Description, Keywords, or Category…" at bounding box center [321, 68] width 466 height 30
type input "acf0114"
click at [542, 324] on span "more_vert" at bounding box center [542, 325] width 10 height 10
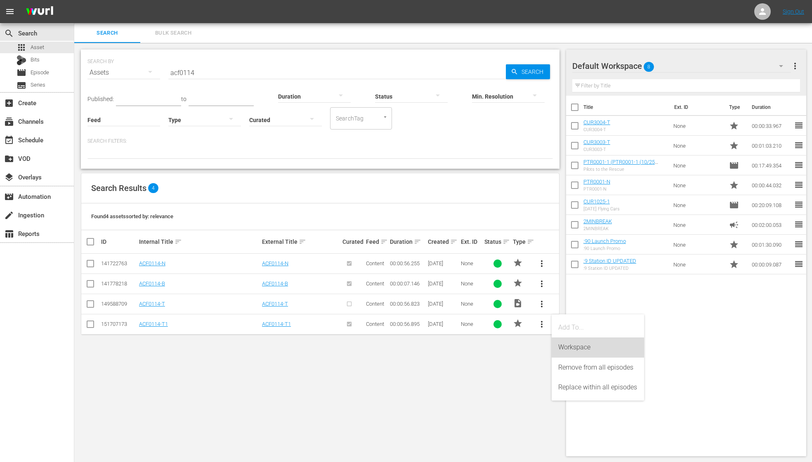
click at [566, 350] on div "Workspace" at bounding box center [598, 348] width 79 height 20
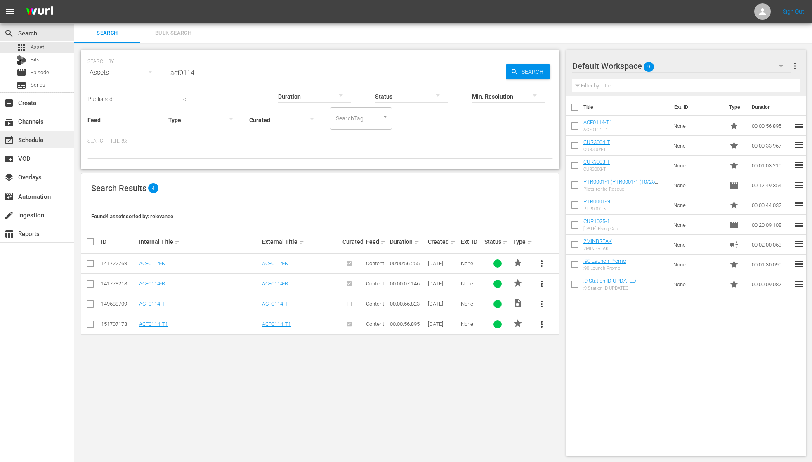
click at [33, 140] on div "event_available Schedule" at bounding box center [23, 138] width 46 height 7
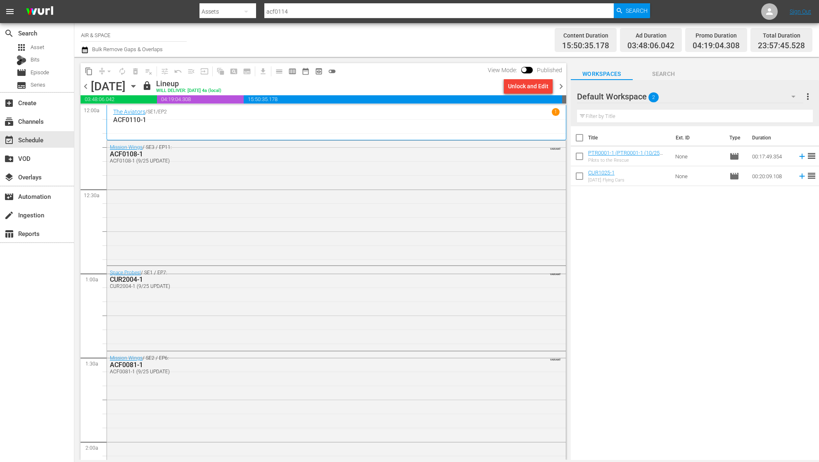
click at [562, 86] on span "chevron_right" at bounding box center [561, 86] width 10 height 10
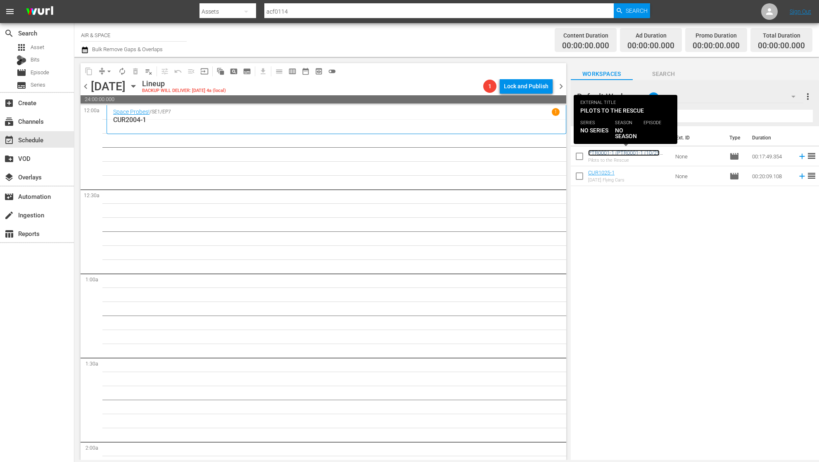
click at [610, 153] on link "PTR0001-1 (PTR0001-1 (10/25 PREMIER))" at bounding box center [623, 156] width 71 height 12
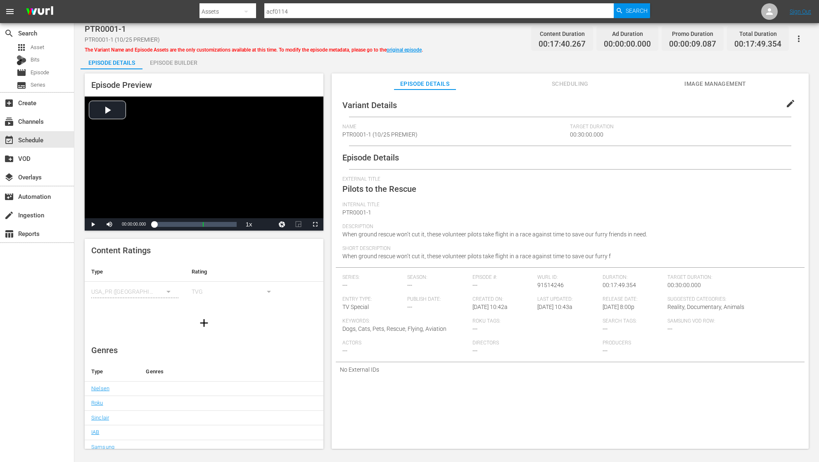
click at [173, 60] on div "Episode Builder" at bounding box center [173, 63] width 62 height 20
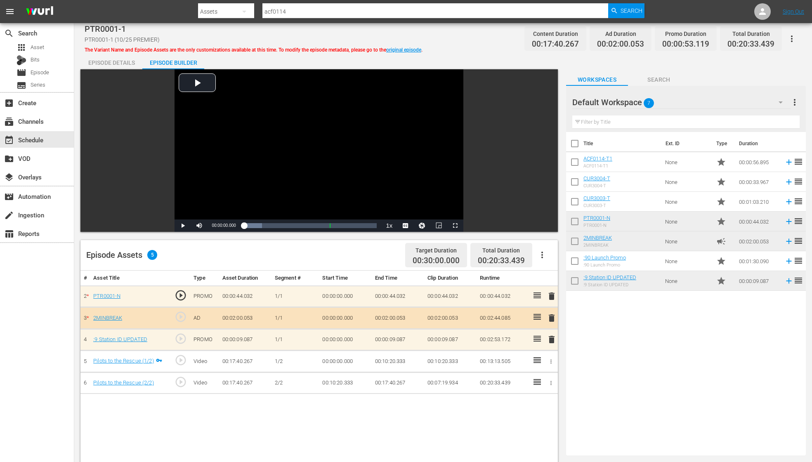
drag, startPoint x: 600, startPoint y: 239, endPoint x: 202, endPoint y: 0, distance: 464.3
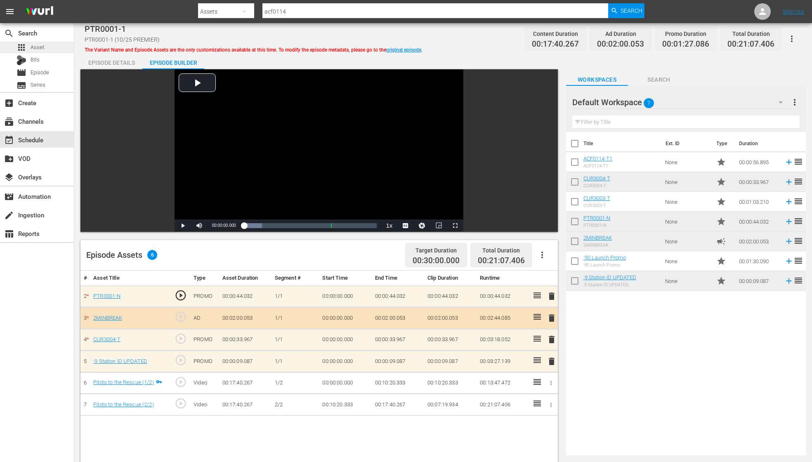
click at [47, 48] on div "apps Asset" at bounding box center [37, 48] width 74 height 12
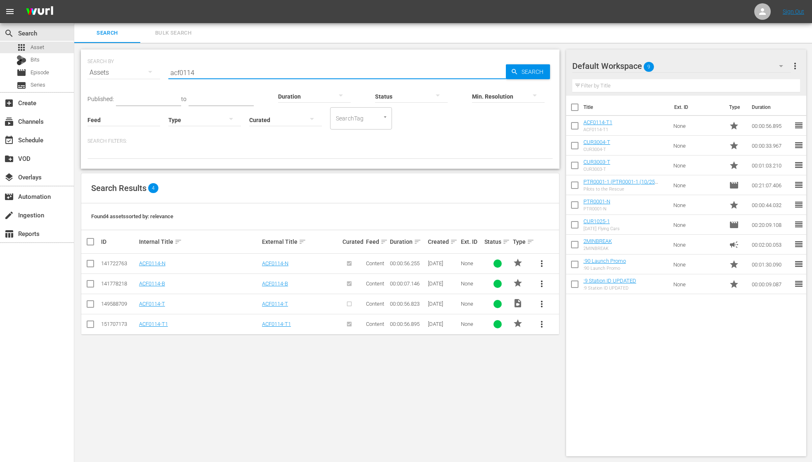
drag, startPoint x: 203, startPoint y: 71, endPoint x: 126, endPoint y: 62, distance: 77.3
click at [129, 62] on div "SEARCH BY Search By Assets Search ID, Title, Description, Keywords, or Category…" at bounding box center [321, 68] width 466 height 30
type input "ptr"
click at [544, 322] on span "more_vert" at bounding box center [542, 325] width 10 height 10
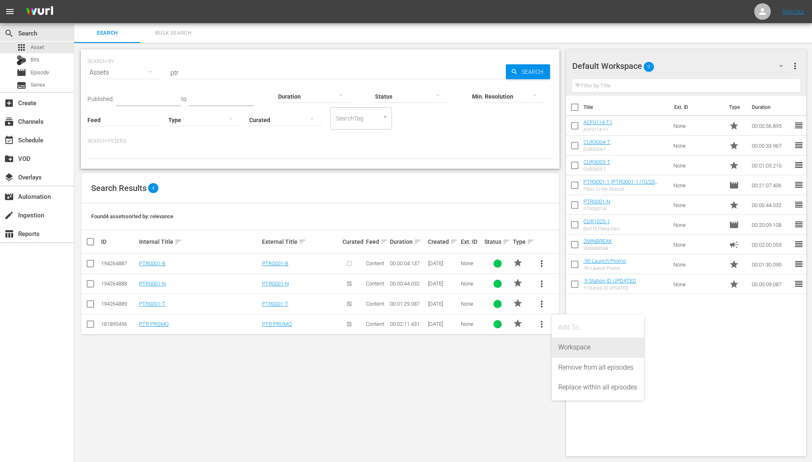
click at [573, 348] on div "Workspace" at bounding box center [598, 348] width 79 height 20
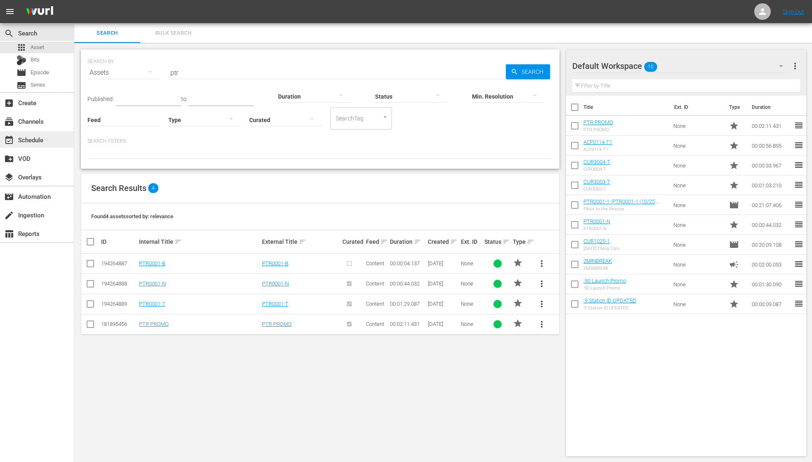
click at [44, 142] on div "event_available Schedule" at bounding box center [37, 139] width 74 height 17
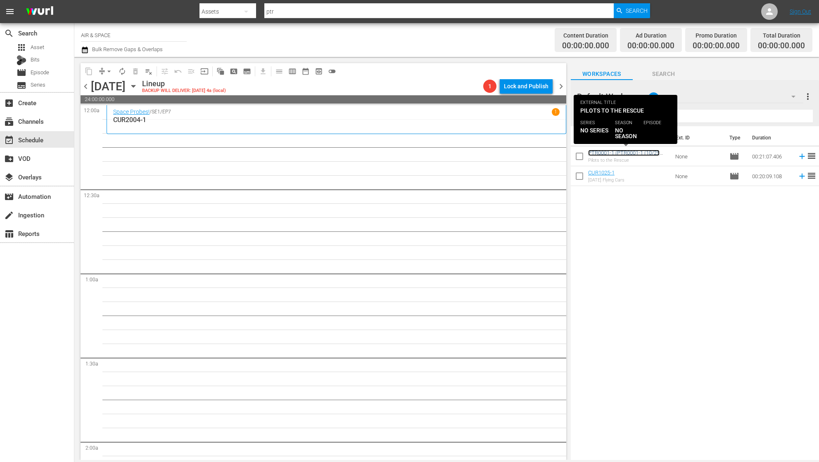
click at [618, 154] on link "PTR0001-1 (PTR0001-1 (10/25 PREMIER))" at bounding box center [623, 156] width 71 height 12
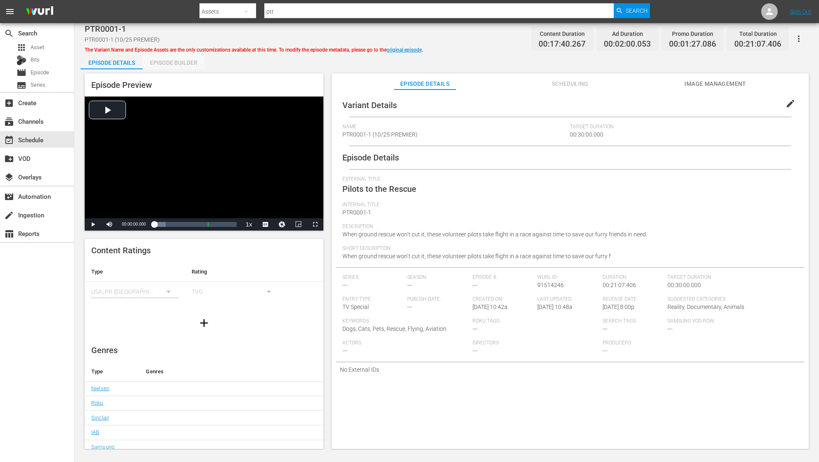
click at [173, 61] on div "Episode Builder" at bounding box center [173, 63] width 62 height 20
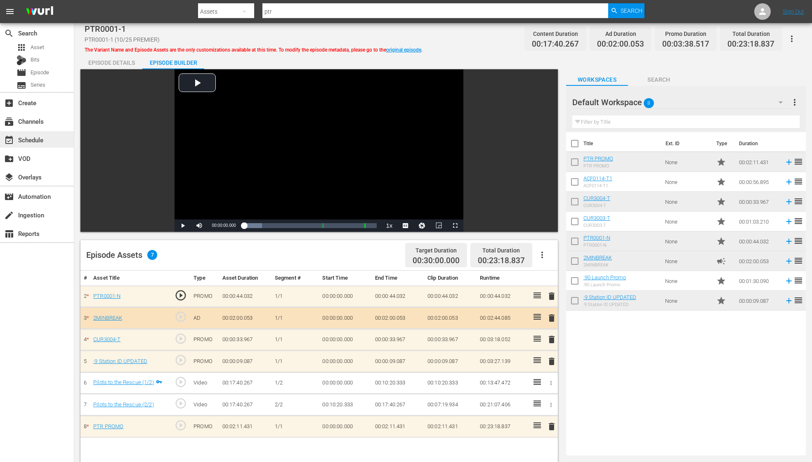
click at [46, 139] on div "event_available Schedule" at bounding box center [37, 139] width 74 height 17
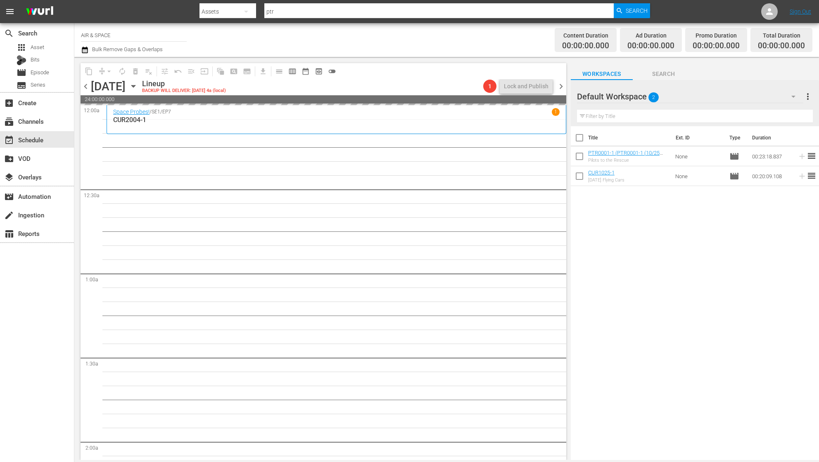
click at [86, 86] on span "chevron_left" at bounding box center [85, 86] width 10 height 10
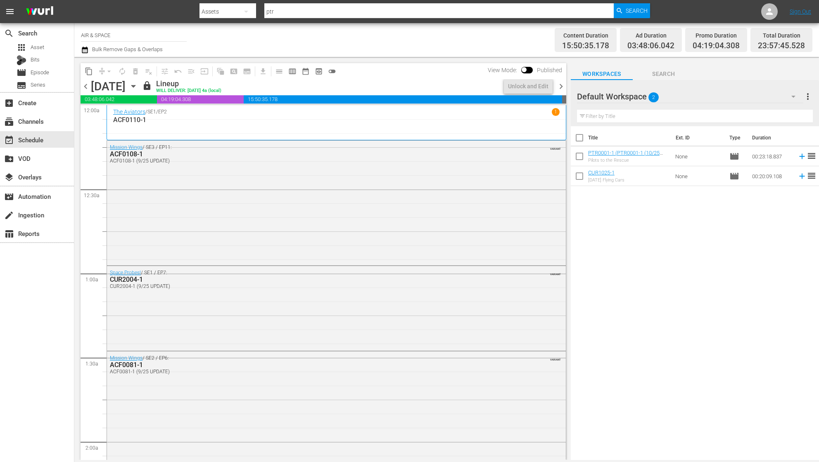
click at [135, 86] on icon "button" at bounding box center [133, 86] width 4 height 2
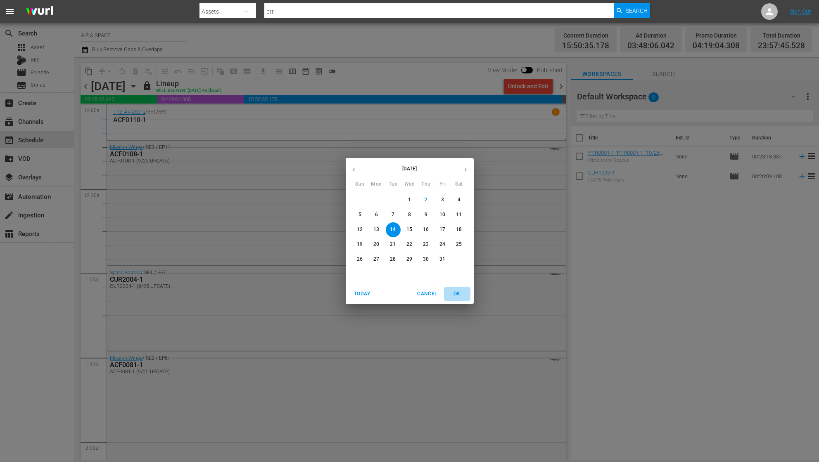
click at [453, 291] on span "OK" at bounding box center [457, 294] width 20 height 9
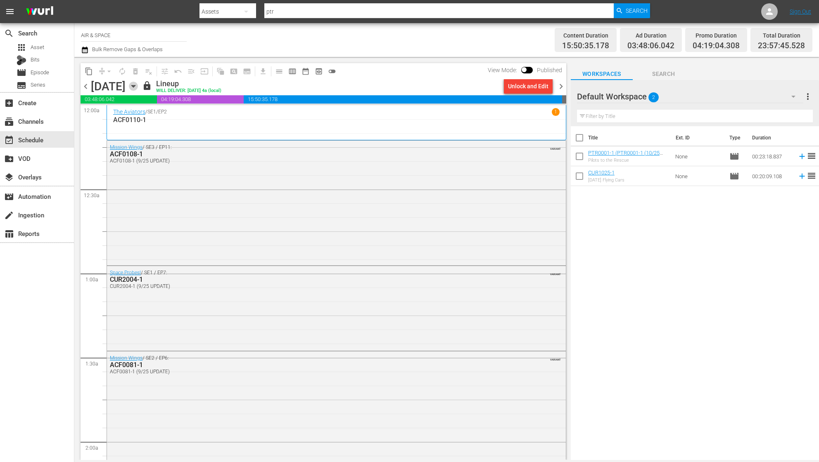
click at [135, 86] on icon "button" at bounding box center [133, 86] width 4 height 2
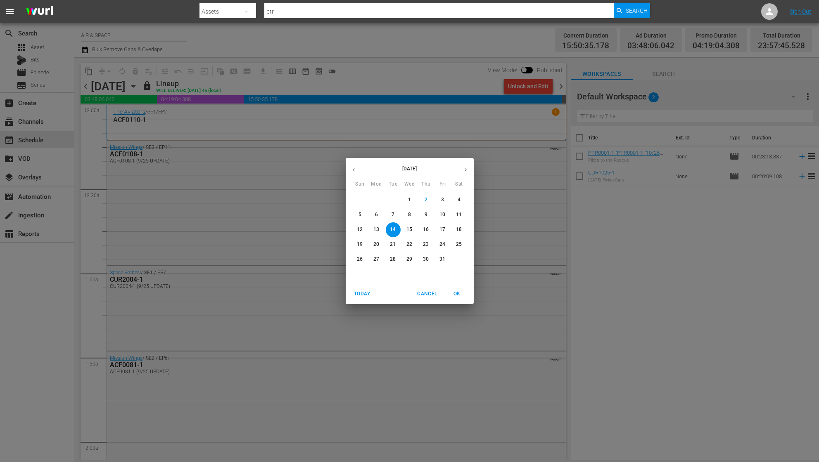
click at [412, 229] on p "15" at bounding box center [409, 229] width 6 height 7
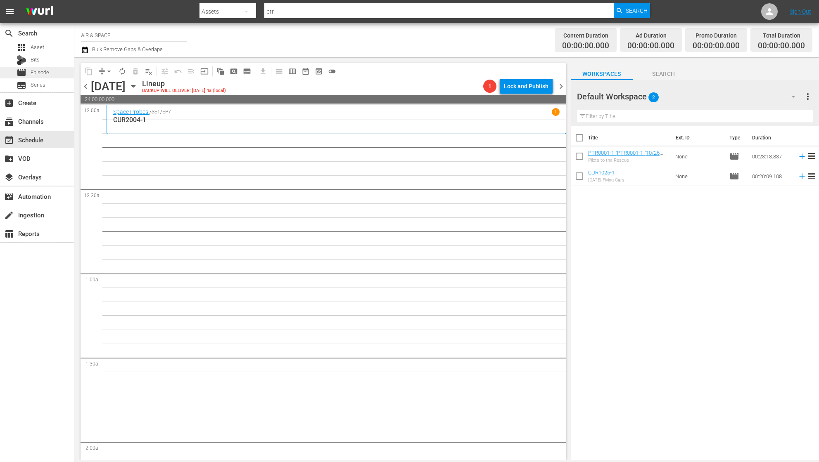
click at [41, 73] on span "Episode" at bounding box center [40, 73] width 19 height 8
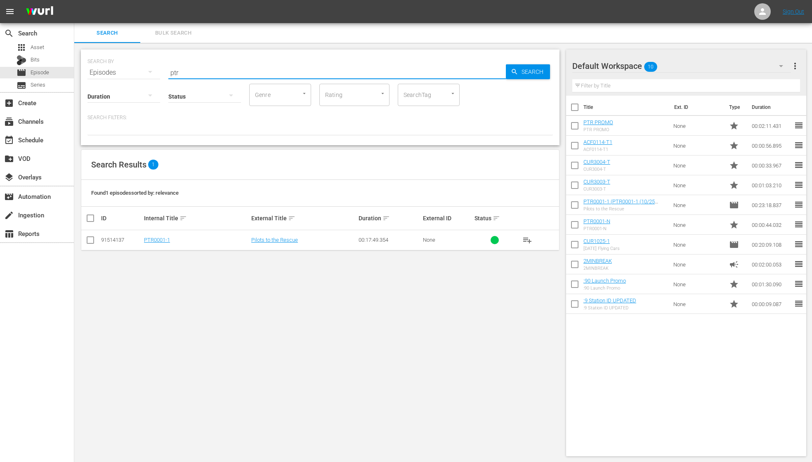
drag, startPoint x: 189, startPoint y: 72, endPoint x: 133, endPoint y: 61, distance: 57.6
click at [133, 61] on div "SEARCH BY Search By Episodes Search ID, Title, Description, Keywords, or Catego…" at bounding box center [321, 68] width 466 height 30
type input "cur3003"
click at [268, 241] on link "The Flight to Victory" at bounding box center [274, 240] width 46 height 6
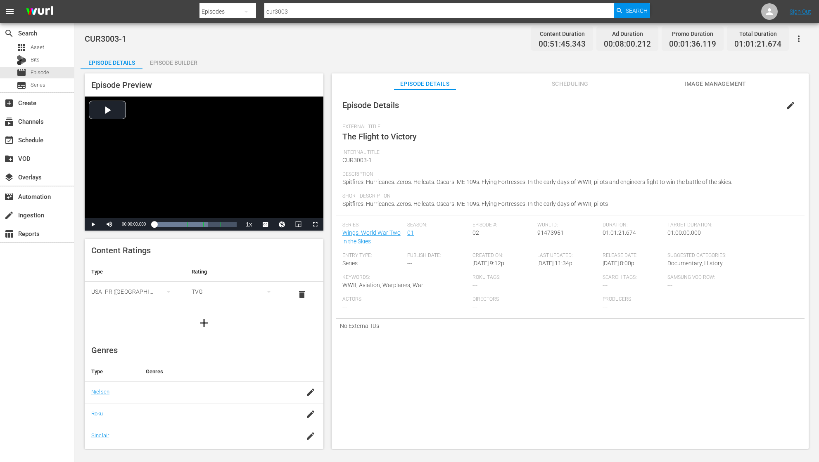
click at [750, 38] on icon "button" at bounding box center [798, 39] width 10 height 10
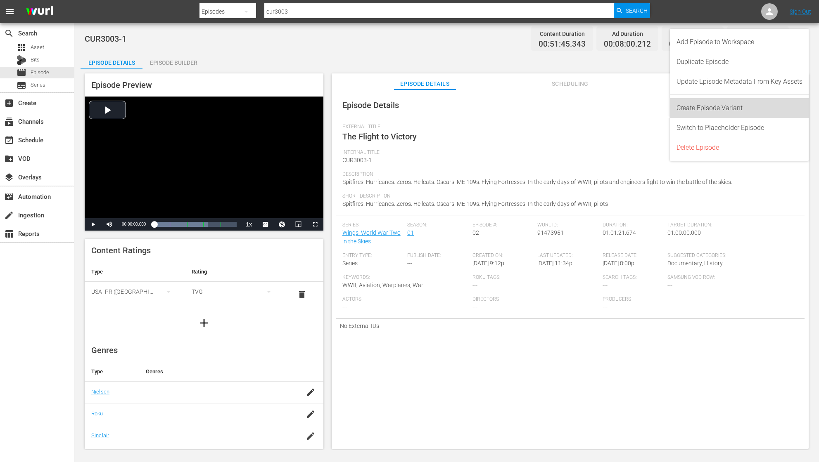
click at [742, 107] on div "Create Episode Variant" at bounding box center [739, 108] width 126 height 20
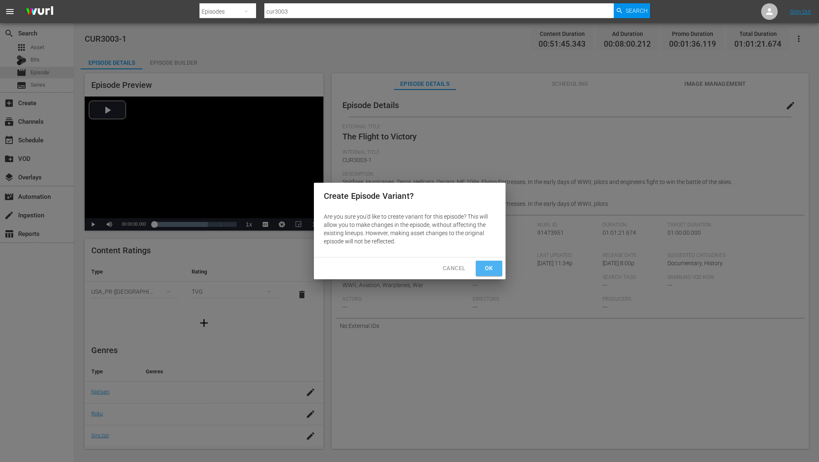
click at [490, 264] on span "Ok" at bounding box center [488, 268] width 13 height 10
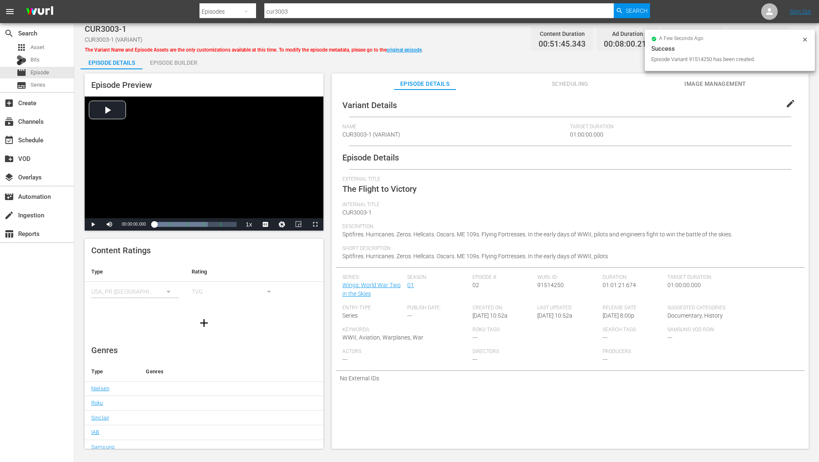
click at [750, 100] on span "edit" at bounding box center [790, 104] width 10 height 10
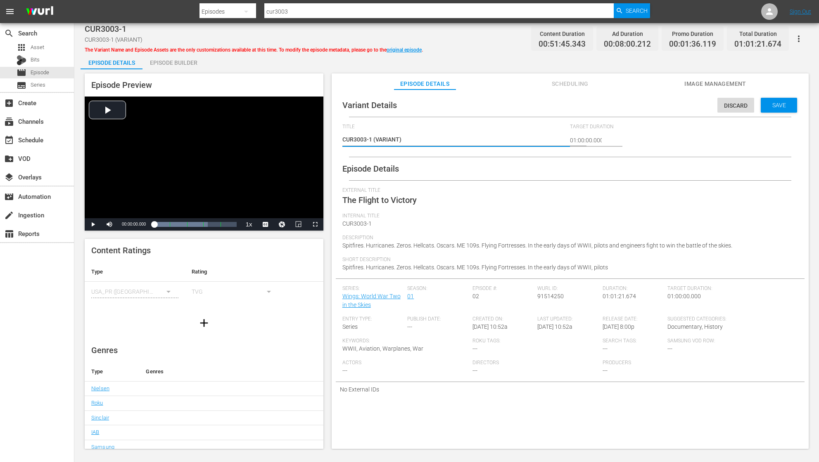
click at [398, 139] on textarea "CUR3003-1 (VARIANT)" at bounding box center [454, 140] width 224 height 10
type textarea "CUR3003-1 (VARIAN)"
type textarea "CUR3003-1 (VARIA)"
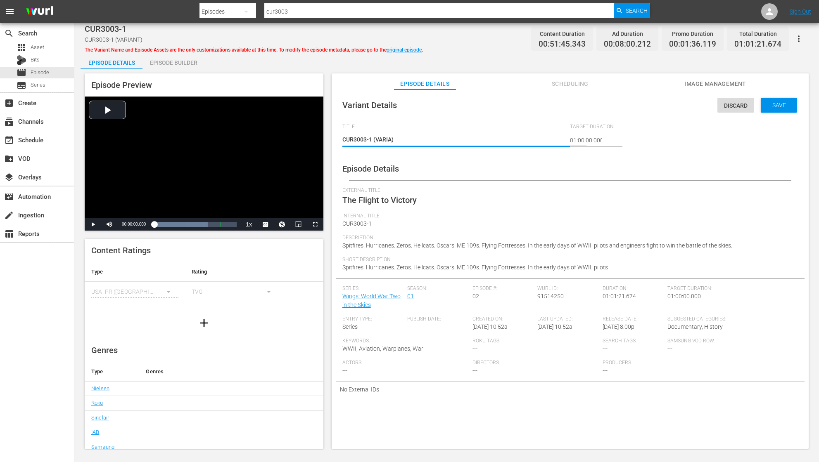
type textarea "CUR3003-1 (VARI)"
type textarea "CUR3003-1 (VAR)"
type textarea "CUR3003-1 (VA)"
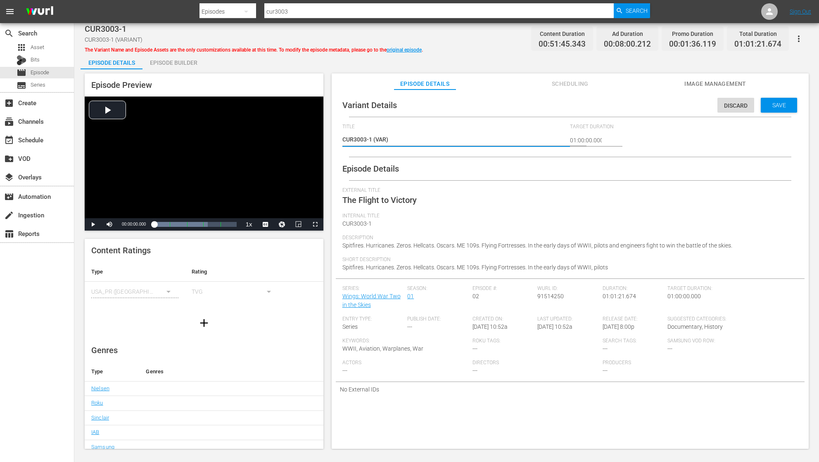
type textarea "CUR3003-1 (VA)"
type textarea "CUR3003-1 (V)"
type textarea "CUR3003-1 ()"
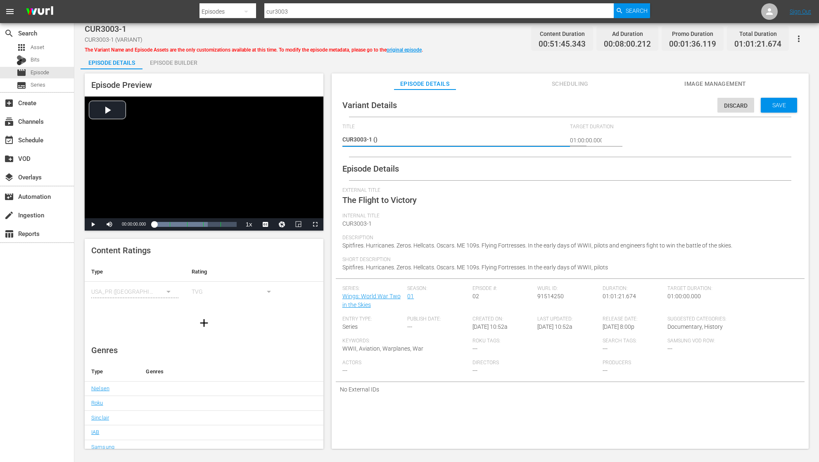
type textarea "CUR3003-1 (1)"
type textarea "CUR3003-1 (10)"
type textarea "CUR3003-1 (10/)"
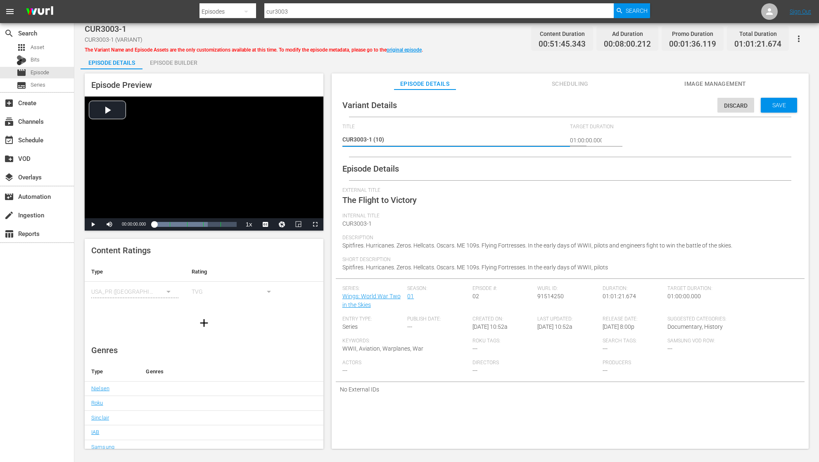
type textarea "CUR3003-1 (10/)"
type textarea "CUR3003-1 (10/2)"
type textarea "CUR3003-1 (10/25)"
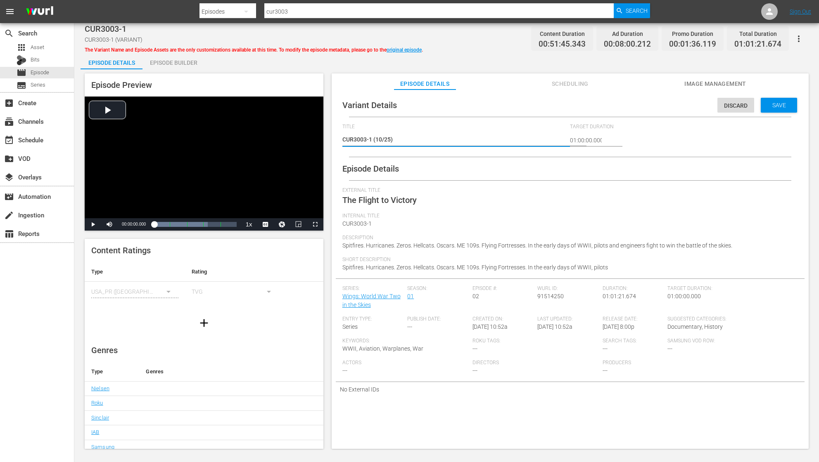
type textarea "CUR3003-1 (10/25 )"
type textarea "CUR3003-1 (10/25 P)"
type textarea "CUR3003-1 (10/25 PR)"
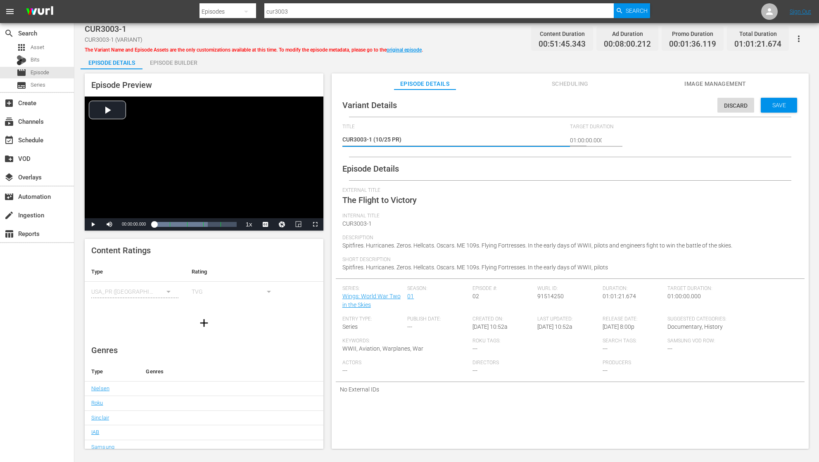
type textarea "CUR3003-1 (10/25 PRE)"
type textarea "CUR3003-1 (10/25 PREM)"
type textarea "CUR3003-1 (10/25 PREMI)"
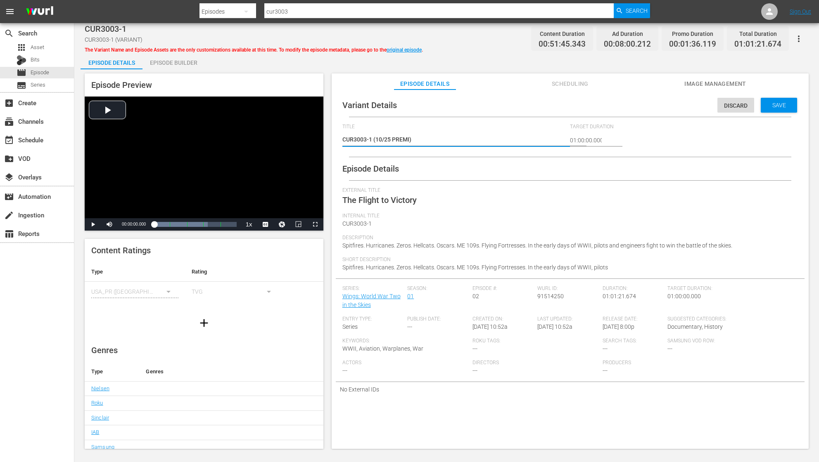
type textarea "CUR3003-1 (10/25 PREMIE)"
type textarea "CUR3003-1 (10/25 PREMIER)"
click at [750, 108] on span "Save" at bounding box center [778, 105] width 27 height 7
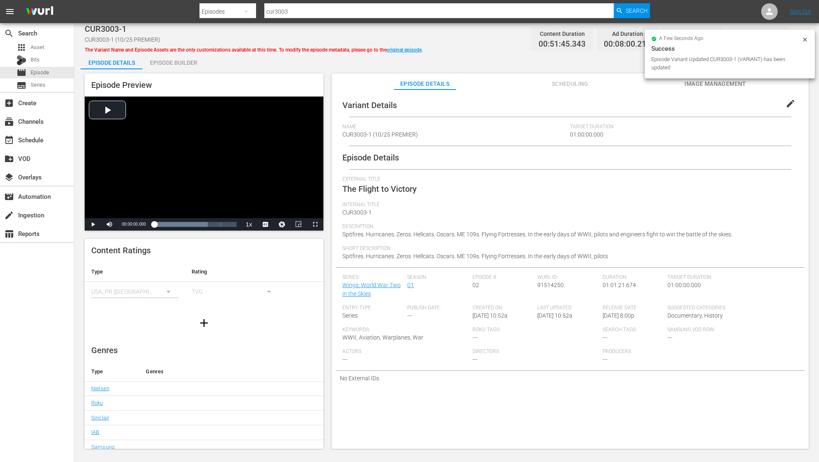
click at [175, 63] on div "Episode Builder" at bounding box center [173, 63] width 62 height 20
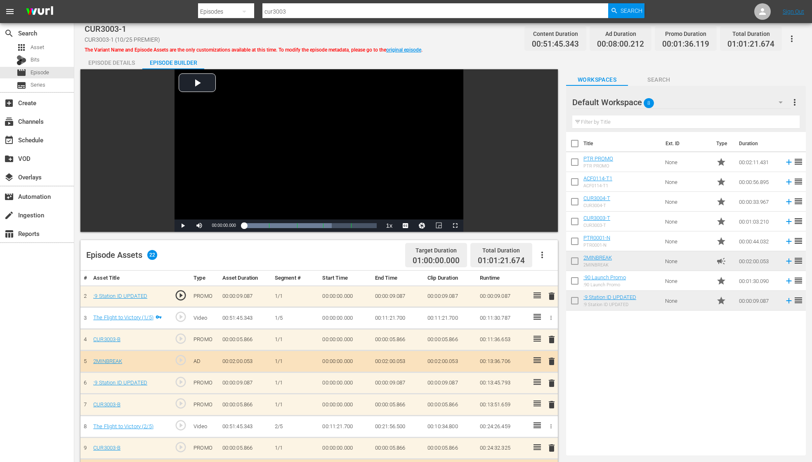
click at [576, 220] on input "checkbox" at bounding box center [574, 223] width 17 height 17
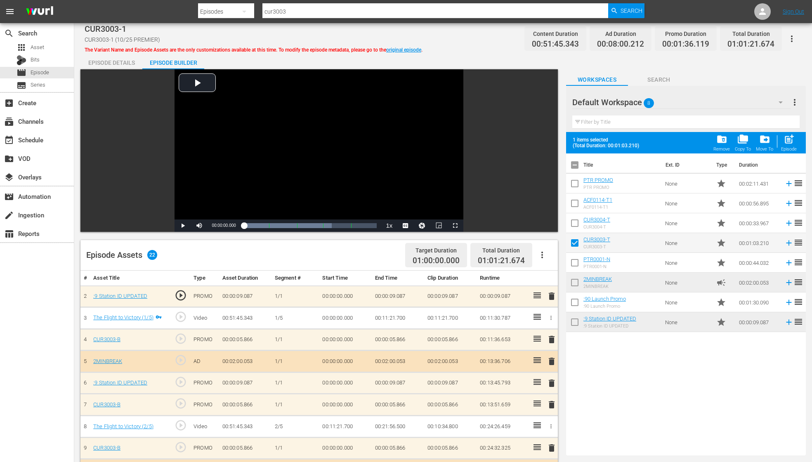
click at [575, 243] on input "checkbox" at bounding box center [574, 244] width 17 height 17
checkbox input "false"
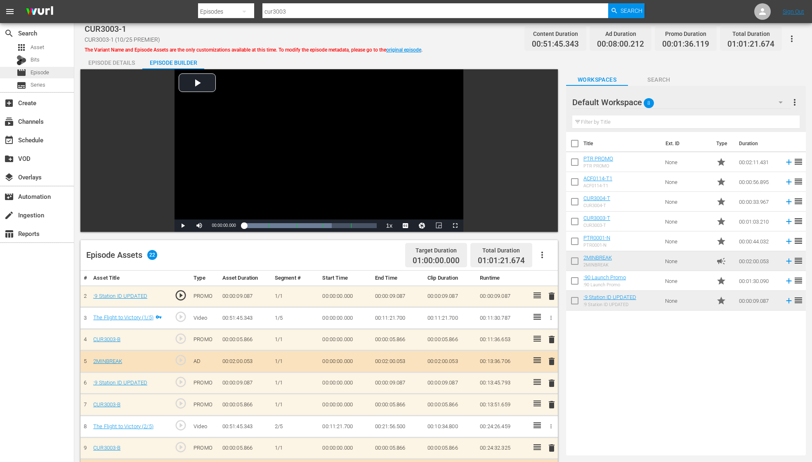
click at [36, 71] on span "Episode" at bounding box center [40, 73] width 19 height 8
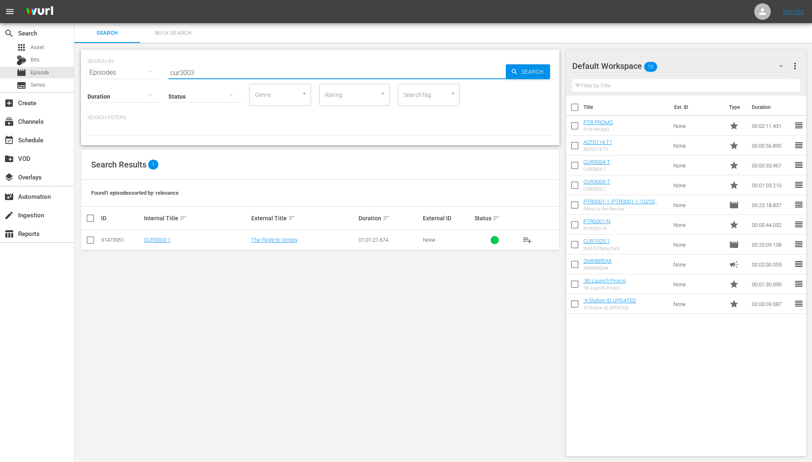
click at [198, 71] on input "cur3003" at bounding box center [337, 73] width 338 height 20
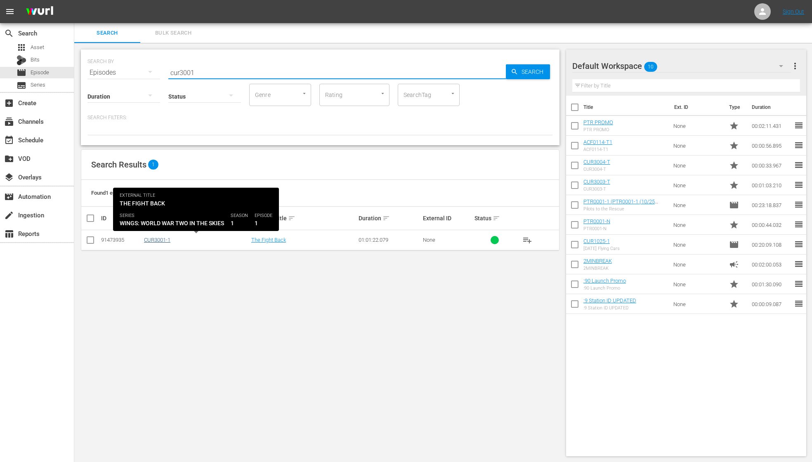
type input "cur3001"
click at [161, 241] on link "CUR3001-1" at bounding box center [157, 240] width 26 height 6
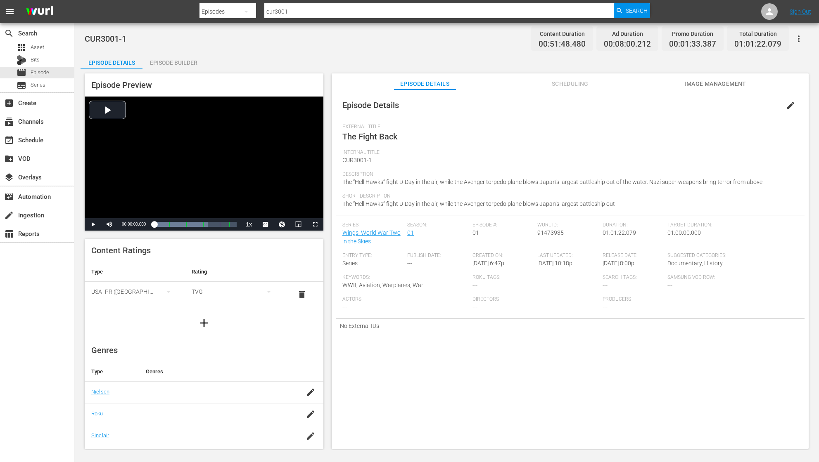
click at [750, 40] on icon "button" at bounding box center [798, 39] width 10 height 10
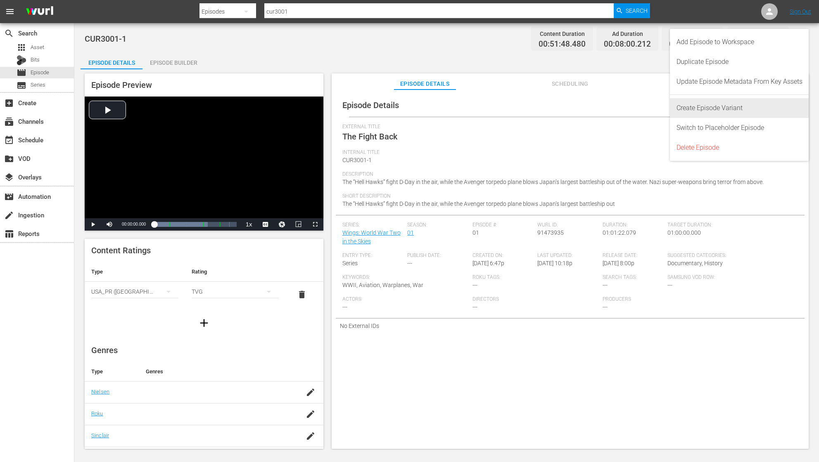
click at [737, 112] on div "Create Episode Variant" at bounding box center [739, 108] width 126 height 20
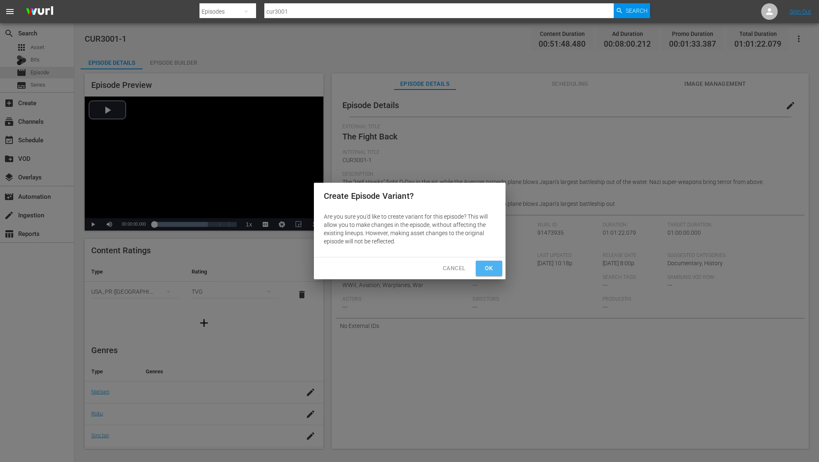
click at [491, 269] on span "Ok" at bounding box center [488, 268] width 13 height 10
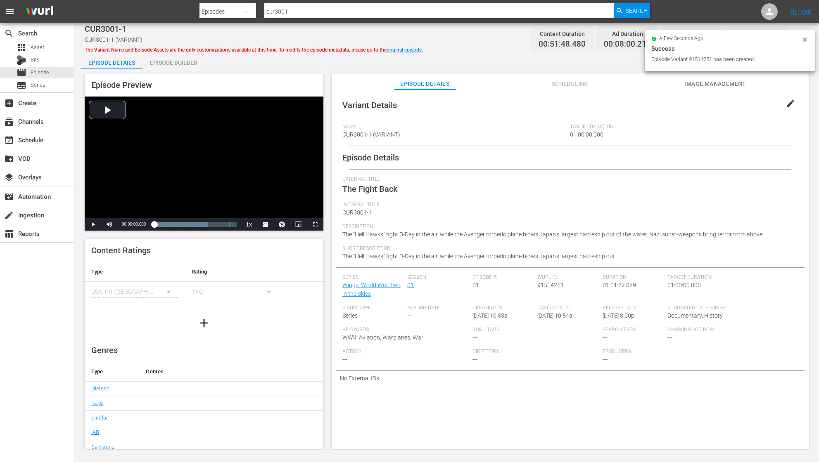
click at [397, 136] on span "CUR3001-1 (VARIANT)" at bounding box center [371, 134] width 58 height 7
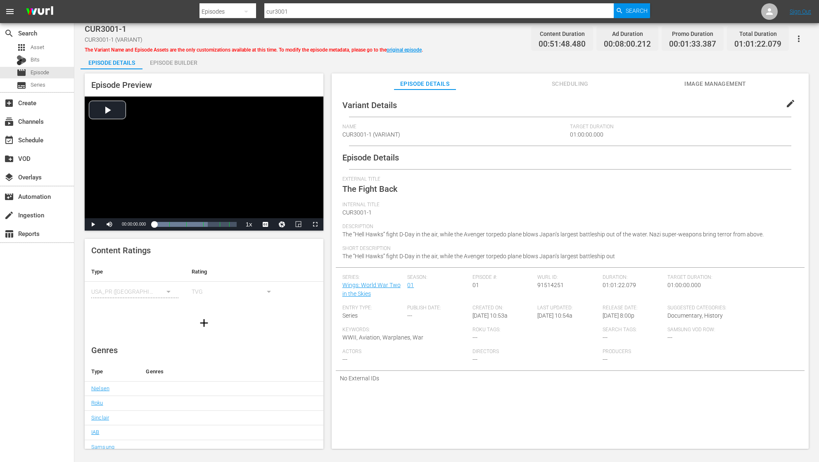
click at [397, 135] on span "CUR3001-1 (VARIANT)" at bounding box center [371, 134] width 58 height 7
click at [395, 133] on span "CUR3001-1 (VARIANT)" at bounding box center [371, 134] width 58 height 7
click at [750, 100] on span "edit" at bounding box center [790, 104] width 10 height 10
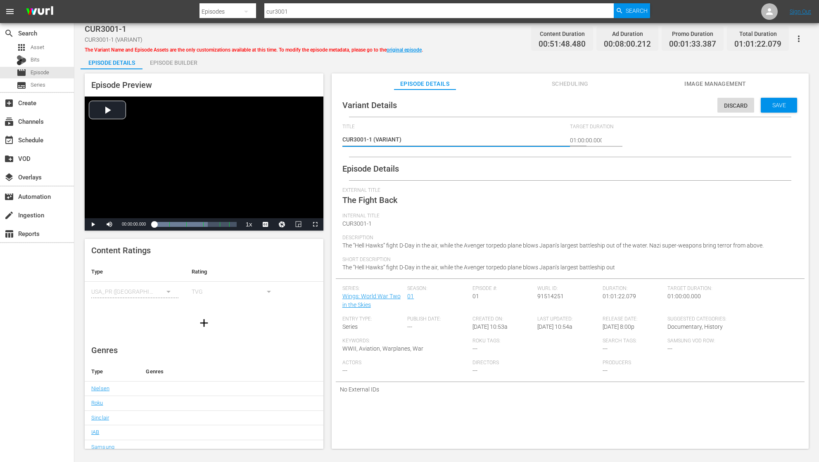
click at [397, 138] on textarea "CUR3001-1 (VARIANT)" at bounding box center [454, 140] width 224 height 10
type textarea "CUR3001-1 (VARIAN)"
type textarea "CUR3001-1 (VARIA)"
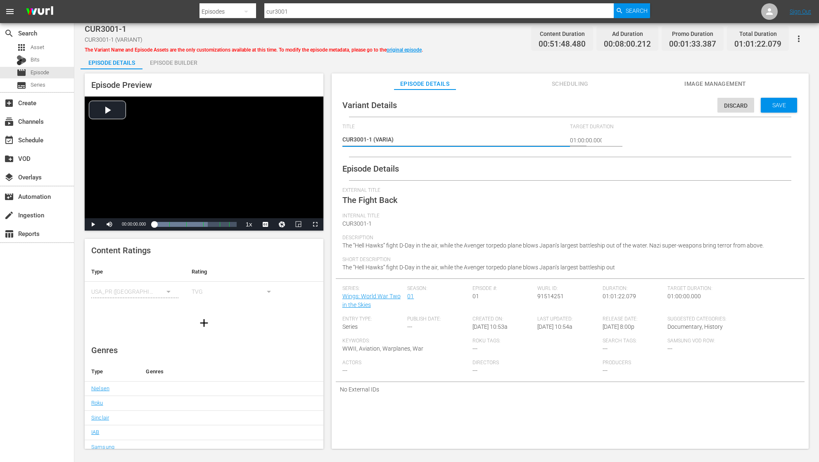
type textarea "CUR3001-1 (VARI)"
type textarea "CUR3001-1 (VAR)"
type textarea "CUR3001-1 (VA)"
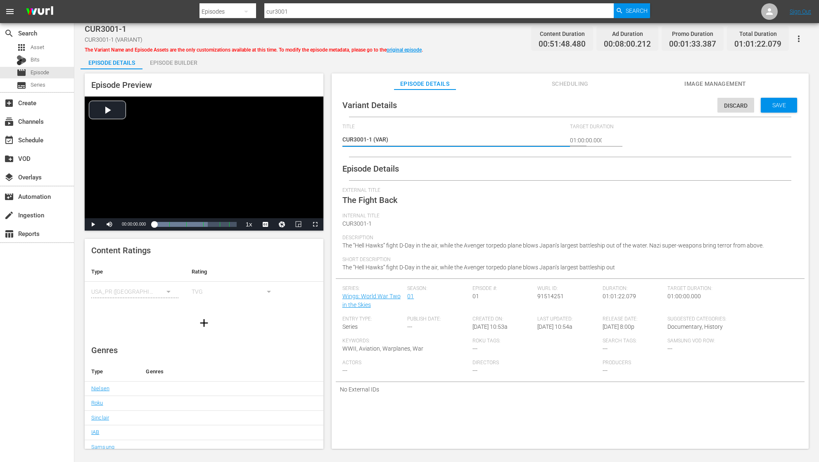
type textarea "CUR3001-1 (VA)"
type textarea "CUR3001-1 (V)"
type textarea "CUR3001-1 ()"
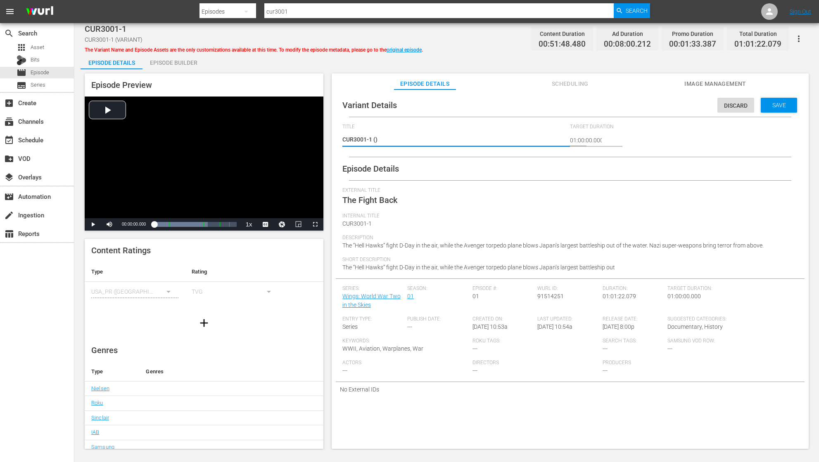
type textarea "CUR3001-1 (0)"
type textarea "CUR3001-1 (0/)"
type textarea "CUR3001-1 (0)"
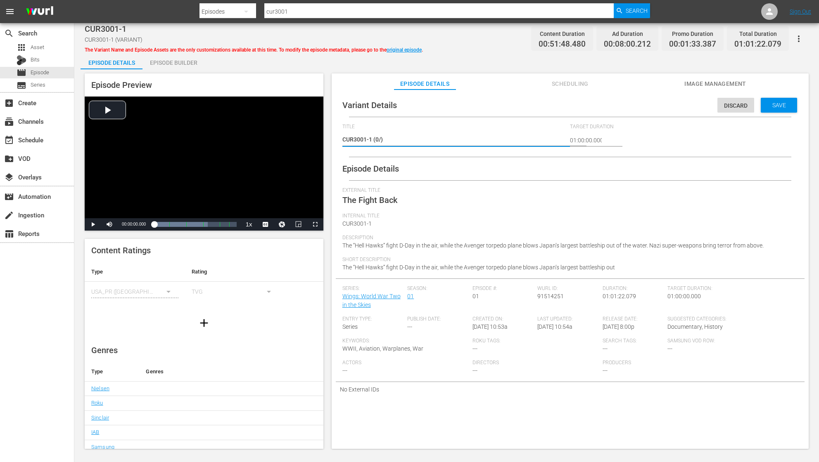
type textarea "CUR3001-1 (0)"
type textarea "CUR3001-1 ()"
type textarea "CUR3001-1 (1)"
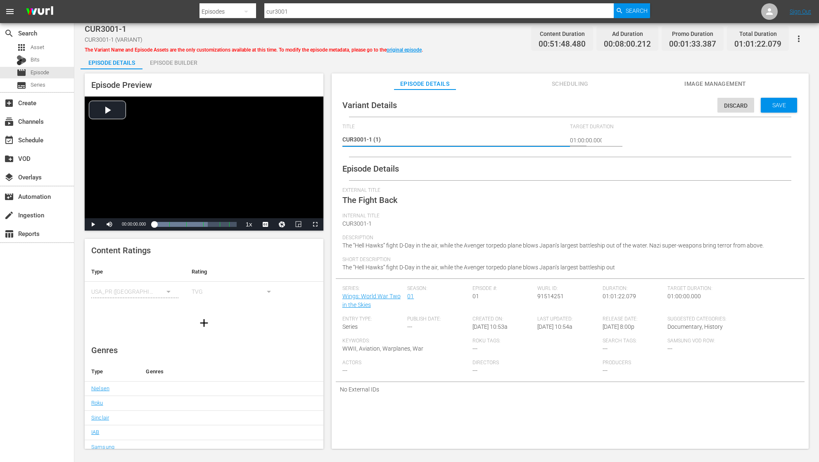
type textarea "CUR3001-1 (10)"
type textarea "CUR3001-1 (10/)"
type textarea "CUR3001-1 (10/2)"
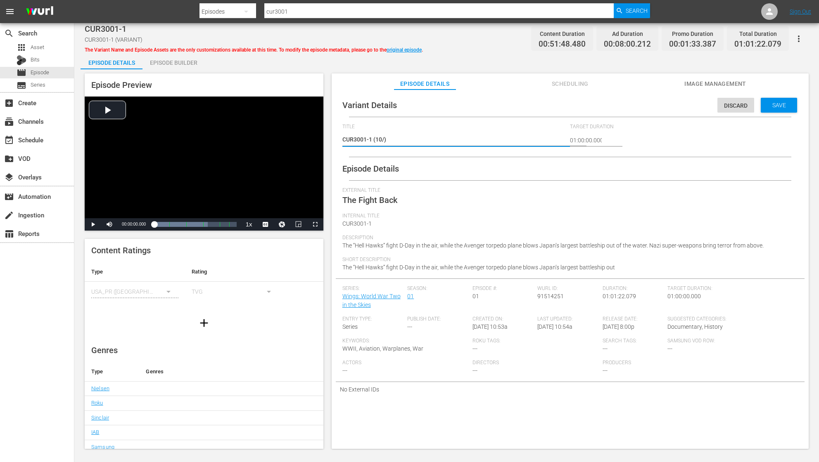
type textarea "CUR3001-1 (10/2)"
type textarea "CUR3001-1 (10/25)"
type textarea "CUR3001-1 (10/25 )"
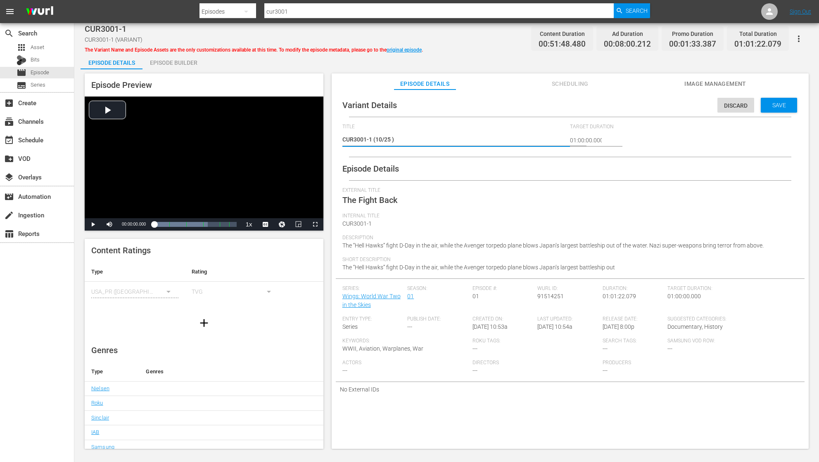
type textarea "CUR3001-1 (10/25 P)"
type textarea "CUR3001-1 (10/25 PR)"
type textarea "CUR3001-1 (10/25 PRE)"
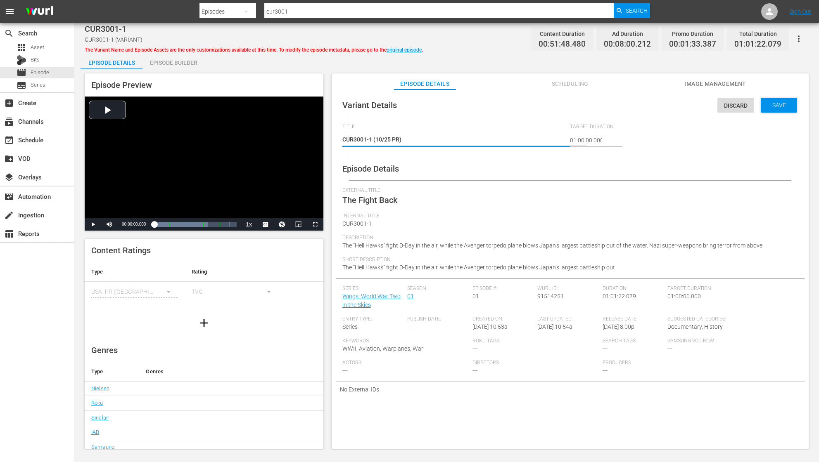
type textarea "CUR3001-1 (10/25 PRE)"
type textarea "CUR3001-1 (10/25 PREM)"
type textarea "CUR3001-1 (10/25 PREMI)"
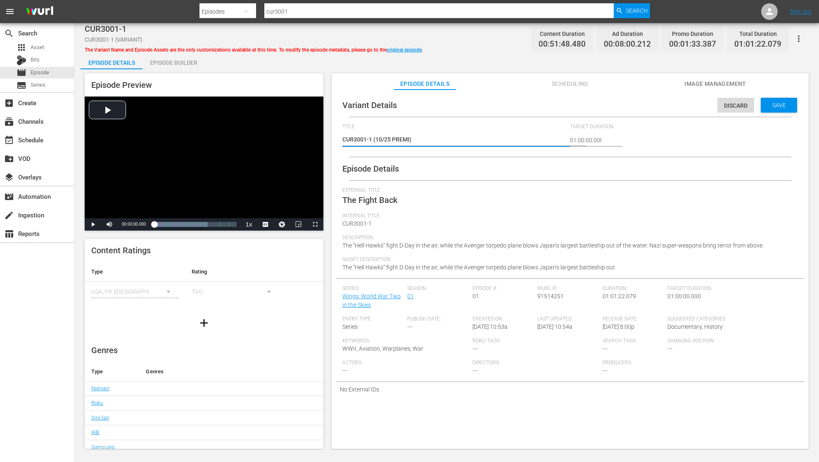
type textarea "CUR3001-1 (10/25 PREMIE)"
type textarea "CUR3001-1 (10/25 PREMIER)"
click at [177, 63] on div "Episode Builder" at bounding box center [173, 63] width 62 height 20
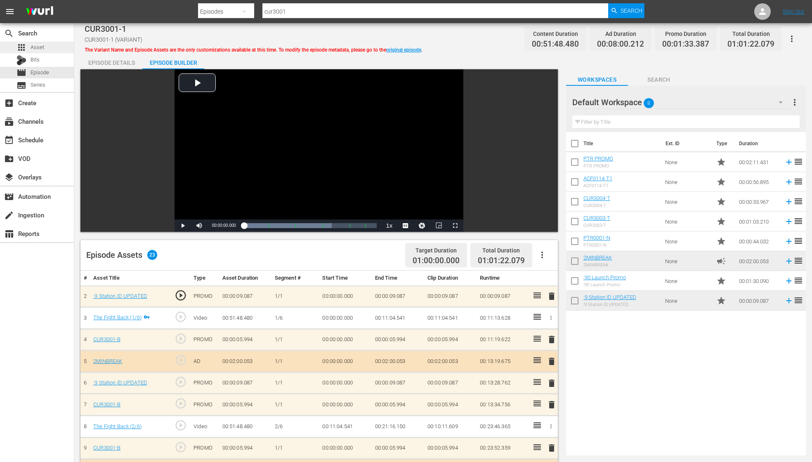
click at [41, 43] on span "Asset" at bounding box center [38, 47] width 14 height 8
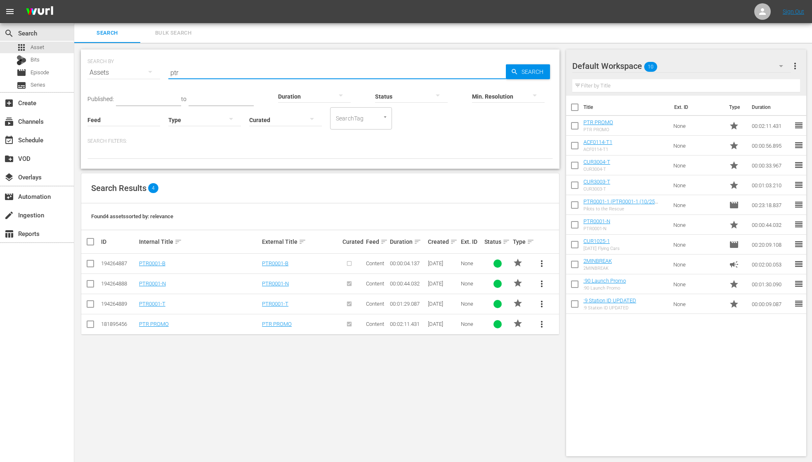
drag, startPoint x: 195, startPoint y: 78, endPoint x: 161, endPoint y: 66, distance: 36.7
click at [165, 69] on div "SEARCH BY Search By Assets Search ID, Title, Description, Keywords, or Category…" at bounding box center [321, 68] width 466 height 30
type input "cur3001"
click at [542, 282] on span "more_vert" at bounding box center [542, 284] width 10 height 10
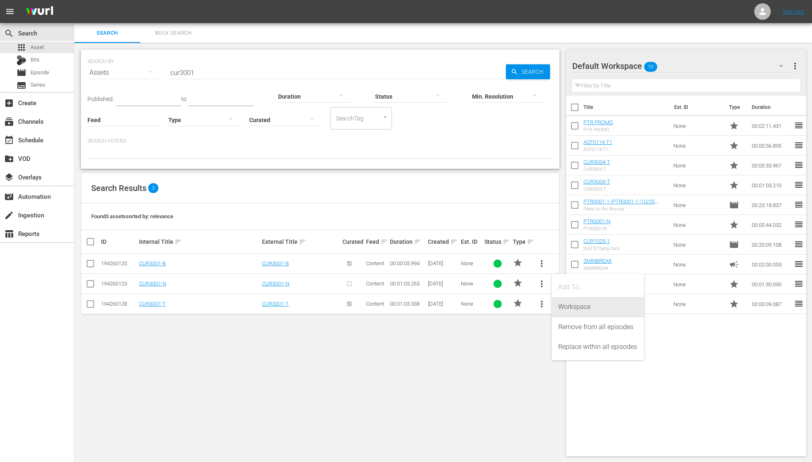
click at [581, 306] on div "Workspace" at bounding box center [598, 307] width 79 height 20
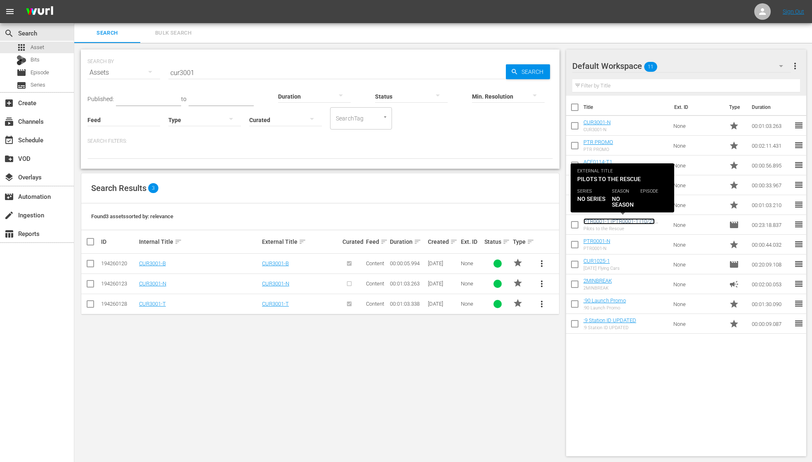
click at [611, 221] on link "PTR0001-1 (PTR0001-1 (10/25 PREMIER))" at bounding box center [619, 224] width 71 height 12
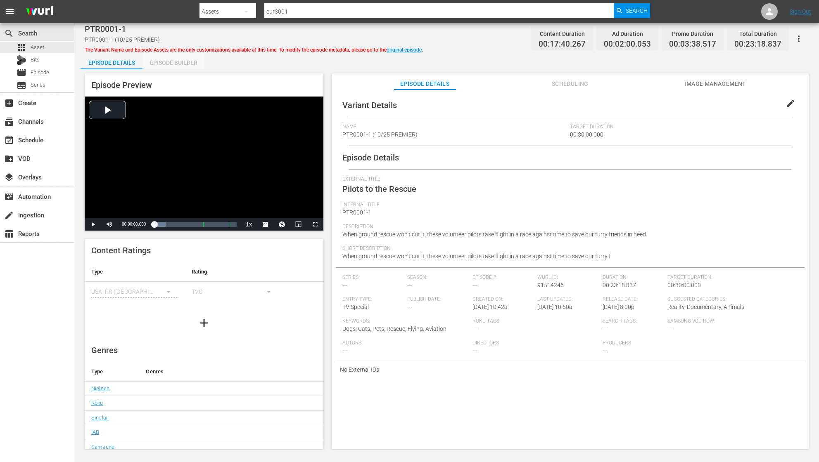
click at [173, 64] on div "Episode Builder" at bounding box center [173, 63] width 62 height 20
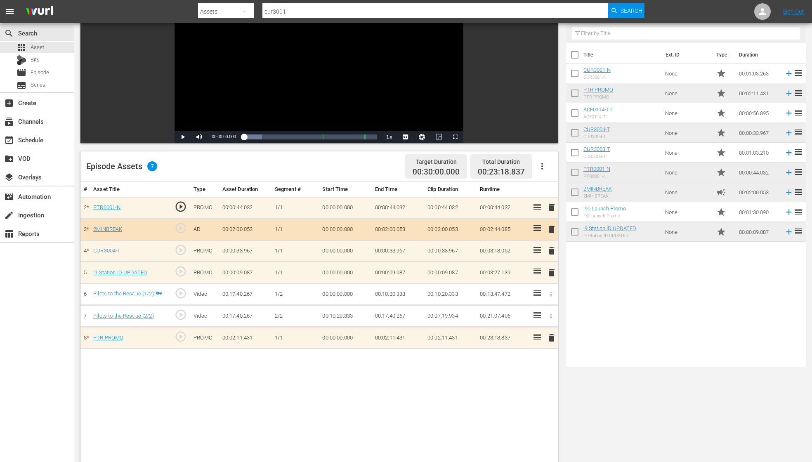
scroll to position [90, 0]
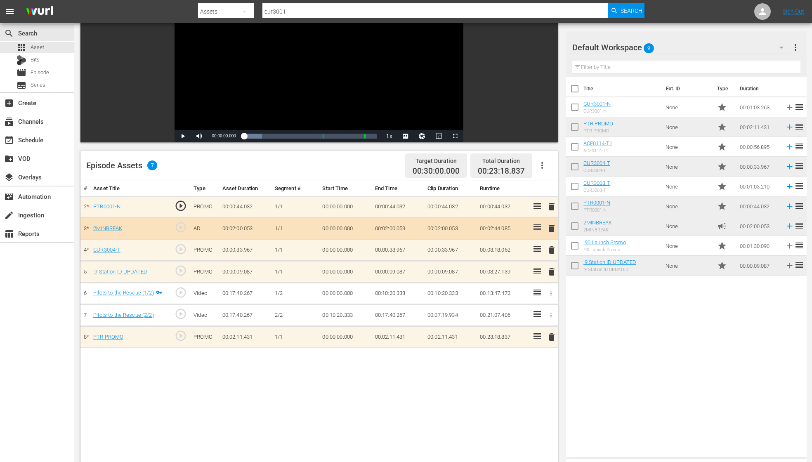
click at [550, 336] on span "delete" at bounding box center [552, 337] width 10 height 10
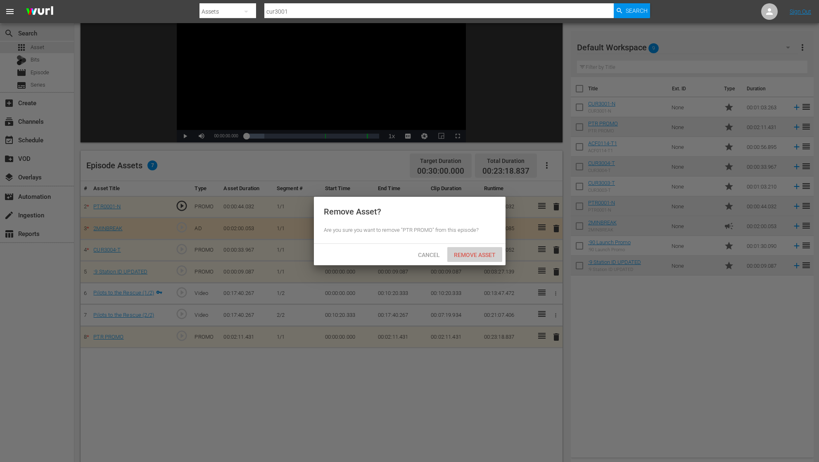
click at [466, 256] on span "Remove Asset" at bounding box center [474, 255] width 55 height 7
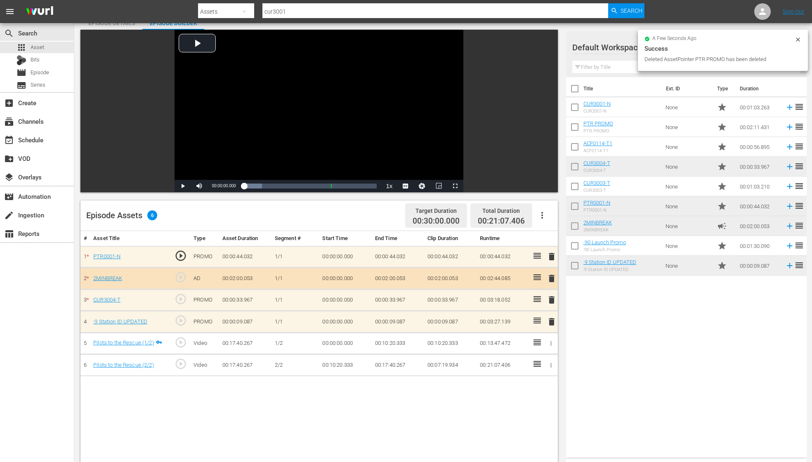
scroll to position [0, 0]
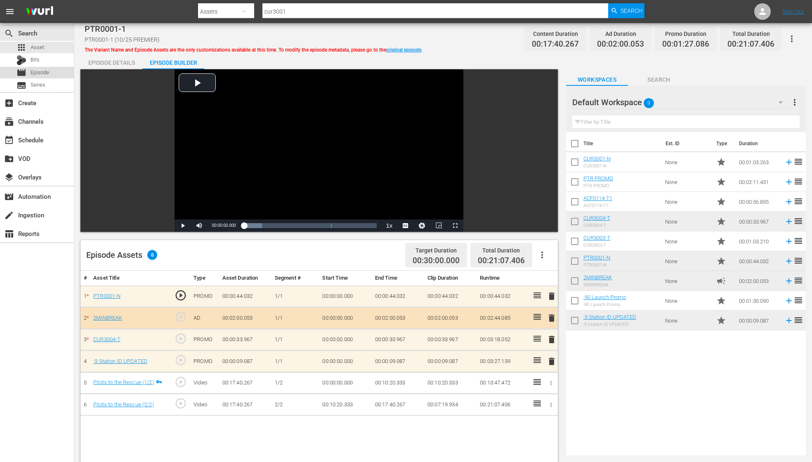
click at [38, 71] on span "Episode" at bounding box center [40, 73] width 19 height 8
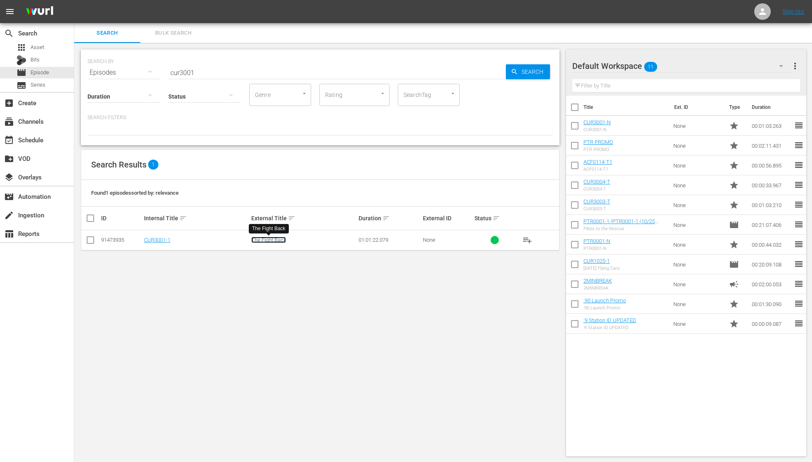
click at [268, 240] on link "The Fight Back" at bounding box center [268, 240] width 35 height 6
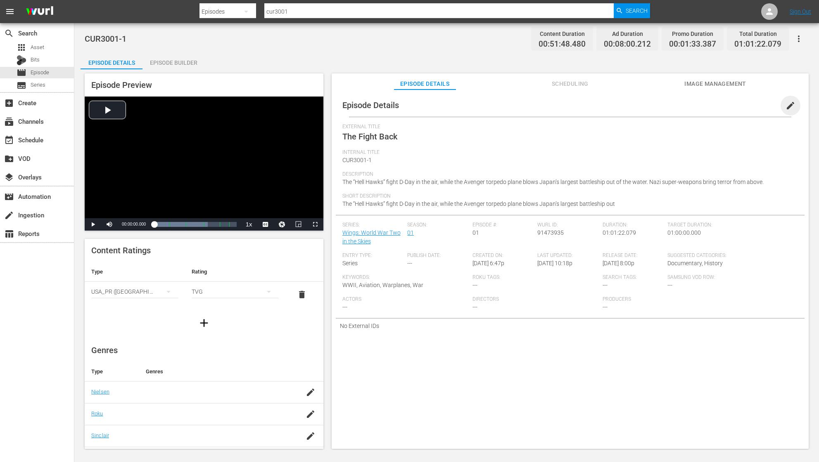
click at [750, 106] on span "edit" at bounding box center [790, 106] width 10 height 10
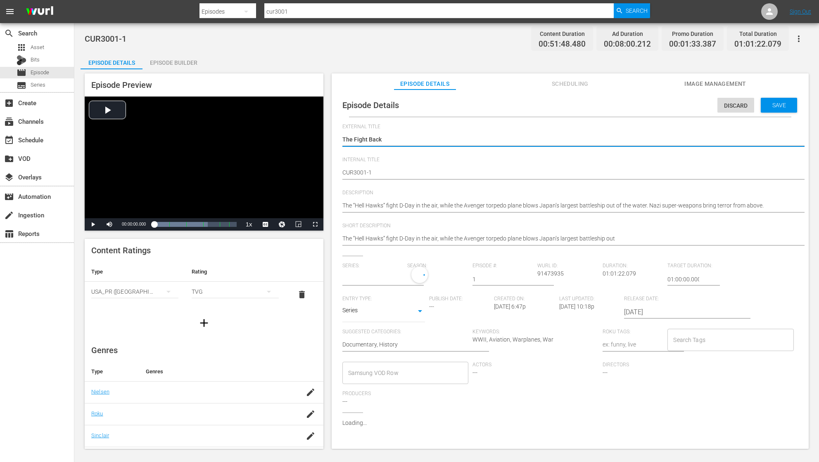
type input "Wings: World War Two in the Skies"
click at [724, 106] on span "Discard" at bounding box center [735, 105] width 37 height 7
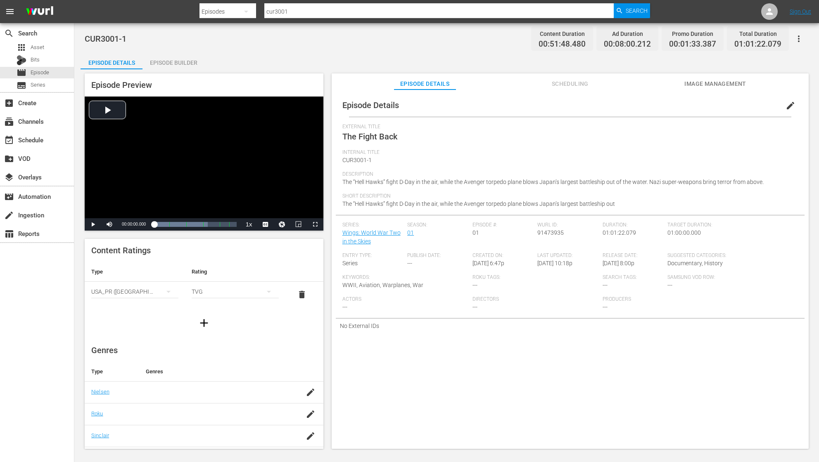
click at [750, 36] on icon "button" at bounding box center [798, 39] width 10 height 10
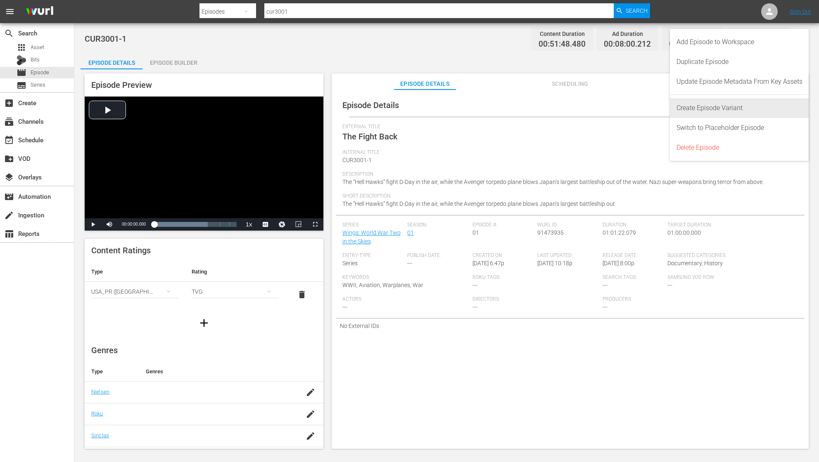
click at [732, 109] on div "Create Episode Variant" at bounding box center [739, 108] width 126 height 20
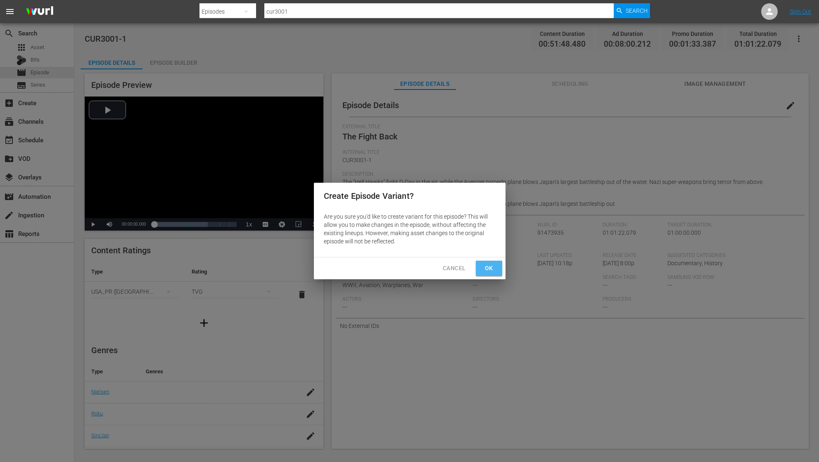
click at [483, 270] on span "Ok" at bounding box center [488, 268] width 13 height 10
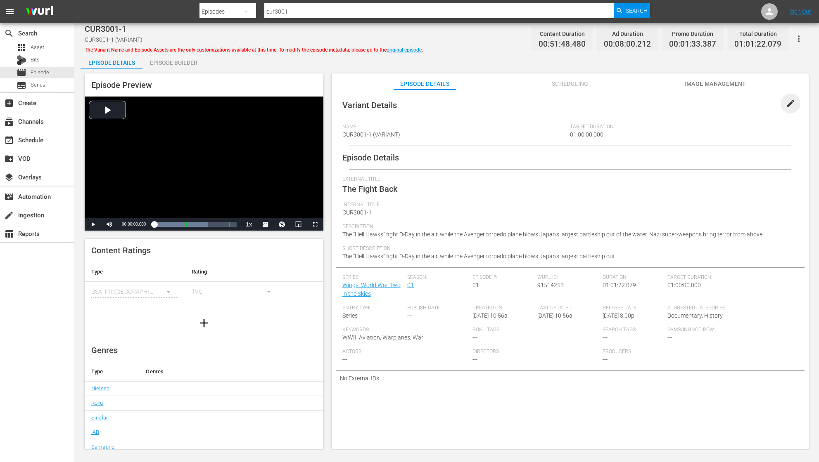
click at [750, 100] on span "edit" at bounding box center [790, 104] width 10 height 10
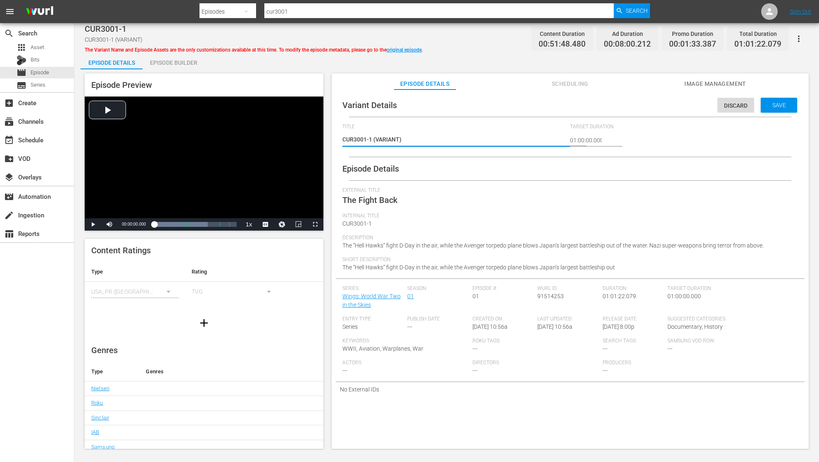
click at [398, 137] on textarea "CUR3001-1 (VARIANT)" at bounding box center [454, 140] width 224 height 10
type textarea "CUR3001-1 (VARIAN)"
type textarea "CUR3001-1 (VARIA)"
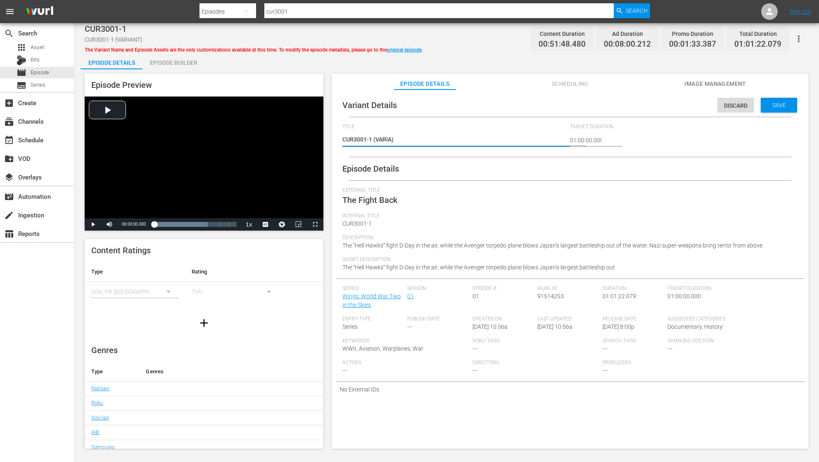
type textarea "CUR3001-1 (VARI)"
type textarea "CUR3001-1 (VAR)"
type textarea "CUR3001-1 (VA)"
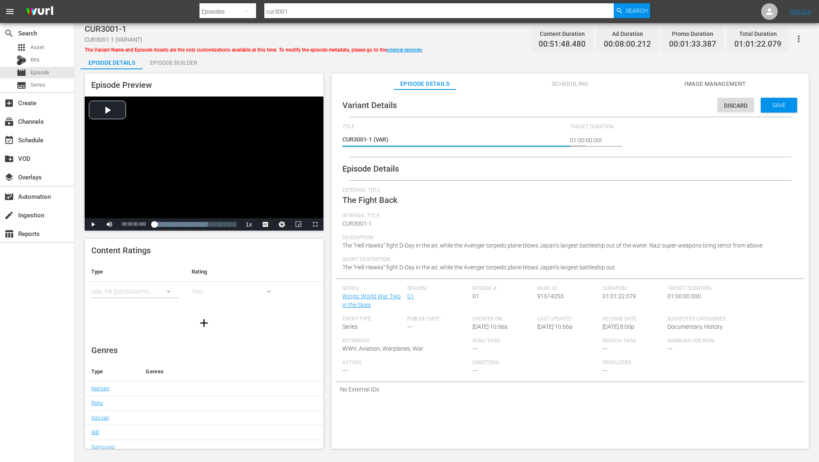
type textarea "CUR3001-1 (VA)"
type textarea "CUR3001-1 (V)"
type textarea "CUR3001-1 ()"
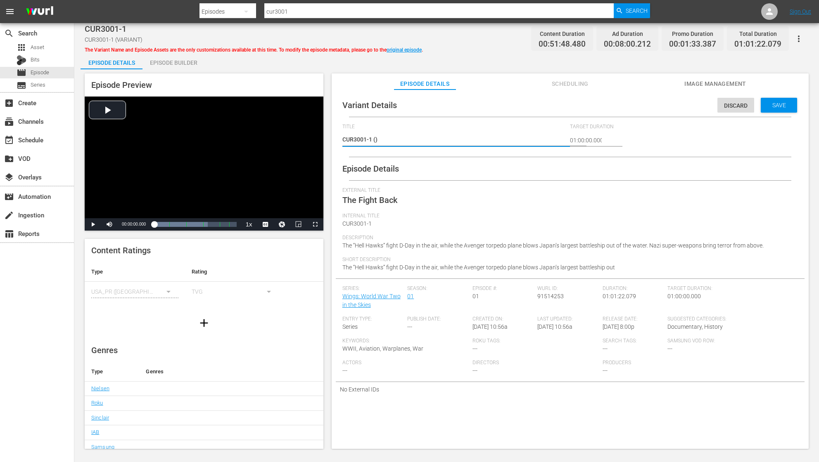
type textarea "CUR3001-1 (1)"
type textarea "CUR3001-1 (10)"
type textarea "CUR3001-1 (10/)"
type textarea "CUR3001-1 (10/2)"
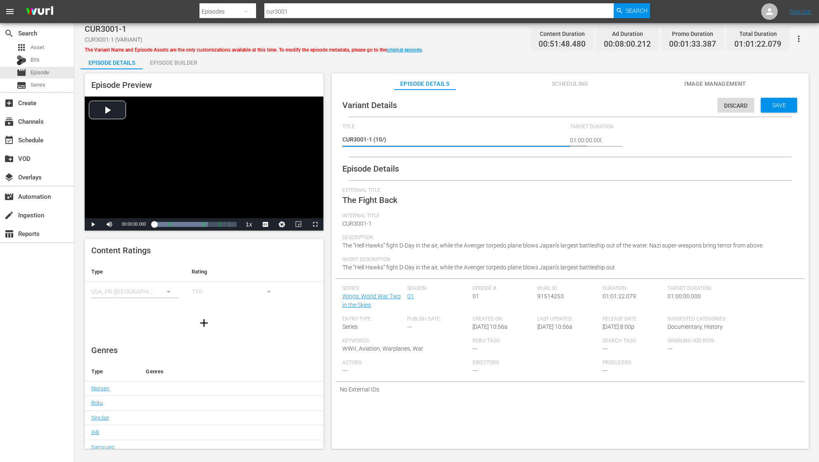
type textarea "CUR3001-1 (10/2)"
type textarea "CUR3001-1 (10/25)"
type textarea "CUR3001-1 (10/25 )"
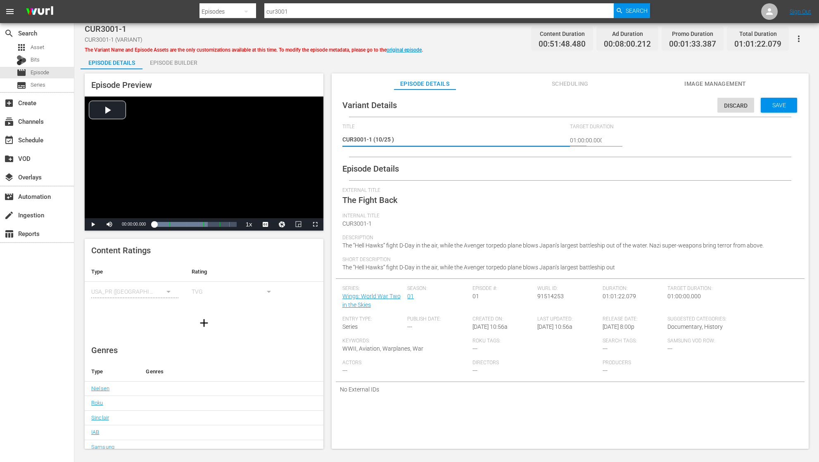
type textarea "CUR3001-1 (10/25 P)"
type textarea "CUR3001-1 (10/25 PR)"
type textarea "CUR3001-1 (10/25 PRE)"
type textarea "CUR3001-1 (10/25 PREM)"
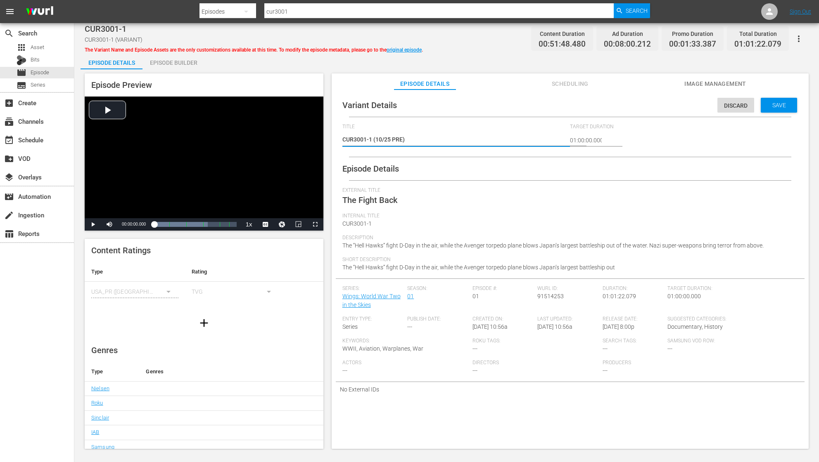
type textarea "CUR3001-1 (10/25 PREM)"
type textarea "CUR3001-1 (10/25 PREMI)"
type textarea "CUR3001-1 (10/25 PREMIE)"
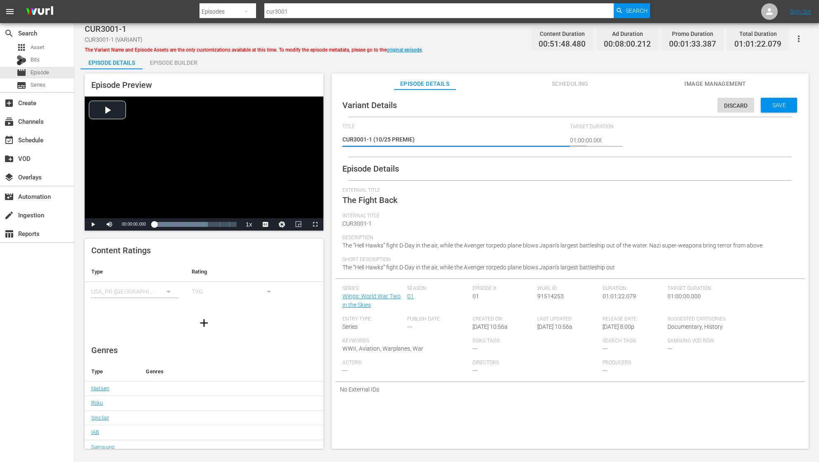
type textarea "CUR3001-1 (10/25 PREMIER)"
click at [750, 103] on span "Save" at bounding box center [778, 105] width 27 height 7
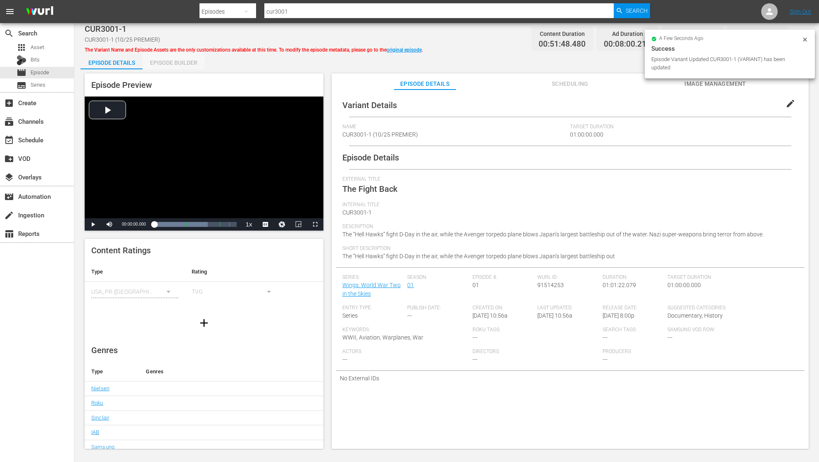
click at [171, 63] on div "Episode Builder" at bounding box center [173, 63] width 62 height 20
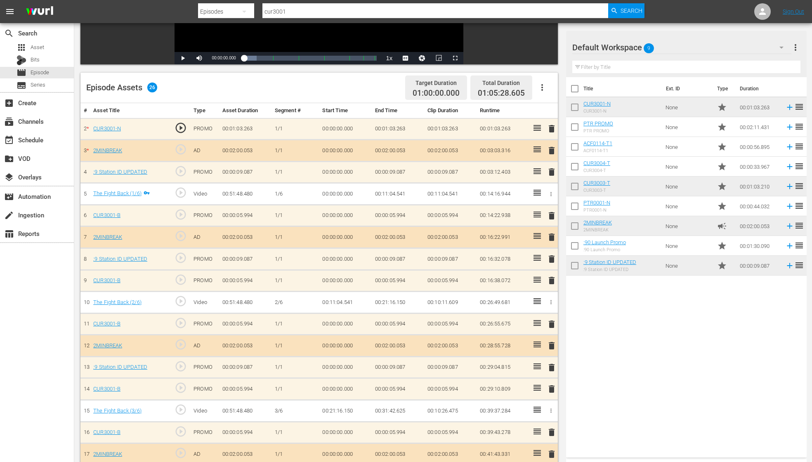
scroll to position [162, 0]
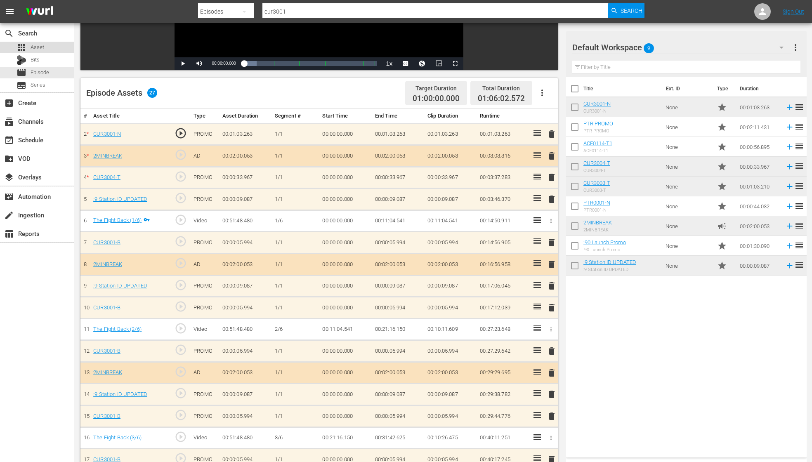
click at [45, 43] on div "apps Asset" at bounding box center [37, 48] width 74 height 12
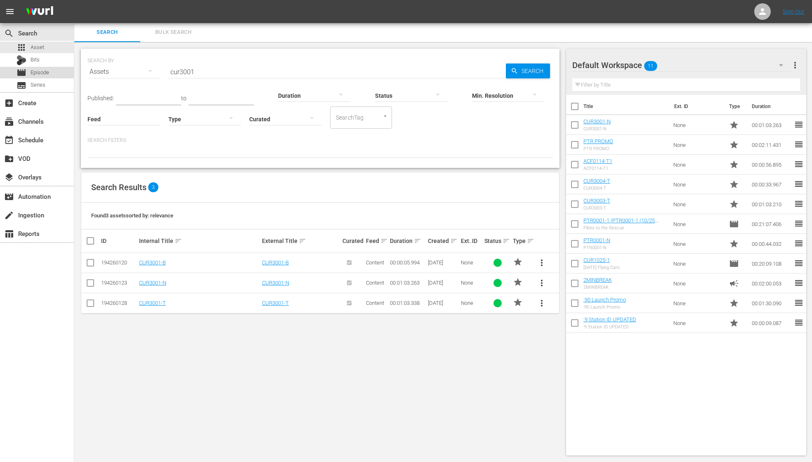
click at [44, 71] on span "Episode" at bounding box center [40, 73] width 19 height 8
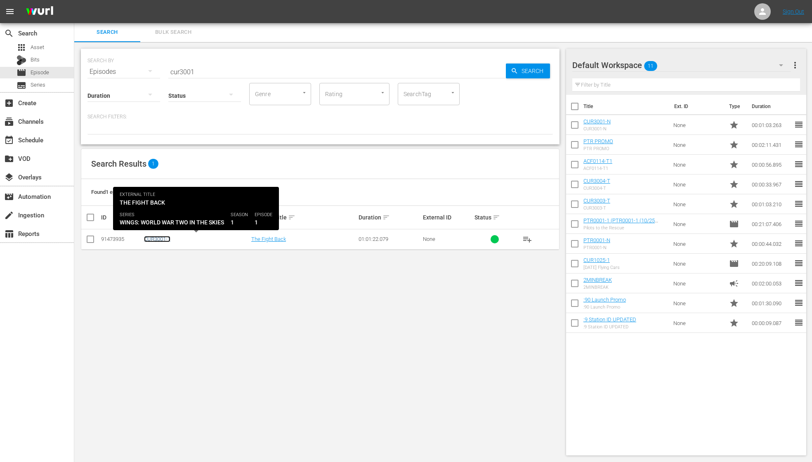
click at [159, 239] on link "CUR3001-1" at bounding box center [157, 239] width 26 height 6
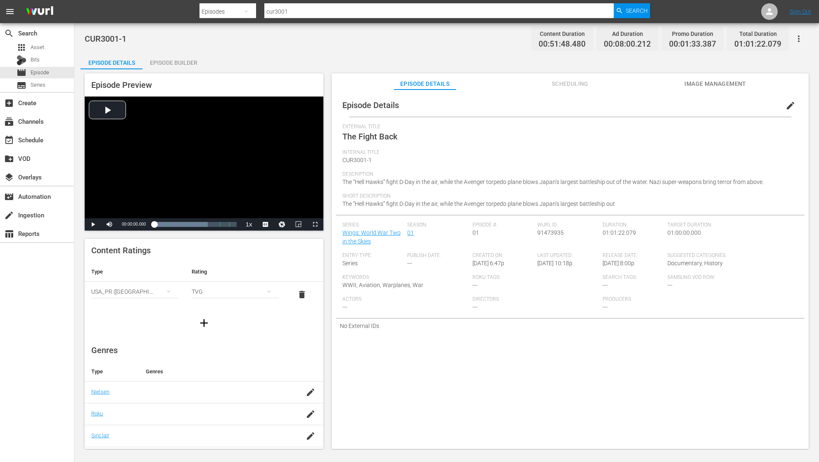
click at [184, 64] on div "Episode Builder" at bounding box center [173, 63] width 62 height 20
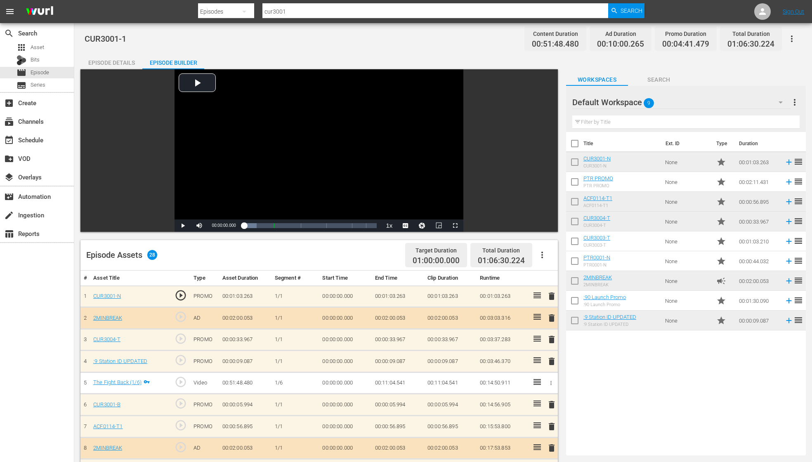
click at [553, 339] on span "delete" at bounding box center [552, 340] width 10 height 10
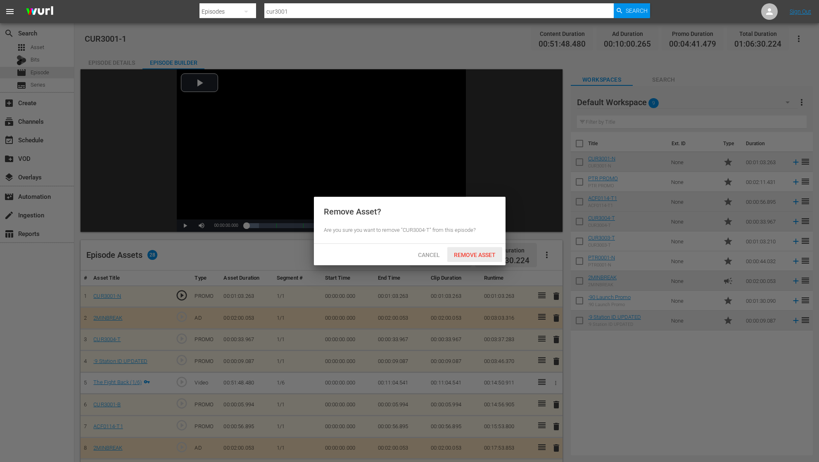
click at [463, 254] on span "Remove Asset" at bounding box center [474, 255] width 55 height 7
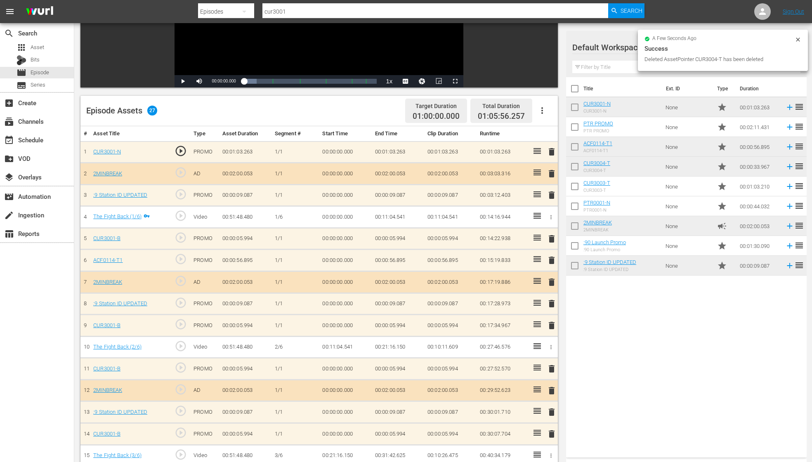
scroll to position [145, 0]
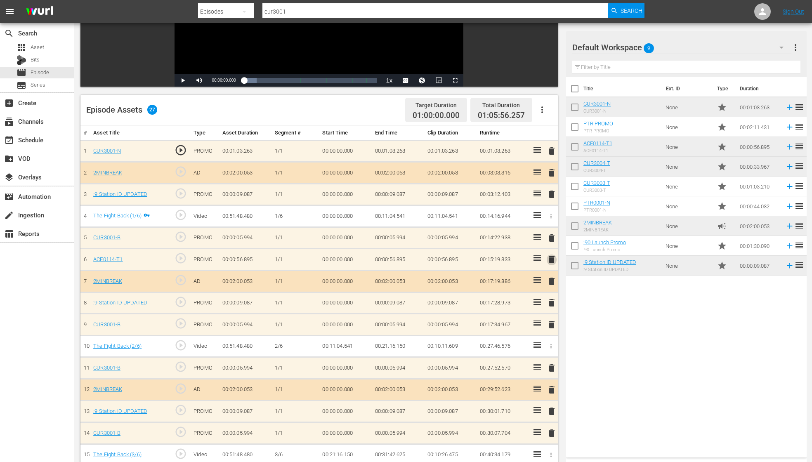
click at [553, 260] on span "delete" at bounding box center [552, 260] width 10 height 10
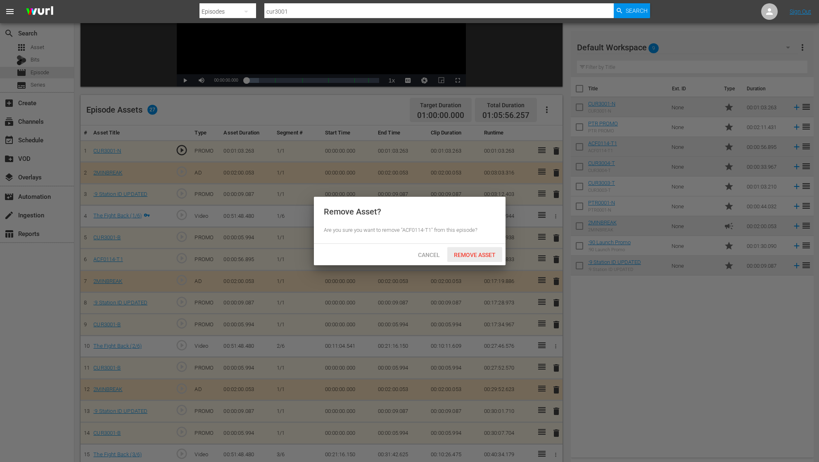
click at [474, 255] on span "Remove Asset" at bounding box center [474, 255] width 55 height 7
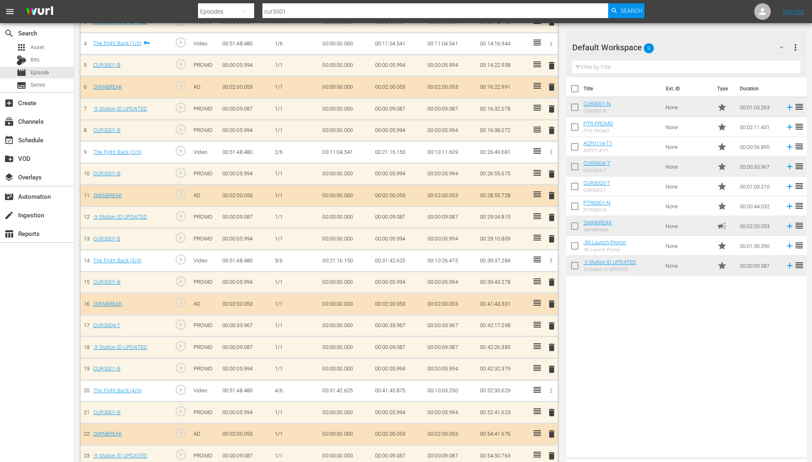
scroll to position [320, 0]
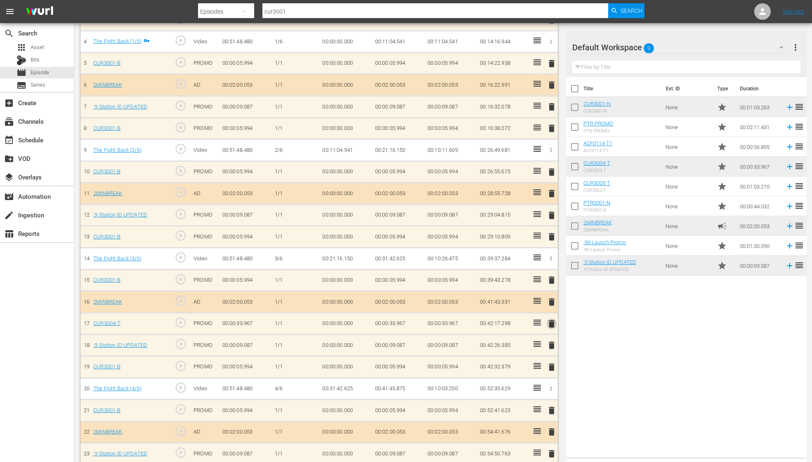
click at [554, 324] on span "delete" at bounding box center [552, 324] width 10 height 10
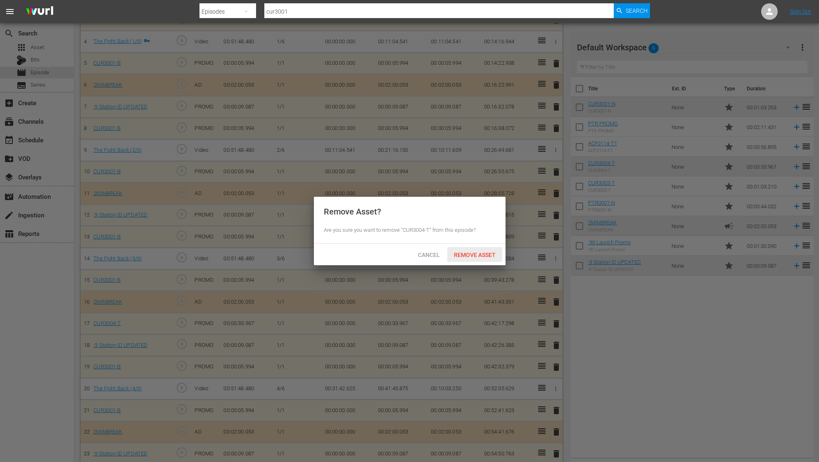
click at [483, 257] on span "Remove Asset" at bounding box center [474, 255] width 55 height 7
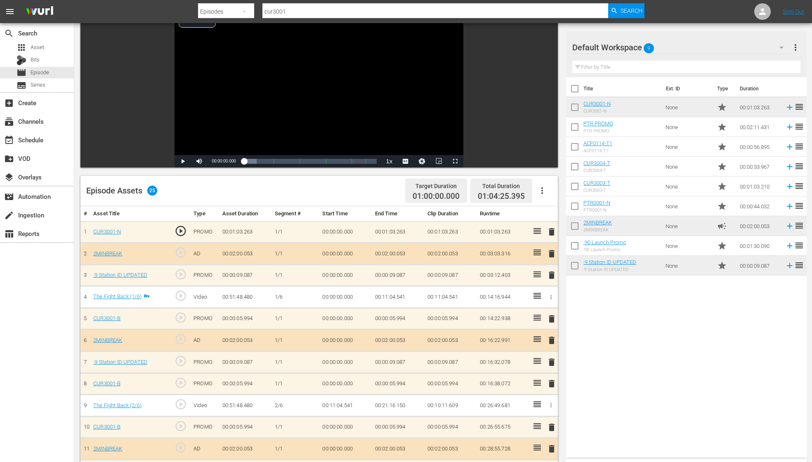
scroll to position [0, 0]
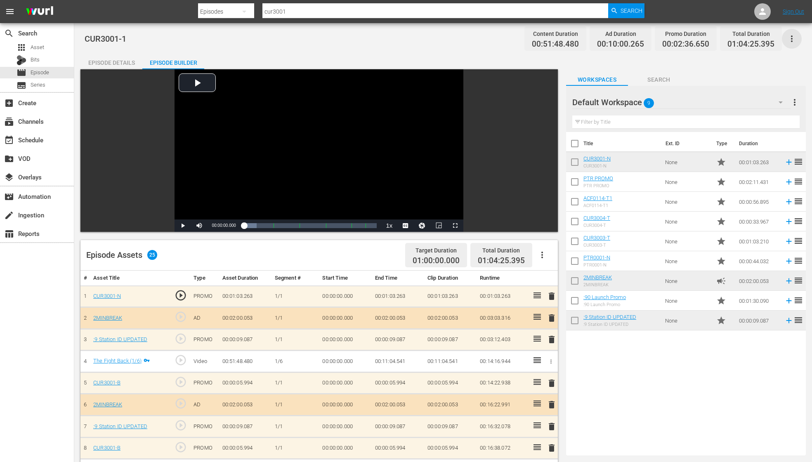
click at [750, 36] on icon "button" at bounding box center [792, 39] width 10 height 10
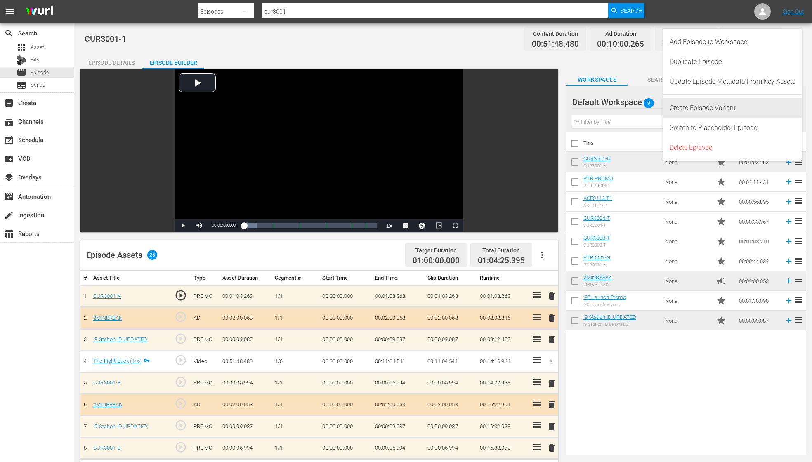
click at [734, 105] on div "Create Episode Variant" at bounding box center [733, 108] width 126 height 20
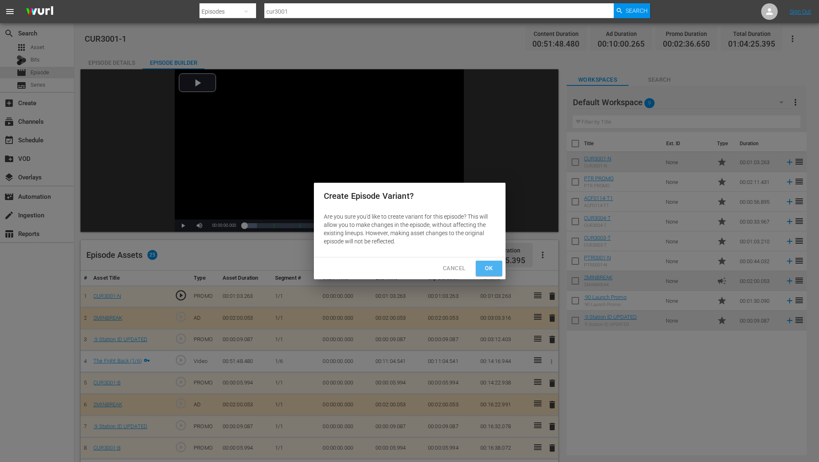
click at [493, 268] on span "Ok" at bounding box center [488, 268] width 13 height 10
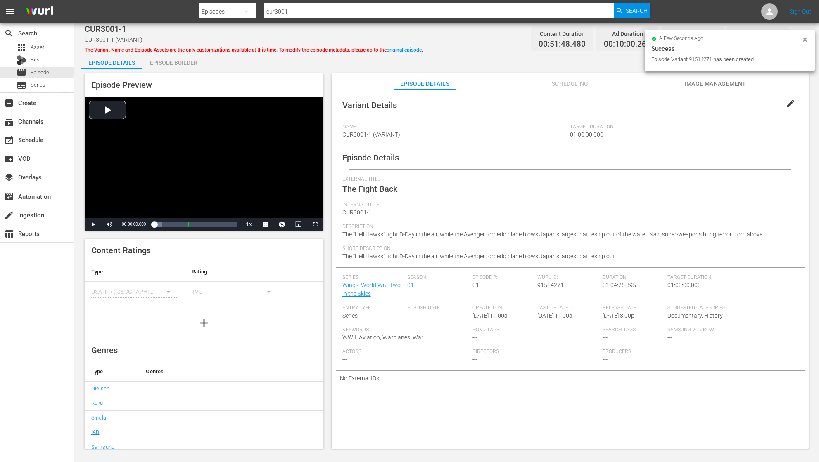
click at [396, 134] on span "CUR3001-1 (VARIANT)" at bounding box center [371, 134] width 58 height 7
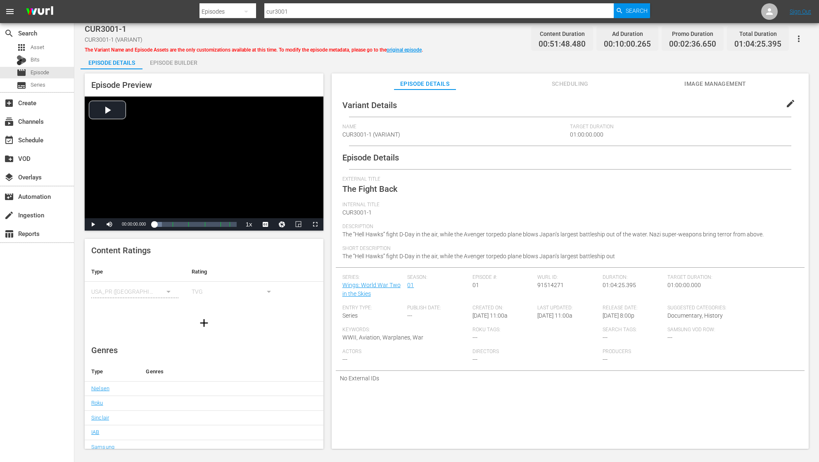
click at [750, 102] on span "edit" at bounding box center [790, 104] width 10 height 10
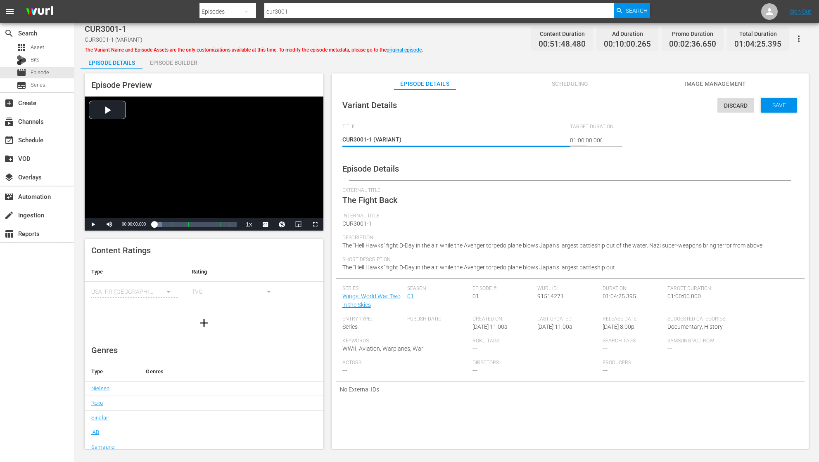
click at [398, 139] on textarea "CUR3001-1 (VARIANT)" at bounding box center [454, 140] width 224 height 10
type textarea "CUR3001-1 (VARIAN)"
type textarea "CUR3001-1 (VARIA)"
click at [383, 140] on textarea "CUR3001-1 (VARIANT)" at bounding box center [454, 140] width 224 height 10
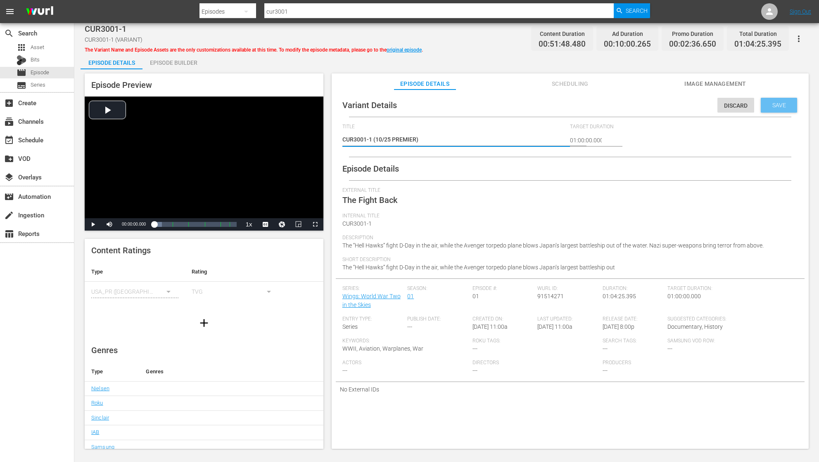
click at [750, 103] on span "Save" at bounding box center [778, 105] width 27 height 7
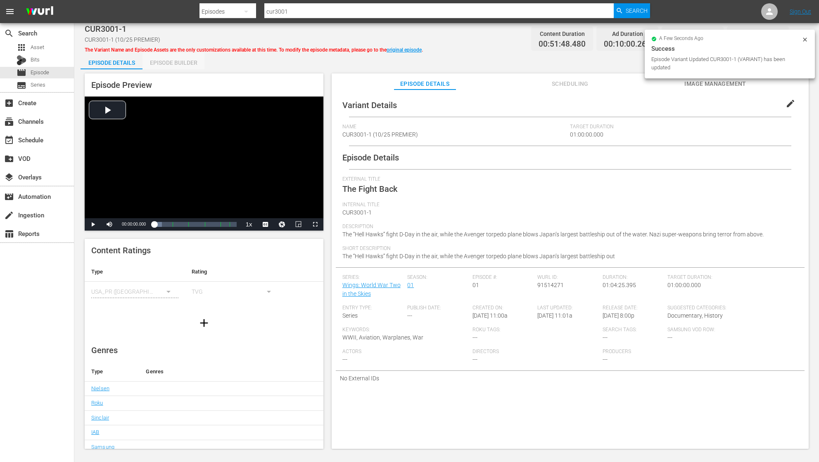
click at [177, 62] on div "Episode Builder" at bounding box center [173, 63] width 62 height 20
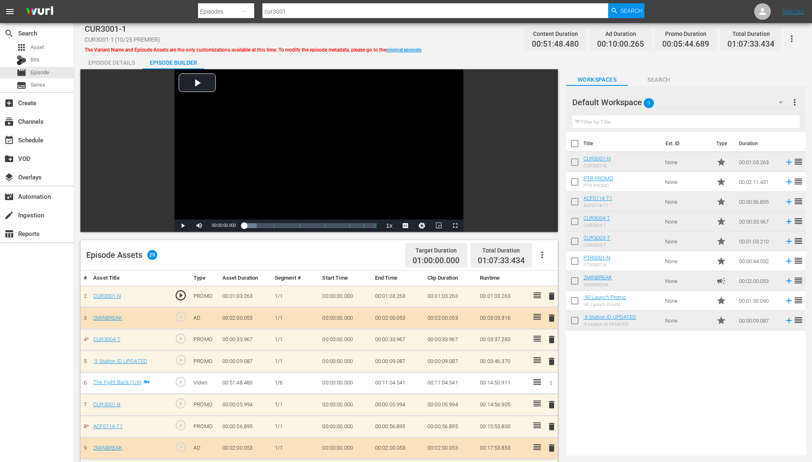
click at [750, 37] on icon "button" at bounding box center [792, 39] width 10 height 10
click at [750, 45] on div "Add Episode to Workspace" at bounding box center [744, 42] width 102 height 20
click at [35, 142] on div "event_available Schedule" at bounding box center [23, 138] width 46 height 7
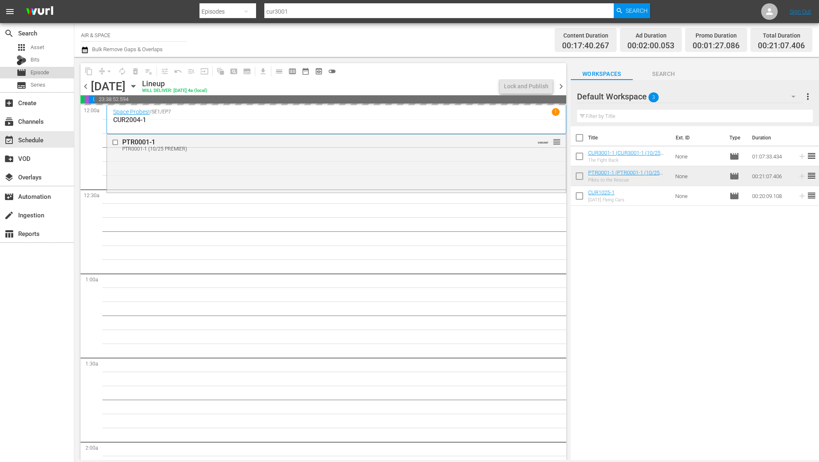
click at [41, 72] on span "Episode" at bounding box center [40, 73] width 19 height 8
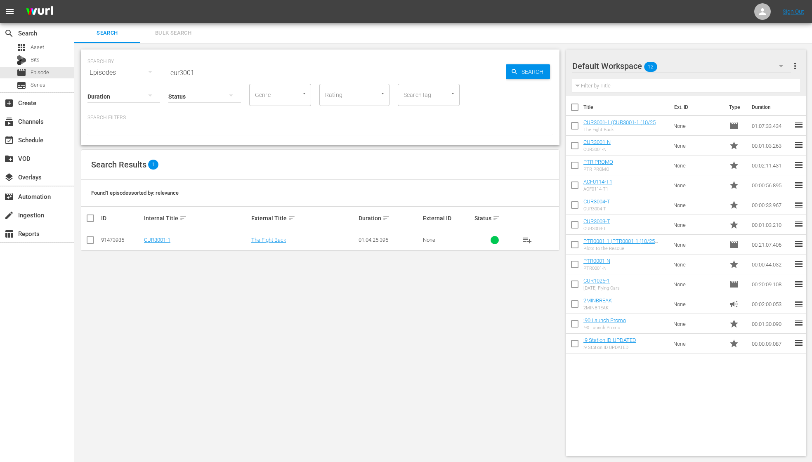
click at [197, 73] on input "cur3001" at bounding box center [337, 73] width 338 height 20
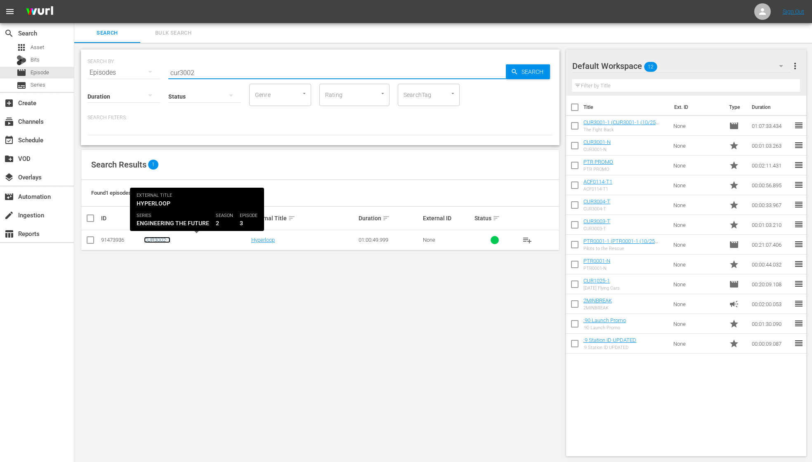
click at [151, 239] on link "CUR3002-1" at bounding box center [157, 240] width 26 height 6
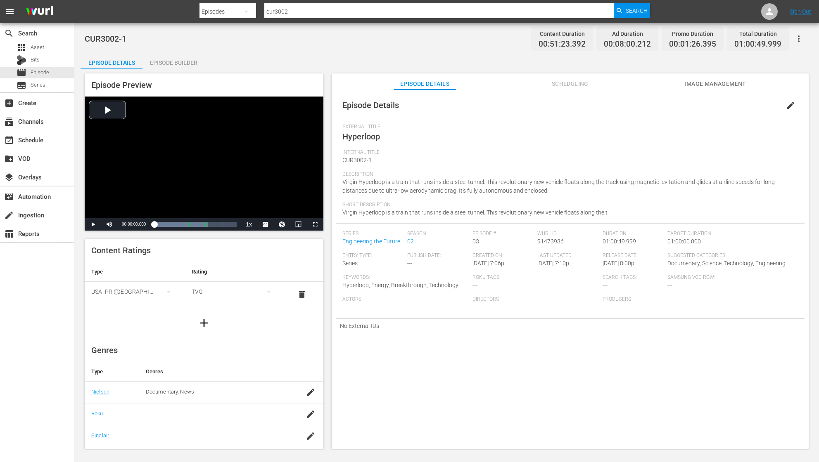
click at [750, 35] on icon "button" at bounding box center [798, 39] width 10 height 10
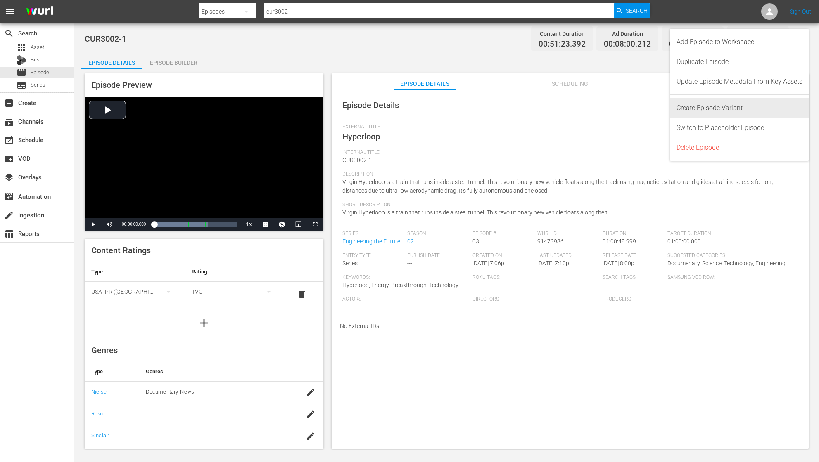
click at [748, 104] on div "Create Episode Variant" at bounding box center [739, 108] width 126 height 20
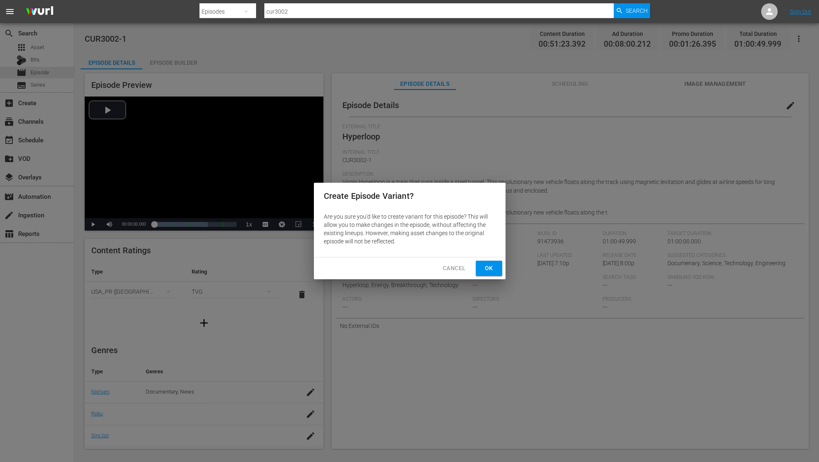
click at [489, 268] on span "Ok" at bounding box center [488, 268] width 13 height 10
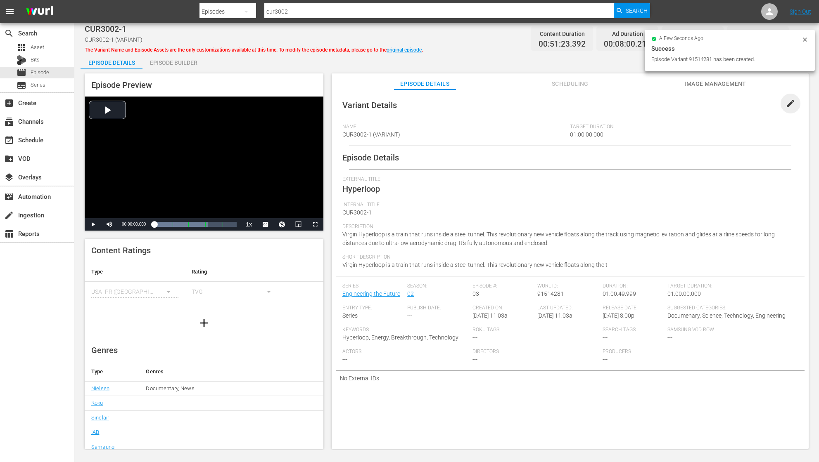
click at [750, 102] on span "edit" at bounding box center [790, 104] width 10 height 10
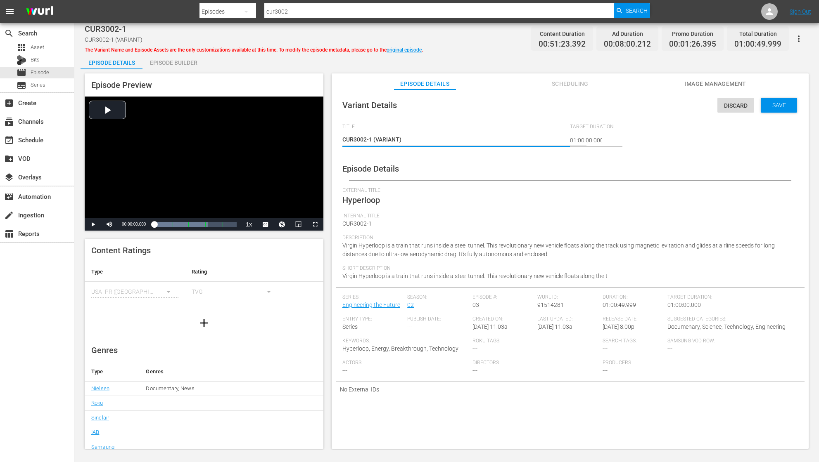
click at [398, 140] on textarea "CUR3002-1 (VARIANT)" at bounding box center [454, 140] width 224 height 10
click at [469, 134] on div "CUR3002-1 (VARIANT) CUR3002-1 (VARIANT)" at bounding box center [454, 140] width 224 height 20
click at [177, 63] on div "Episode Builder" at bounding box center [173, 63] width 62 height 20
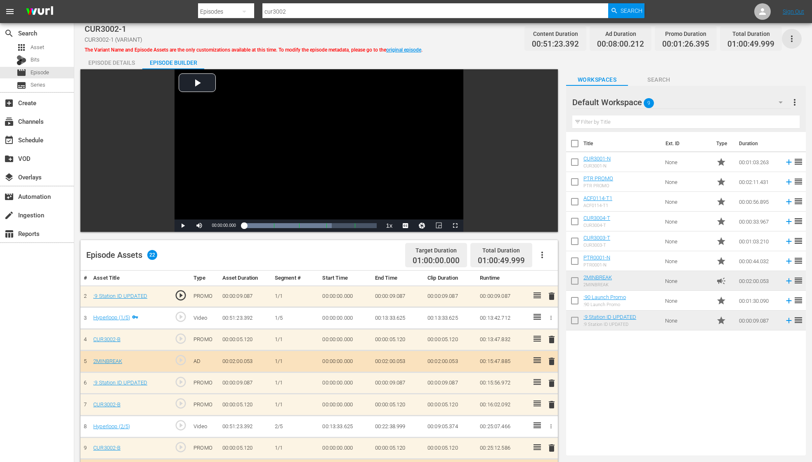
click at [750, 36] on icon "button" at bounding box center [792, 39] width 10 height 10
click at [750, 40] on div "Add Episode to Workspace" at bounding box center [744, 42] width 102 height 20
click at [33, 47] on span "Asset" at bounding box center [38, 47] width 14 height 8
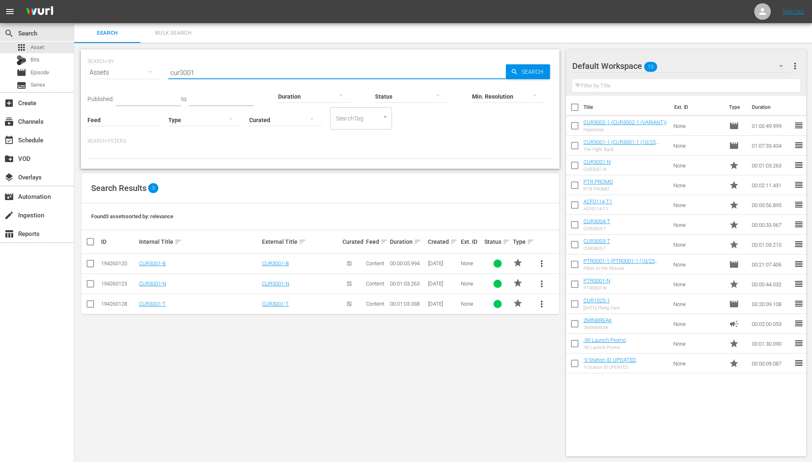
click at [202, 72] on input "cur3001" at bounding box center [337, 73] width 338 height 20
click at [540, 282] on span "more_vert" at bounding box center [542, 284] width 10 height 10
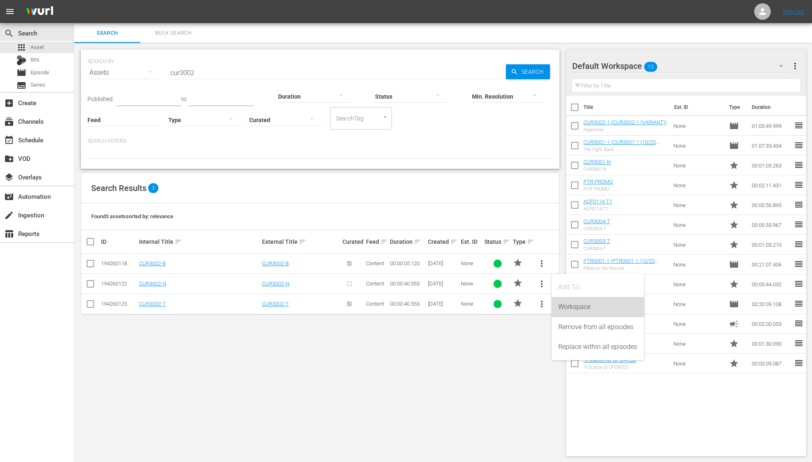
click at [585, 305] on div "Workspace" at bounding box center [598, 307] width 79 height 20
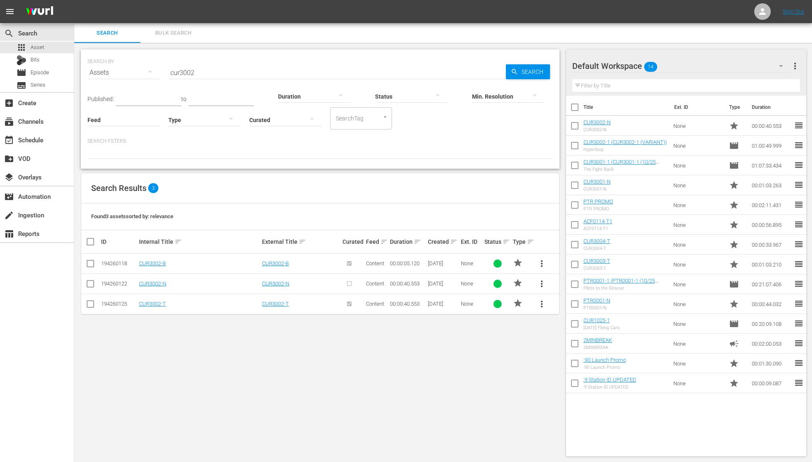
click at [198, 73] on input "cur3002" at bounding box center [337, 73] width 338 height 20
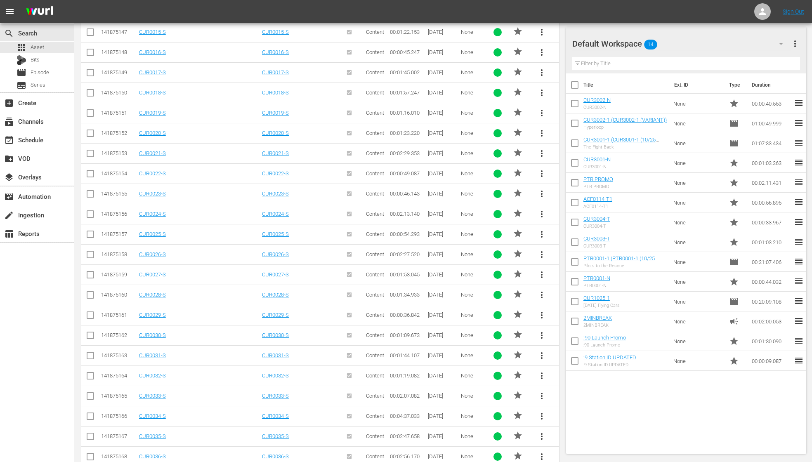
scroll to position [471, 0]
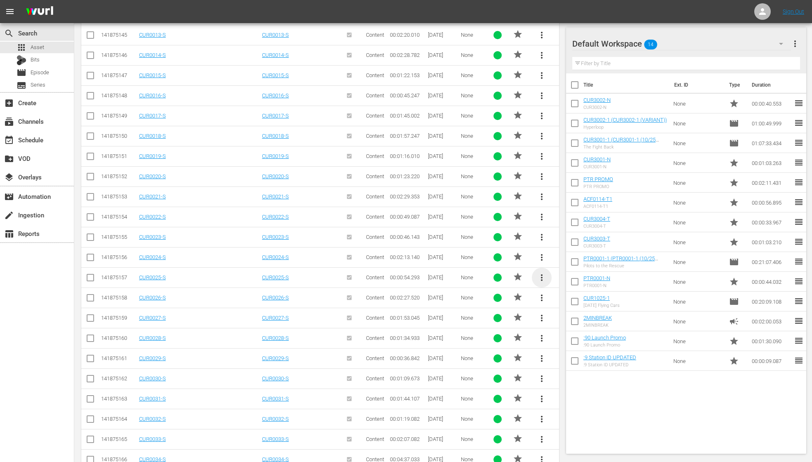
click at [544, 274] on span "more_vert" at bounding box center [542, 278] width 10 height 10
click at [577, 301] on div "Workspace" at bounding box center [598, 301] width 79 height 20
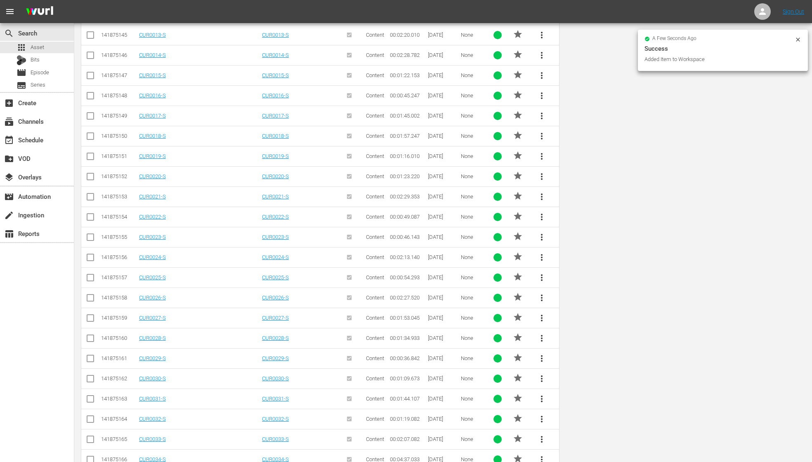
scroll to position [0, 0]
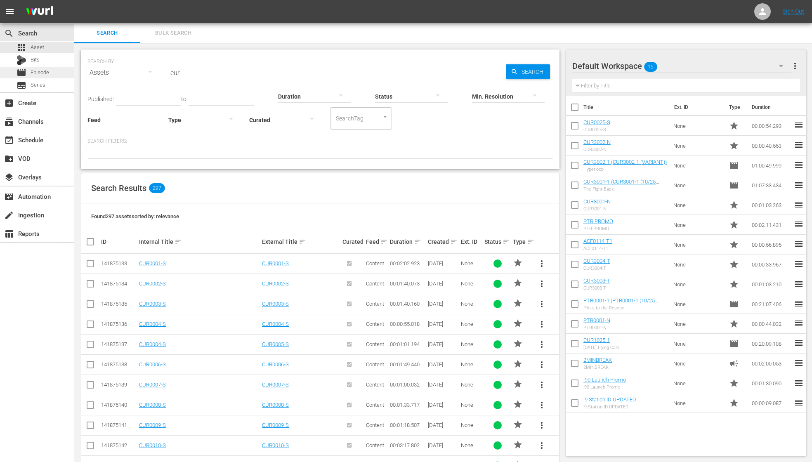
click at [41, 73] on span "Episode" at bounding box center [40, 73] width 19 height 8
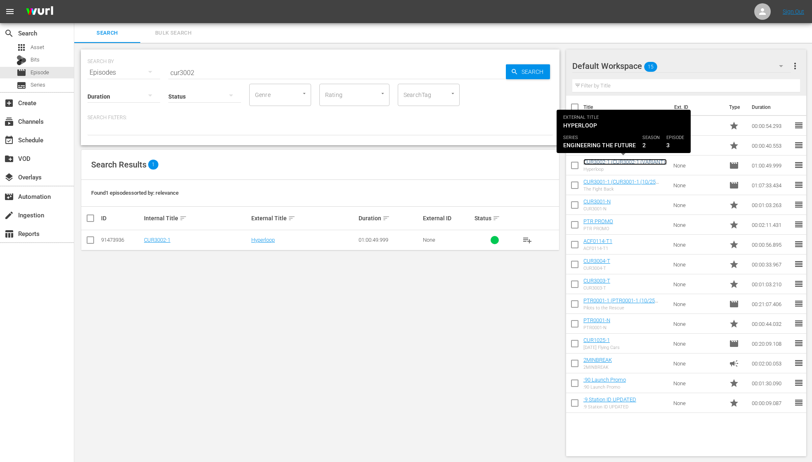
click at [613, 162] on link "CUR3002-1 (CUR3002-1 (VARIANT))" at bounding box center [625, 162] width 83 height 6
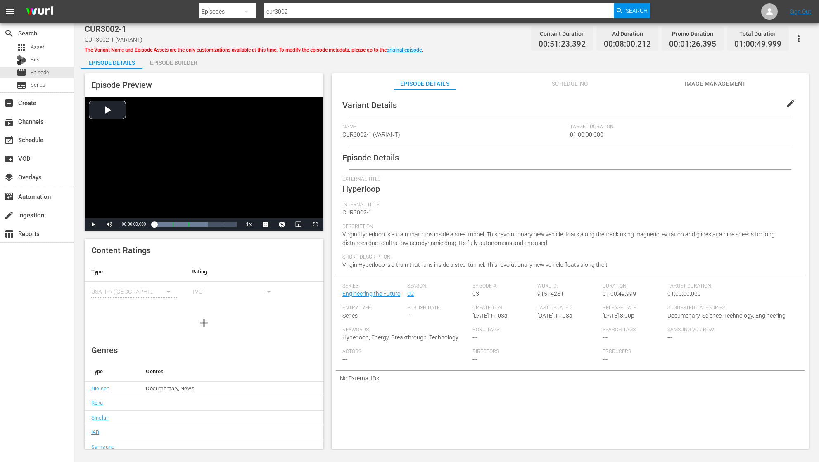
click at [181, 61] on div "Episode Builder" at bounding box center [173, 63] width 62 height 20
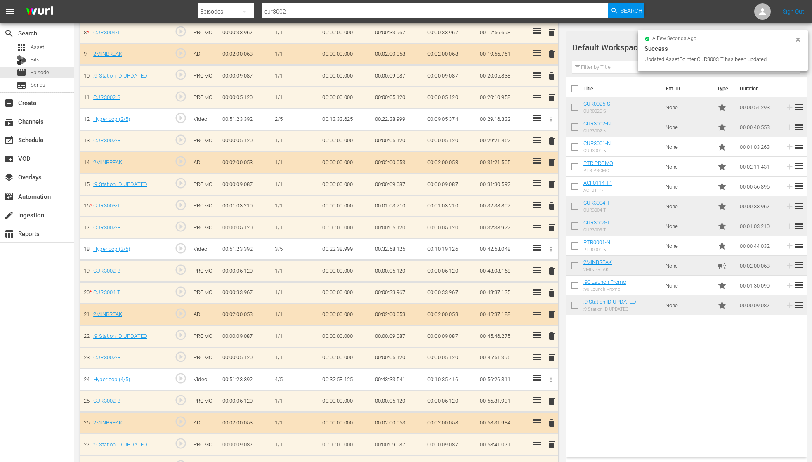
scroll to position [394, 0]
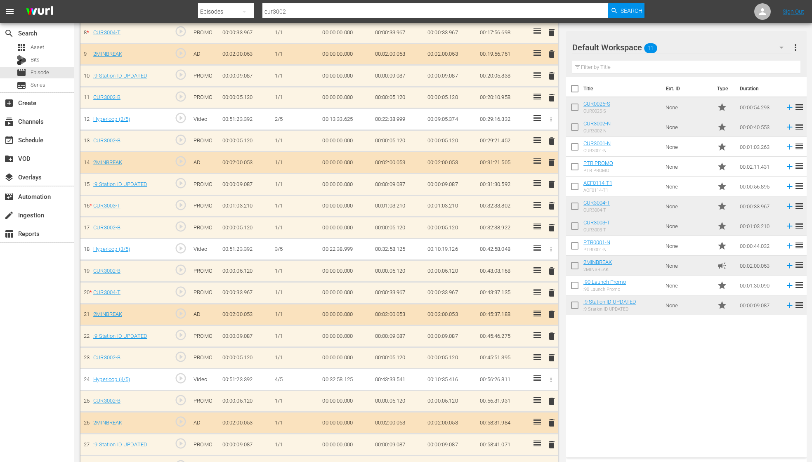
click at [551, 207] on span "delete" at bounding box center [552, 206] width 10 height 10
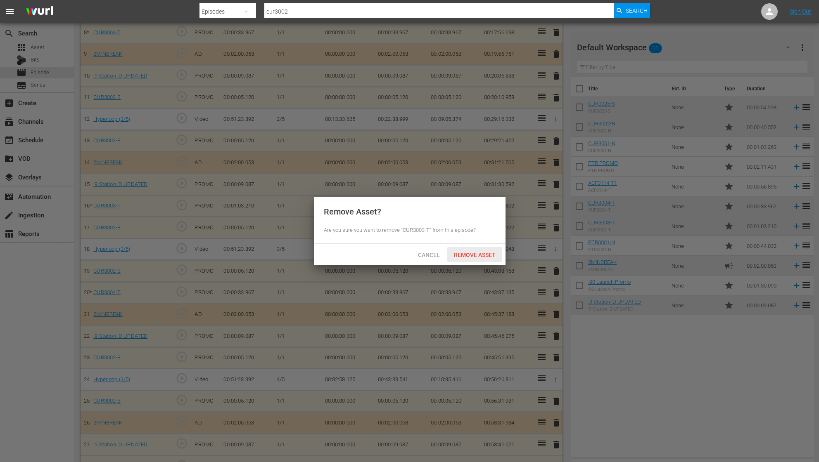
click at [478, 257] on span "Remove Asset" at bounding box center [474, 255] width 55 height 7
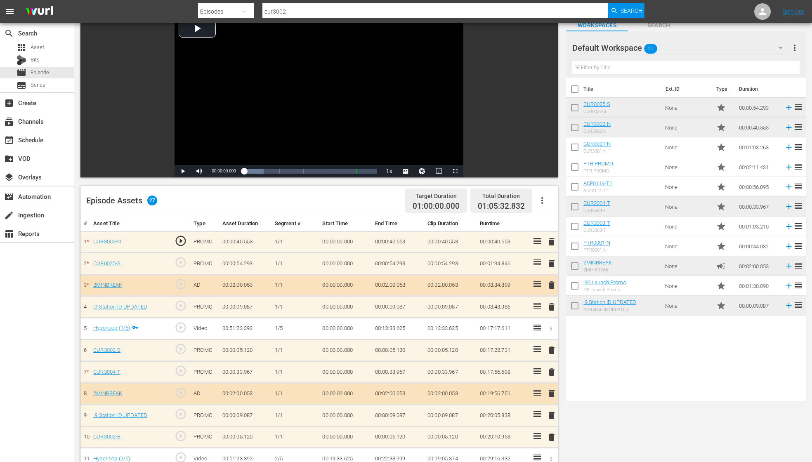
scroll to position [0, 0]
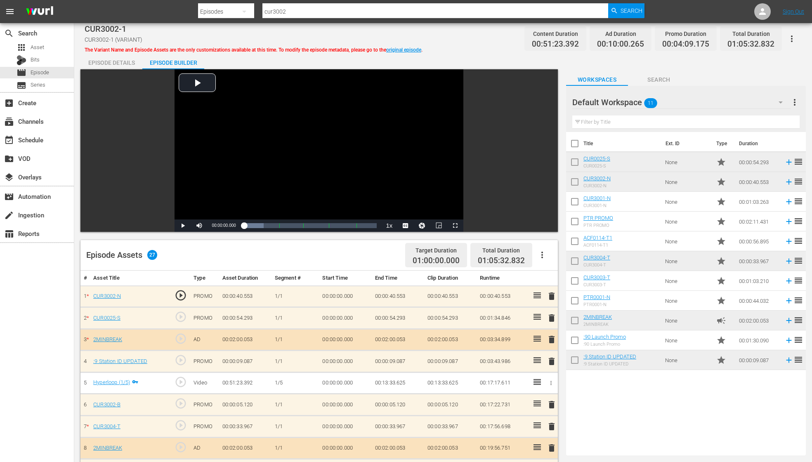
click at [750, 36] on icon "button" at bounding box center [792, 39] width 2 height 7
click at [750, 40] on div "Add Episode to Workspace" at bounding box center [744, 42] width 102 height 20
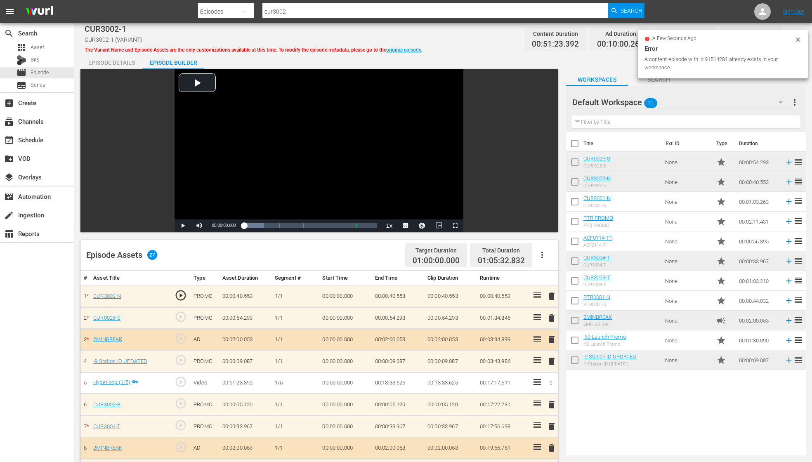
click at [750, 69] on div "A content-episode with id 91514281 already exists in your workspace." at bounding box center [719, 63] width 148 height 17
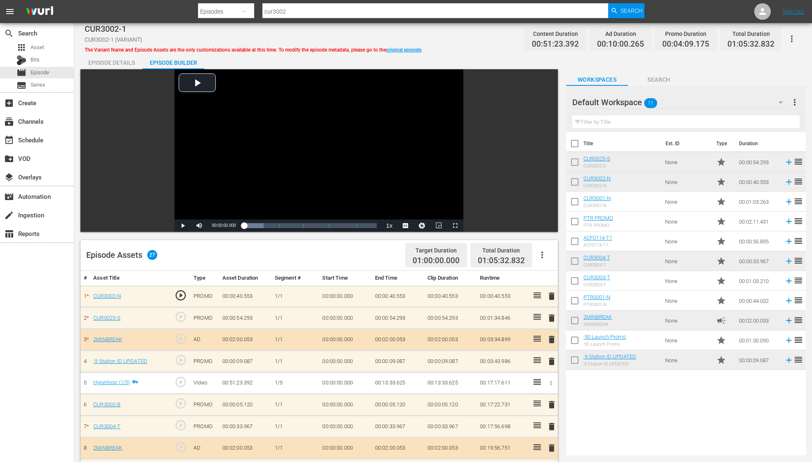
click at [750, 39] on button "button" at bounding box center [792, 39] width 20 height 20
click at [36, 141] on div "event_available Schedule" at bounding box center [23, 138] width 46 height 7
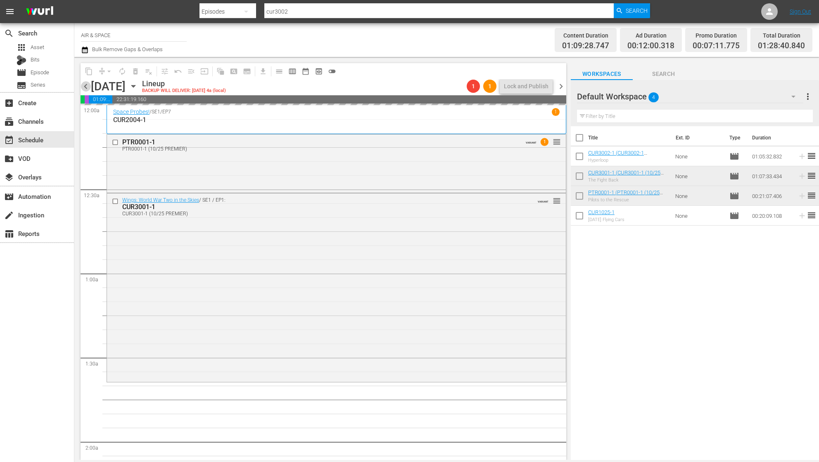
click at [87, 85] on span "chevron_left" at bounding box center [85, 86] width 10 height 10
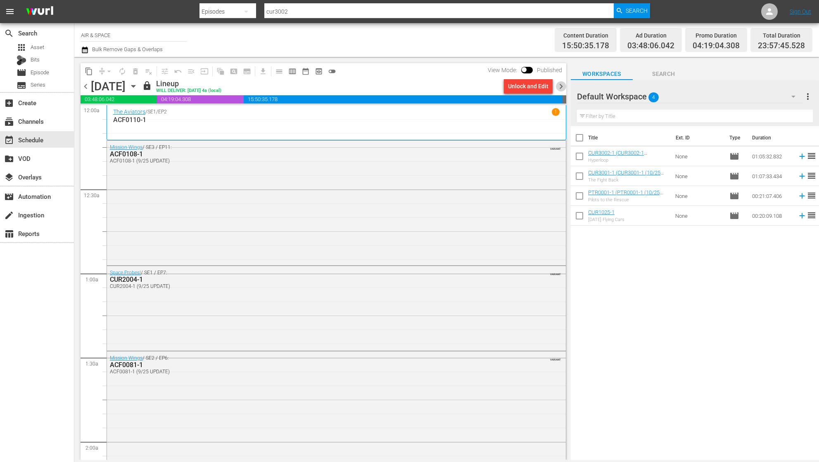
click at [561, 87] on span "chevron_right" at bounding box center [561, 86] width 10 height 10
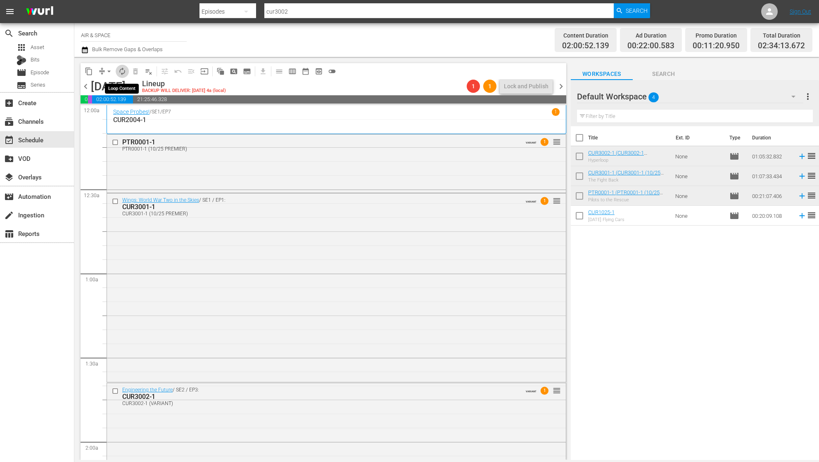
click at [121, 70] on span "autorenew_outlined" at bounding box center [122, 71] width 8 height 8
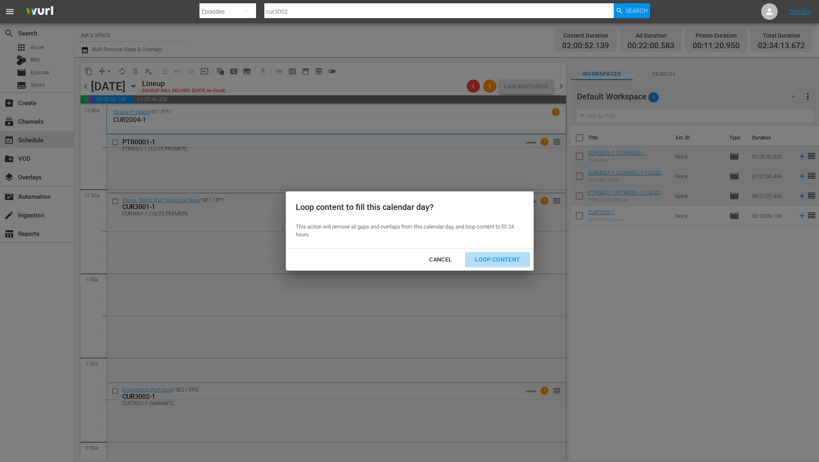
click at [496, 259] on div "Loop Content" at bounding box center [497, 260] width 58 height 10
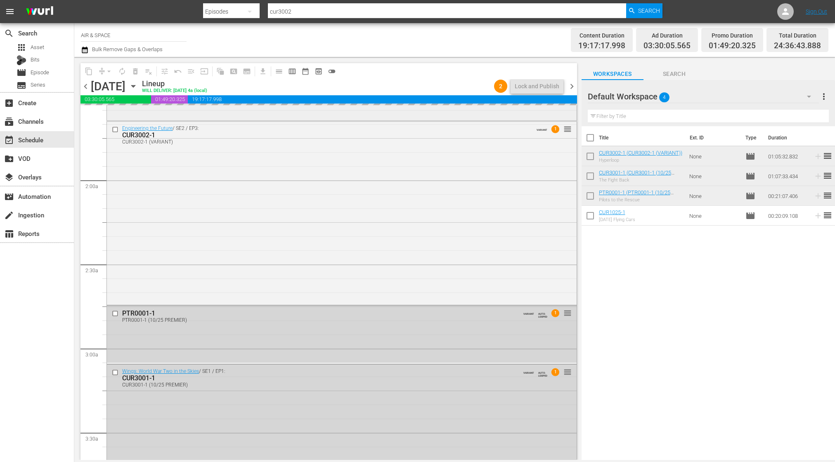
scroll to position [247, 0]
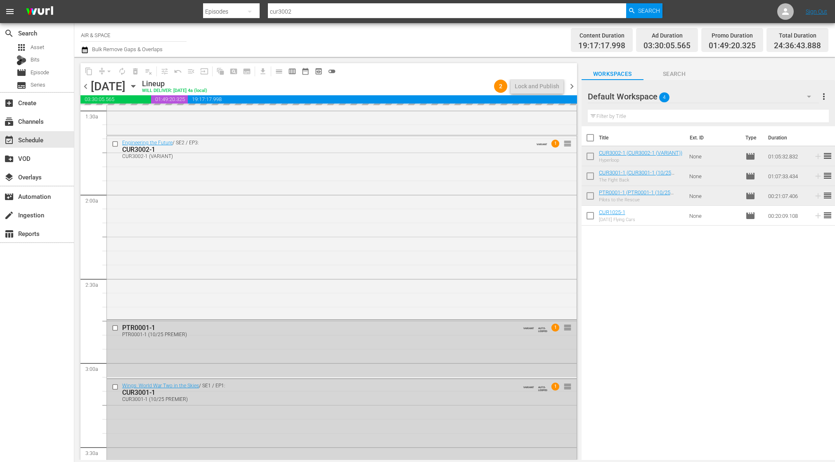
click at [87, 85] on span "chevron_left" at bounding box center [85, 86] width 10 height 10
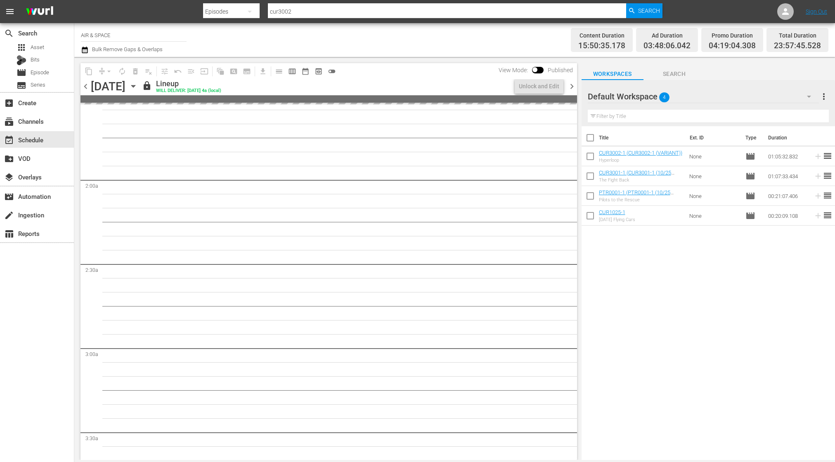
scroll to position [233, 0]
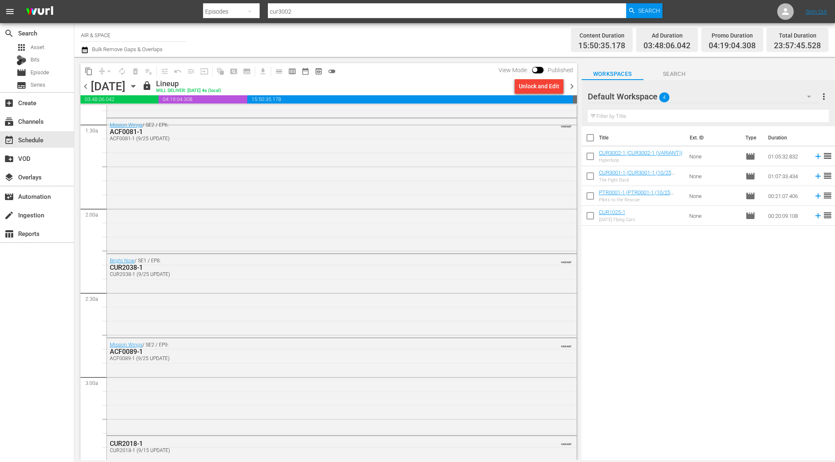
click at [573, 85] on span "chevron_right" at bounding box center [572, 86] width 10 height 10
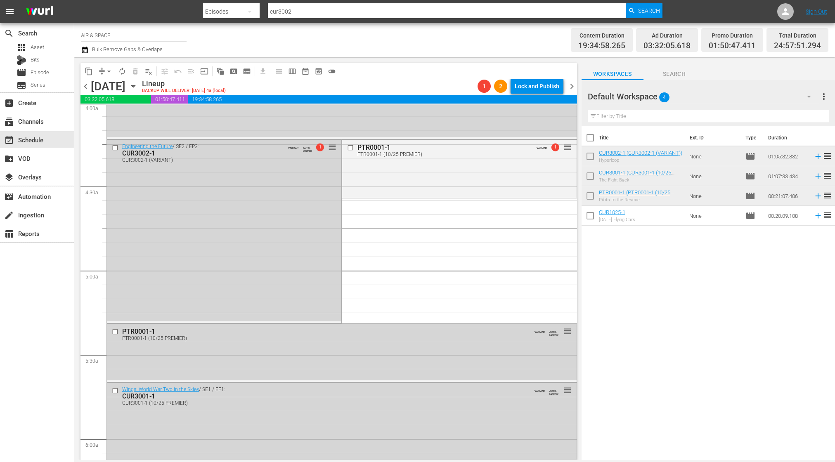
scroll to position [638, 0]
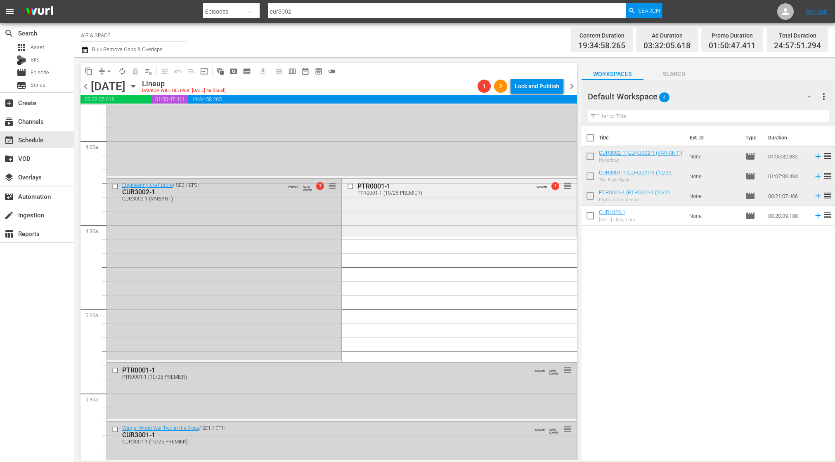
click at [563, 187] on span "reorder" at bounding box center [567, 186] width 8 height 9
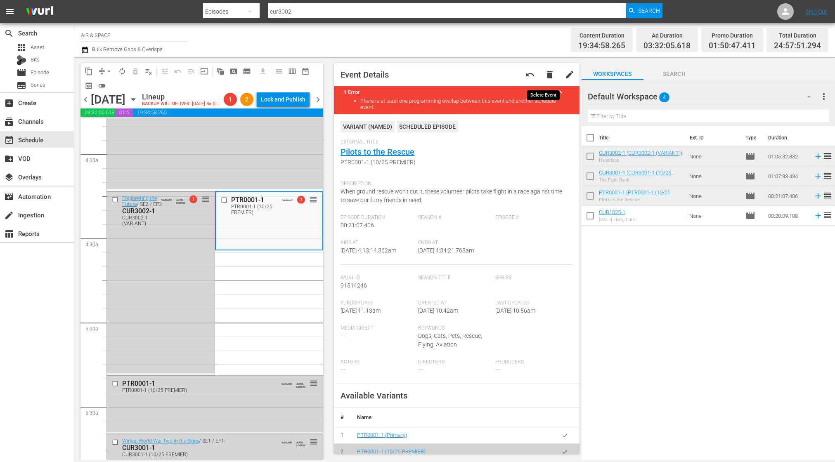
click at [546, 74] on span "delete" at bounding box center [550, 75] width 10 height 10
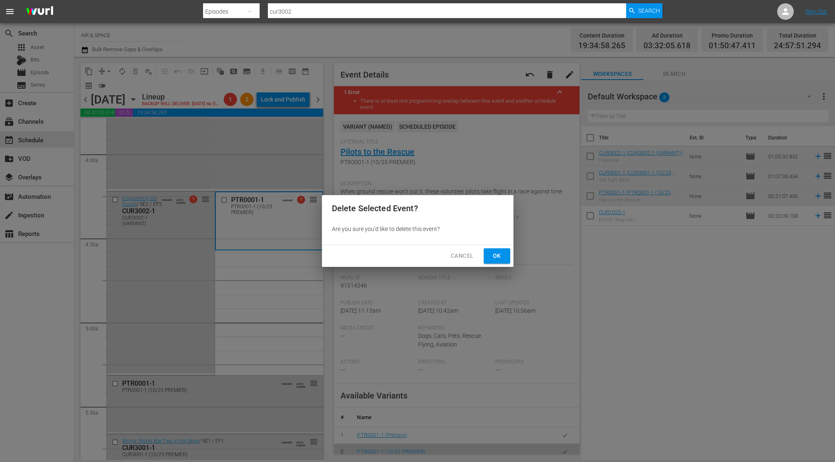
click at [497, 253] on span "Ok" at bounding box center [496, 256] width 13 height 10
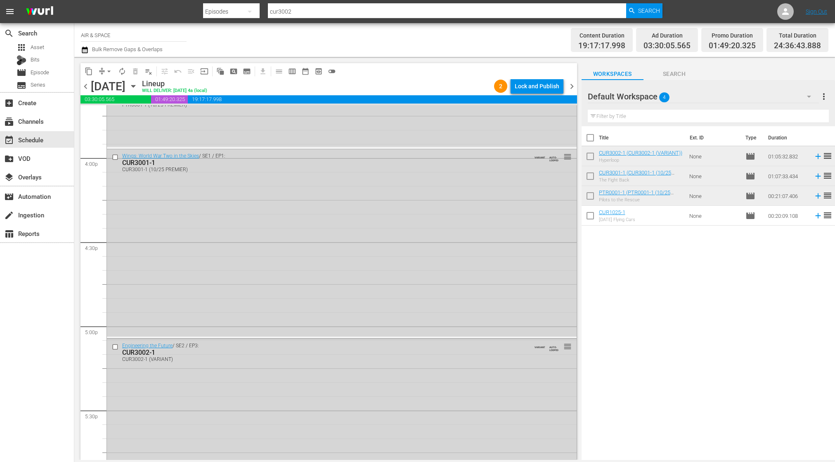
scroll to position [2681, 0]
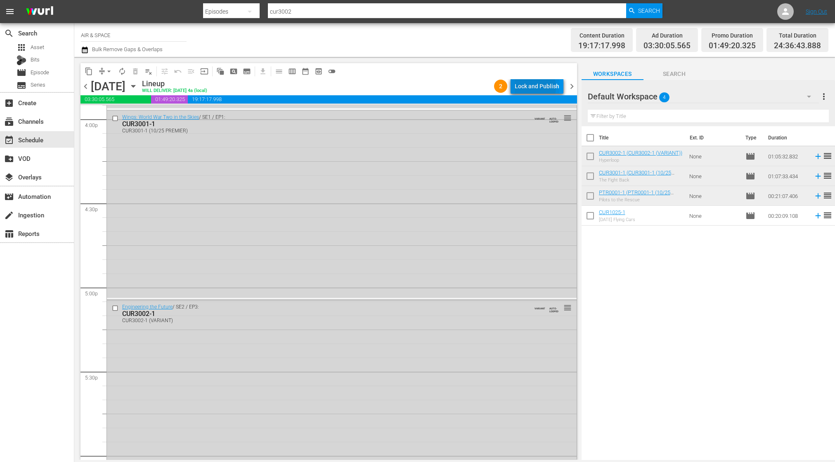
click at [533, 87] on div "Lock and Publish" at bounding box center [537, 86] width 45 height 15
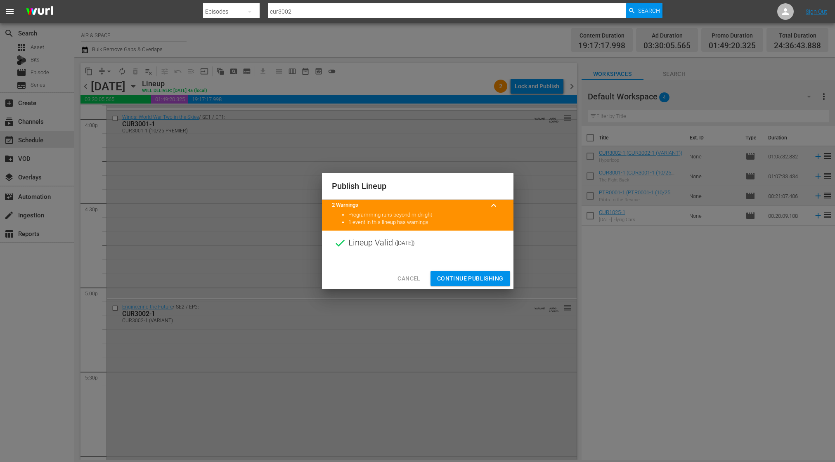
click at [464, 277] on span "Continue Publishing" at bounding box center [470, 279] width 66 height 10
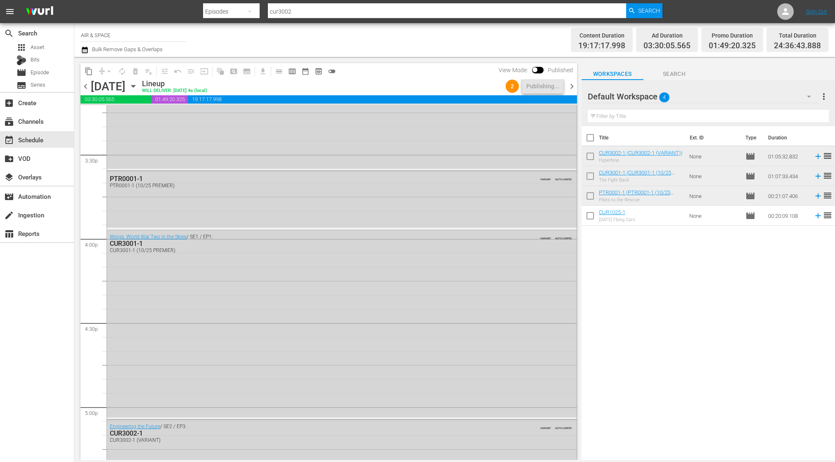
scroll to position [2551, 0]
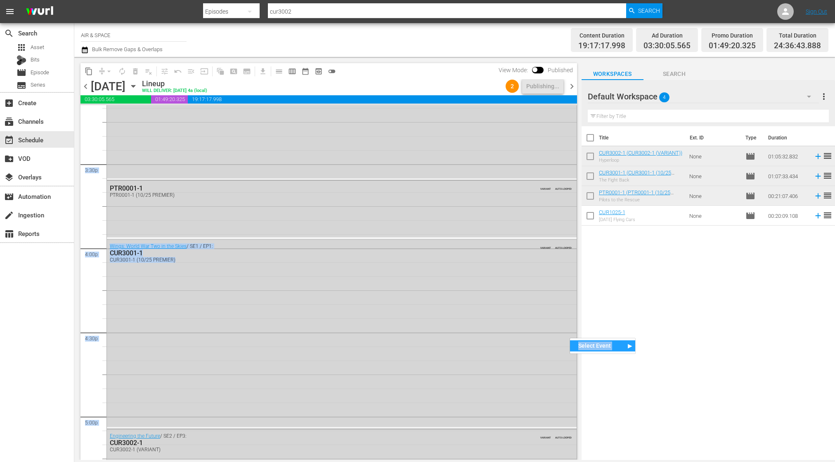
drag, startPoint x: 574, startPoint y: 357, endPoint x: 570, endPoint y: 341, distance: 17.1
click at [570, 341] on div "content_copy compress arrow_drop_down autorenew_outlined delete_forever_outline…" at bounding box center [328, 261] width 497 height 397
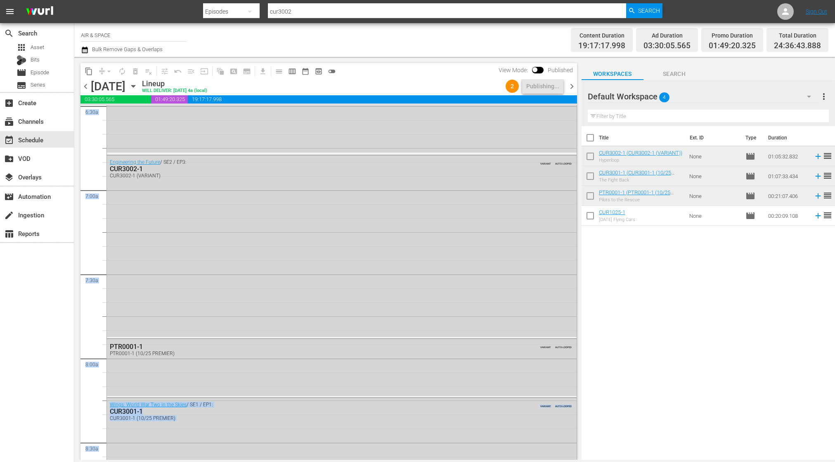
scroll to position [0, 0]
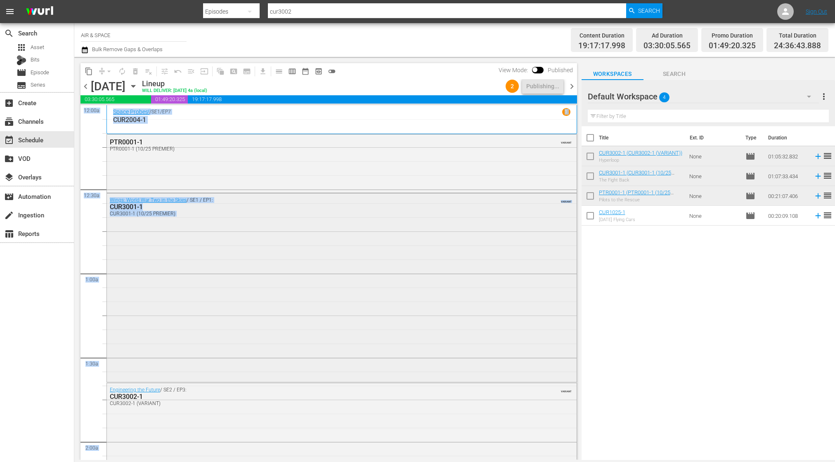
click at [478, 244] on div "Wings: World War Two in the Skies / SE1 / EP1: CUR3001-1 CUR3001-1 (10/25 PREMI…" at bounding box center [342, 287] width 470 height 187
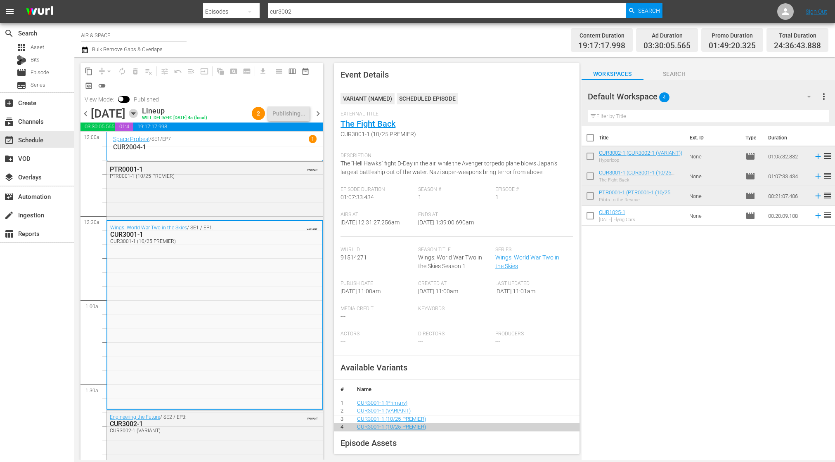
click at [138, 113] on icon "button" at bounding box center [133, 113] width 9 height 9
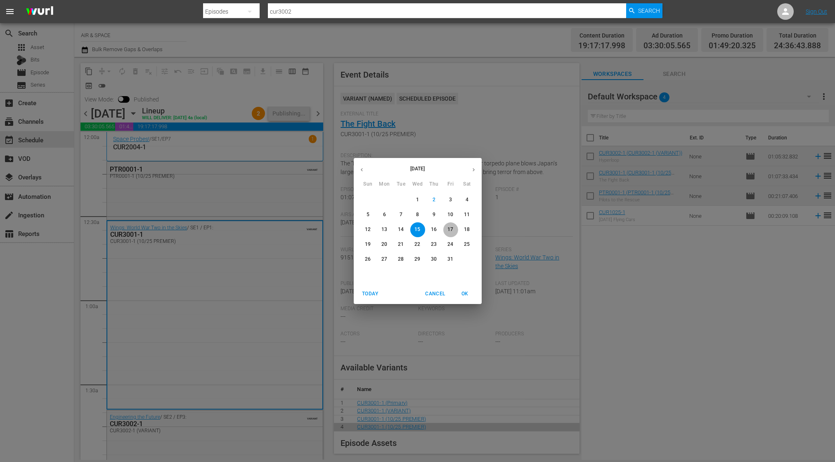
click at [452, 227] on p "17" at bounding box center [450, 229] width 6 height 7
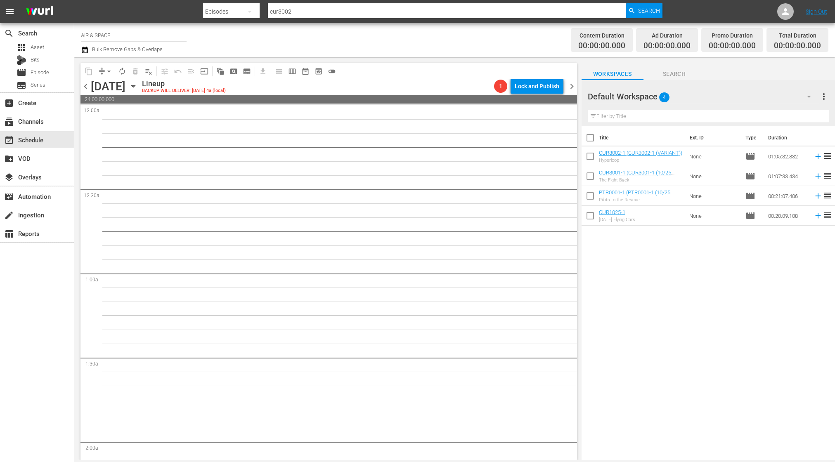
click at [135, 86] on icon "button" at bounding box center [133, 86] width 4 height 2
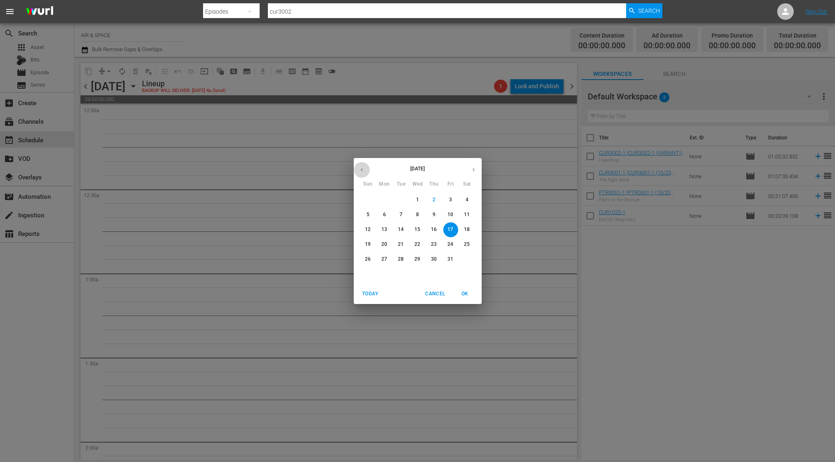
click at [359, 168] on icon "button" at bounding box center [362, 170] width 6 height 6
click at [400, 197] on p "2" at bounding box center [401, 199] width 3 height 7
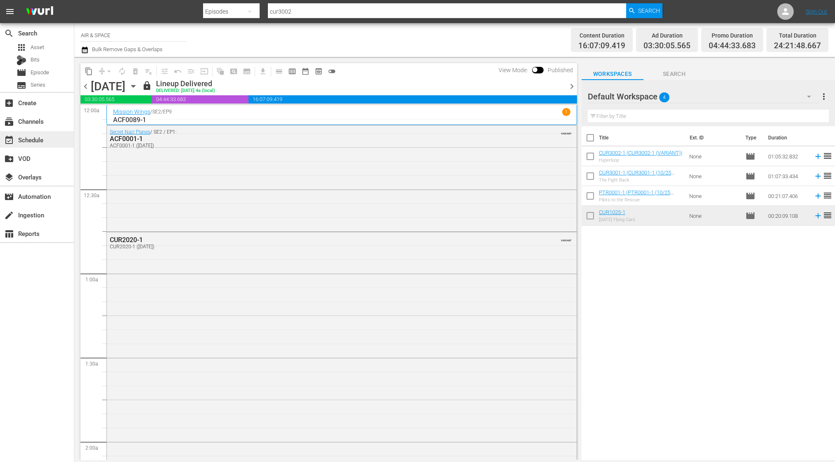
click at [31, 137] on div "event_available Schedule" at bounding box center [23, 138] width 46 height 7
click at [47, 72] on span "Episode" at bounding box center [40, 73] width 19 height 8
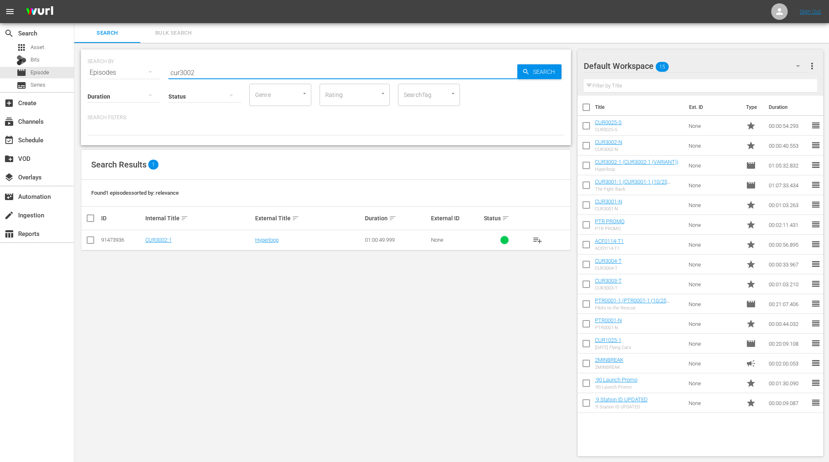
drag, startPoint x: 171, startPoint y: 69, endPoint x: 137, endPoint y: 67, distance: 34.3
click at [137, 67] on div "SEARCH BY Search By Episodes Search ID, Title, Description, Keywords, or Catego…" at bounding box center [326, 68] width 477 height 30
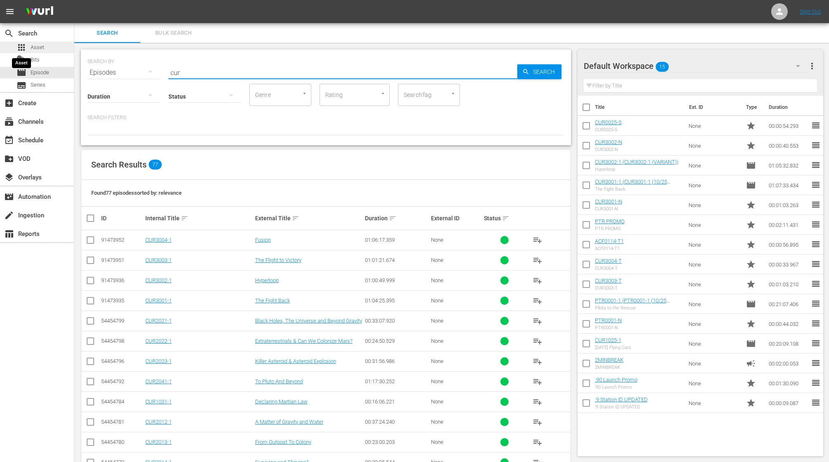
type input "cur"
click at [25, 49] on span "apps" at bounding box center [22, 48] width 10 height 10
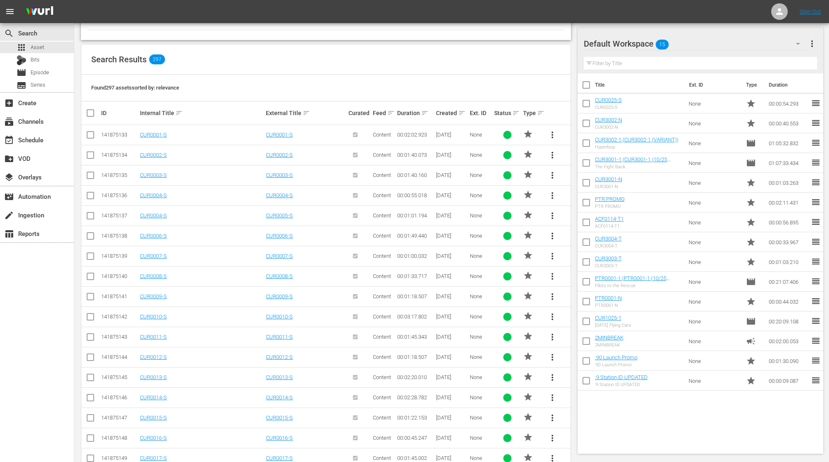
scroll to position [134, 0]
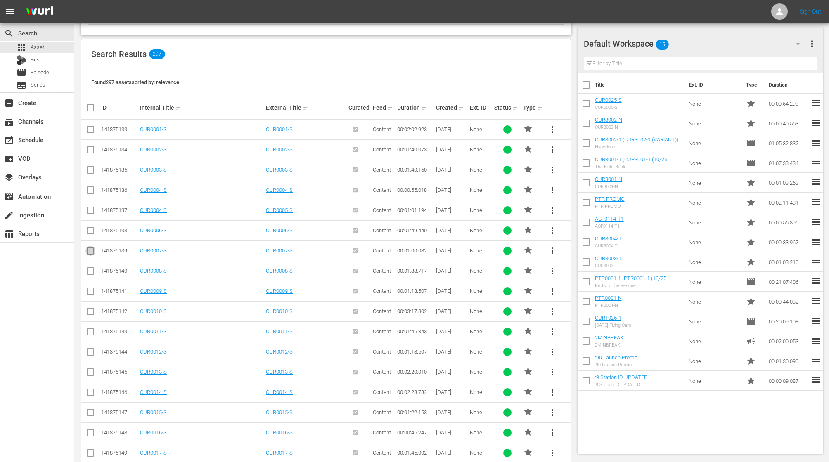
click at [92, 251] on input "checkbox" at bounding box center [90, 253] width 10 height 10
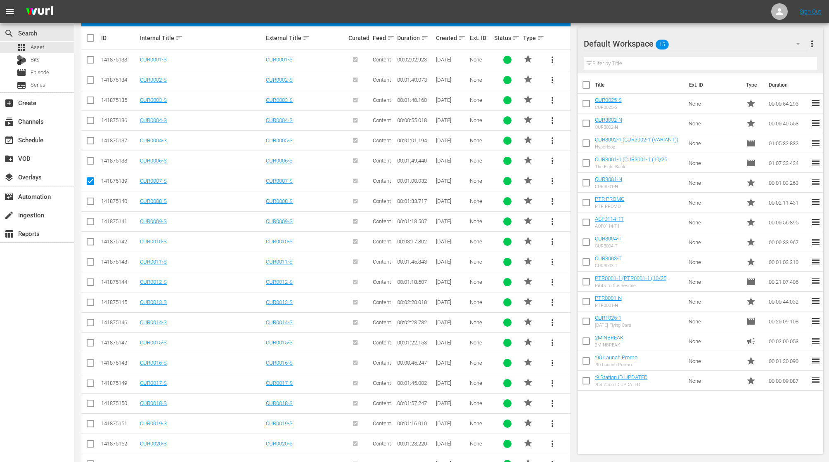
scroll to position [165, 0]
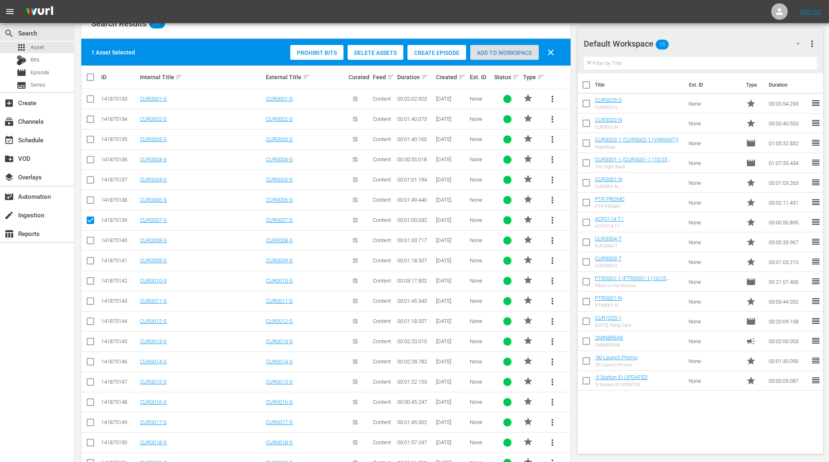
click at [497, 47] on div "Add to Workspace" at bounding box center [504, 53] width 69 height 16
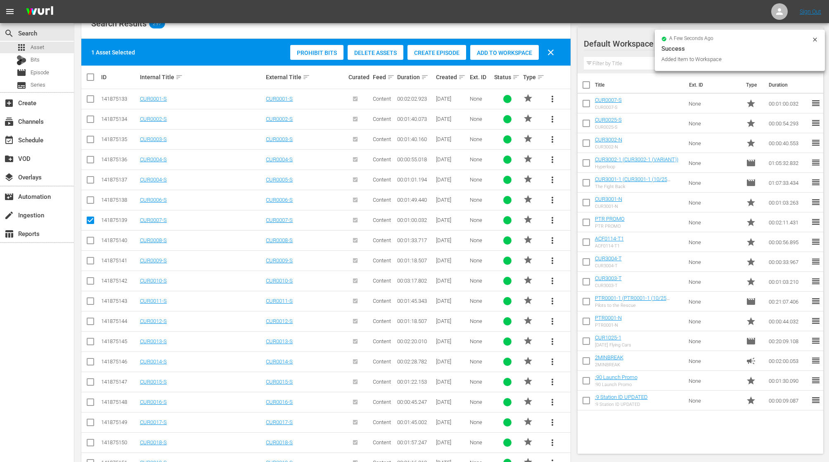
click at [90, 220] on input "checkbox" at bounding box center [90, 222] width 10 height 10
checkbox input "false"
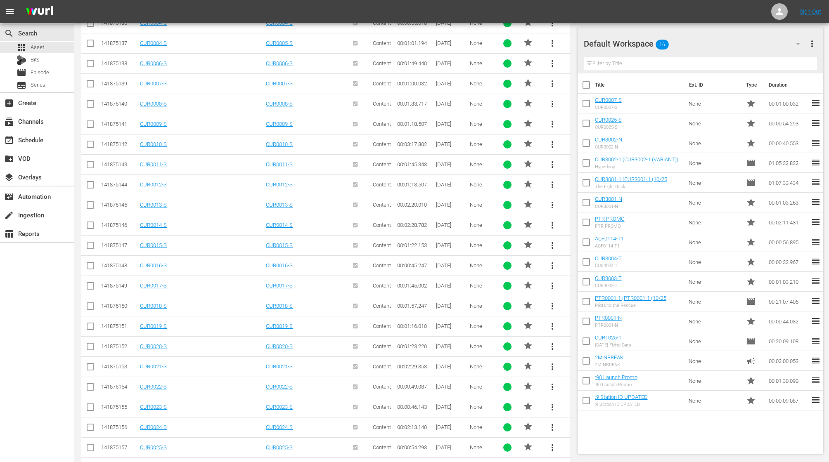
scroll to position [297, 0]
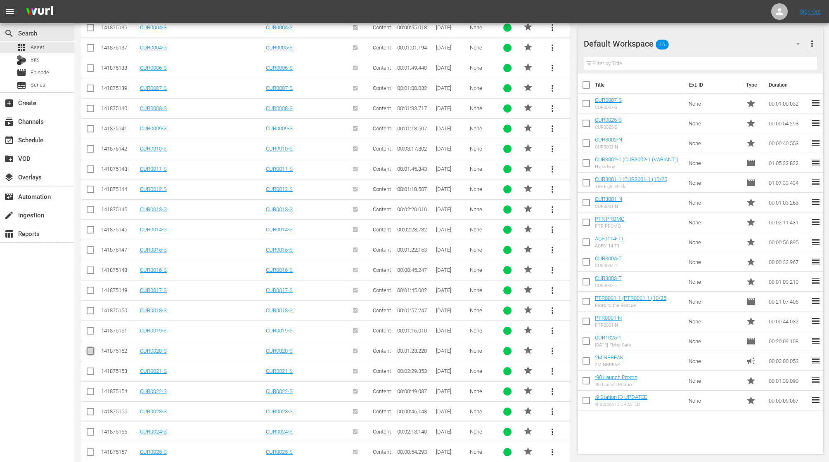
click at [88, 353] on input "checkbox" at bounding box center [90, 353] width 10 height 10
checkbox input "true"
click at [552, 349] on span "more_vert" at bounding box center [552, 351] width 10 height 10
click at [597, 376] on div "Workspace" at bounding box center [608, 374] width 79 height 20
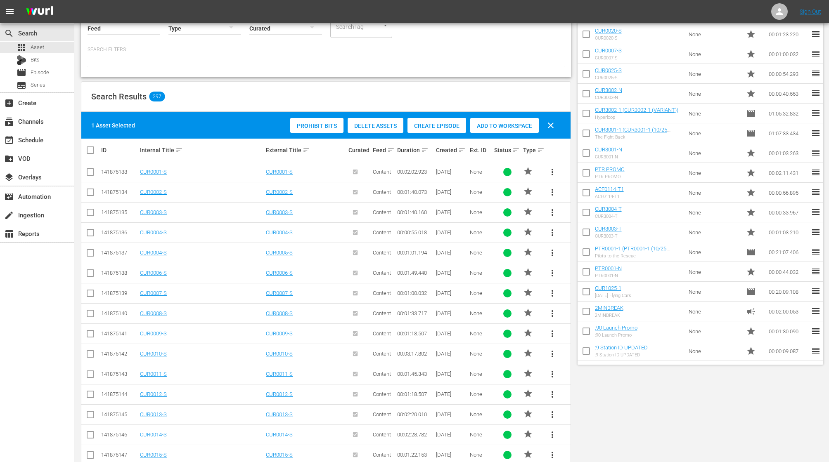
scroll to position [0, 0]
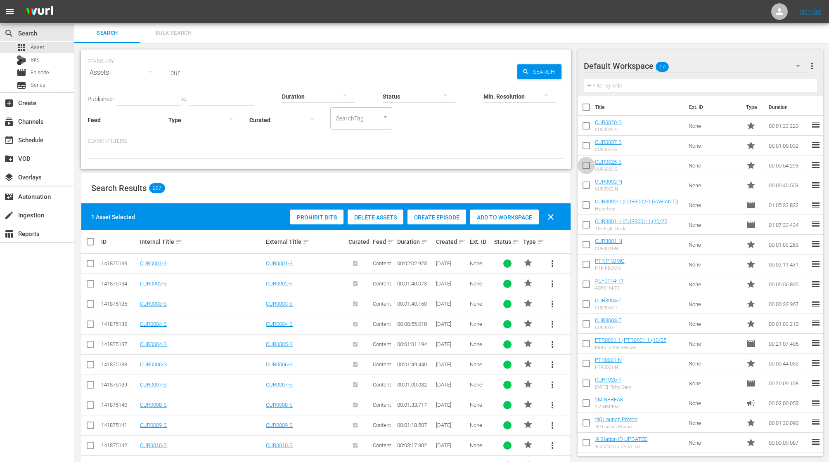
click at [588, 166] on input "checkbox" at bounding box center [585, 167] width 17 height 17
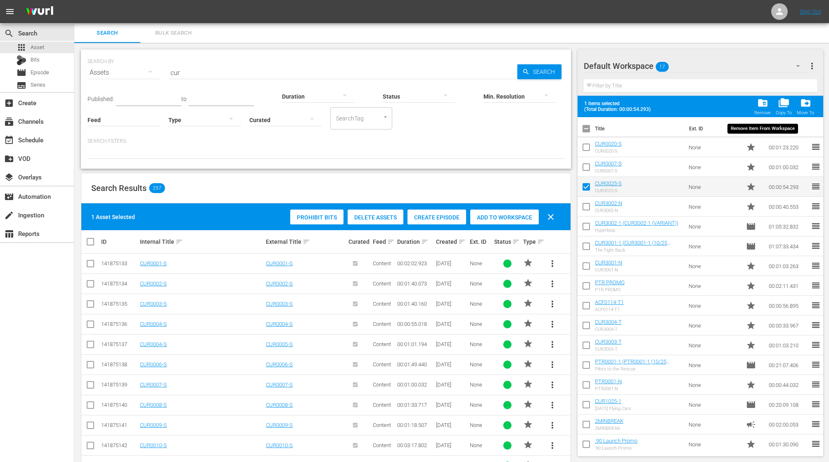
click at [760, 106] on span "folder_delete" at bounding box center [762, 102] width 11 height 11
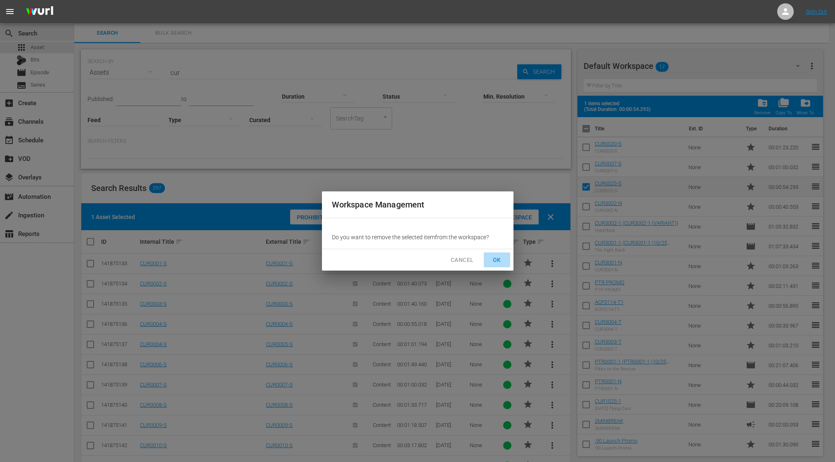
click at [500, 261] on span "OK" at bounding box center [496, 260] width 13 height 10
checkbox input "false"
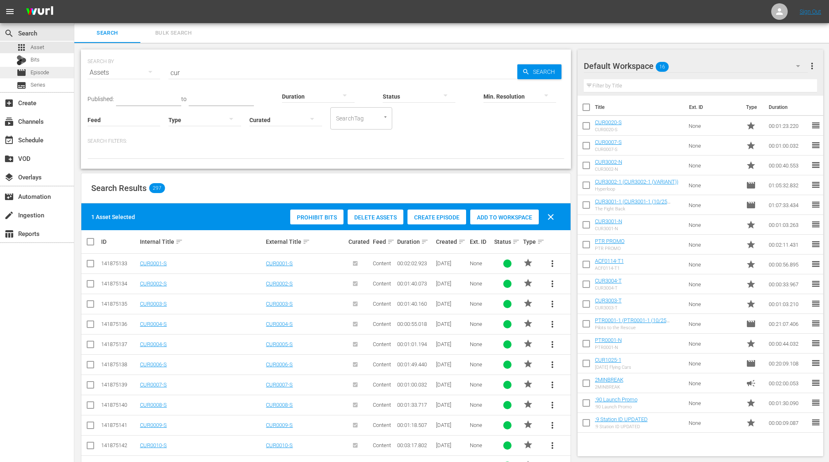
click at [47, 72] on span "Episode" at bounding box center [40, 73] width 19 height 8
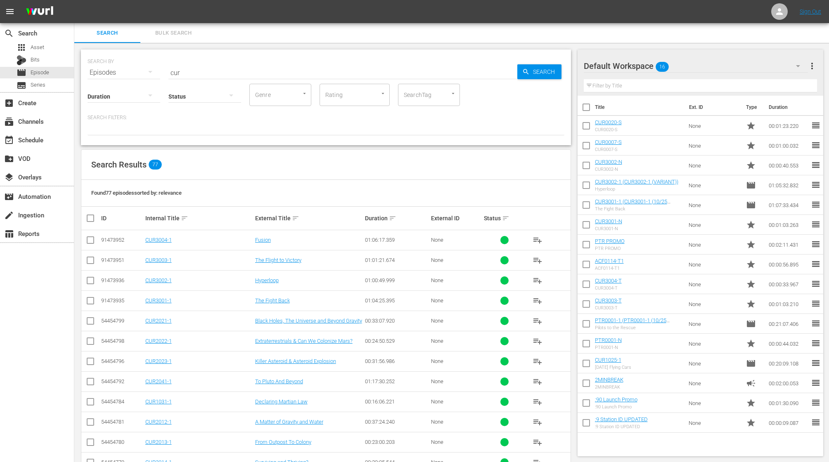
click at [586, 266] on input "checkbox" at bounding box center [585, 266] width 17 height 17
checkbox input "true"
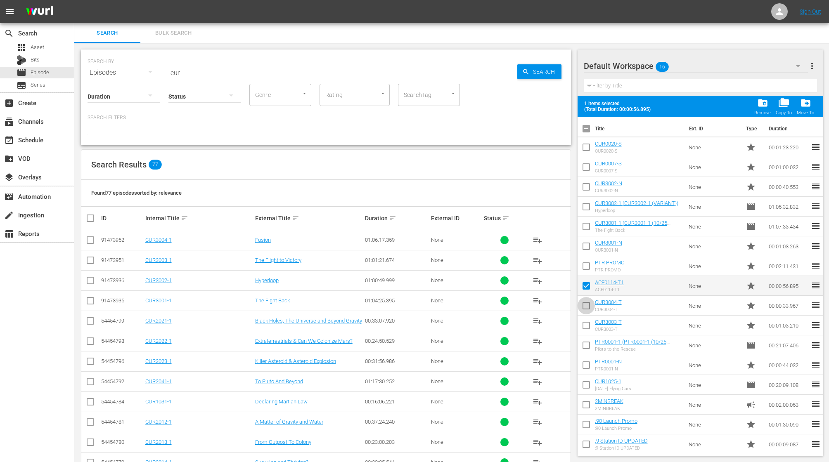
click at [586, 306] on input "checkbox" at bounding box center [585, 307] width 17 height 17
checkbox input "true"
click at [587, 325] on input "checkbox" at bounding box center [585, 327] width 17 height 17
checkbox input "true"
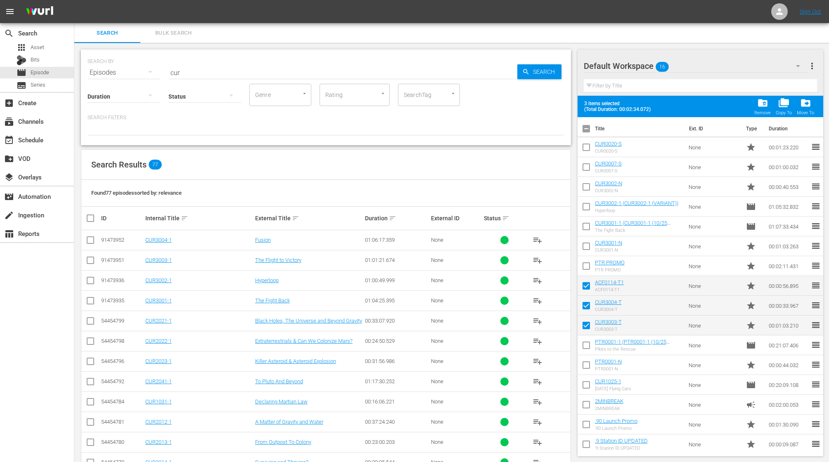
click at [588, 345] on input "checkbox" at bounding box center [585, 346] width 17 height 17
checkbox input "true"
click at [587, 366] on input "checkbox" at bounding box center [585, 366] width 17 height 17
checkbox input "true"
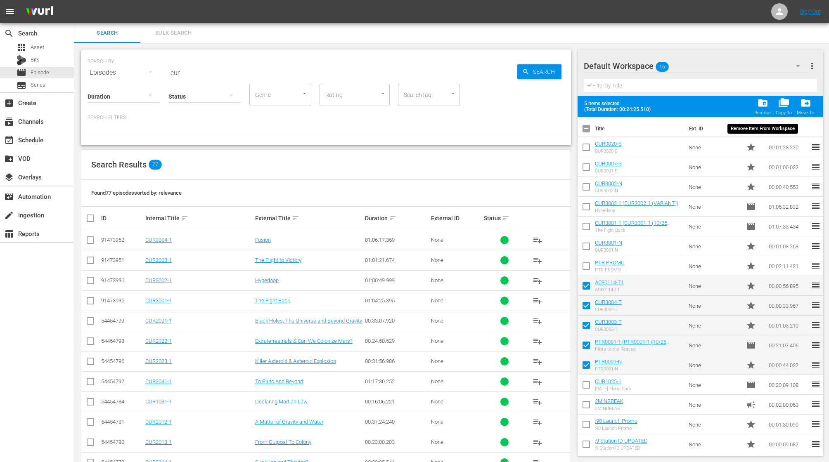
click at [761, 103] on span "folder_delete" at bounding box center [762, 102] width 11 height 11
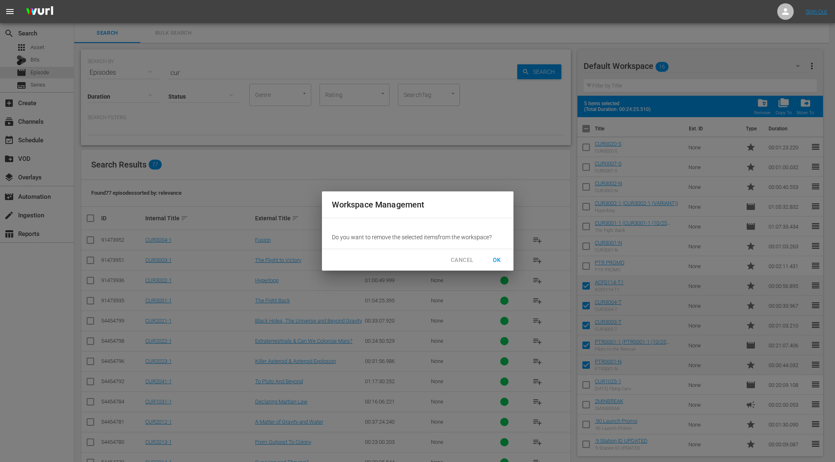
click at [497, 259] on span "OK" at bounding box center [496, 260] width 13 height 10
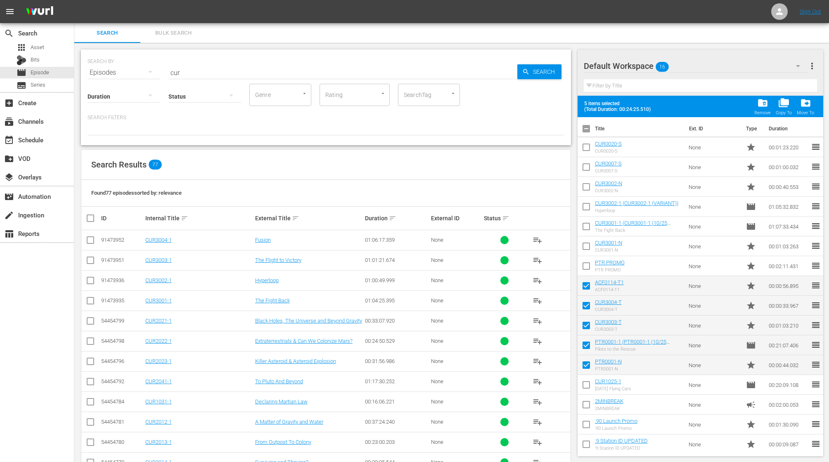
checkbox input "false"
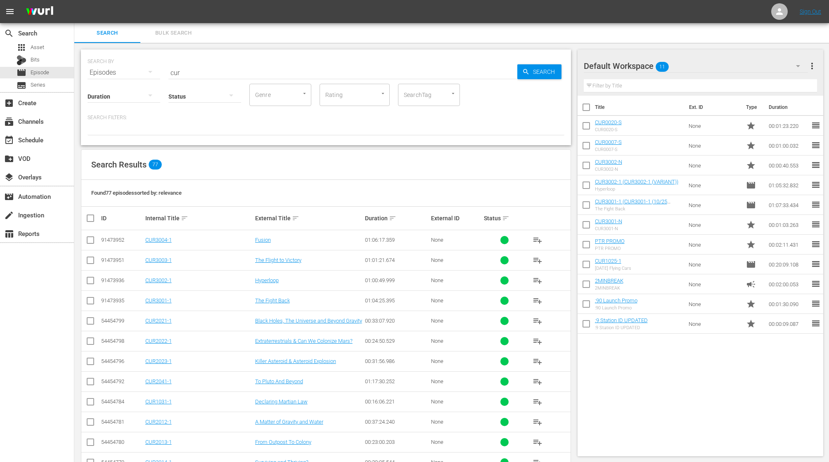
click at [587, 245] on input "checkbox" at bounding box center [585, 246] width 17 height 17
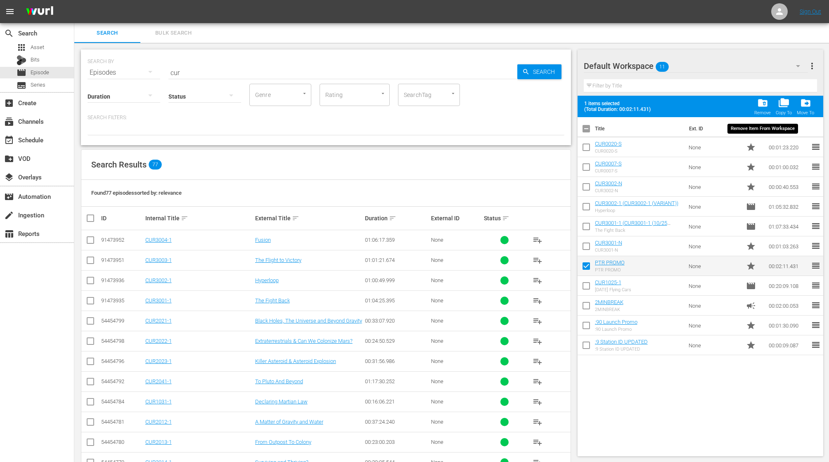
click at [763, 104] on span "folder_delete" at bounding box center [762, 102] width 11 height 11
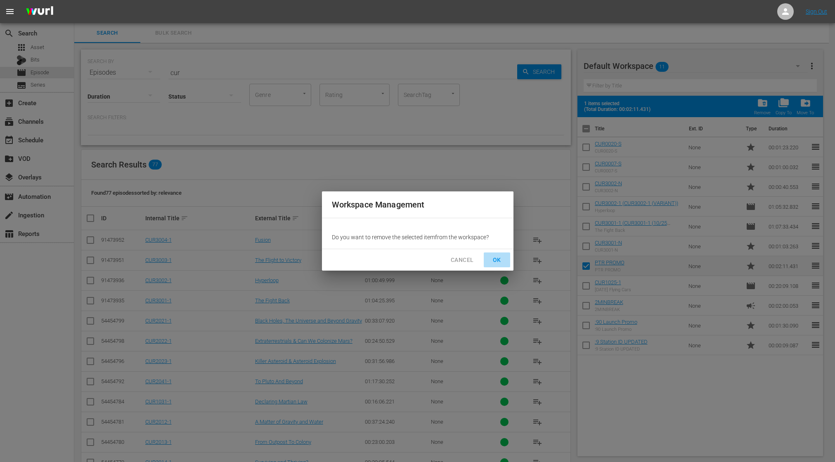
click at [497, 258] on span "OK" at bounding box center [496, 260] width 13 height 10
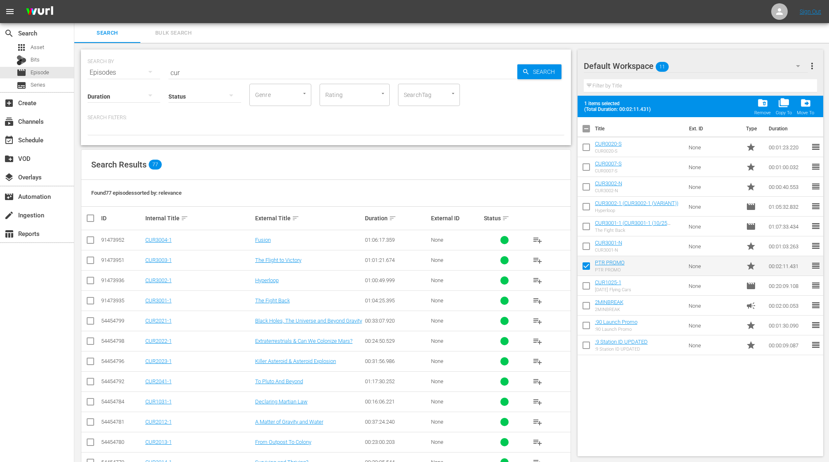
checkbox input "false"
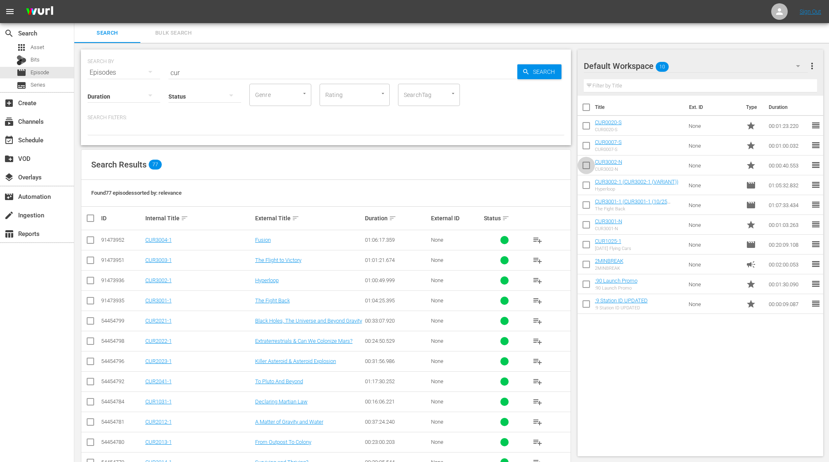
click at [586, 166] on input "checkbox" at bounding box center [585, 167] width 17 height 17
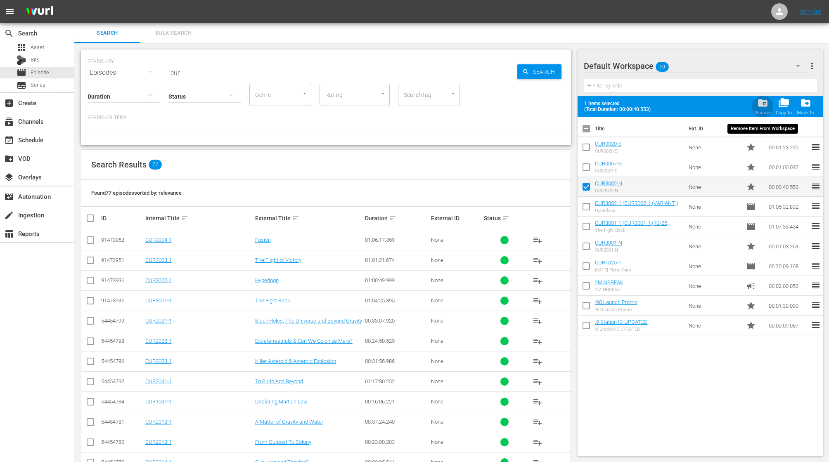
click at [761, 104] on span "folder_delete" at bounding box center [762, 102] width 11 height 11
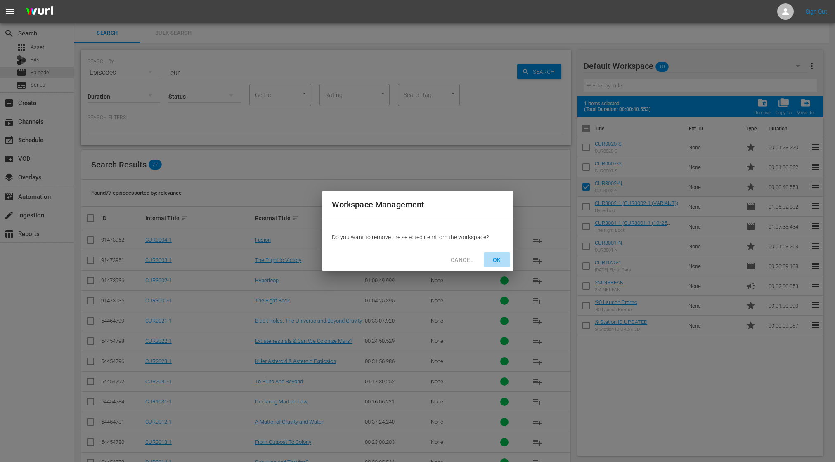
click at [497, 259] on span "OK" at bounding box center [496, 260] width 13 height 10
checkbox input "false"
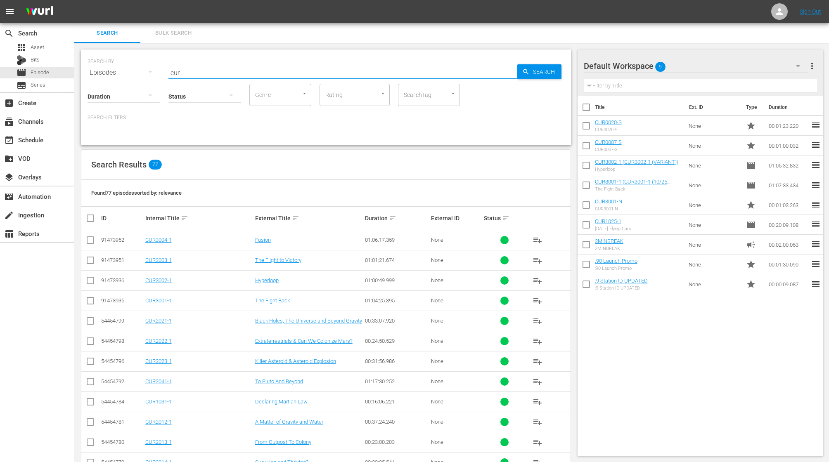
click at [189, 73] on input "cur" at bounding box center [342, 73] width 349 height 20
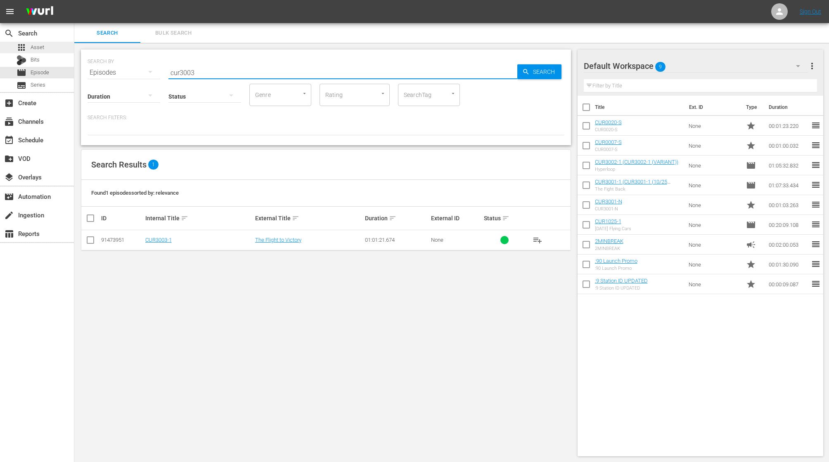
type input "cur3003"
click at [38, 45] on span "Asset" at bounding box center [38, 47] width 14 height 8
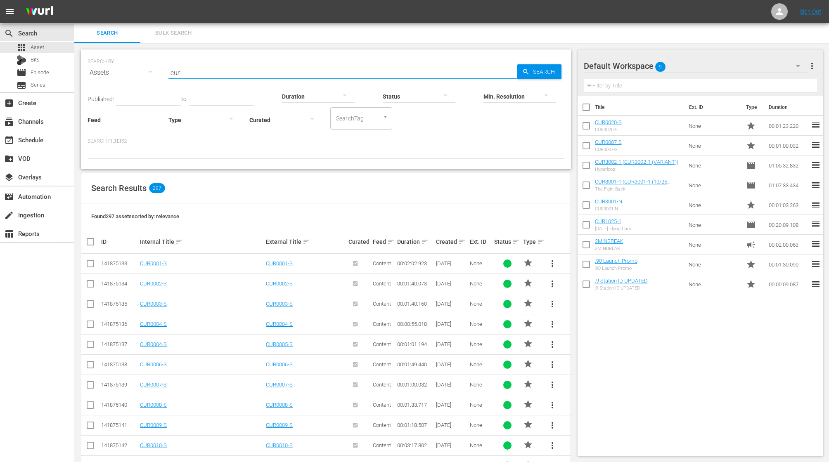
drag, startPoint x: 191, startPoint y: 75, endPoint x: 106, endPoint y: 59, distance: 86.5
click at [116, 61] on div "SEARCH BY Search By Assets Search ID, Title, Description, Keywords, or Category…" at bounding box center [326, 68] width 477 height 30
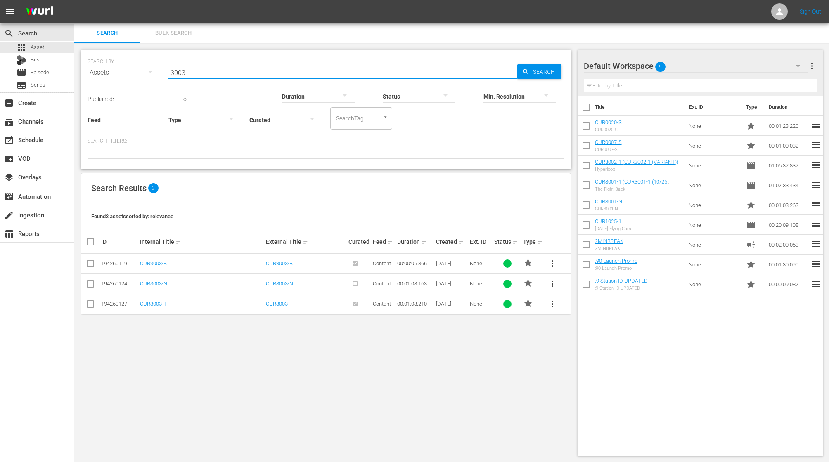
click at [553, 284] on span "more_vert" at bounding box center [552, 284] width 10 height 10
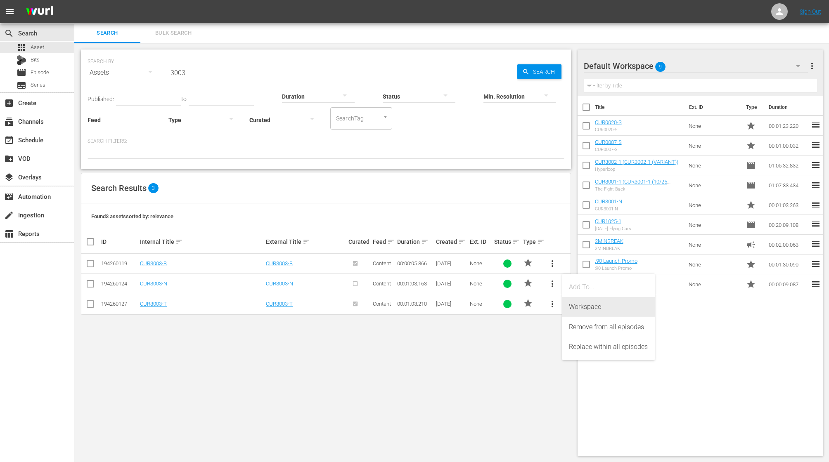
click at [592, 305] on div "Workspace" at bounding box center [608, 307] width 79 height 20
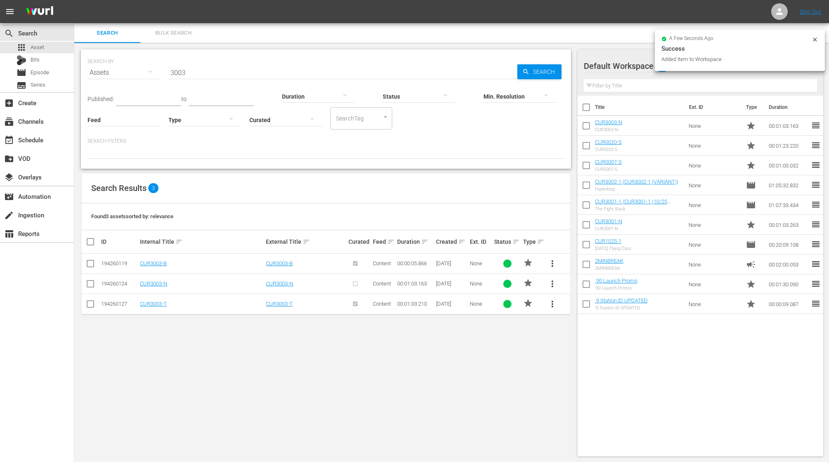
click at [191, 72] on input "3003" at bounding box center [342, 73] width 349 height 20
click at [556, 283] on span "more_vert" at bounding box center [552, 284] width 10 height 10
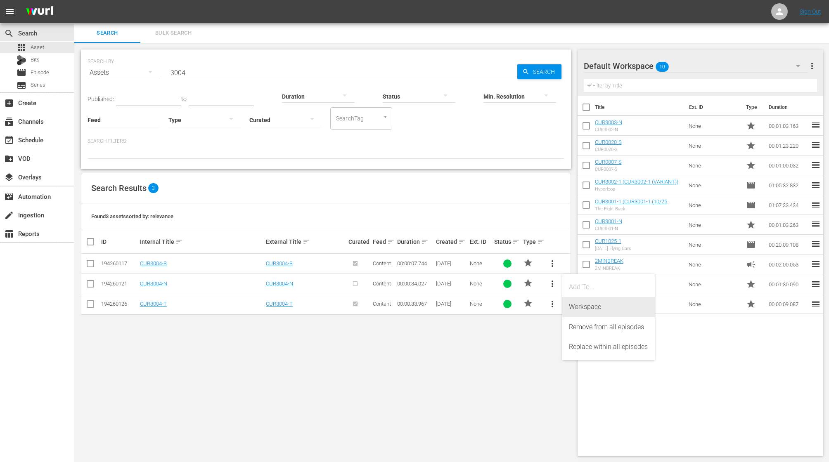
click at [586, 310] on div "Workspace" at bounding box center [608, 307] width 79 height 20
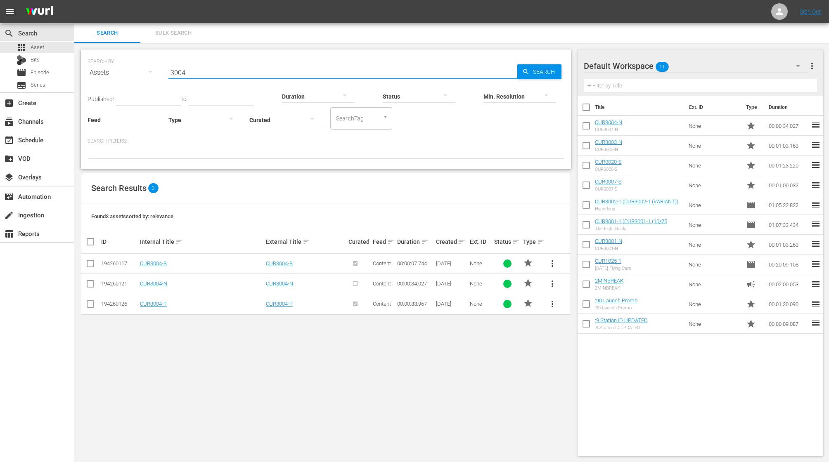
drag, startPoint x: 188, startPoint y: 72, endPoint x: 158, endPoint y: 67, distance: 30.9
click at [159, 70] on div "SEARCH BY Search By Assets Search ID, Title, Description, Keywords, or Category…" at bounding box center [326, 68] width 477 height 30
click at [556, 261] on span "more_vert" at bounding box center [552, 264] width 10 height 10
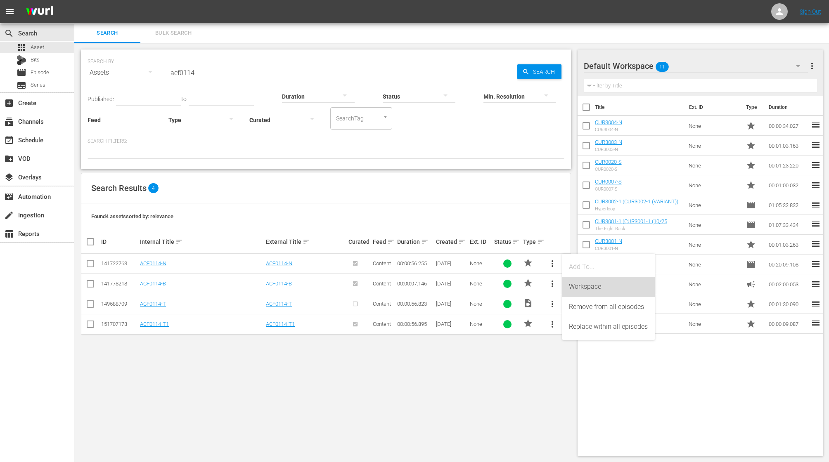
click at [592, 287] on div "Workspace" at bounding box center [608, 287] width 79 height 20
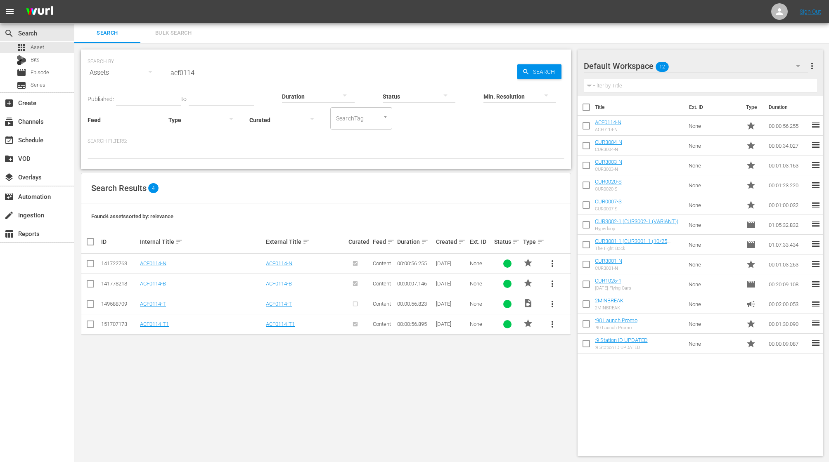
click at [197, 73] on input "acf0114" at bounding box center [342, 73] width 349 height 20
click at [552, 323] on span "more_vert" at bounding box center [552, 325] width 10 height 10
click at [591, 344] on div "Workspace" at bounding box center [608, 348] width 79 height 20
click at [196, 73] on input "acf0001" at bounding box center [342, 73] width 349 height 20
click at [555, 322] on span "more_vert" at bounding box center [552, 325] width 10 height 10
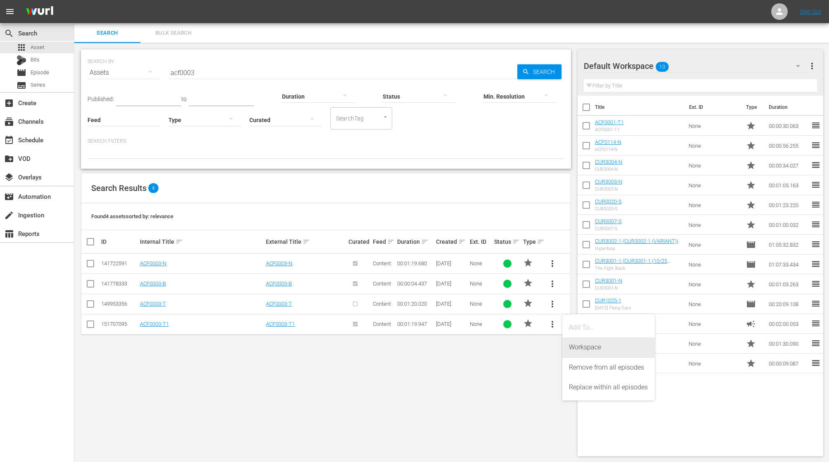
click at [609, 351] on div "Workspace" at bounding box center [608, 348] width 79 height 20
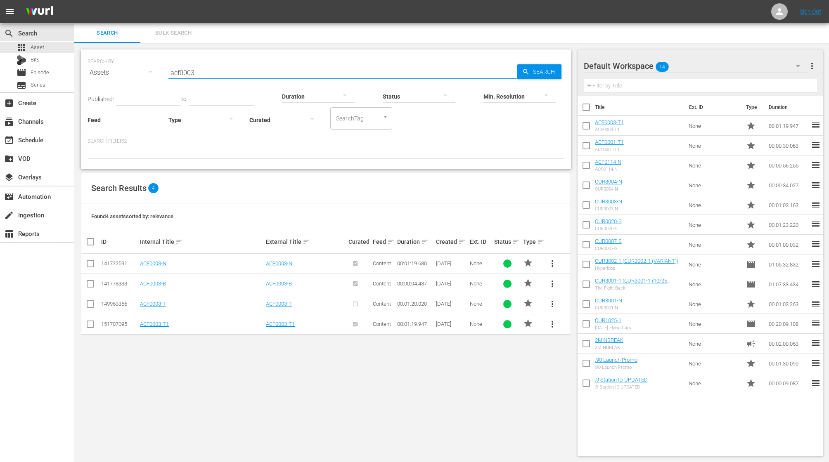
drag, startPoint x: 199, startPoint y: 71, endPoint x: 133, endPoint y: 60, distance: 66.8
click at [133, 62] on div "SEARCH BY Search By Assets Search ID, Title, Description, Keywords, or Category…" at bounding box center [326, 68] width 477 height 30
click at [554, 302] on span "more_vert" at bounding box center [552, 304] width 10 height 10
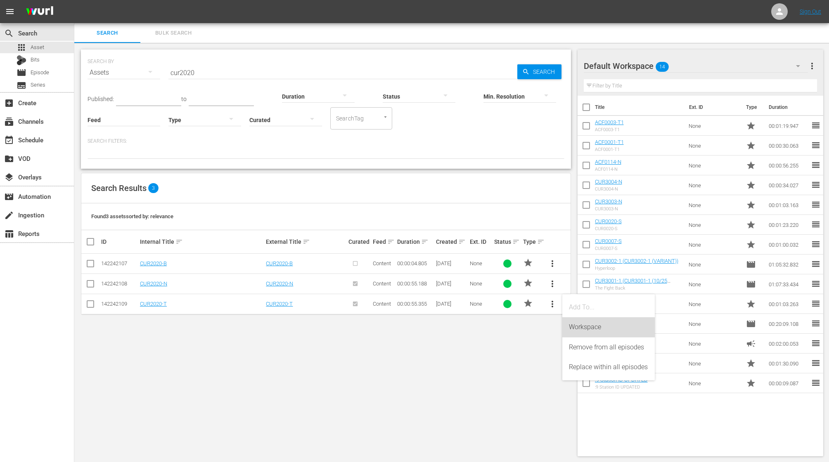
click at [587, 329] on div "Workspace" at bounding box center [608, 327] width 79 height 20
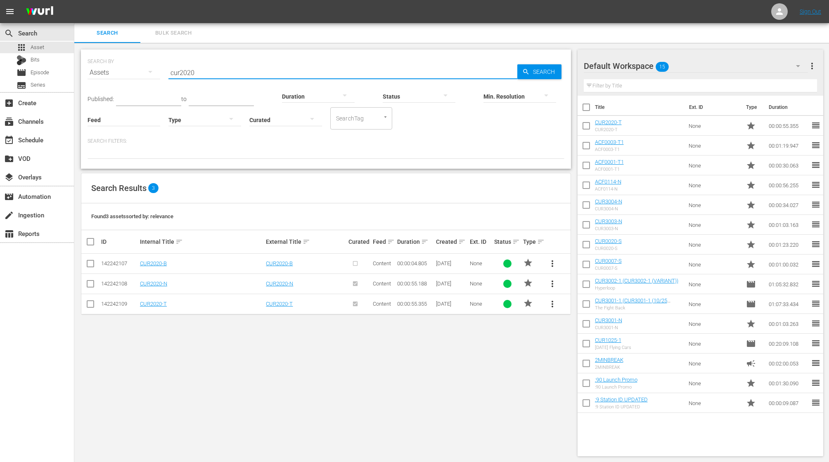
click at [201, 73] on input "cur2020" at bounding box center [342, 73] width 349 height 20
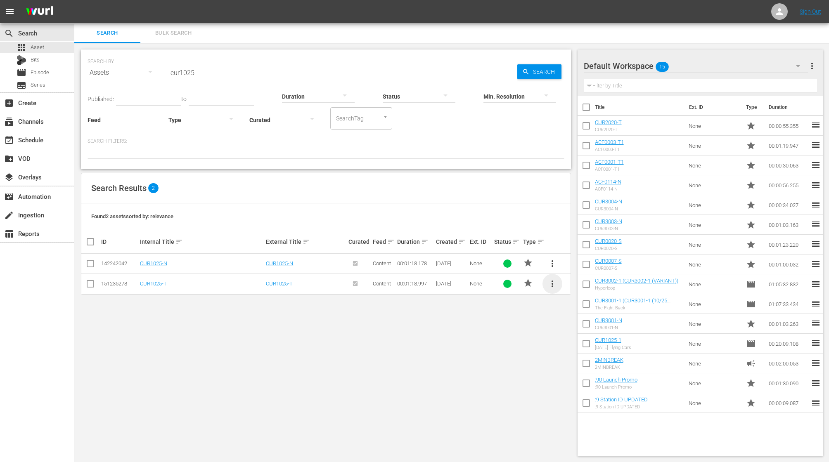
click at [554, 282] on span "more_vert" at bounding box center [552, 284] width 10 height 10
click at [587, 309] on div "Workspace" at bounding box center [608, 307] width 79 height 20
click at [200, 76] on input "cur1025" at bounding box center [342, 73] width 349 height 20
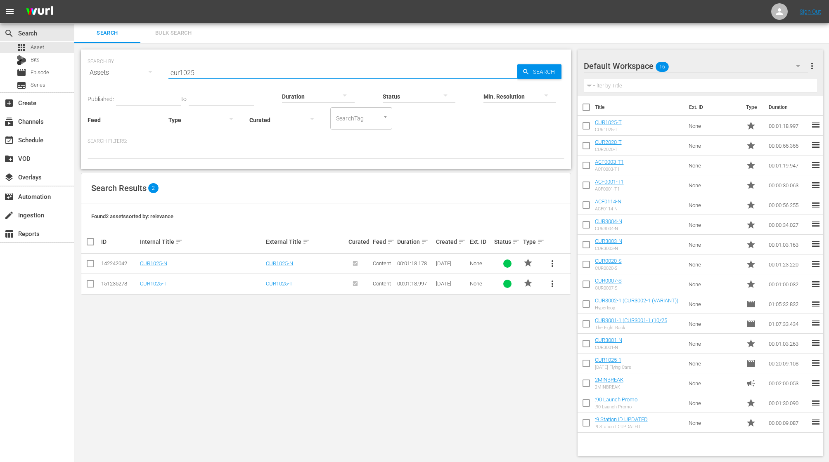
drag, startPoint x: 202, startPoint y: 74, endPoint x: 145, endPoint y: 64, distance: 57.9
click at [145, 64] on div "SEARCH BY Search By Assets Search ID, Title, Description, Keywords, or Category…" at bounding box center [326, 68] width 477 height 30
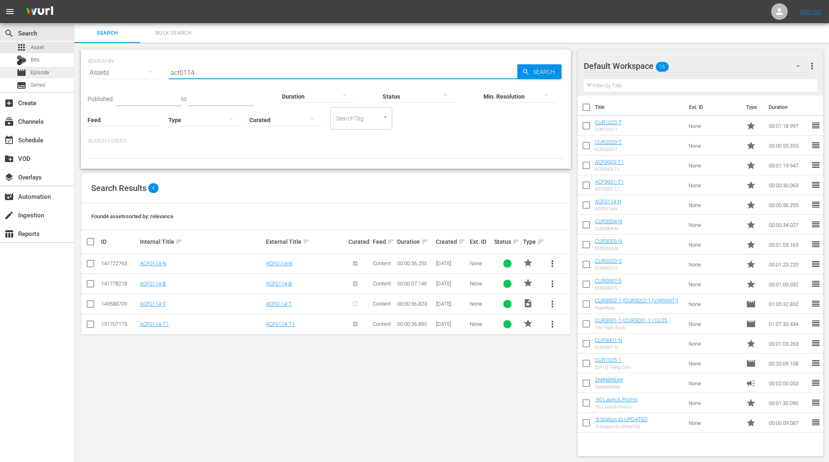
type input "acf0114"
click at [47, 71] on span "Episode" at bounding box center [40, 73] width 19 height 8
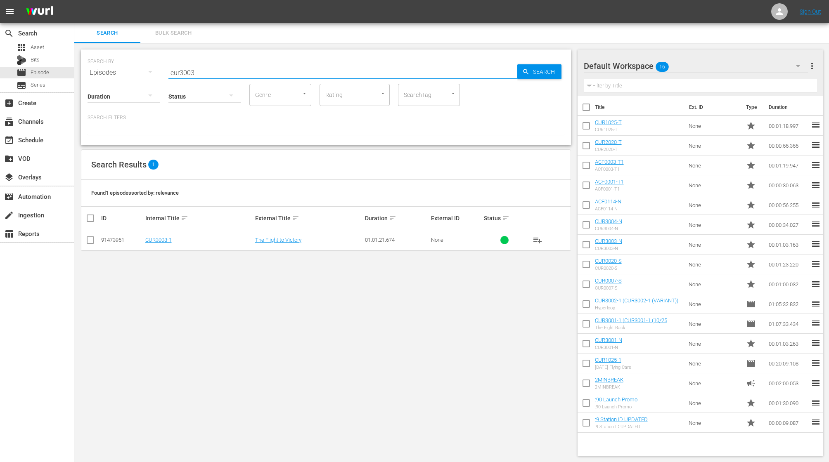
drag, startPoint x: 201, startPoint y: 70, endPoint x: 123, endPoint y: 65, distance: 77.4
click at [128, 67] on div "SEARCH BY Search By Episodes Search ID, Title, Description, Keywords, or Catego…" at bounding box center [326, 68] width 477 height 30
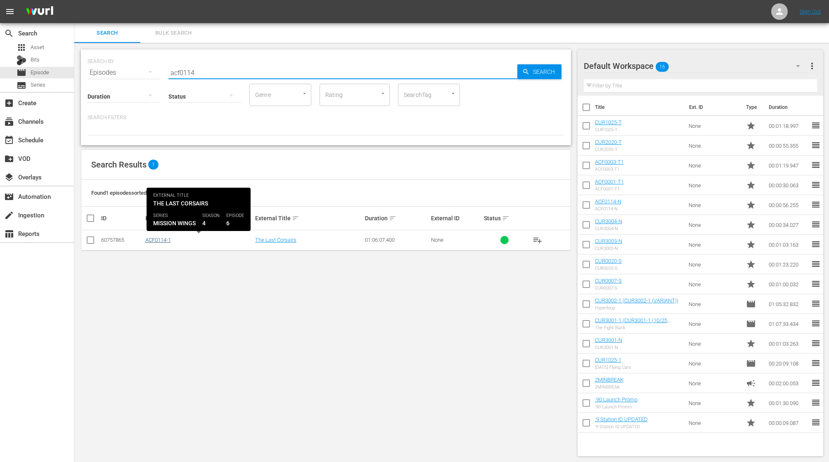
type input "acf0114"
click at [159, 240] on link "ACF0114-1" at bounding box center [158, 240] width 26 height 6
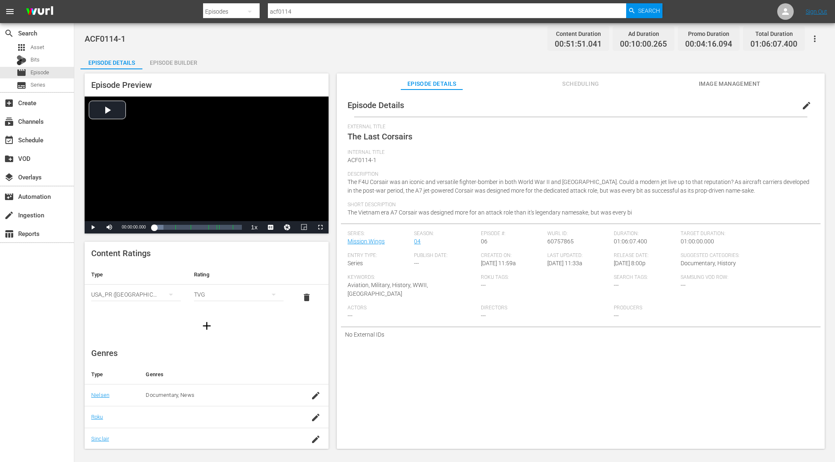
click at [816, 36] on icon "button" at bounding box center [815, 39] width 10 height 10
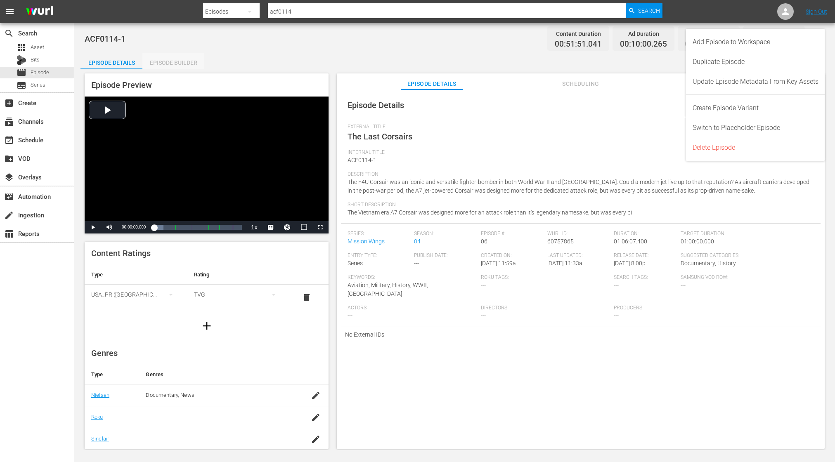
click at [175, 60] on div "Episode Builder" at bounding box center [173, 63] width 62 height 20
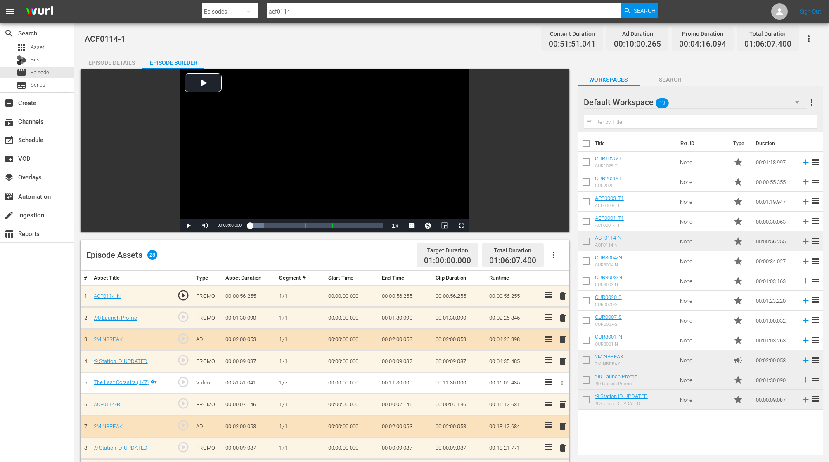
click at [811, 36] on icon "button" at bounding box center [809, 39] width 10 height 10
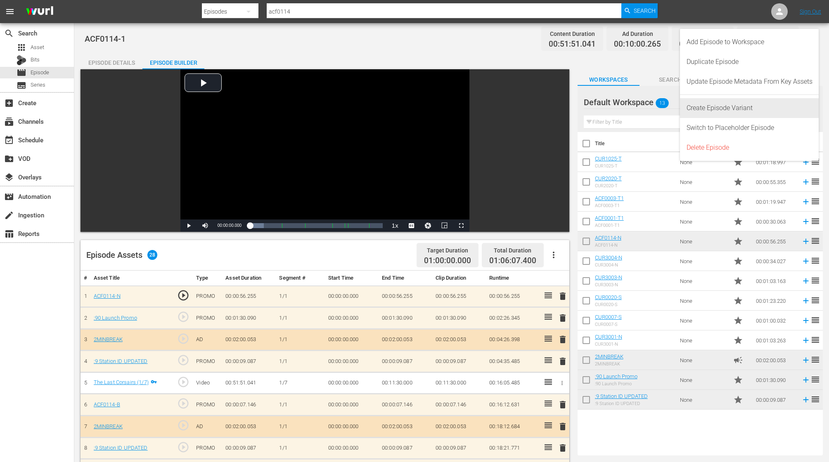
click at [748, 108] on div "Create Episode Variant" at bounding box center [749, 108] width 126 height 20
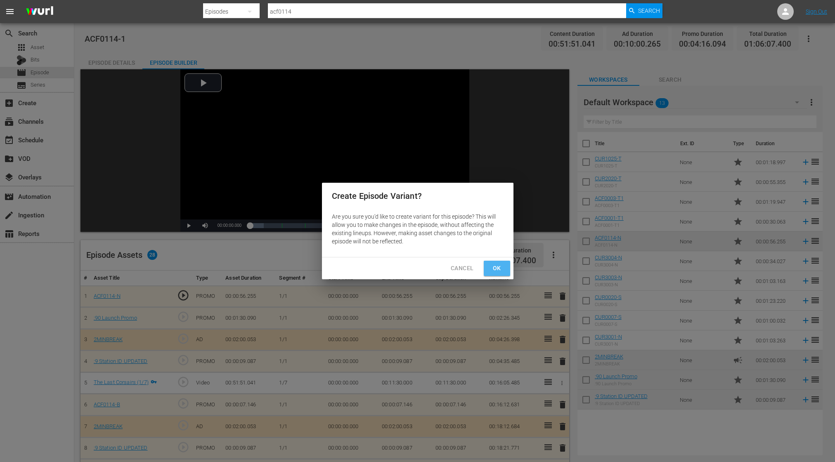
click at [499, 269] on span "Ok" at bounding box center [496, 268] width 13 height 10
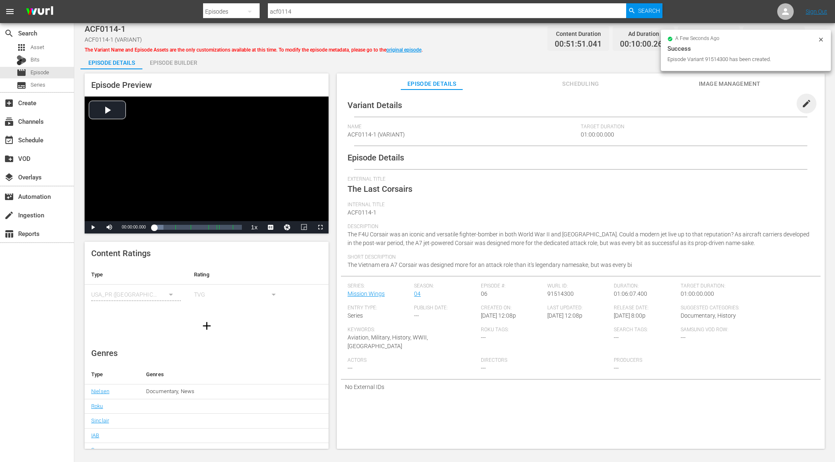
click at [802, 104] on span "edit" at bounding box center [807, 104] width 10 height 10
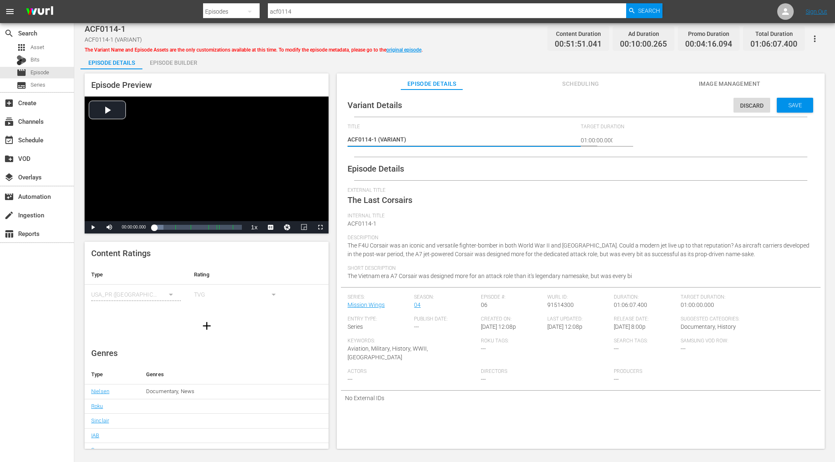
click at [404, 140] on textarea "ACF0114-1 (VARIANT)" at bounding box center [462, 140] width 229 height 10
type textarea "ACF0114-1 (VARIAN)"
type textarea "ACF0114-1 (VARIA)"
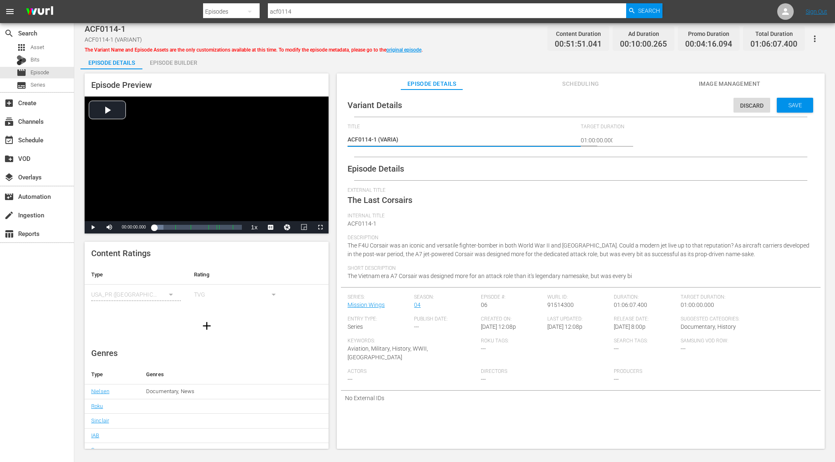
type textarea "ACF0114-1 (VARI)"
type textarea "ACF0114-1 (VAR)"
type textarea "ACF0114-1 (VA)"
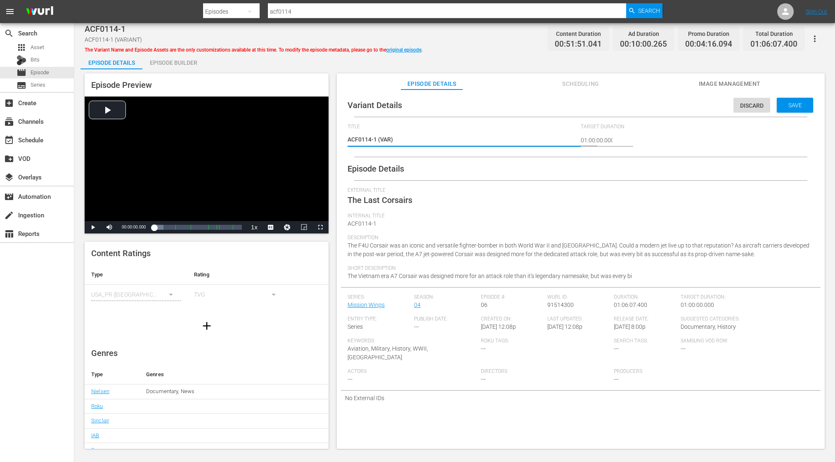
type textarea "ACF0114-1 (VA)"
type textarea "ACF0114-1 (V)"
type textarea "ACF0114-1 ()"
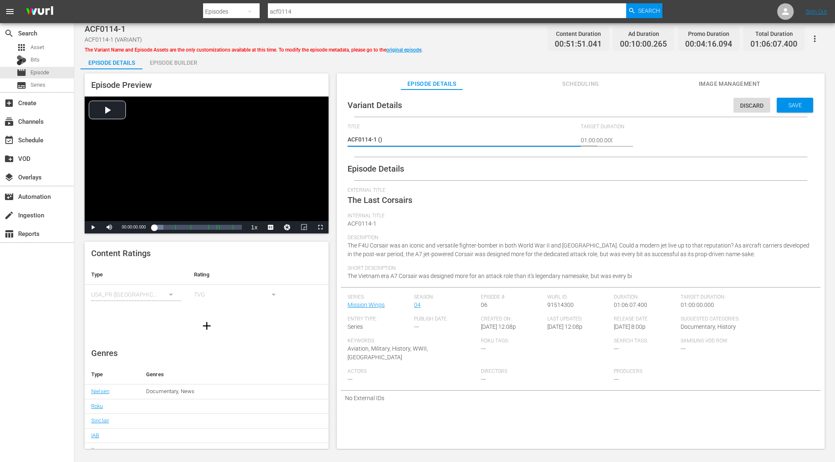
type textarea "ACF0114-1 (1)"
type textarea "ACF0114-1 (10)"
type textarea "ACF0114-1 (10/)"
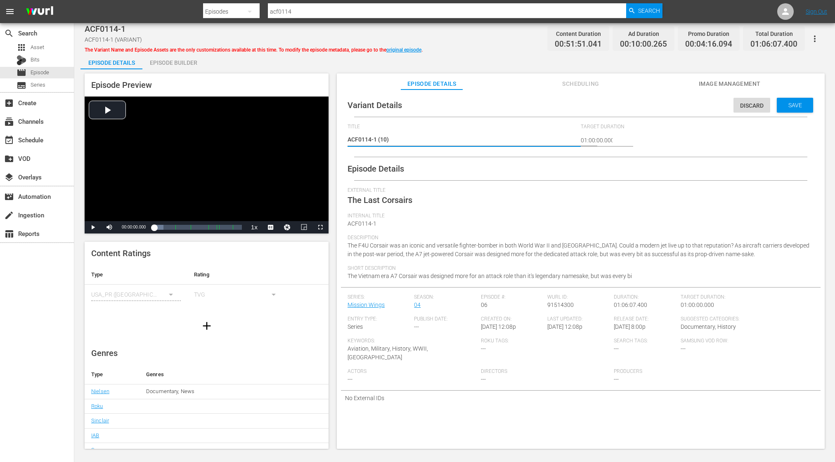
type textarea "ACF0114-1 (10/)"
type textarea "ACF0114-1 (10/2)"
type textarea "ACF0114-1 (10/25)"
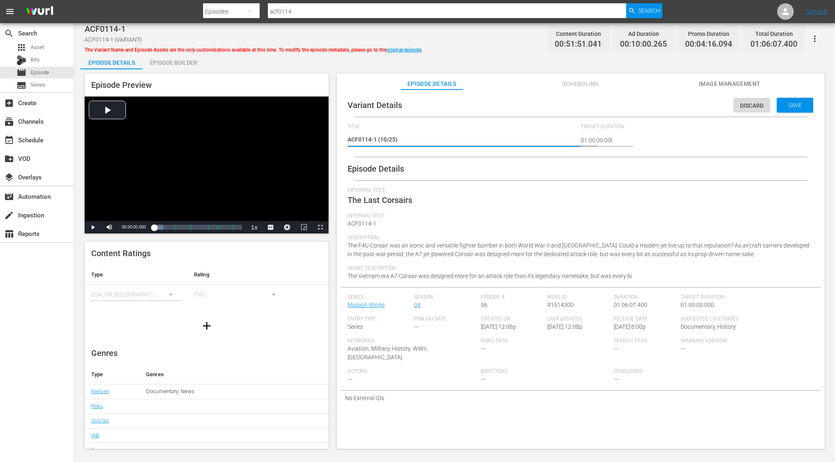
type textarea "ACF0114-1 (10/25 )"
type textarea "ACF0114-1 (10/25 U)"
type textarea "ACF0114-1 (10/25 UP)"
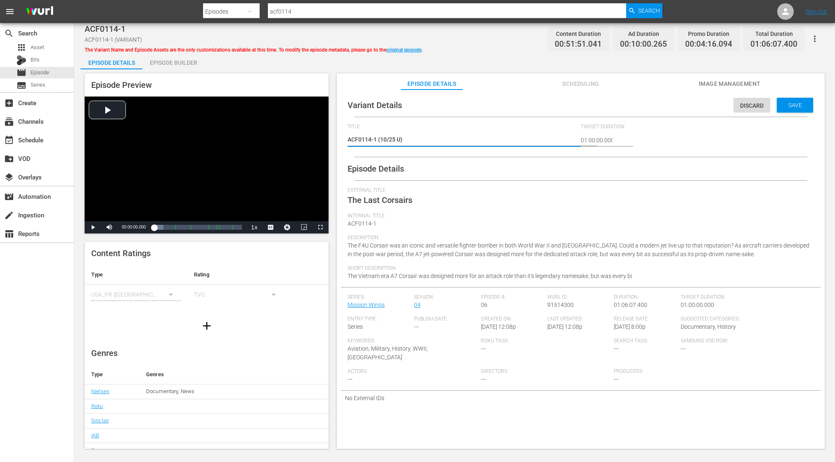
type textarea "ACF0114-1 (10/25 UP)"
type textarea "ACF0114-1 (10/25 UPP)"
type textarea "ACF0114-1 (10/25 UP)"
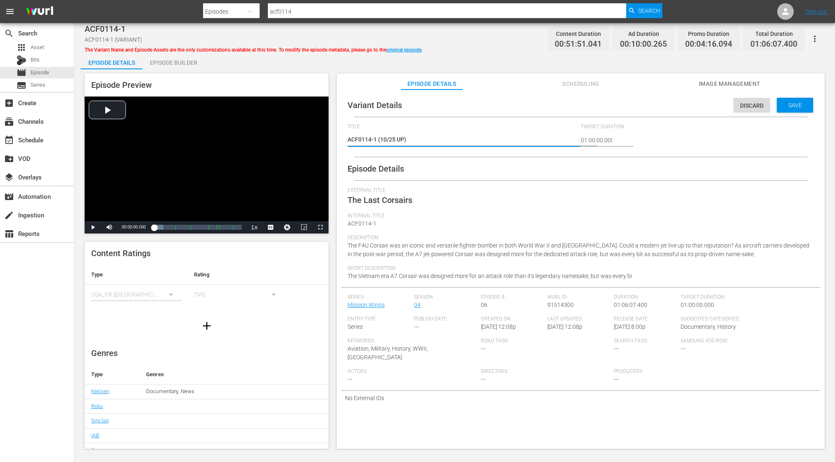
type textarea "ACF0114-1 (10/25 UPD)"
type textarea "ACF0114-1 (10/25 UPDA)"
type textarea "ACF0114-1 (10/25 UPDAT)"
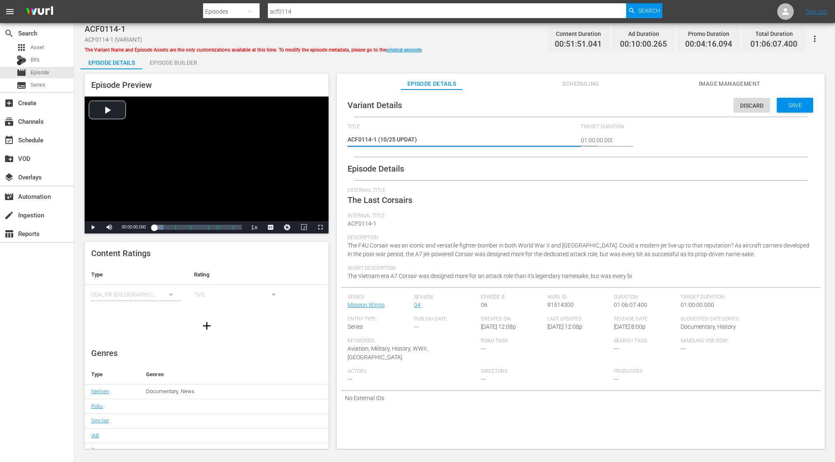
type textarea "ACF0114-1 (10/25 UPDATE)"
click at [789, 104] on span "Save" at bounding box center [795, 105] width 27 height 7
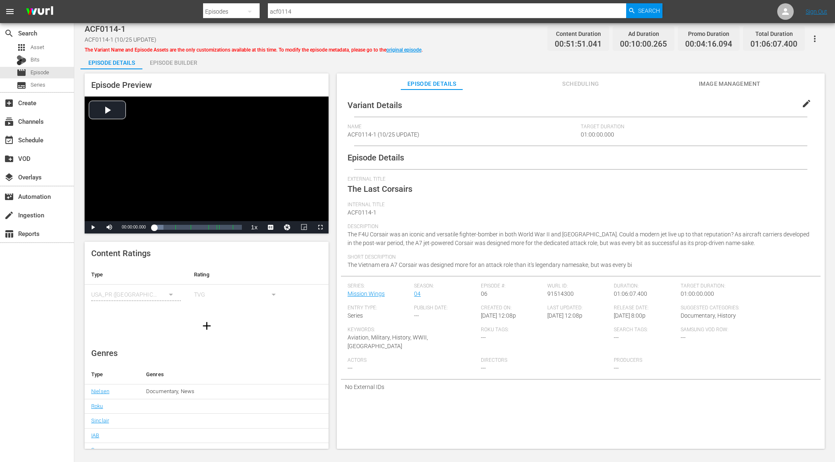
click at [181, 64] on div "Episode Builder" at bounding box center [173, 63] width 62 height 20
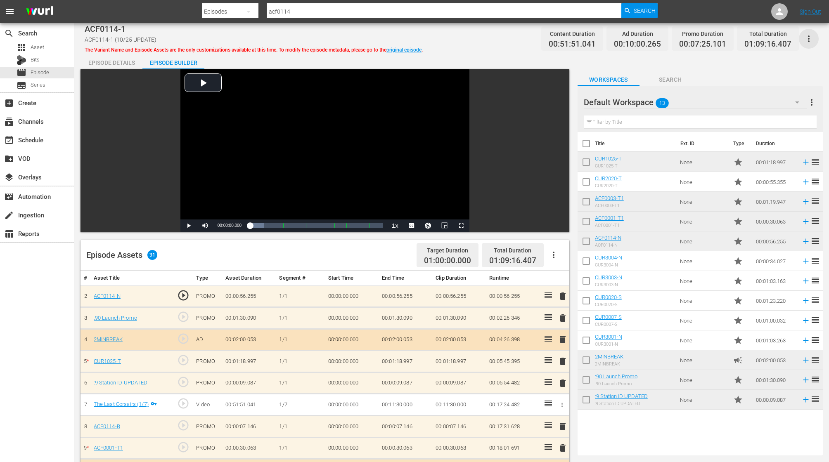
click at [811, 39] on icon "button" at bounding box center [809, 39] width 10 height 10
click at [771, 42] on div "Add Episode to Workspace" at bounding box center [761, 42] width 102 height 20
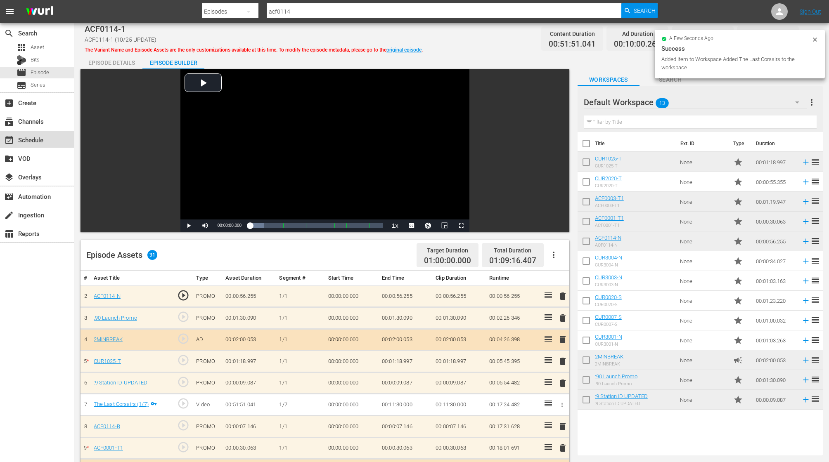
click at [36, 142] on div "event_available Schedule" at bounding box center [23, 138] width 46 height 7
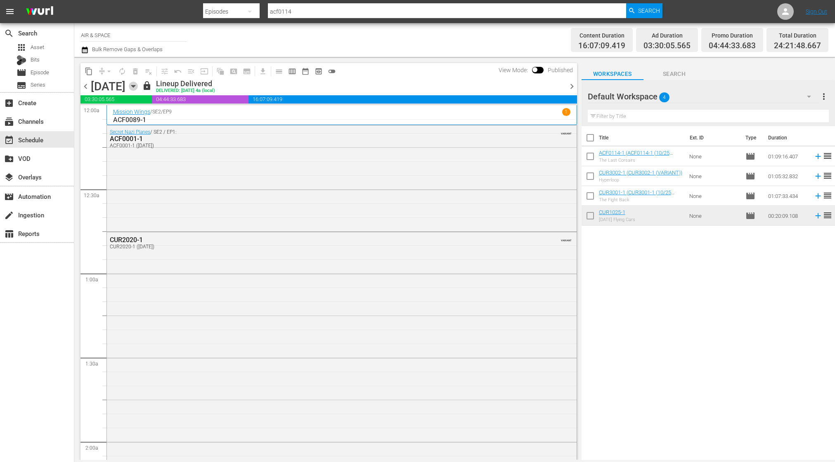
click at [138, 83] on icon "button" at bounding box center [133, 86] width 9 height 9
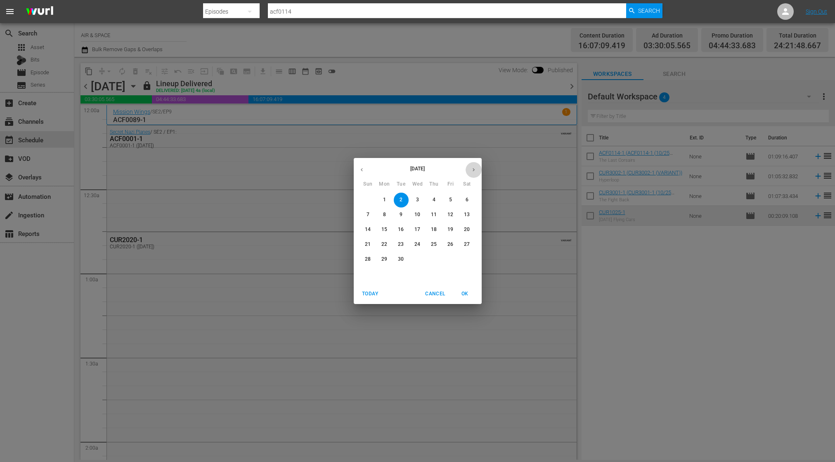
click at [474, 168] on icon "button" at bounding box center [474, 170] width 6 height 6
click at [435, 228] on p "16" at bounding box center [434, 229] width 6 height 7
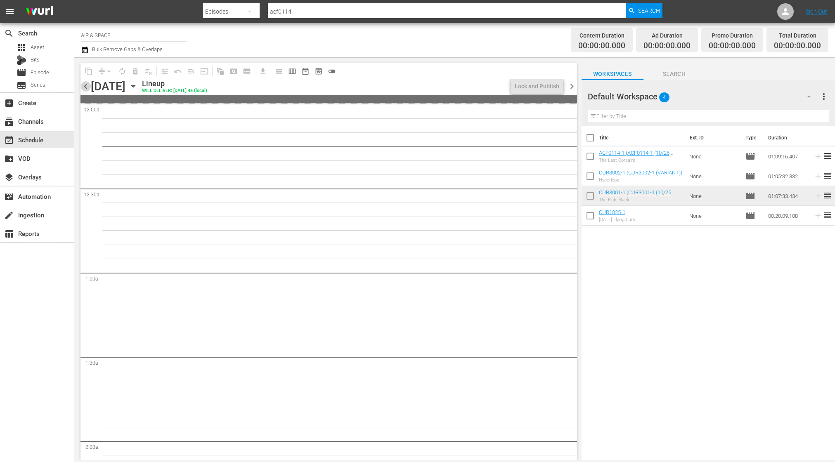
click at [85, 85] on span "chevron_left" at bounding box center [85, 86] width 10 height 10
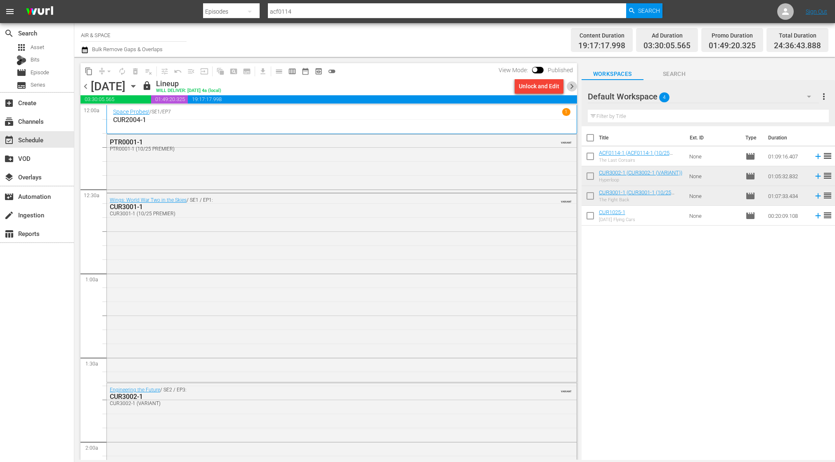
click at [573, 86] on span "chevron_right" at bounding box center [572, 86] width 10 height 10
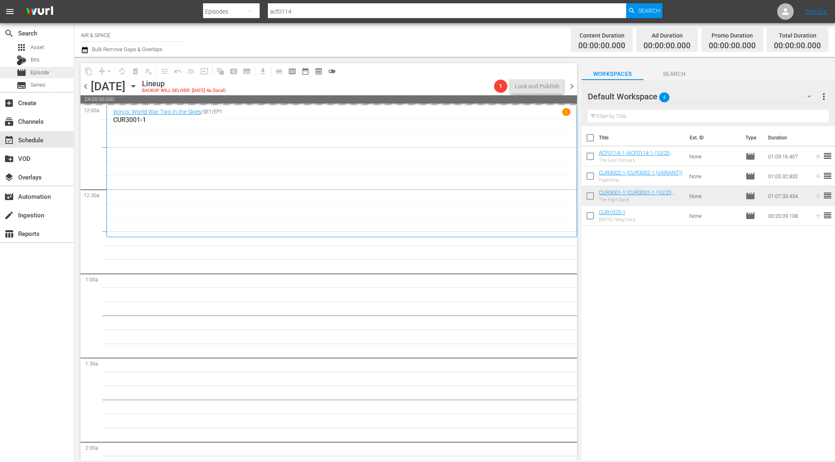
click at [38, 73] on span "Episode" at bounding box center [40, 73] width 19 height 8
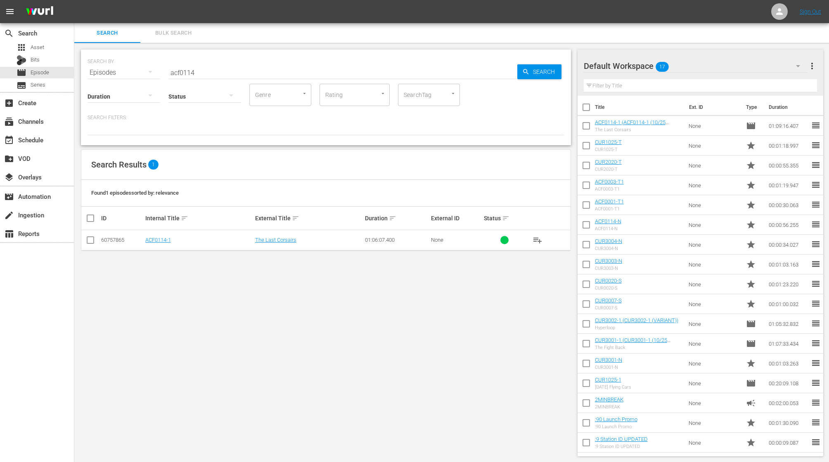
click at [203, 72] on input "acf0114" at bounding box center [342, 73] width 349 height 20
drag, startPoint x: 203, startPoint y: 72, endPoint x: 144, endPoint y: 64, distance: 60.0
click at [144, 65] on div "SEARCH BY Search By Episodes Search ID, Title, Description, Keywords, or Catego…" at bounding box center [326, 68] width 477 height 30
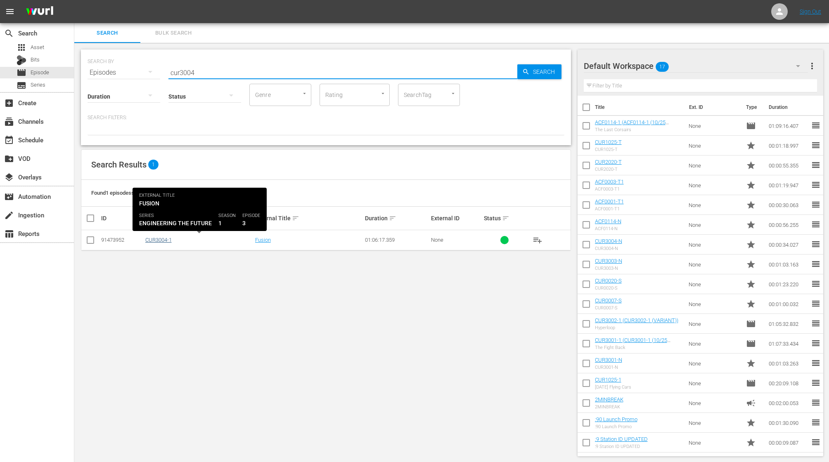
type input "cur3004"
click at [161, 240] on link "CUR3004-1" at bounding box center [158, 240] width 26 height 6
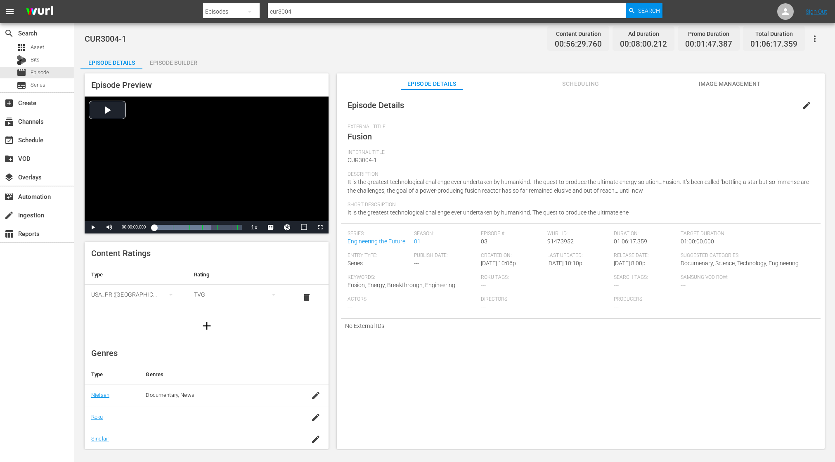
click at [814, 33] on button "button" at bounding box center [815, 39] width 20 height 20
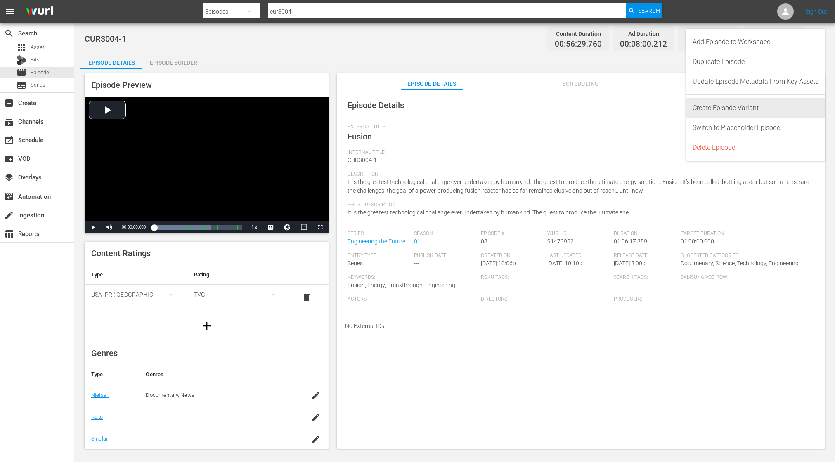
click at [765, 103] on div "Create Episode Variant" at bounding box center [756, 108] width 126 height 20
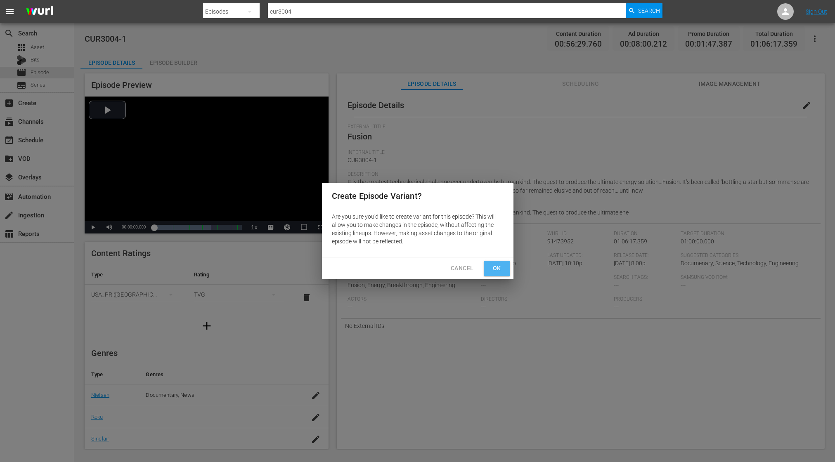
click at [501, 270] on span "Ok" at bounding box center [496, 268] width 13 height 10
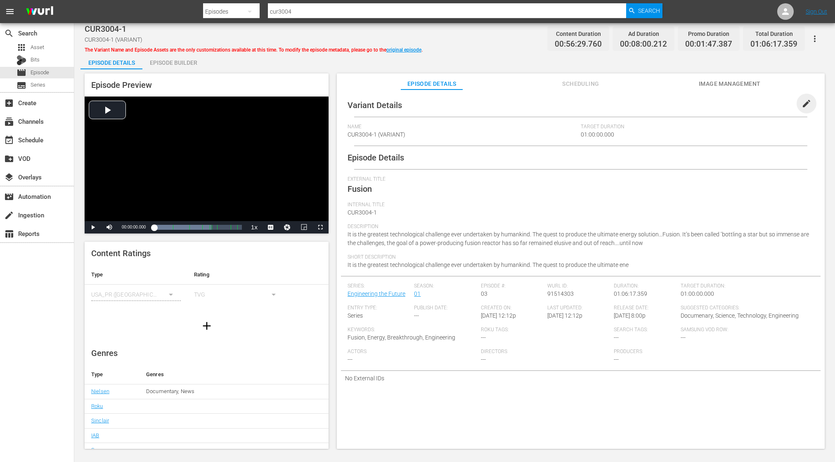
click at [802, 101] on span "edit" at bounding box center [807, 104] width 10 height 10
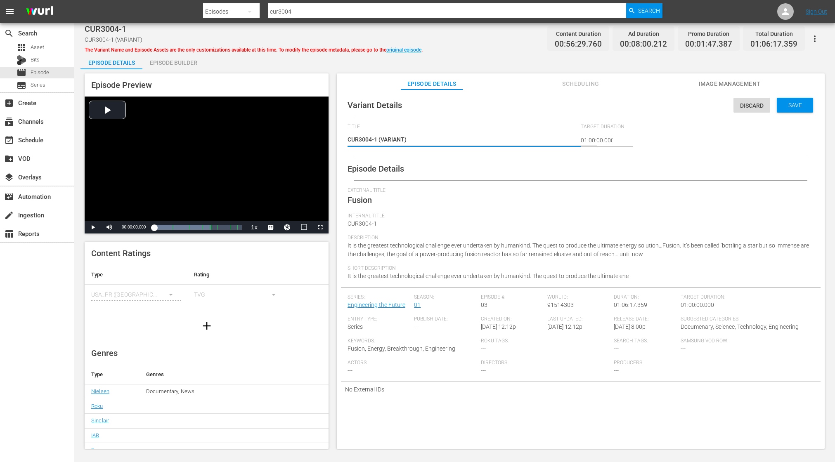
click at [403, 140] on textarea "CUR3004-1 (VARIANT)" at bounding box center [462, 140] width 229 height 10
type textarea "CUR3004-1 (VARIAN)"
type textarea "CUR3004-1 (VARIA)"
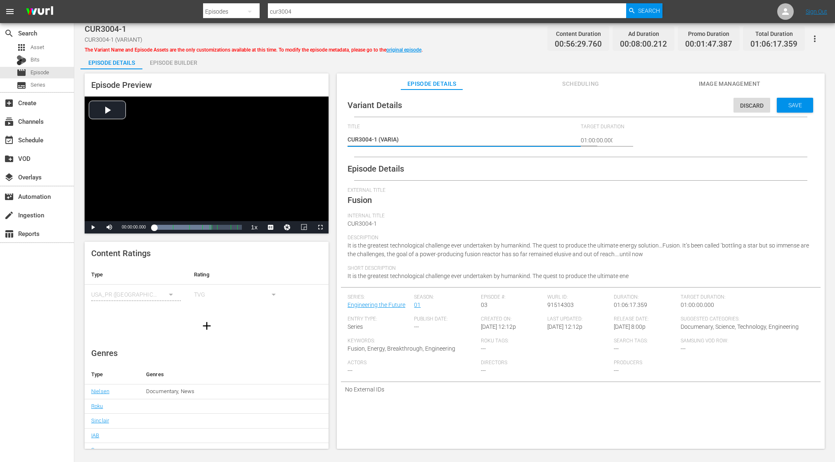
type textarea "CUR3004-1 (VARI)"
type textarea "CUR3004-1 (VAR)"
type textarea "CUR3004-1 (VA)"
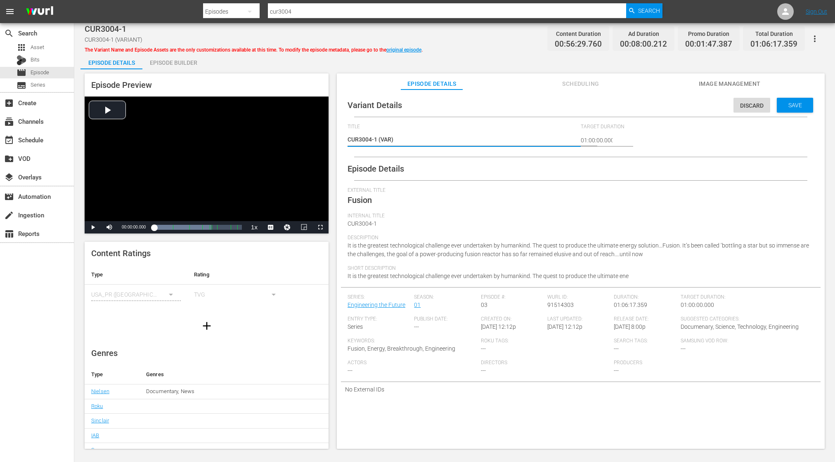
type textarea "CUR3004-1 (VA)"
type textarea "CUR3004-1 (V)"
type textarea "CUR3004-1 ()"
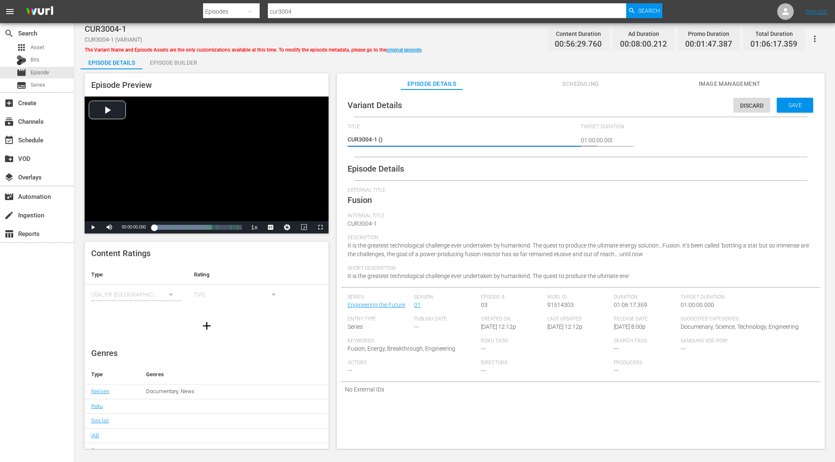
type textarea "CUR3004-1 (1)"
type textarea "CUR3004-1 (10)"
type textarea "CUR3004-1 (10/)"
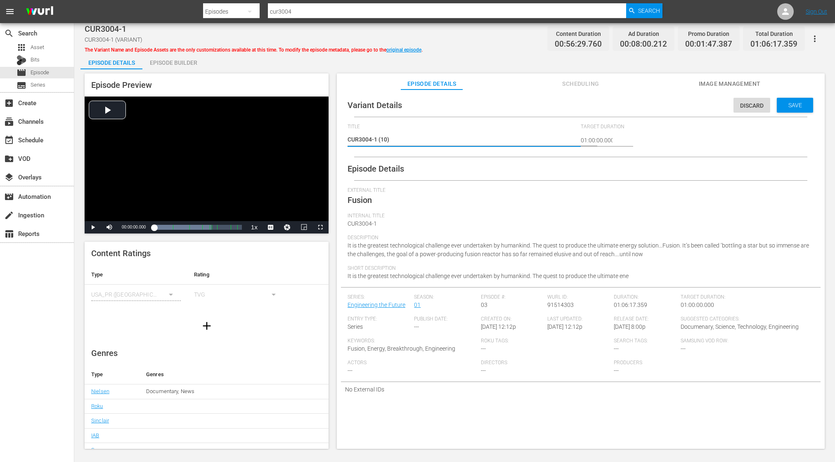
type textarea "CUR3004-1 (10/)"
type textarea "CUR3004-1 (10/2)"
type textarea "CUR3004-1 (10/25)"
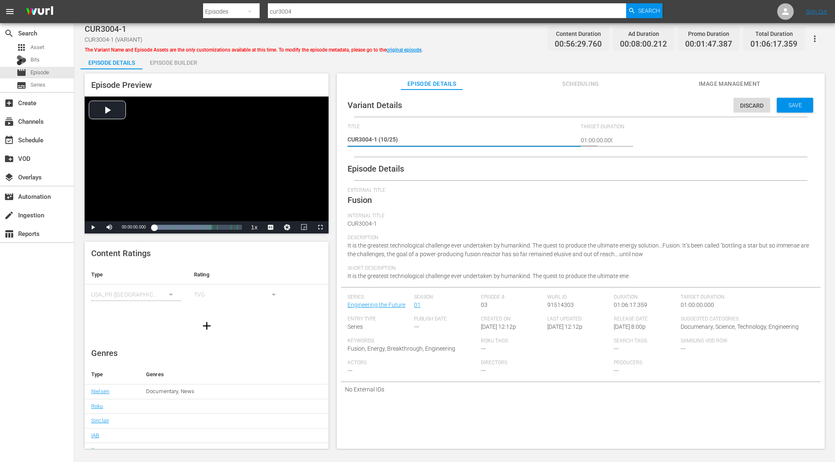
type textarea "CUR3004-1 (10/25 )"
type textarea "CUR3004-1 (10/25 P)"
type textarea "CUR3004-1 (10/25 PR)"
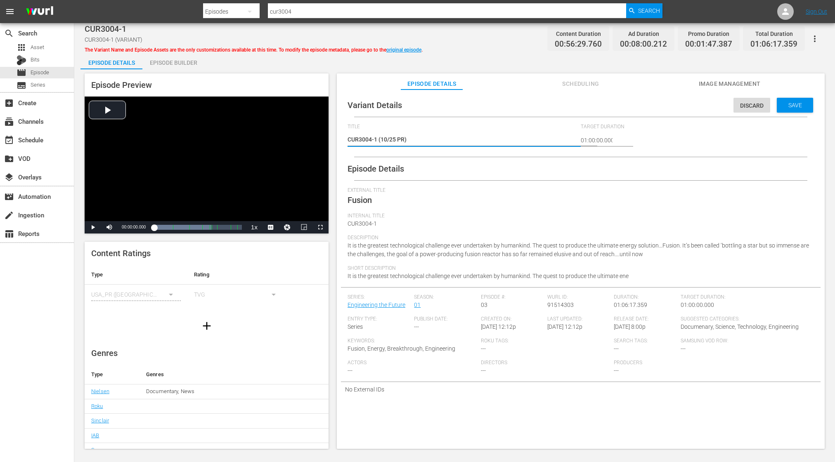
type textarea "CUR3004-1 (10/25 PRE)"
type textarea "CUR3004-1 (10/25 PREM)"
type textarea "CUR3004-1 (10/25 PREMI)"
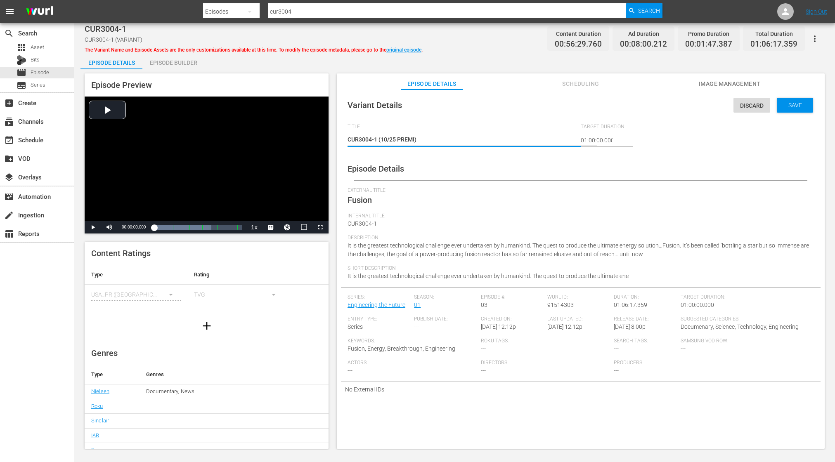
type textarea "CUR3004-1 (10/25 PREMIE)"
type textarea "CUR3004-1 (10/25 PREMIER)"
click at [462, 137] on textarea "CUR3004-1 (VARIANT)" at bounding box center [462, 140] width 229 height 10
type textarea "CUR3004-1 (10/25 PREMIER)"
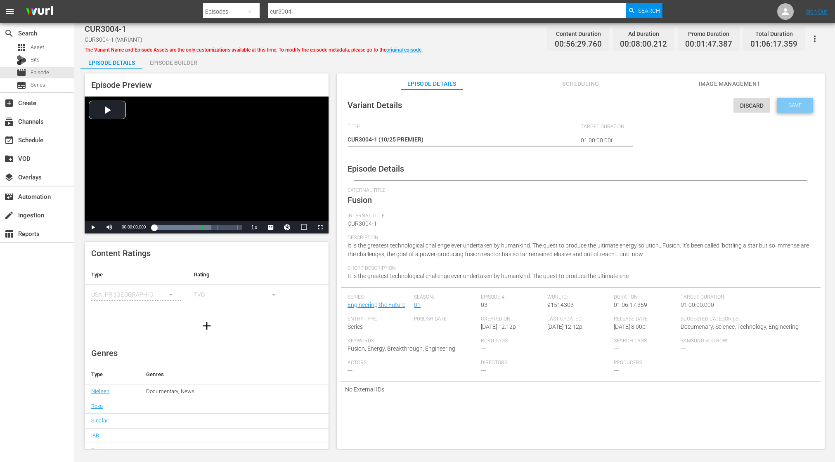
click at [785, 104] on span "Save" at bounding box center [795, 105] width 27 height 7
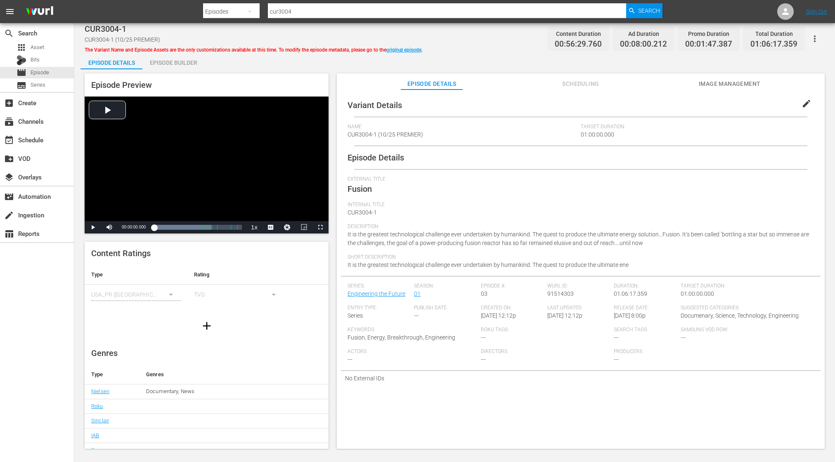
click at [173, 63] on div "Episode Builder" at bounding box center [173, 63] width 62 height 20
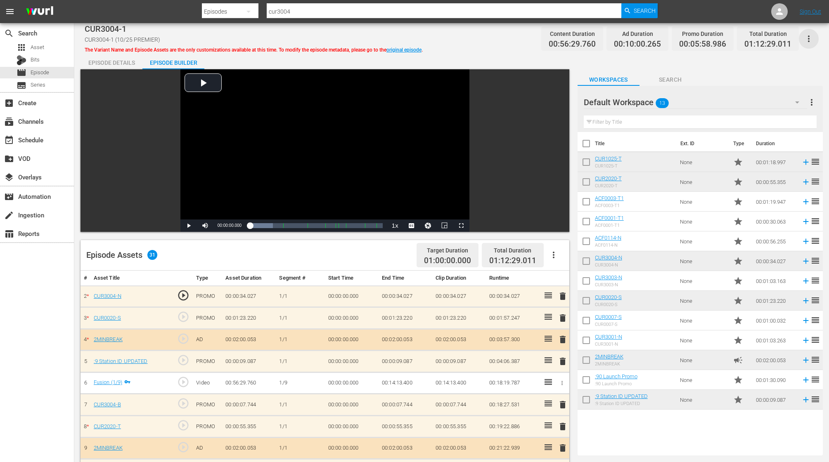
click at [808, 38] on icon "button" at bounding box center [809, 39] width 2 height 7
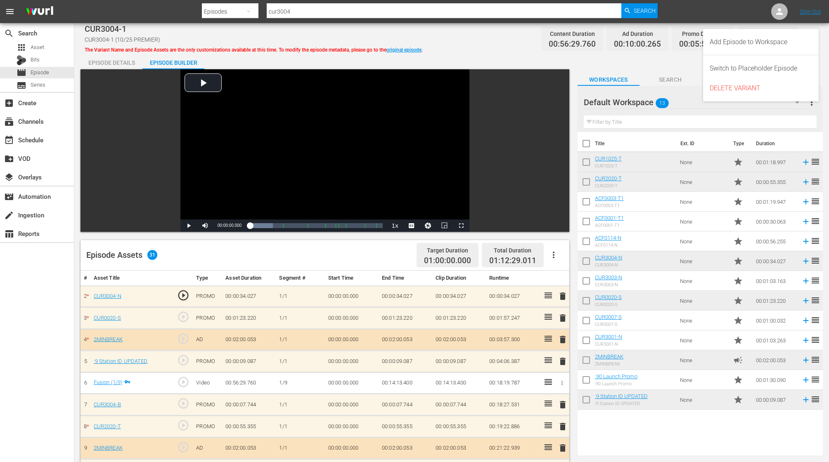
click at [691, 102] on div "Default Workspace 13" at bounding box center [696, 102] width 224 height 23
click at [725, 123] on div "Default Workspace (13)" at bounding box center [414, 231] width 829 height 462
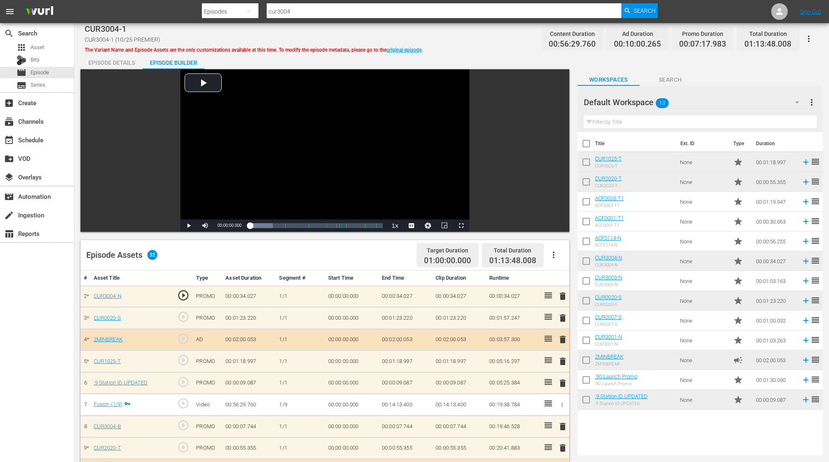
click at [811, 40] on icon "button" at bounding box center [809, 39] width 10 height 10
click at [771, 46] on div "Add Episode to Workspace" at bounding box center [761, 42] width 102 height 20
click at [36, 138] on div "event_available Schedule" at bounding box center [23, 138] width 46 height 7
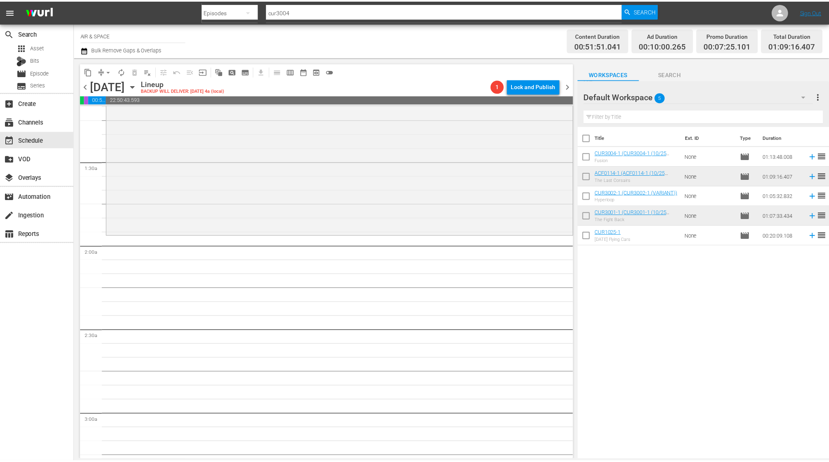
scroll to position [210, 0]
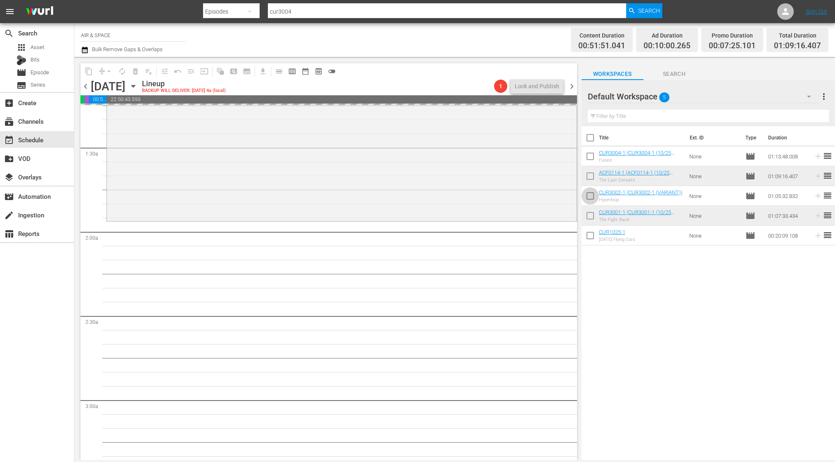
click at [590, 196] on input "checkbox" at bounding box center [590, 197] width 17 height 17
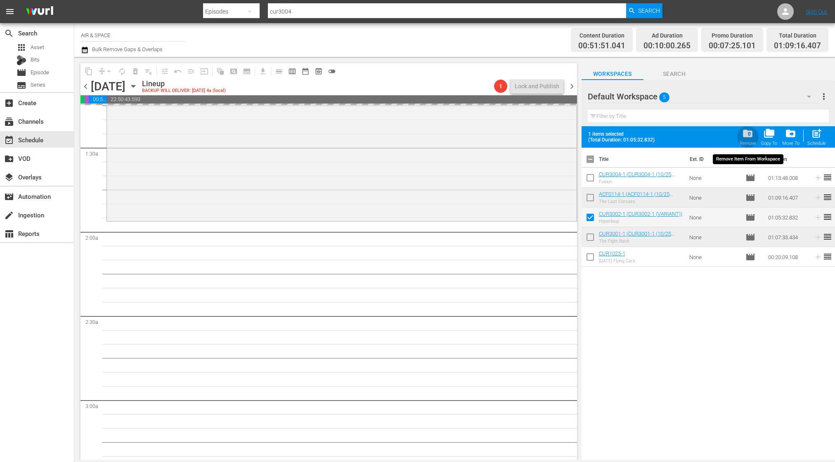
click at [749, 134] on span "folder_delete" at bounding box center [747, 133] width 11 height 11
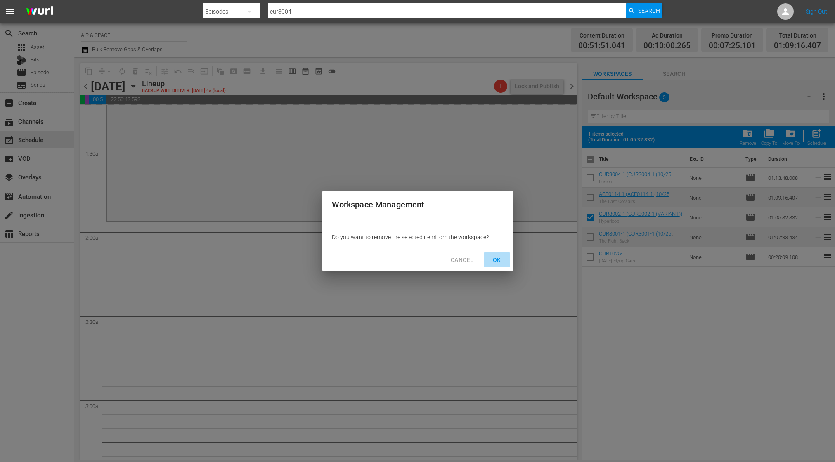
click at [497, 260] on span "OK" at bounding box center [496, 260] width 13 height 10
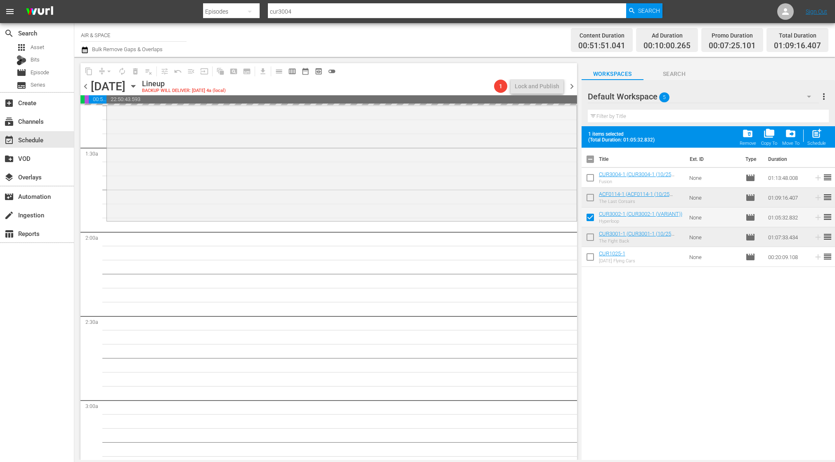
checkbox input "false"
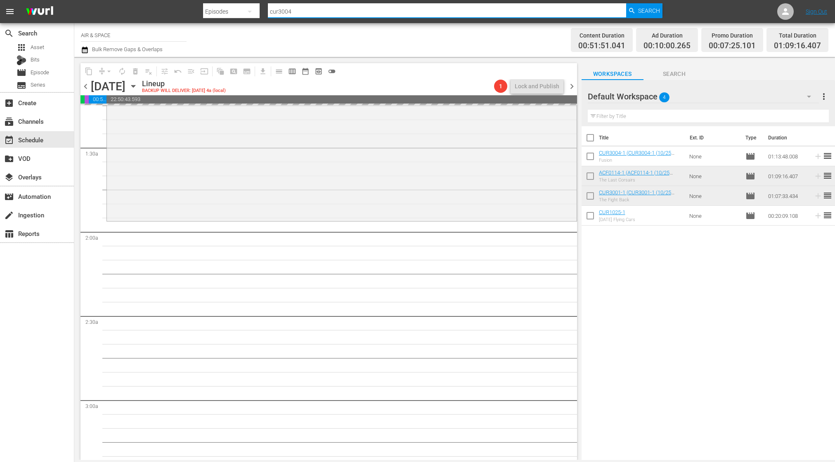
drag, startPoint x: 305, startPoint y: 12, endPoint x: 228, endPoint y: 0, distance: 78.1
click at [228, 2] on div "Search By Episodes Search ID, Title, Description, Keywords, or Category cur3004…" at bounding box center [432, 12] width 459 height 20
type input "a"
type input "cur"
click at [38, 72] on span "Episode" at bounding box center [40, 73] width 19 height 8
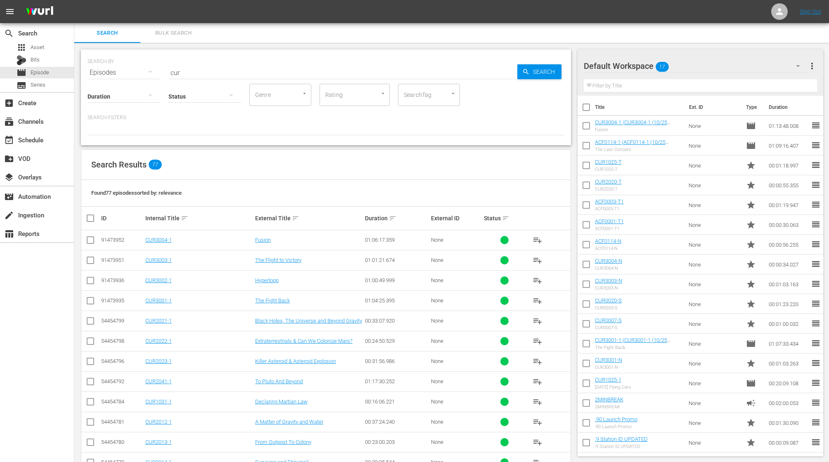
click at [184, 70] on input "cur" at bounding box center [342, 73] width 349 height 20
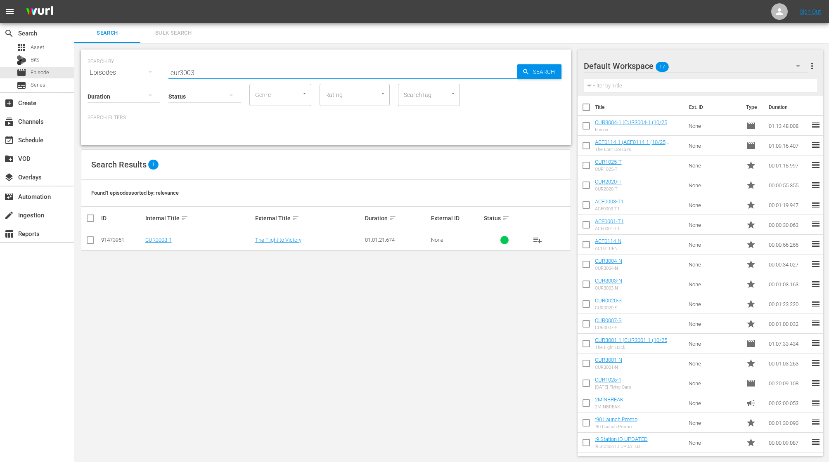
type input "cur3003"
click at [160, 243] on td "CUR3003-1" at bounding box center [199, 240] width 110 height 20
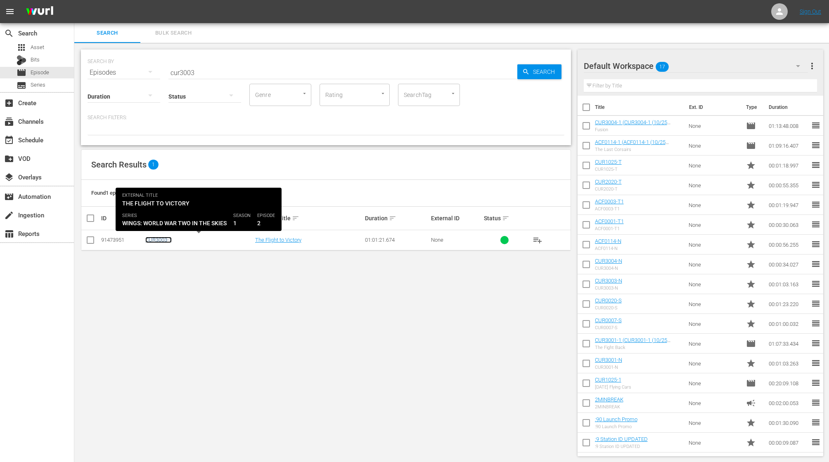
click at [160, 239] on link "CUR3003-1" at bounding box center [158, 240] width 26 height 6
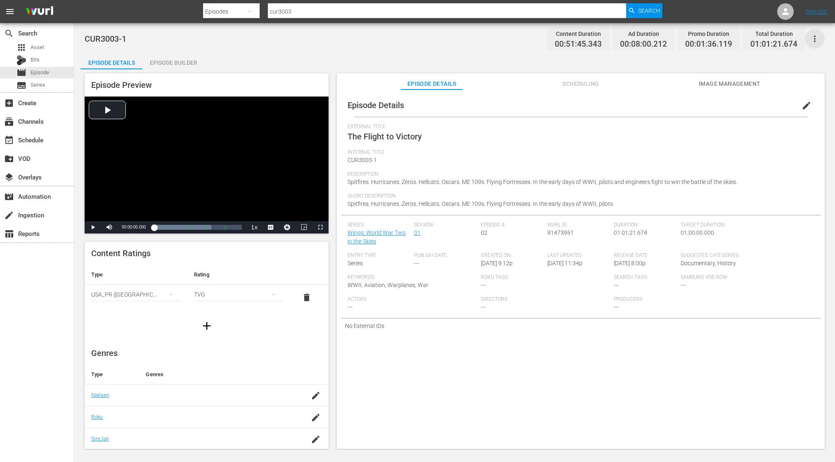
click at [813, 36] on icon "button" at bounding box center [815, 39] width 10 height 10
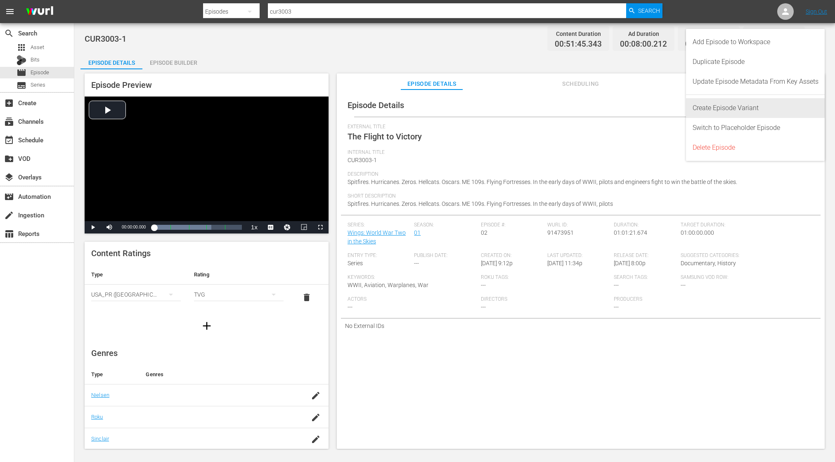
click at [750, 108] on div "Create Episode Variant" at bounding box center [756, 108] width 126 height 20
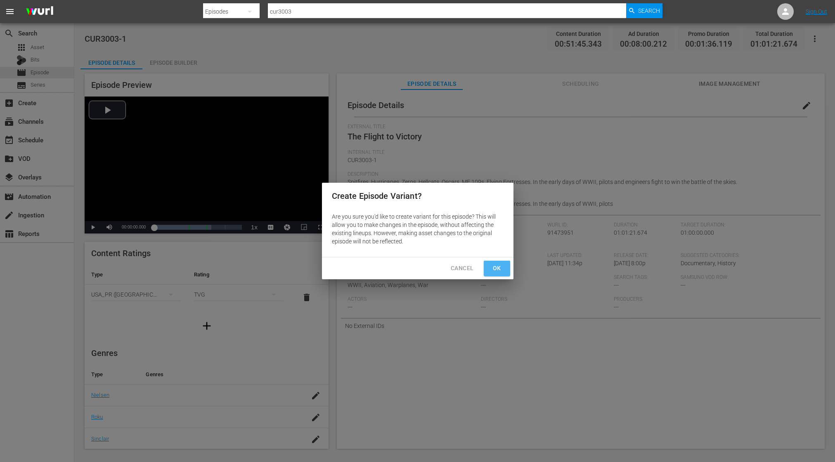
click at [496, 264] on span "Ok" at bounding box center [496, 268] width 13 height 10
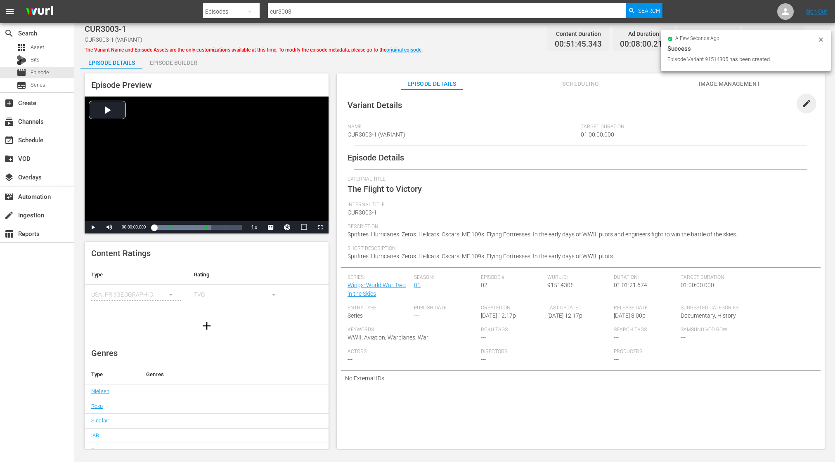
click at [802, 102] on span "edit" at bounding box center [807, 104] width 10 height 10
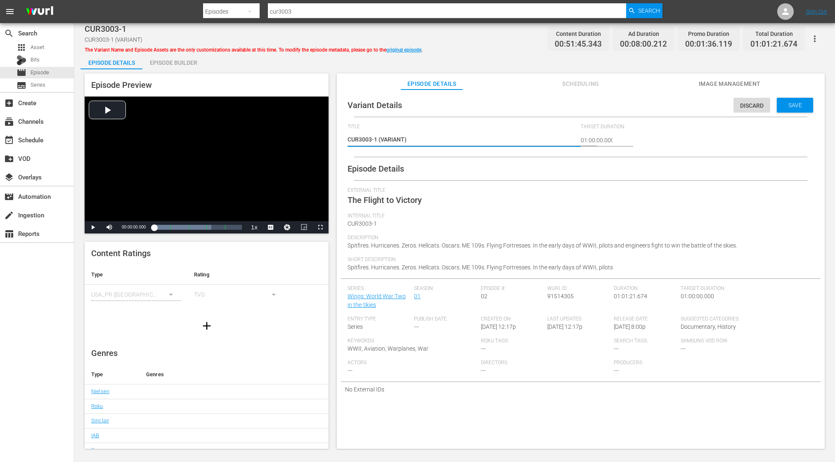
click at [405, 140] on textarea "CUR3003-1 (VARIANT)" at bounding box center [462, 140] width 229 height 10
type textarea "CUR3003-1 (VARIAN)"
type textarea "CUR3003-1 (VARIA)"
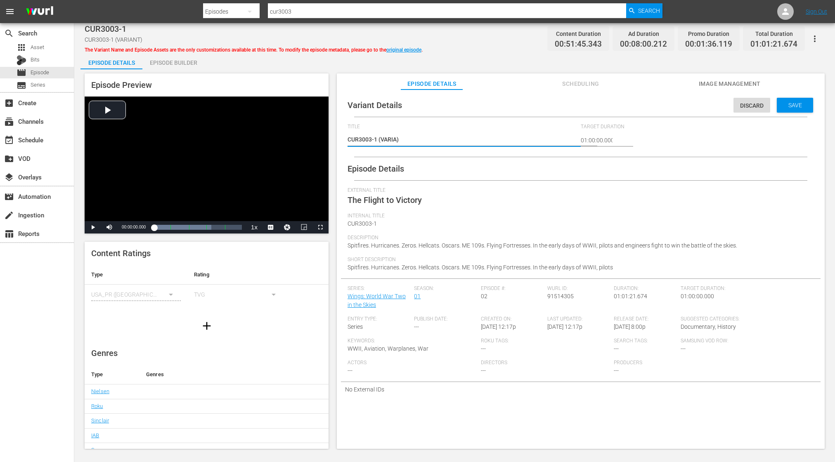
type textarea "CUR3003-1 (VARI)"
type textarea "CUR3003-1 (VAR)"
type textarea "CUR3003-1 (VA)"
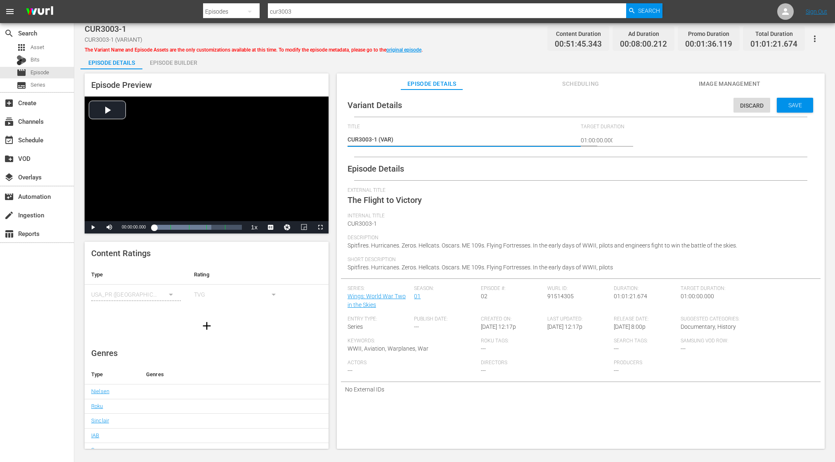
type textarea "CUR3003-1 (VA)"
type textarea "CUR3003-1 (V)"
type textarea "CUR3003-1 ()"
type textarea "CUR3003-1 (1)"
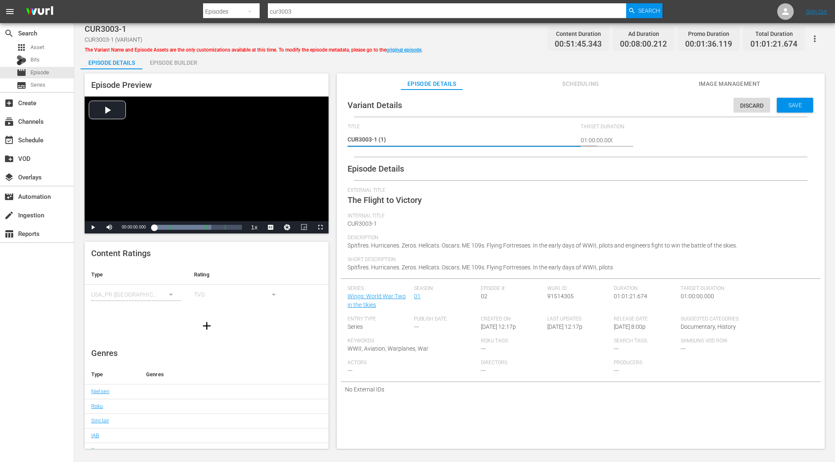
type textarea "CUR3003-1 (10)"
type textarea "CUR3003-1 (10/)"
type textarea "CUR3003-1 (10/2)"
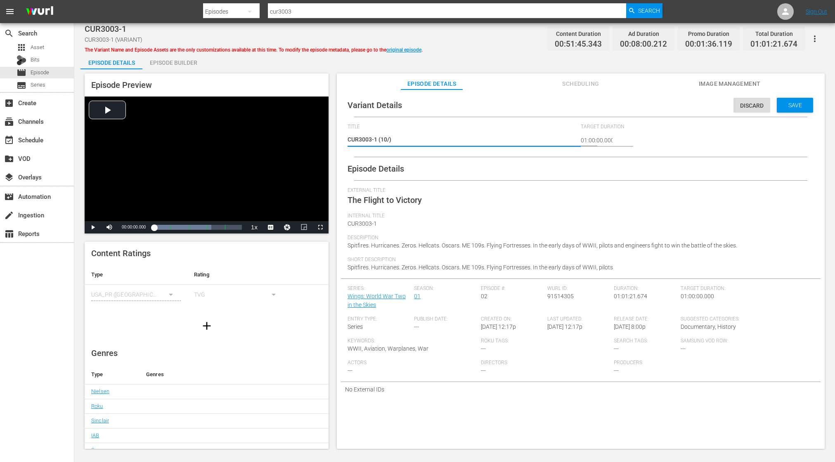
type textarea "CUR3003-1 (10/2)"
type textarea "CUR3003-1 (10/25)"
type textarea "CUR3003-1 (10/25 )"
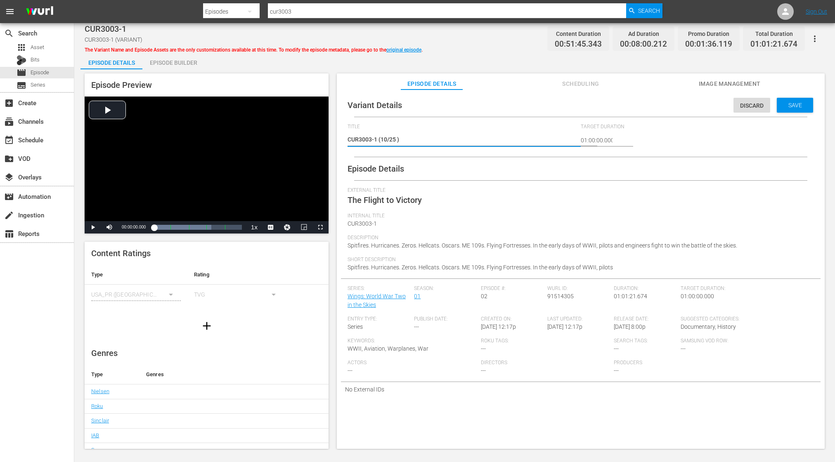
type textarea "CUR3003-1 (10/25 P)"
type textarea "CUR3003-1 (10/25 PR)"
type textarea "CUR3003-1 (10/25 PRE)"
type textarea "CUR3003-1 (10/25 PREM)"
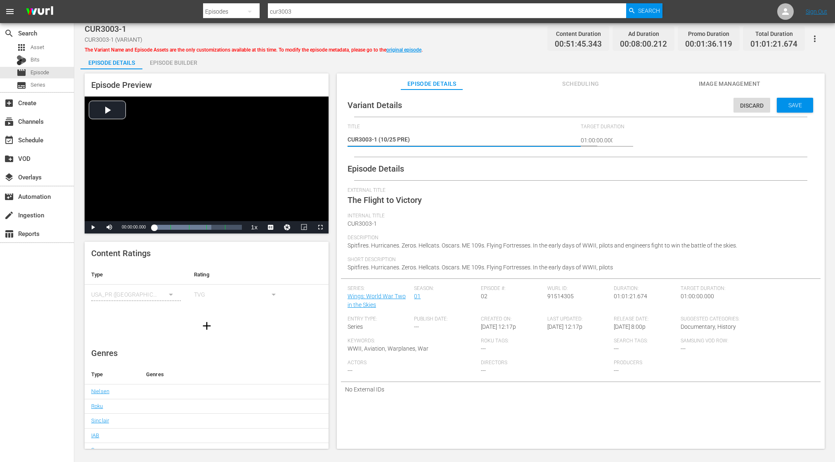
type textarea "CUR3003-1 (10/25 PREM)"
type textarea "CUR3003-1 (10/25 PREMI)"
type textarea "CUR3003-1 (10/25 PREMIE)"
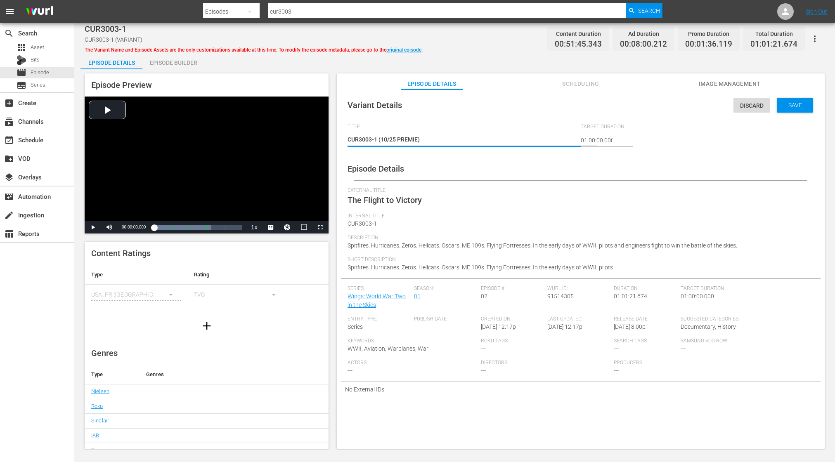
type textarea "CUR3003-1 (10/25 PREMIER)"
click at [792, 107] on span "Save" at bounding box center [795, 105] width 27 height 7
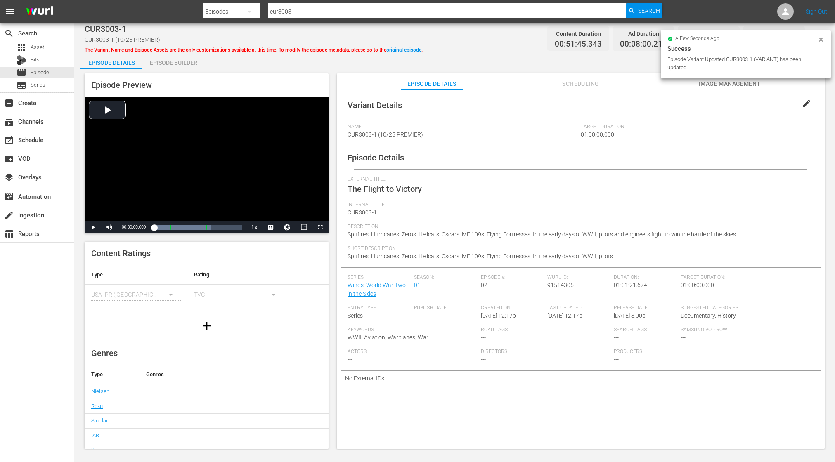
click at [173, 64] on div "Episode Builder" at bounding box center [173, 63] width 62 height 20
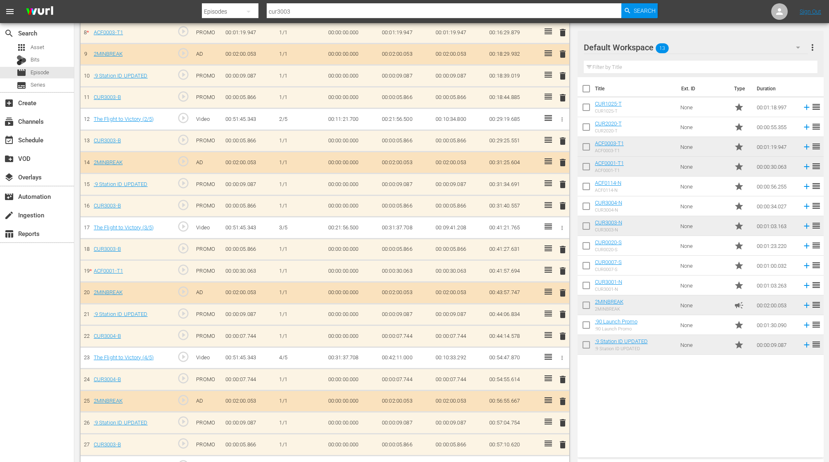
scroll to position [416, 0]
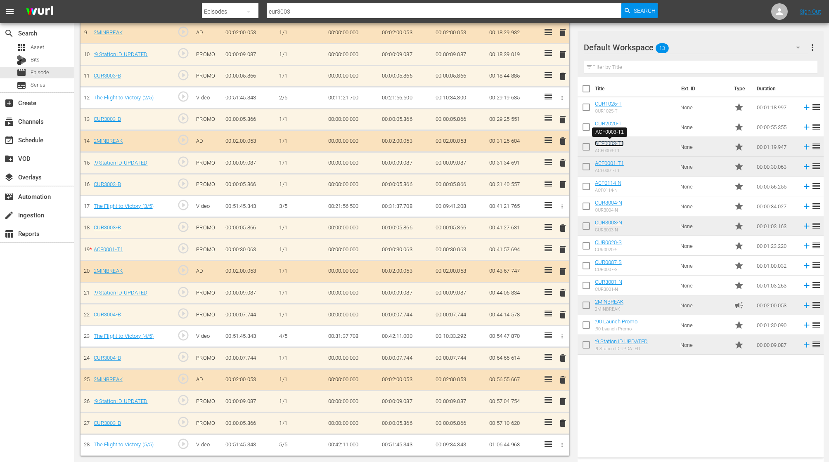
click at [611, 143] on link "ACF0003-T1" at bounding box center [609, 143] width 29 height 6
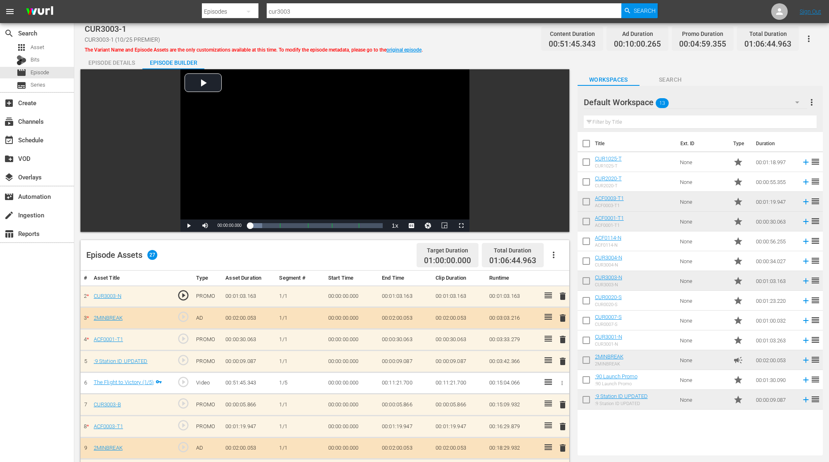
click at [809, 34] on icon "button" at bounding box center [809, 39] width 10 height 10
click at [780, 46] on div "Add Episode to Workspace" at bounding box center [761, 42] width 102 height 20
click at [24, 139] on div "event_available Schedule" at bounding box center [23, 138] width 46 height 7
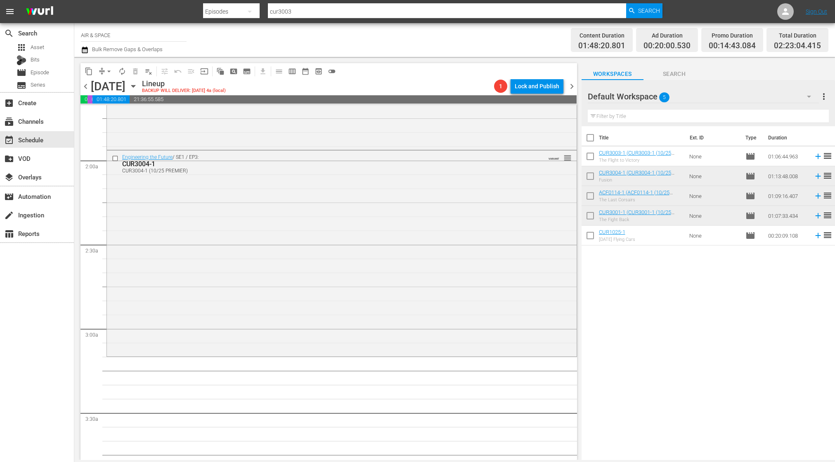
scroll to position [291, 0]
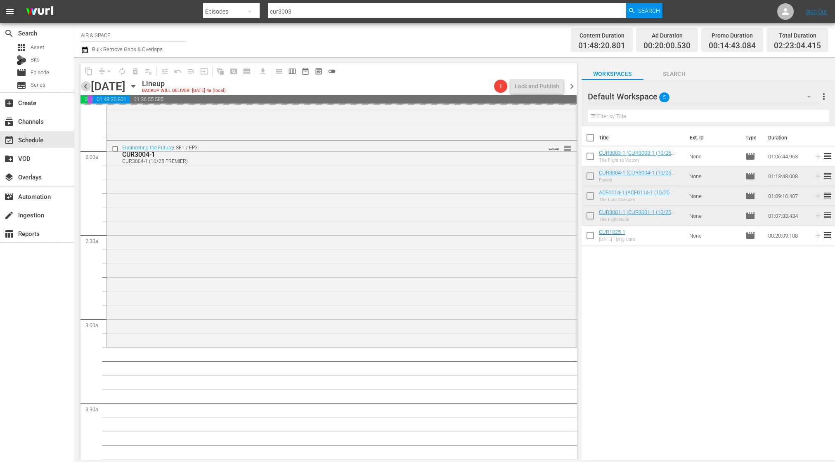
click at [86, 87] on span "chevron_left" at bounding box center [85, 86] width 10 height 10
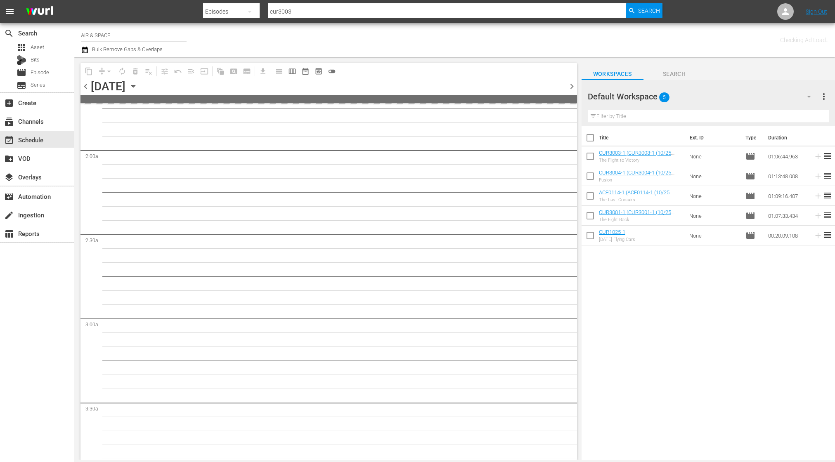
scroll to position [305, 0]
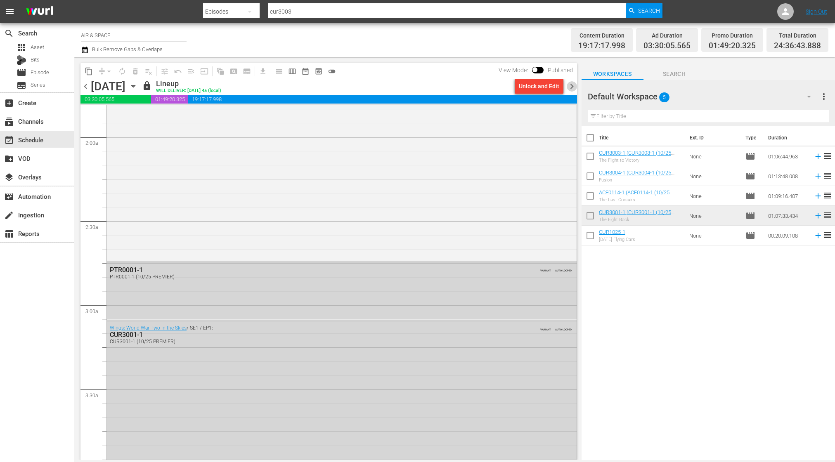
click at [573, 86] on span "chevron_right" at bounding box center [572, 86] width 10 height 10
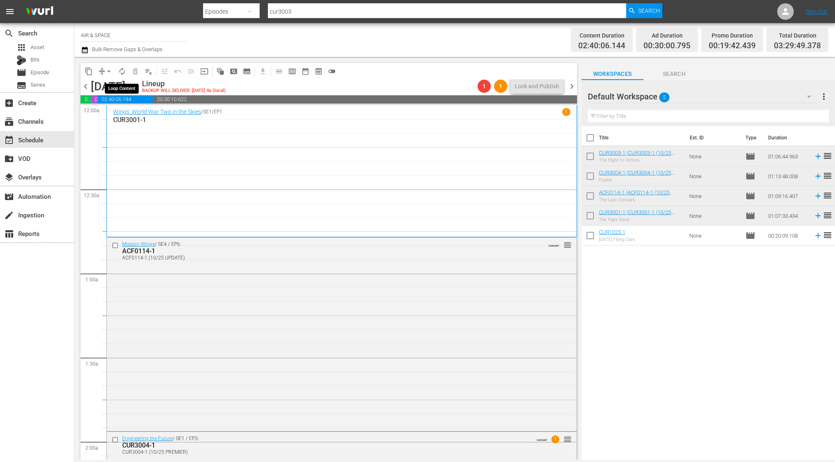
click at [122, 71] on span "autorenew_outlined" at bounding box center [122, 71] width 8 height 8
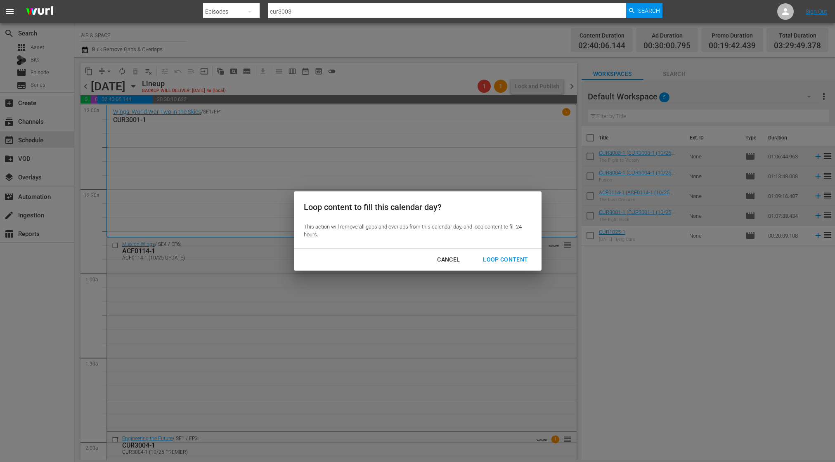
click at [512, 253] on button "Loop Content" at bounding box center [505, 259] width 65 height 15
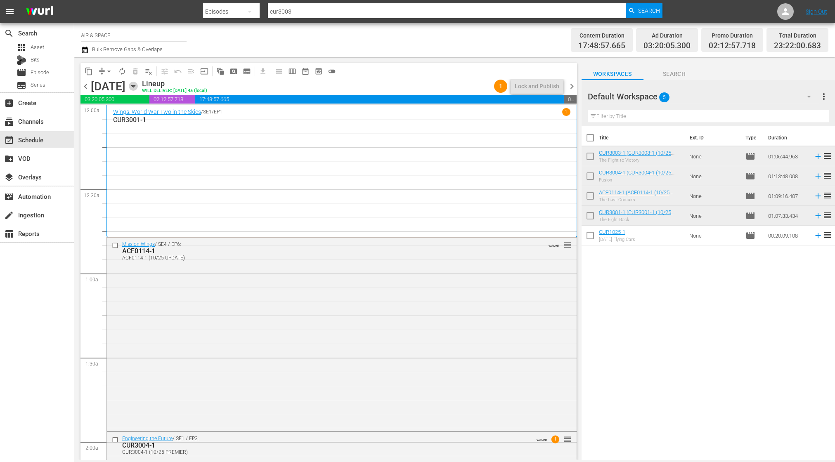
click at [138, 84] on icon "button" at bounding box center [133, 86] width 9 height 9
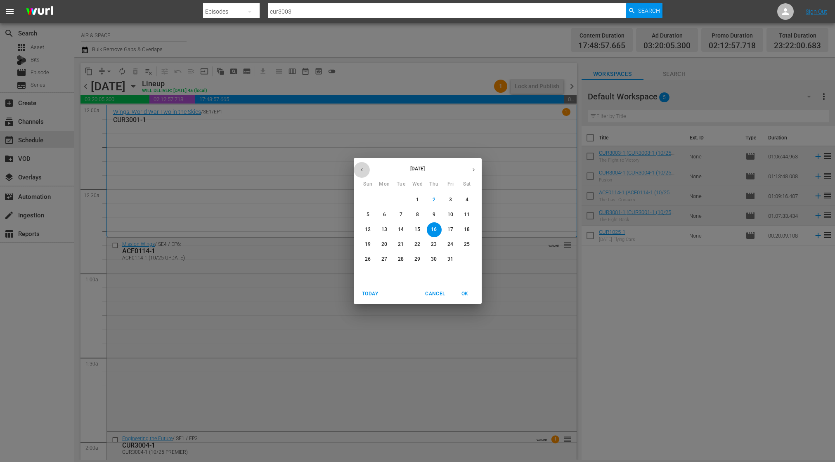
click at [363, 171] on icon "button" at bounding box center [362, 170] width 6 height 6
click at [400, 199] on p "2" at bounding box center [401, 199] width 3 height 7
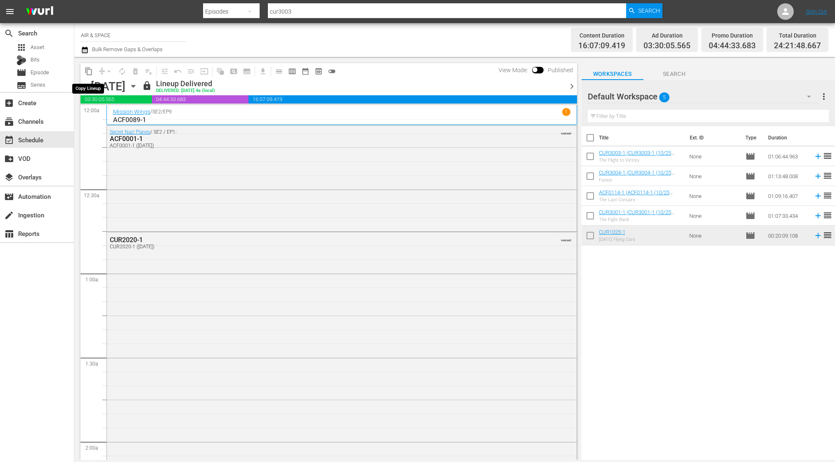
click at [89, 71] on span "content_copy" at bounding box center [89, 71] width 8 height 8
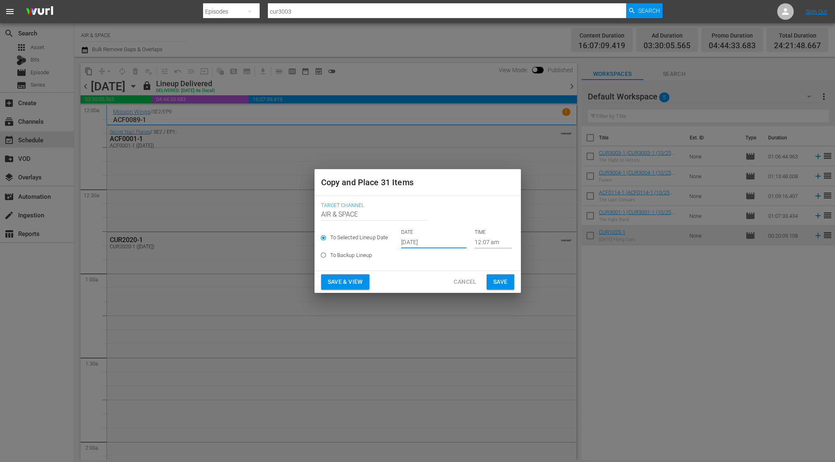
click at [407, 242] on input "[DATE]" at bounding box center [433, 242] width 65 height 12
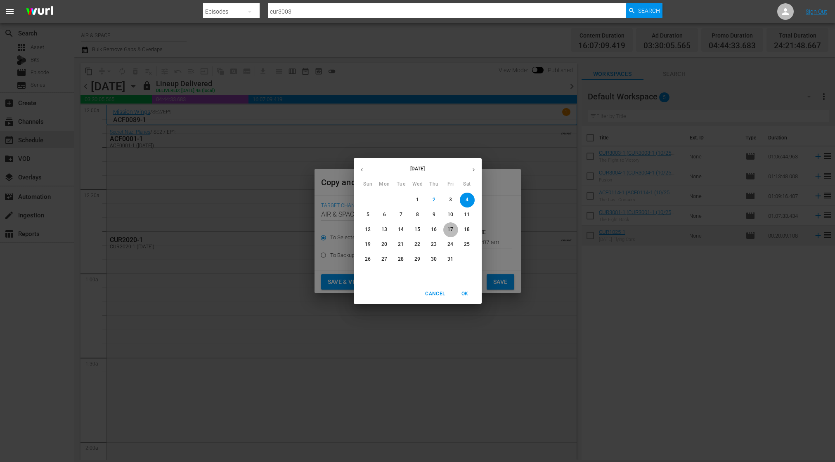
click at [450, 229] on p "17" at bounding box center [450, 229] width 6 height 7
type input "Oct 17th 2025"
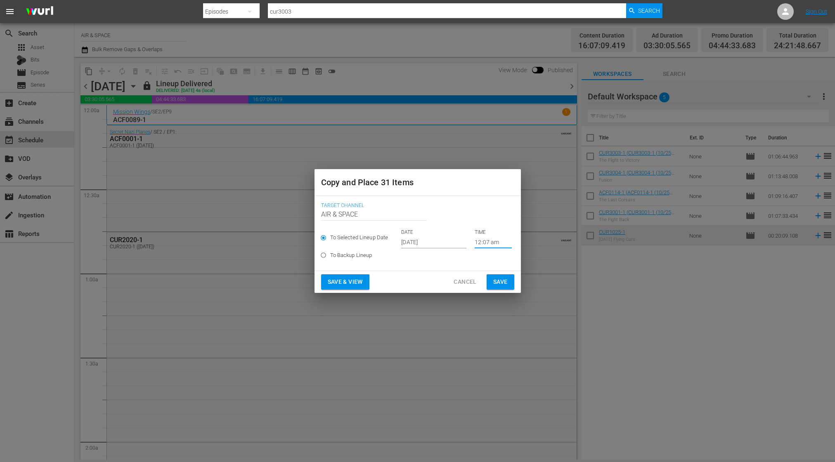
click at [480, 239] on input "12:07 am" at bounding box center [493, 242] width 37 height 12
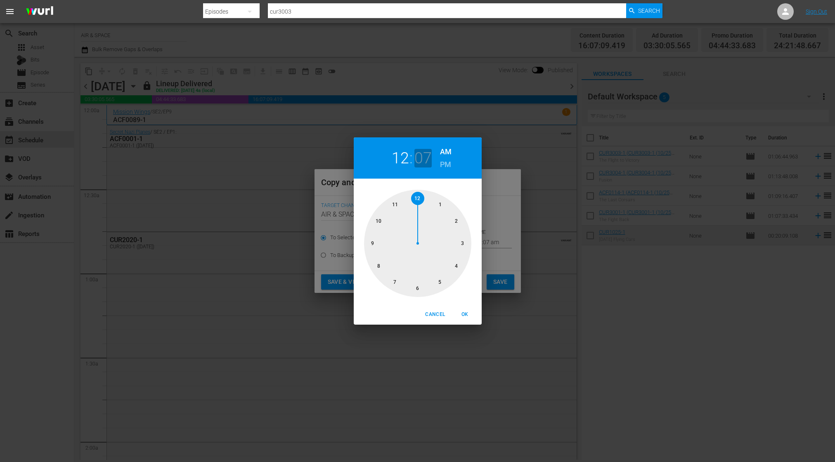
click at [421, 158] on h2 "07" at bounding box center [422, 158] width 17 height 19
drag, startPoint x: 451, startPoint y: 213, endPoint x: 461, endPoint y: 249, distance: 37.4
click at [458, 249] on div at bounding box center [417, 243] width 107 height 107
click at [468, 312] on span "OK" at bounding box center [465, 314] width 20 height 9
type input "12:15 am"
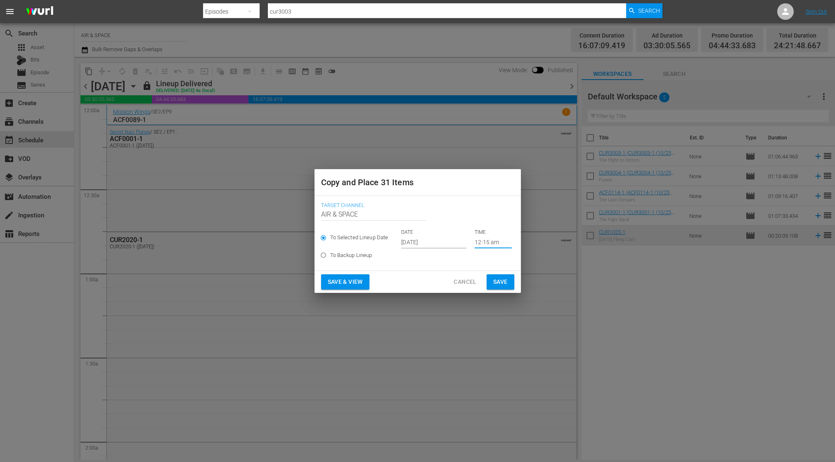
click at [502, 284] on span "Save" at bounding box center [500, 282] width 14 height 10
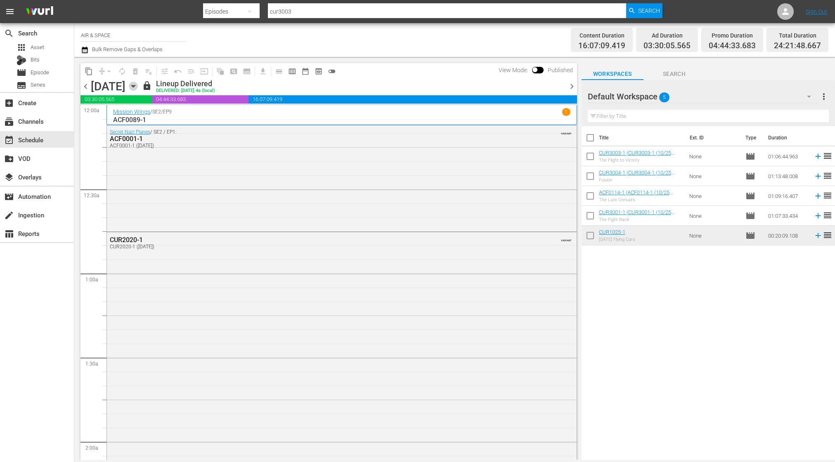
click at [135, 85] on icon "button" at bounding box center [133, 86] width 4 height 2
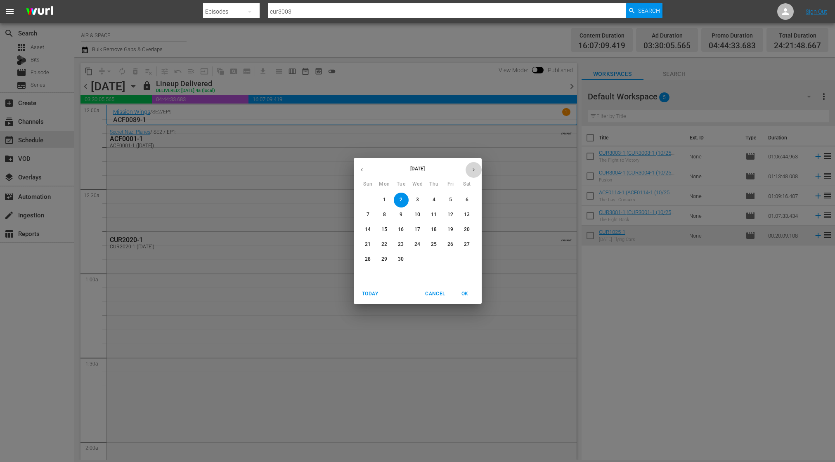
click at [476, 169] on icon "button" at bounding box center [474, 170] width 6 height 6
click at [452, 227] on p "17" at bounding box center [450, 229] width 6 height 7
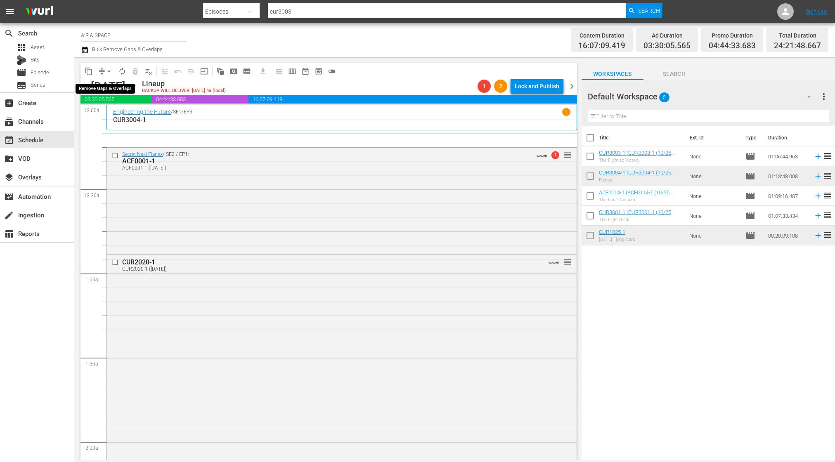
click at [108, 72] on span "arrow_drop_down" at bounding box center [109, 71] width 8 height 8
click at [116, 114] on li "Align to End of Previous Day" at bounding box center [109, 116] width 87 height 14
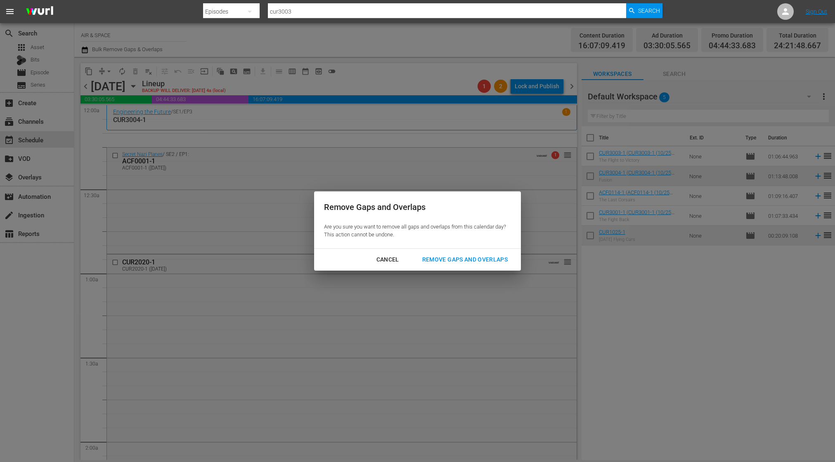
click at [458, 256] on div "Remove Gaps and Overlaps" at bounding box center [465, 260] width 99 height 10
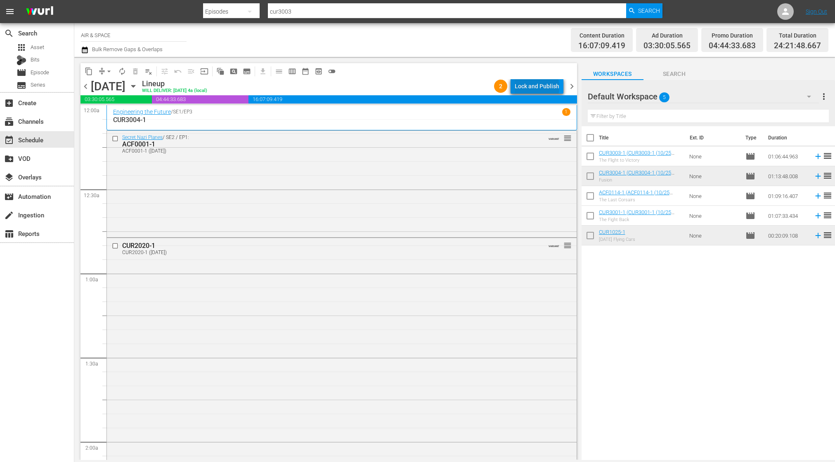
click at [539, 87] on div "Lock and Publish" at bounding box center [537, 86] width 45 height 15
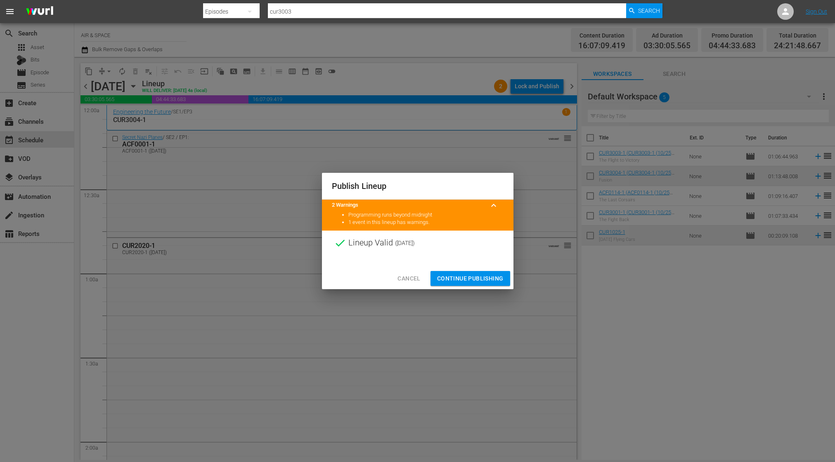
click at [472, 281] on span "Continue Publishing" at bounding box center [470, 279] width 66 height 10
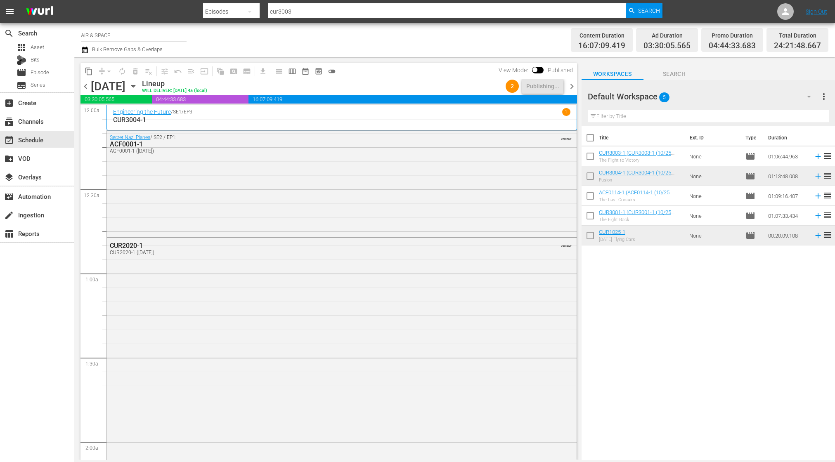
click at [87, 85] on span "chevron_left" at bounding box center [85, 86] width 10 height 10
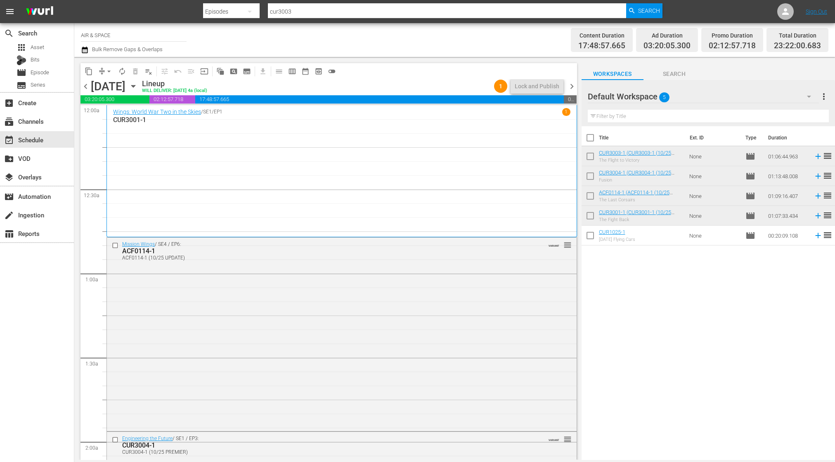
click at [135, 87] on icon "button" at bounding box center [133, 86] width 4 height 2
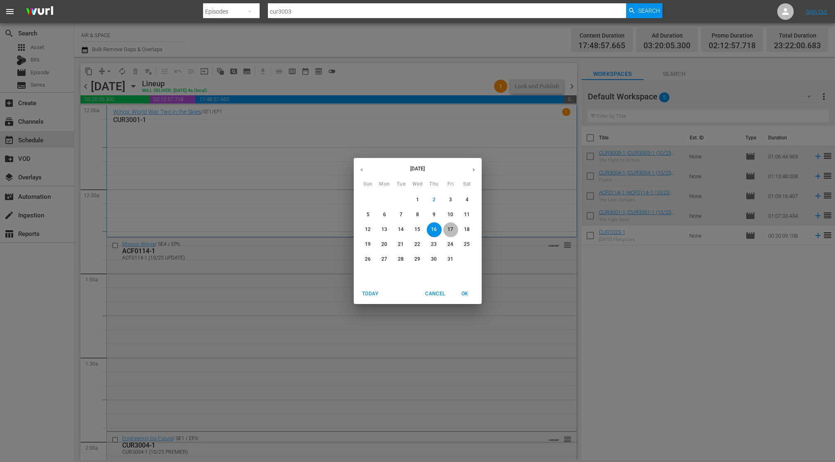
click at [452, 230] on p "17" at bounding box center [450, 229] width 6 height 7
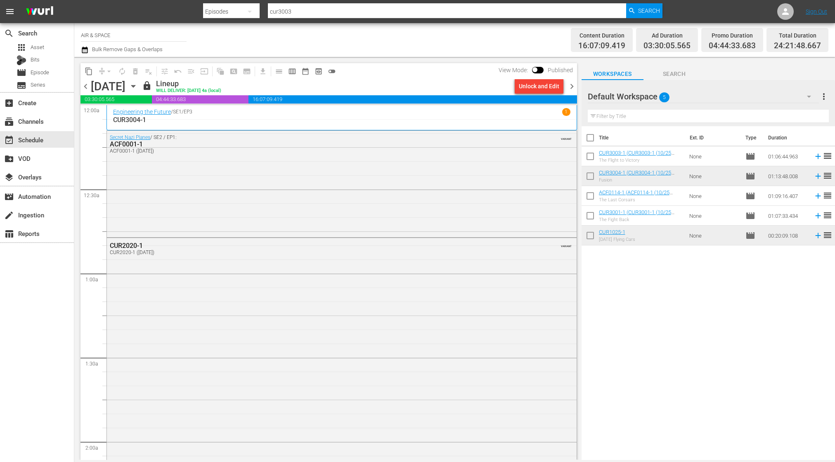
click at [138, 84] on icon "button" at bounding box center [133, 86] width 9 height 9
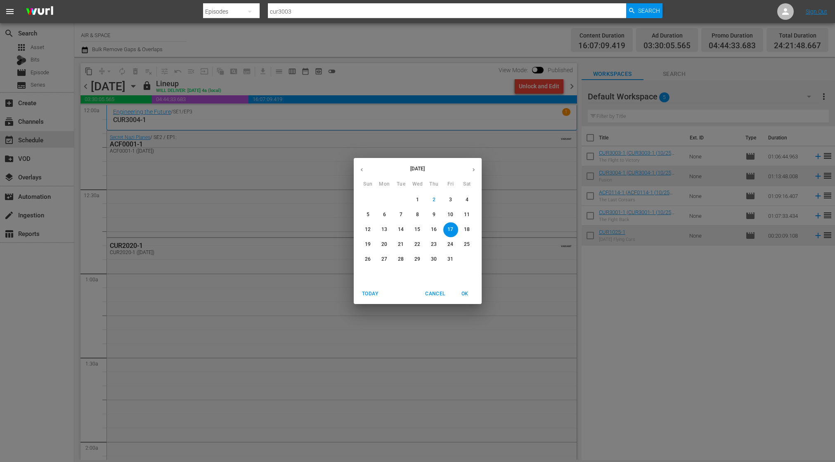
click at [433, 228] on p "16" at bounding box center [434, 229] width 6 height 7
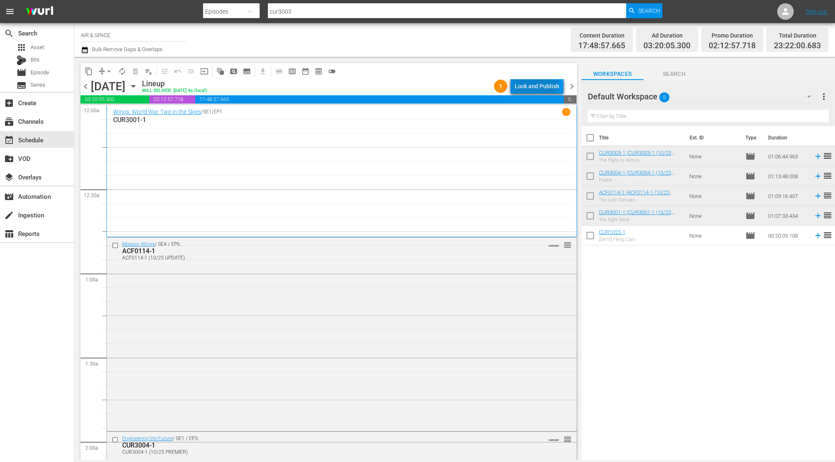
click at [537, 85] on div "Lock and Publish" at bounding box center [537, 86] width 45 height 15
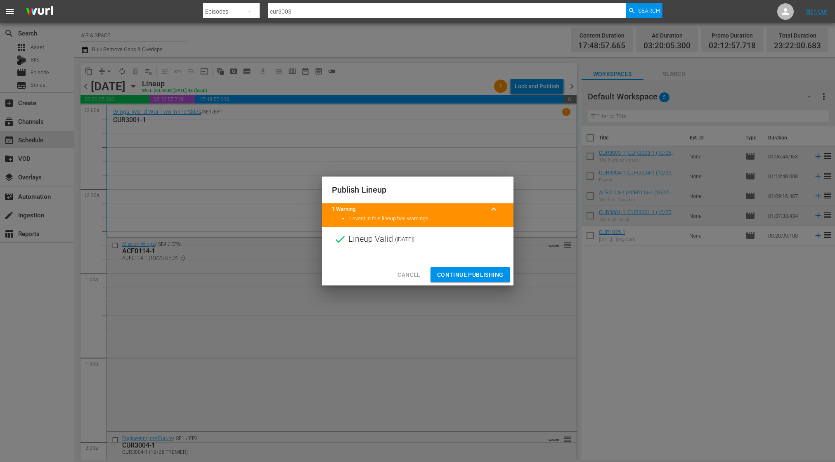
click at [468, 271] on span "Continue Publishing" at bounding box center [470, 275] width 66 height 10
